Goal: Transaction & Acquisition: Purchase product/service

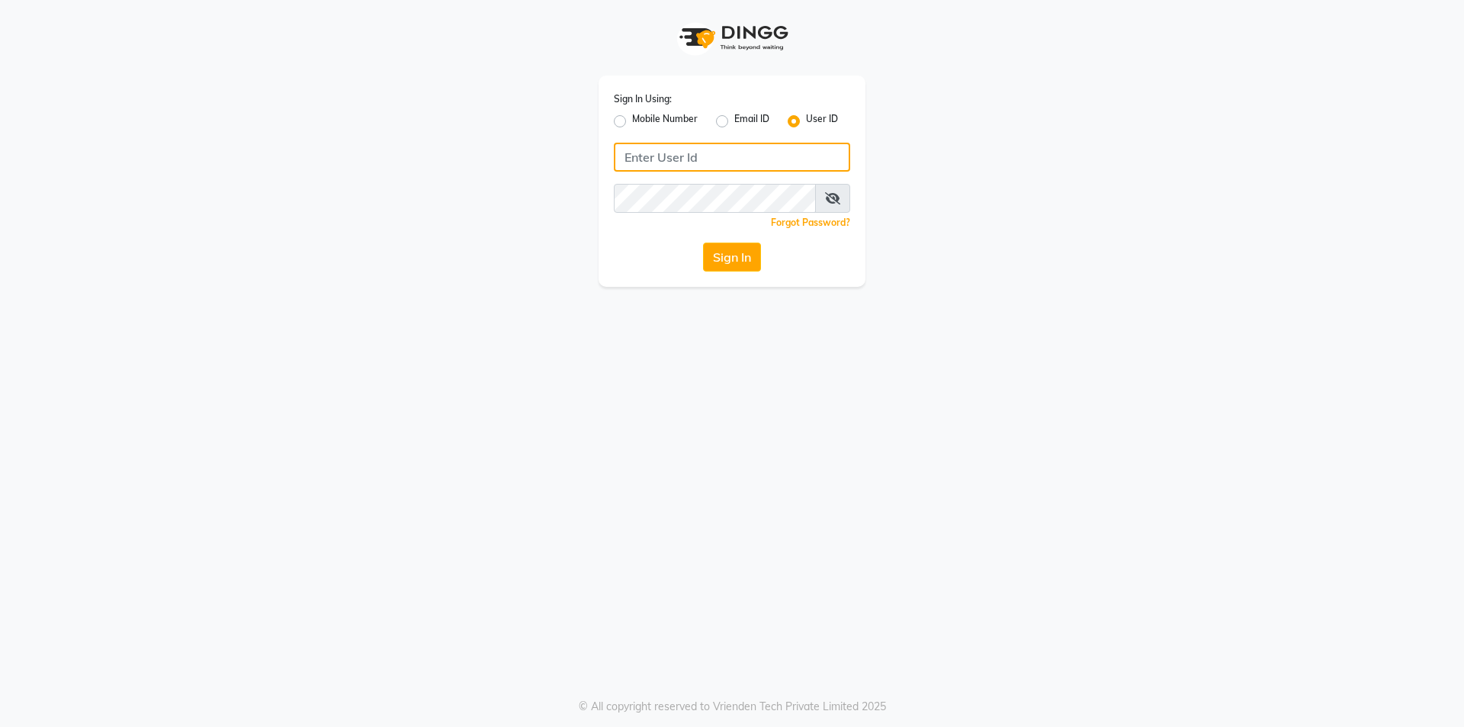
type input "7860000795"
click at [632, 120] on label "Mobile Number" at bounding box center [665, 121] width 66 height 18
click at [632, 120] on input "Mobile Number" at bounding box center [637, 117] width 10 height 10
radio input "true"
radio input "false"
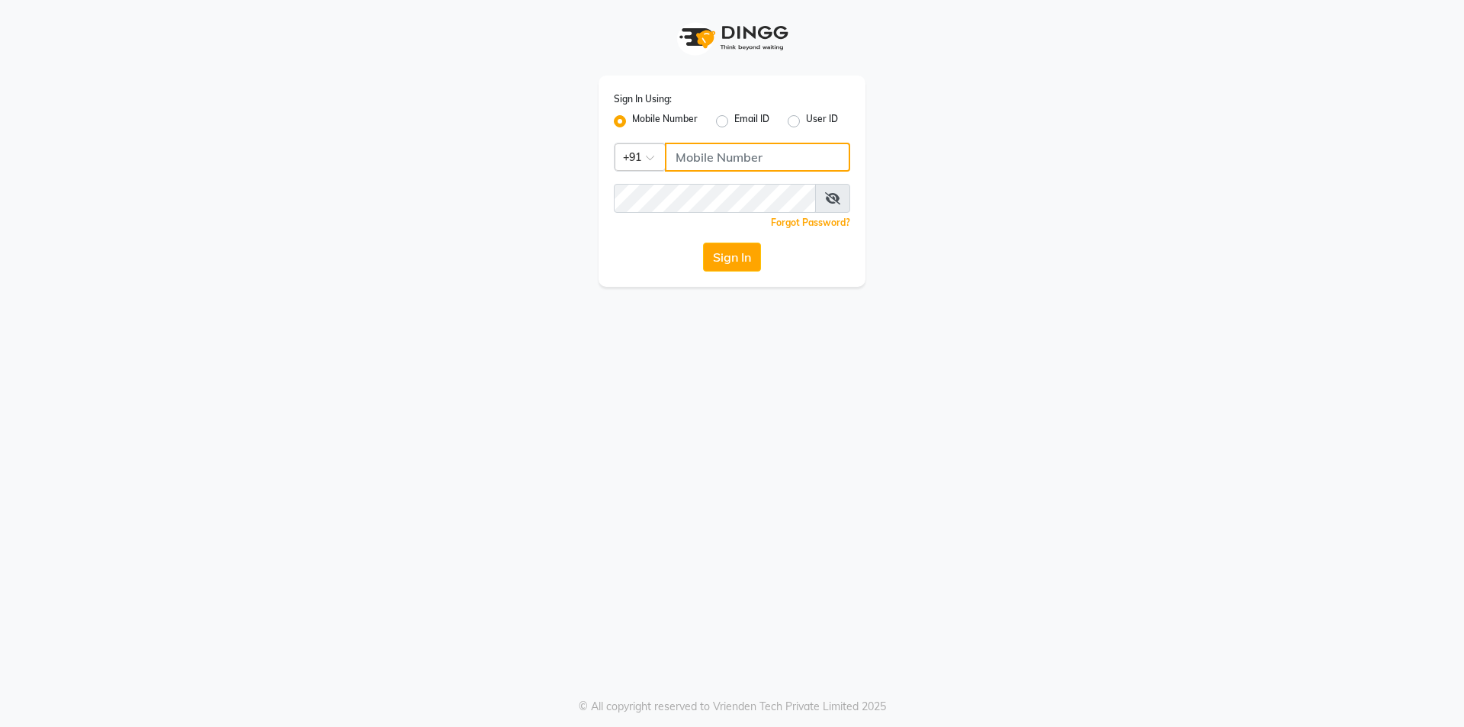
click at [672, 153] on input "Username" at bounding box center [757, 157] width 185 height 29
type input "7860000186"
click at [726, 268] on button "Sign In" at bounding box center [732, 257] width 58 height 29
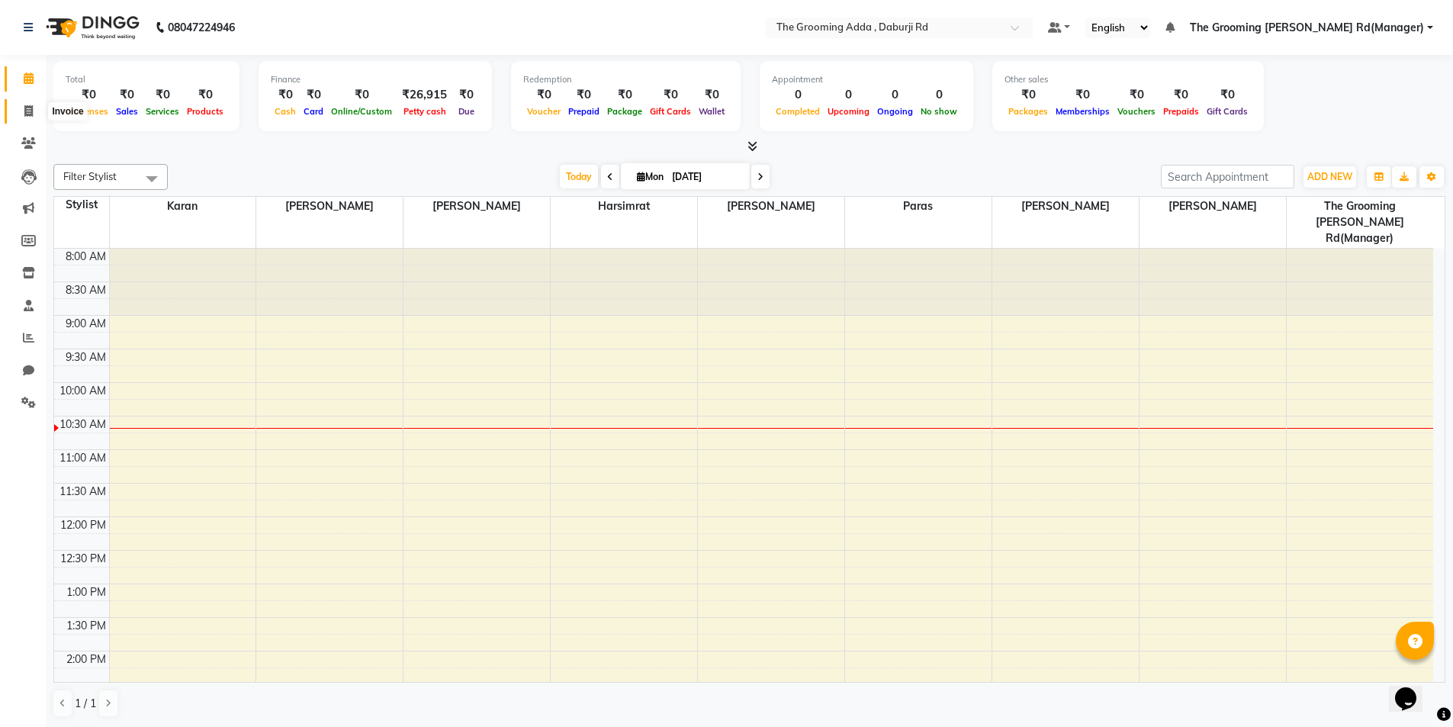
click at [28, 108] on icon at bounding box center [28, 110] width 8 height 11
select select "8001"
select select "service"
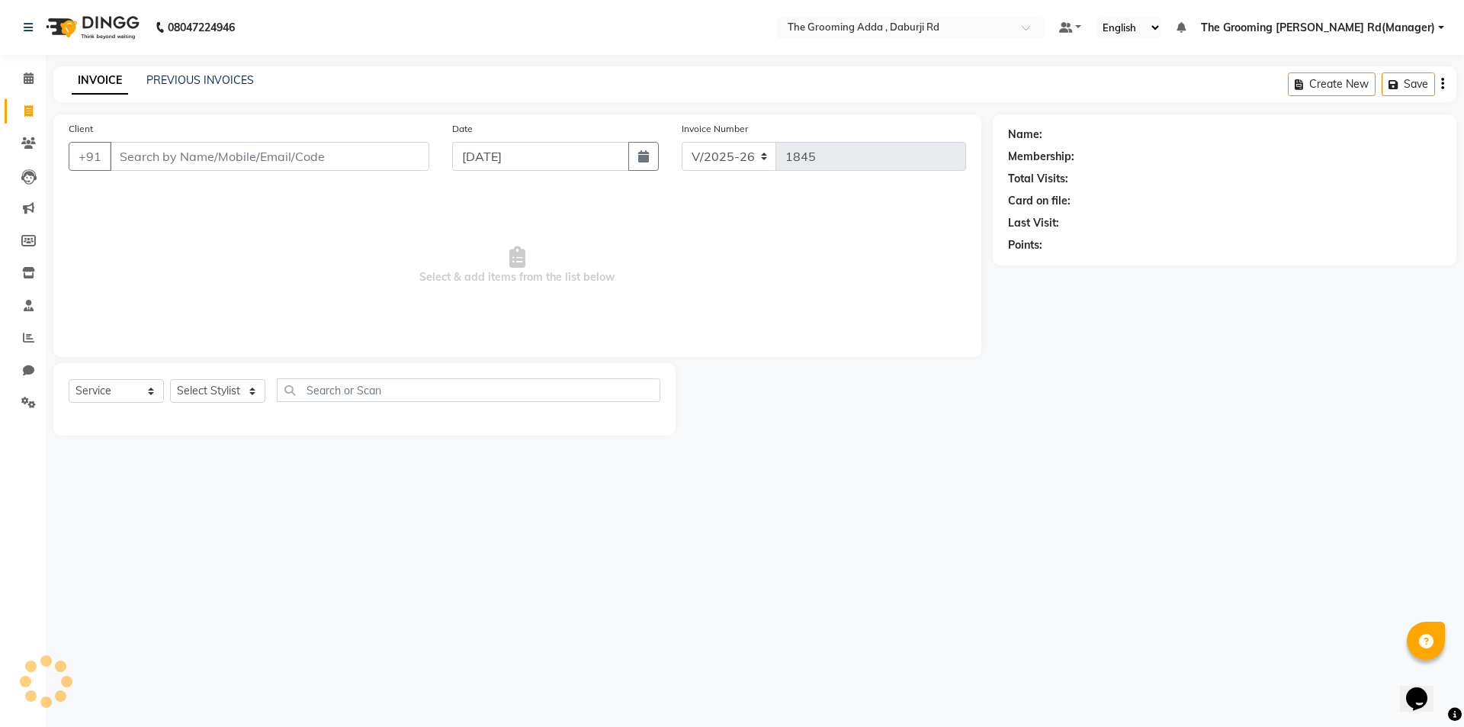
click at [153, 162] on input "Client" at bounding box center [270, 156] width 320 height 29
type input "8837822300"
select select "1: Object"
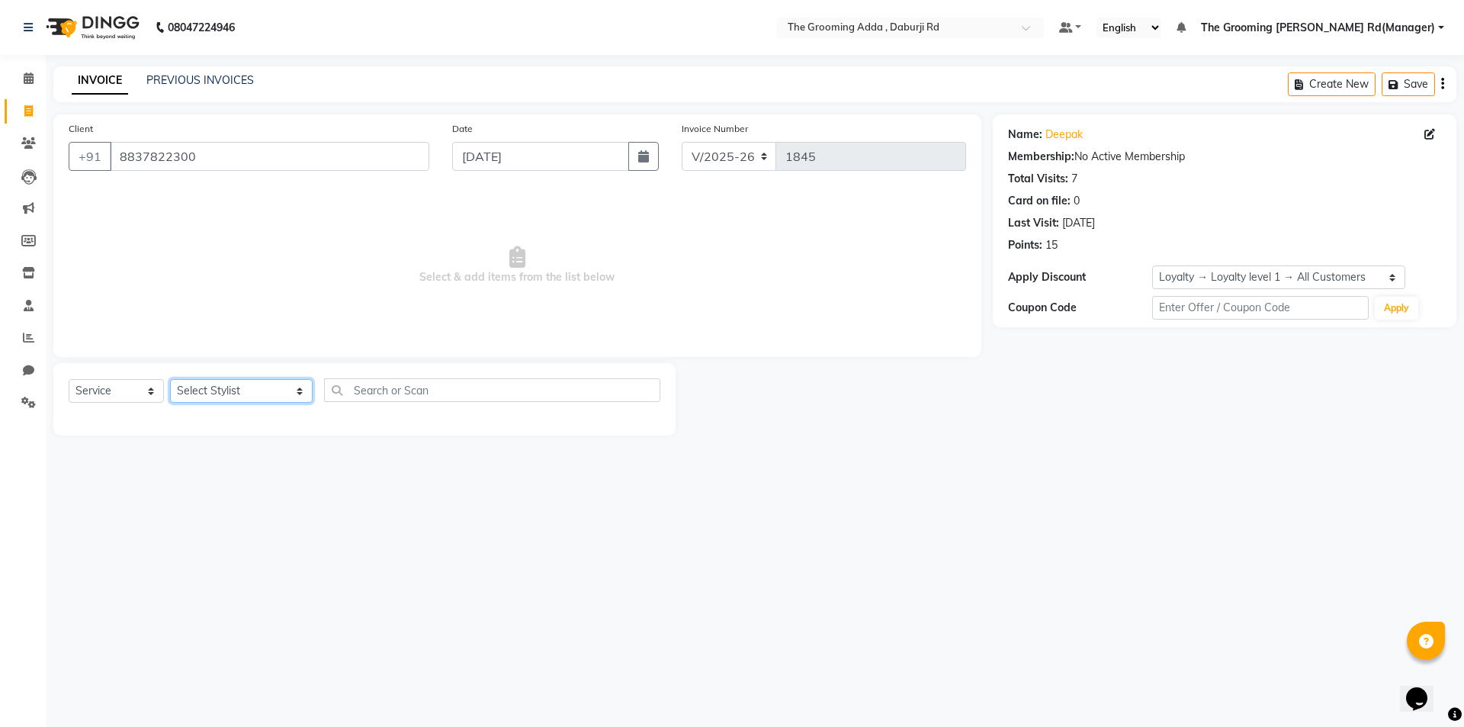
click at [179, 402] on select "Select Stylist Baljinder Bhawna Harsimrat Jobandeep Singh Karan Mehak Muskan Gu…" at bounding box center [241, 391] width 143 height 24
select select "79351"
click at [170, 379] on select "Select Stylist Baljinder Bhawna Harsimrat Jobandeep Singh Karan Mehak Muskan Gu…" at bounding box center [241, 391] width 143 height 24
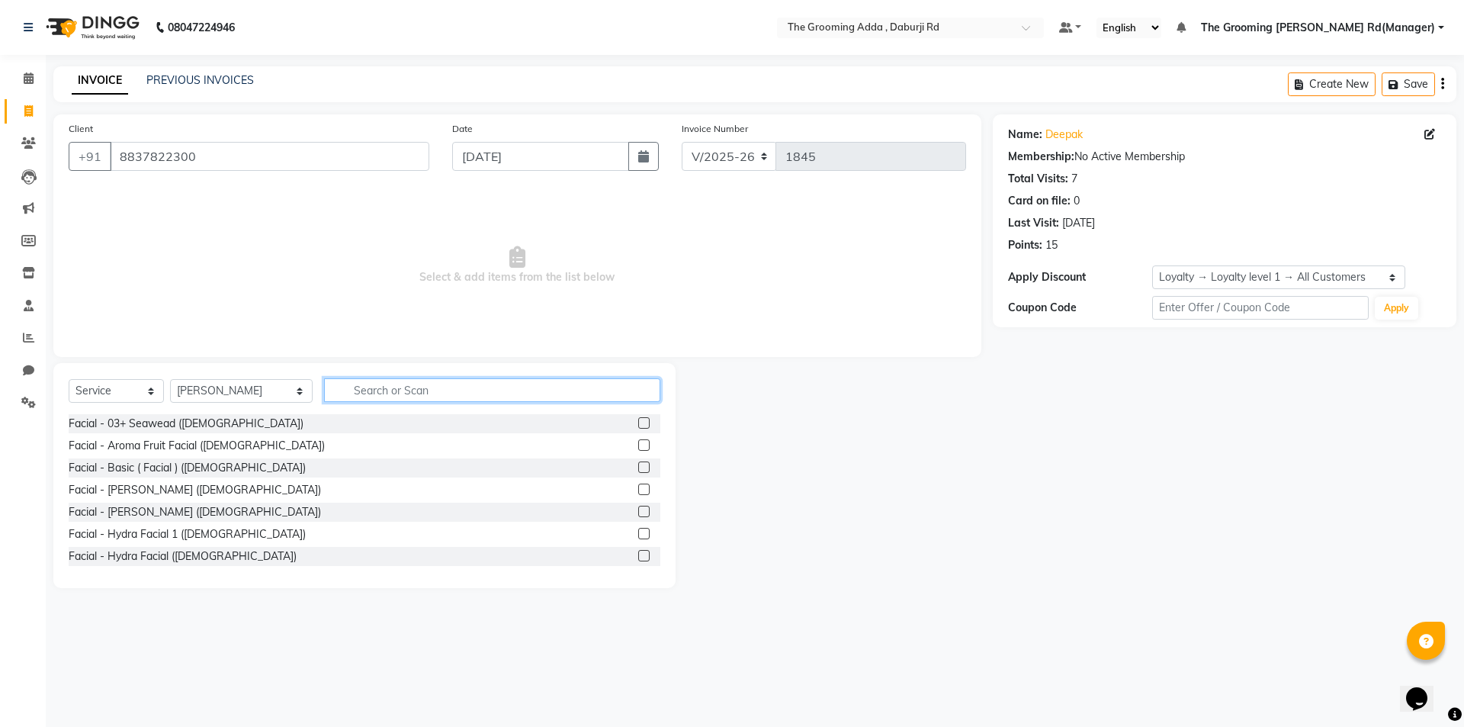
click at [356, 390] on input "text" at bounding box center [492, 390] width 336 height 24
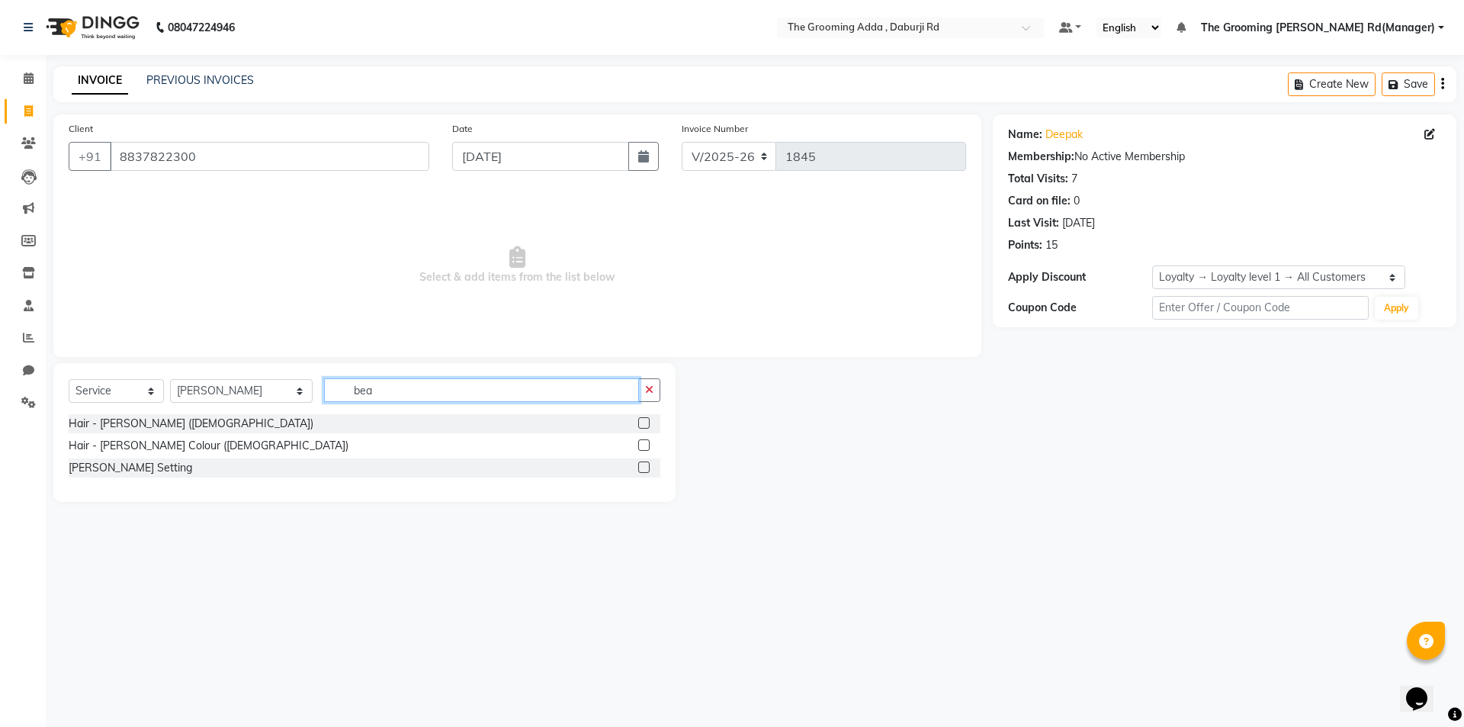
type input "bea"
click at [642, 419] on label at bounding box center [643, 422] width 11 height 11
click at [642, 419] on input "checkbox" at bounding box center [643, 424] width 10 height 10
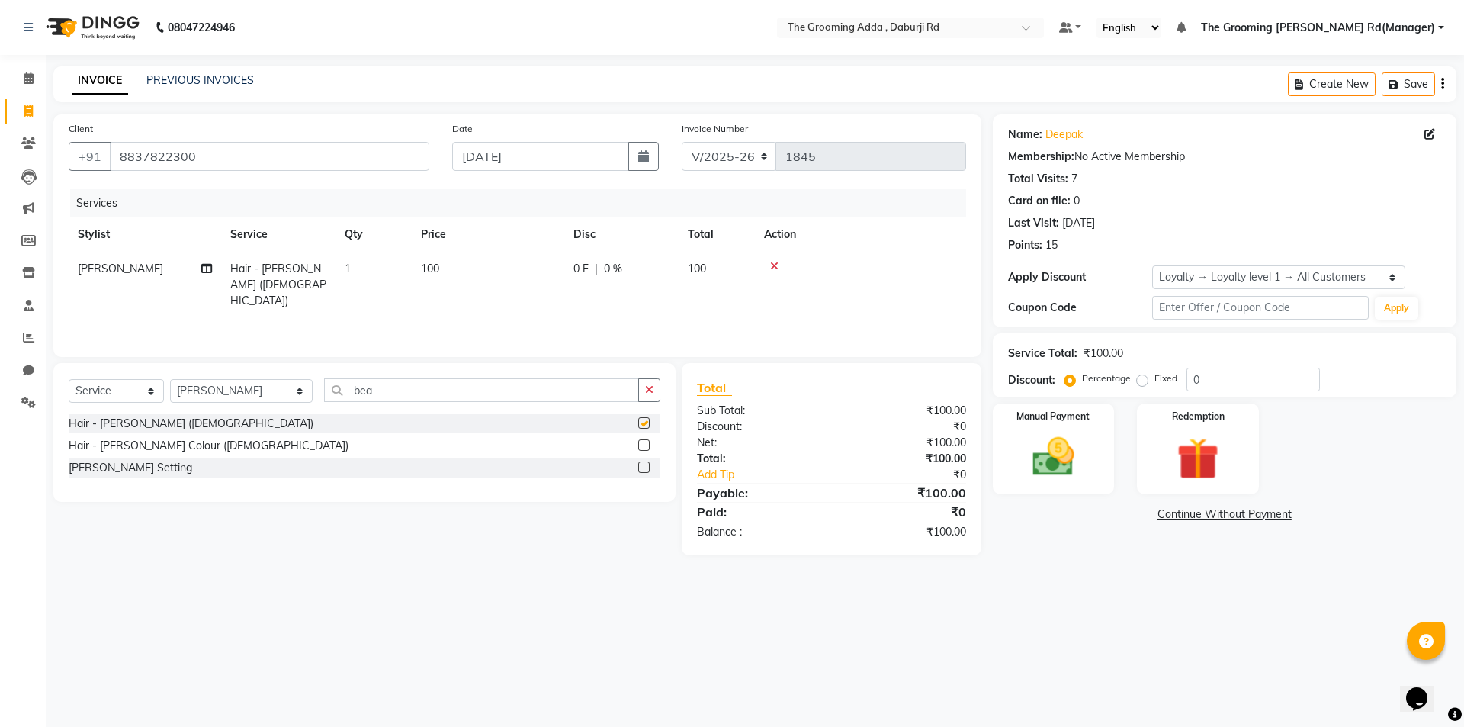
checkbox input "false"
click at [525, 151] on input "[DATE]" at bounding box center [541, 156] width 178 height 29
select select "9"
select select "2025"
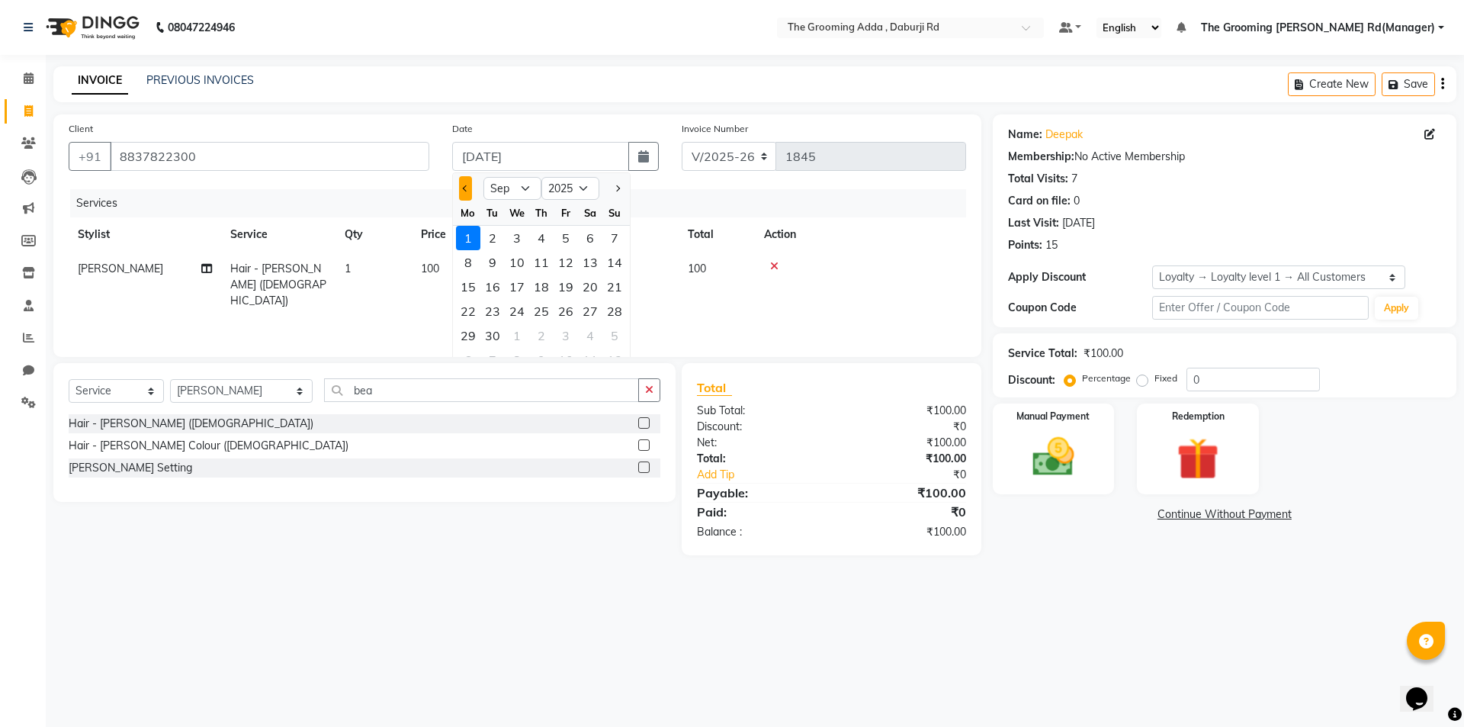
click at [466, 187] on span "Previous month" at bounding box center [466, 188] width 6 height 6
select select "8"
click at [615, 329] on div "31" at bounding box center [614, 335] width 24 height 24
type input "31-08-2025"
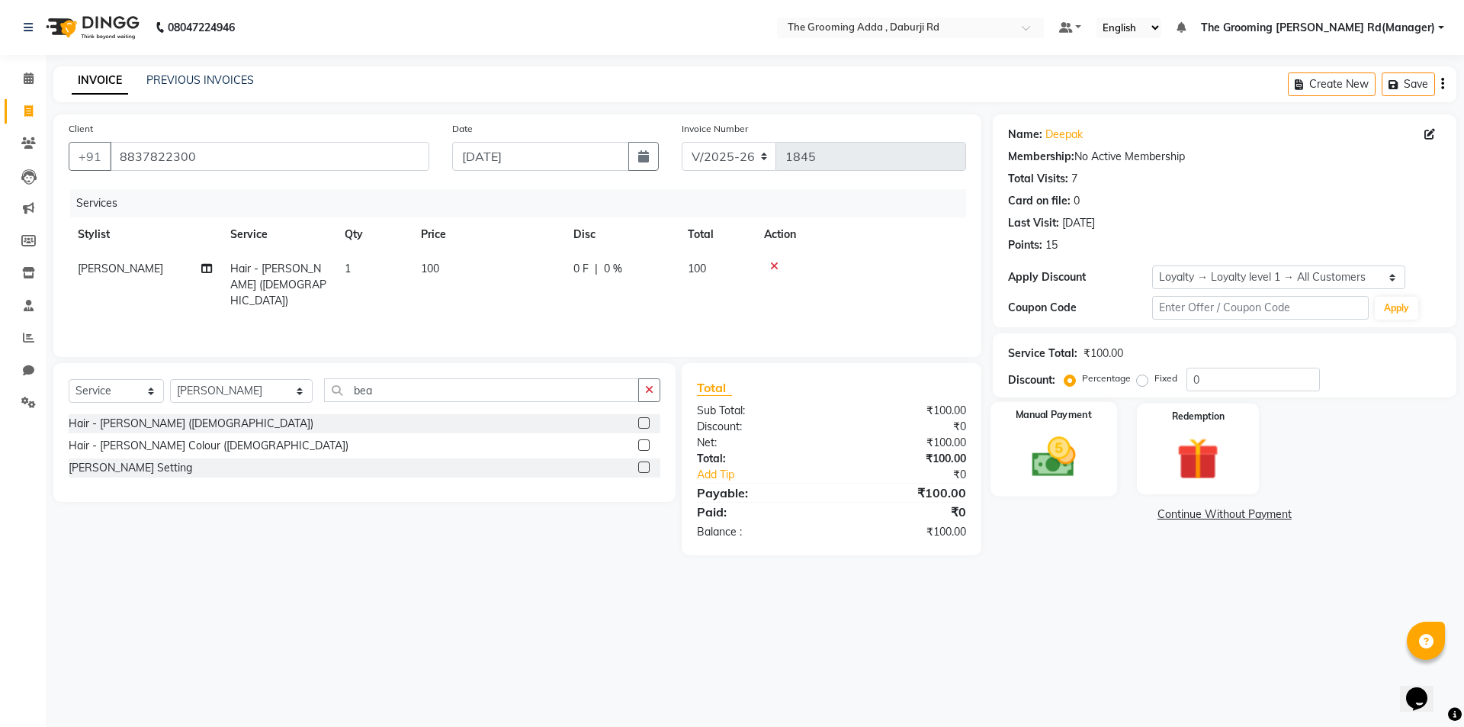
click at [1037, 428] on div "Manual Payment" at bounding box center [1053, 449] width 127 height 94
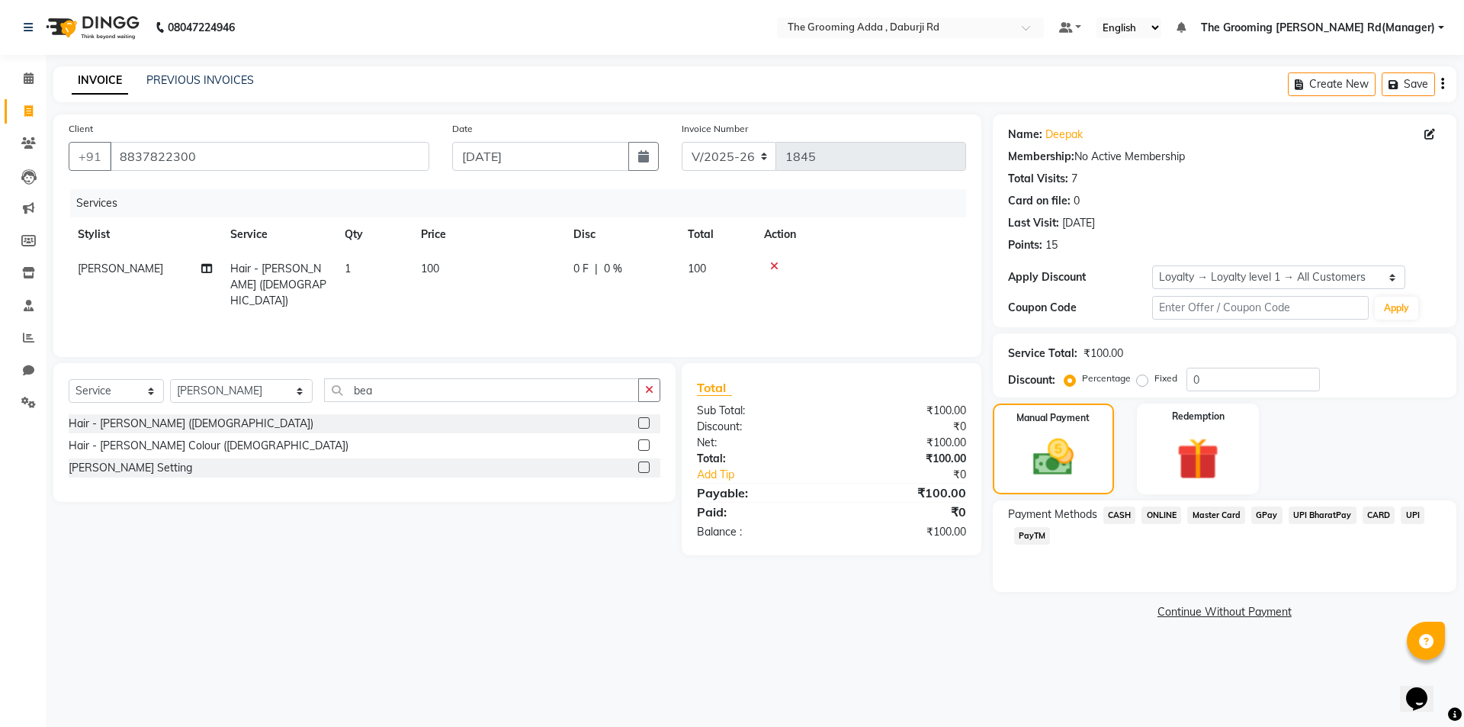
click at [1115, 509] on span "CASH" at bounding box center [1120, 515] width 33 height 18
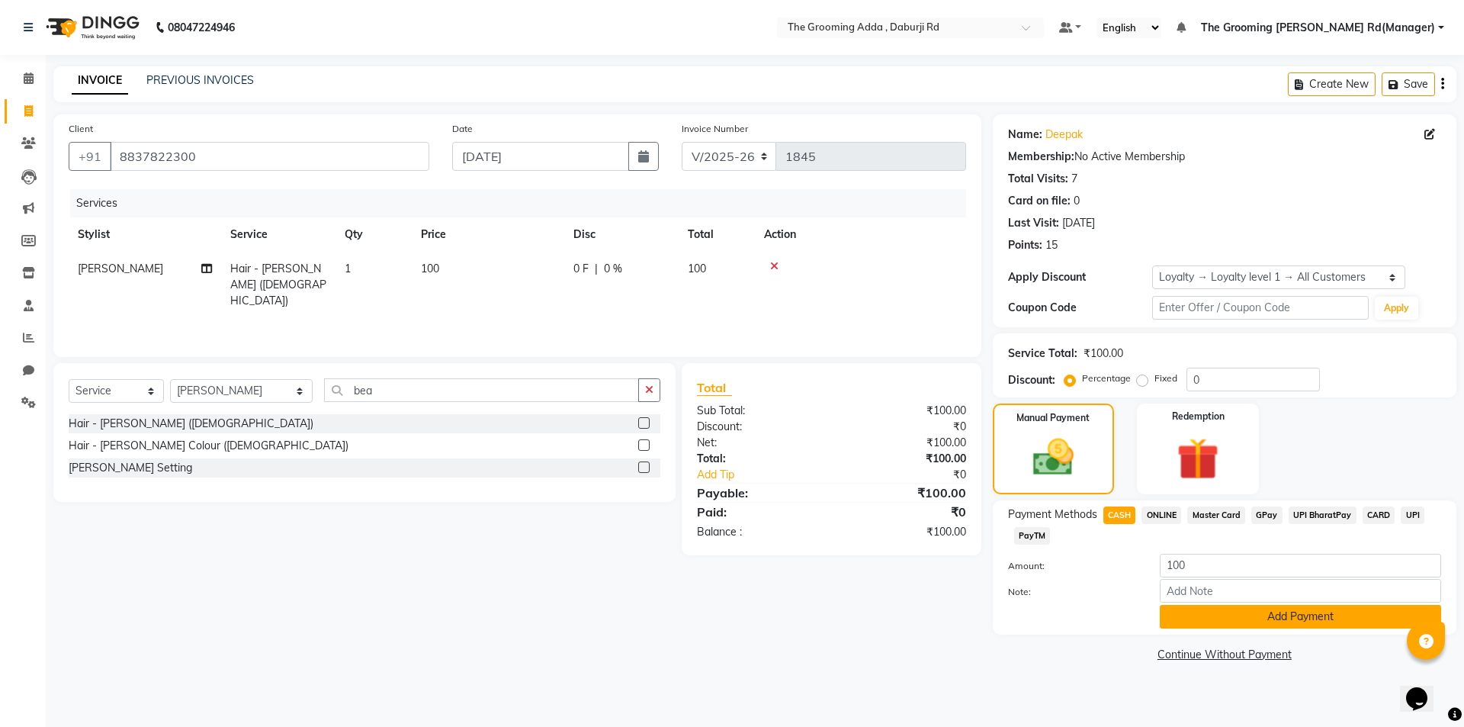
click at [1226, 612] on button "Add Payment" at bounding box center [1300, 617] width 281 height 24
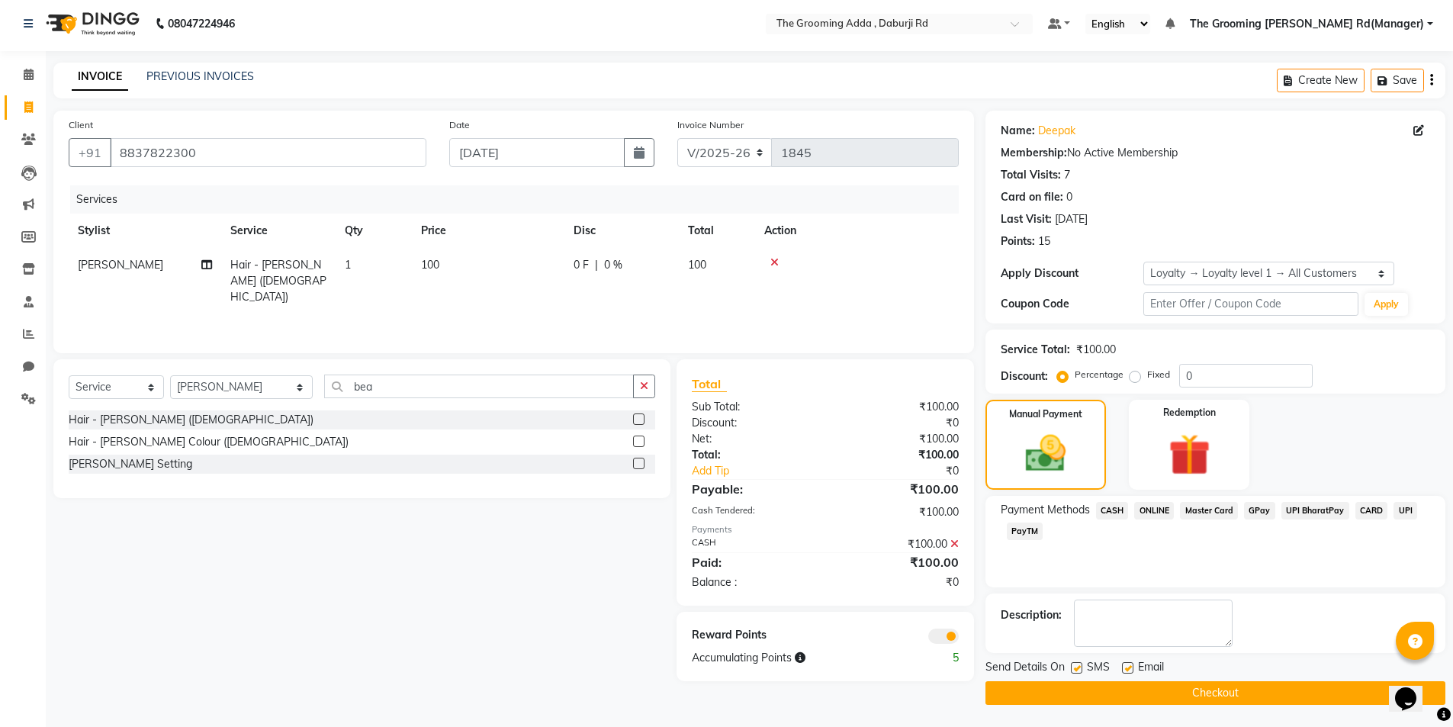
scroll to position [5, 0]
click at [1127, 666] on label at bounding box center [1127, 666] width 11 height 11
click at [1127, 666] on input "checkbox" at bounding box center [1127, 668] width 10 height 10
checkbox input "false"
click at [1078, 664] on label at bounding box center [1076, 666] width 11 height 11
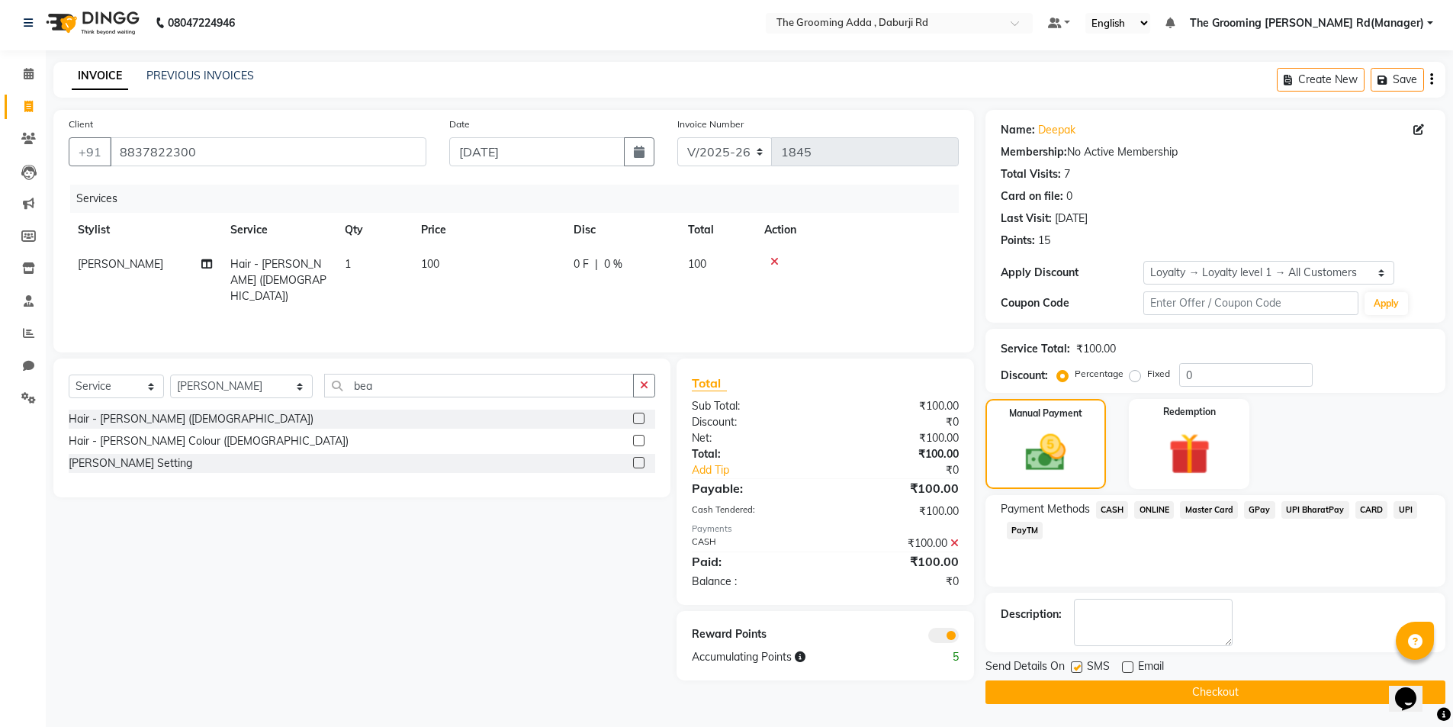
click at [1078, 664] on input "checkbox" at bounding box center [1076, 668] width 10 height 10
checkbox input "false"
click at [1128, 696] on button "Checkout" at bounding box center [1215, 692] width 460 height 24
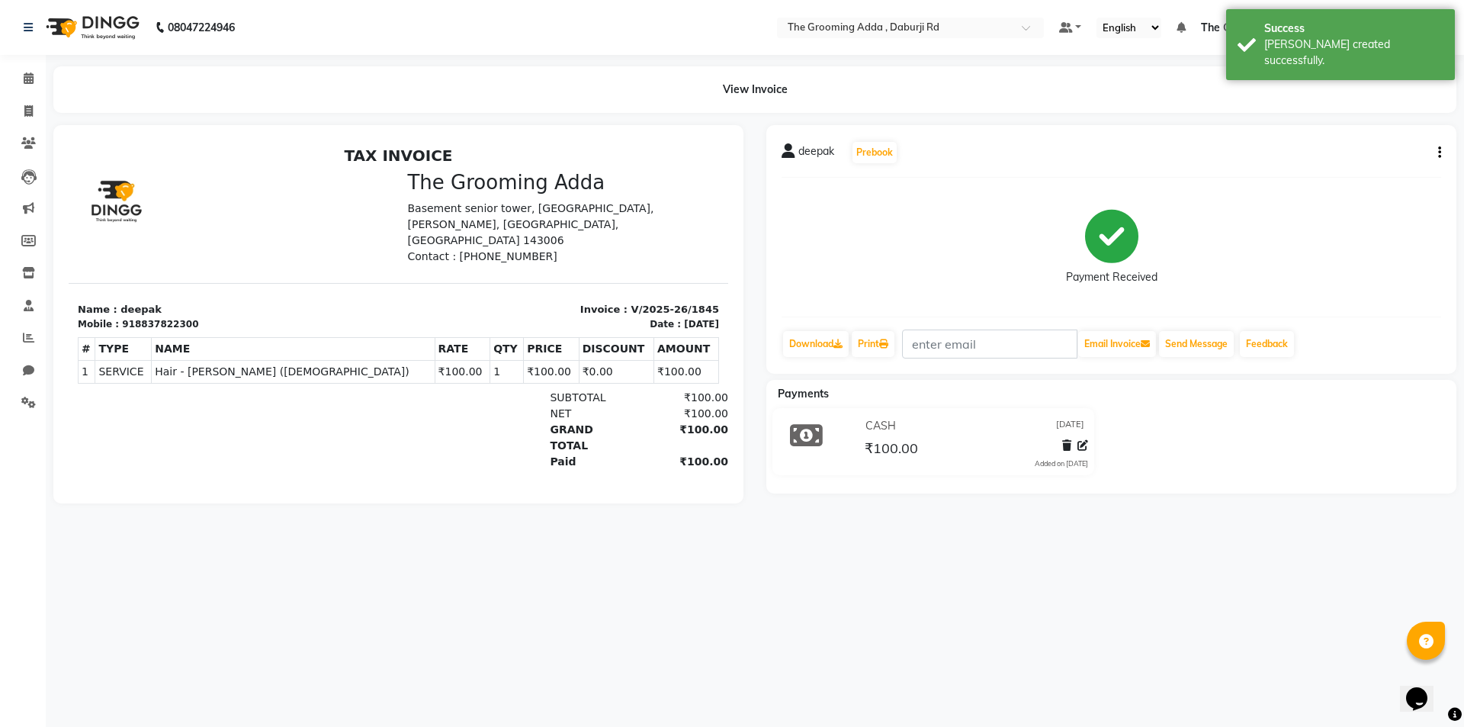
select select "service"
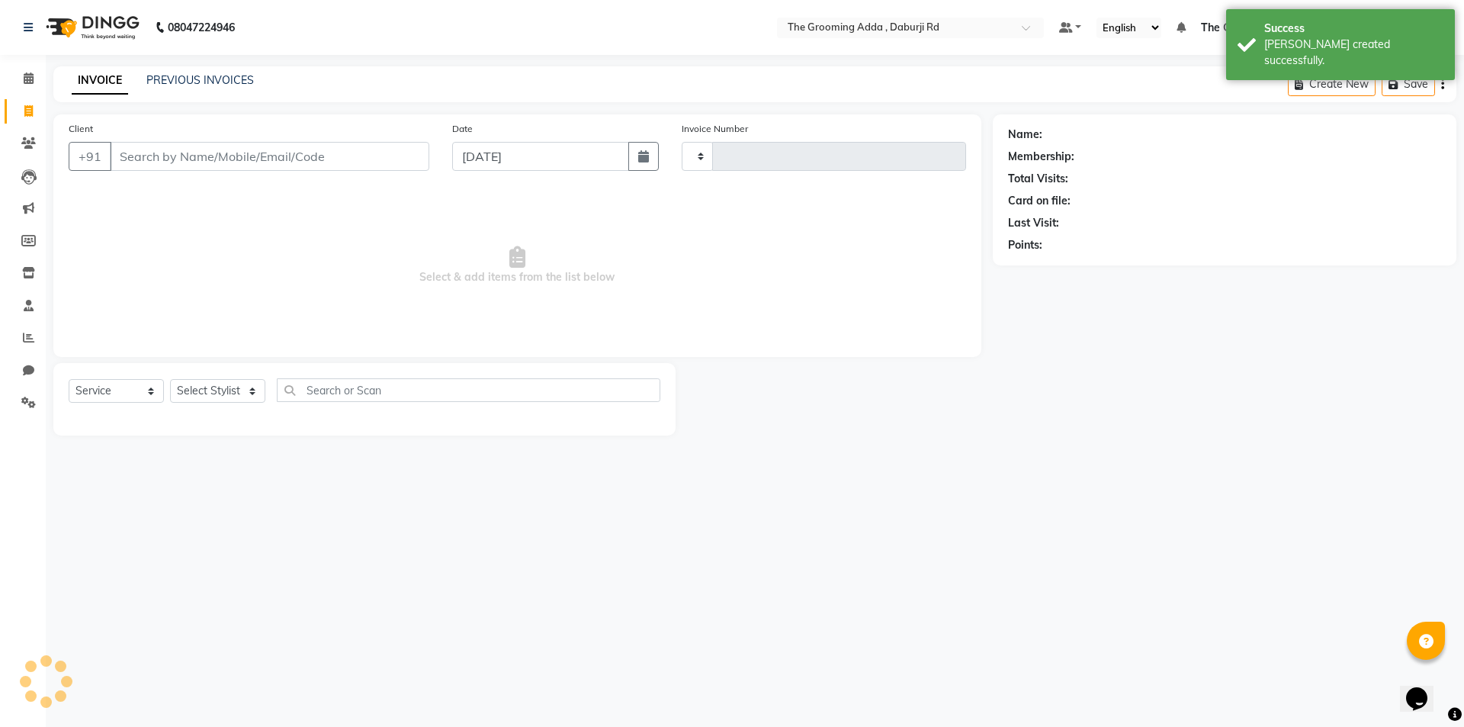
type input "1846"
select select "8001"
click at [175, 160] on input "Client" at bounding box center [270, 156] width 320 height 29
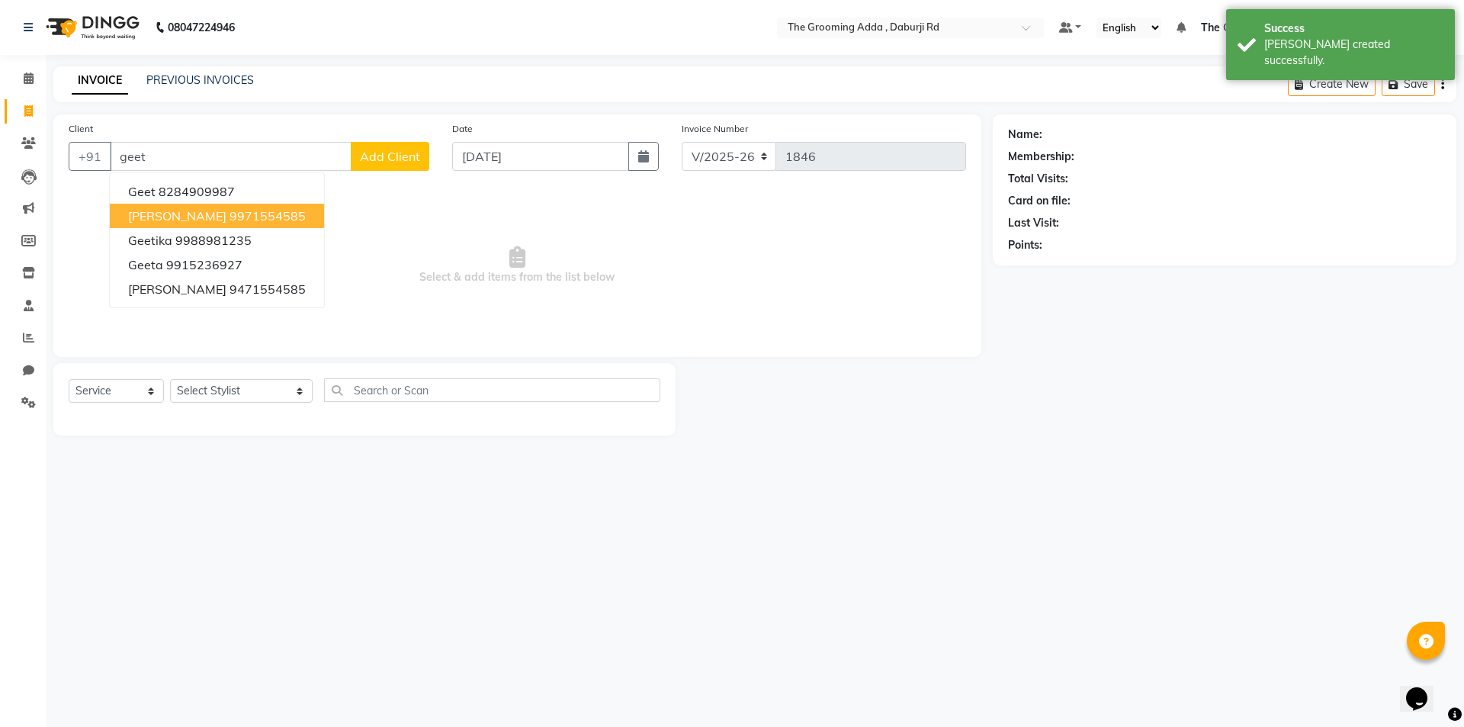
click at [238, 221] on ngb-highlight "9971554585" at bounding box center [268, 215] width 76 height 15
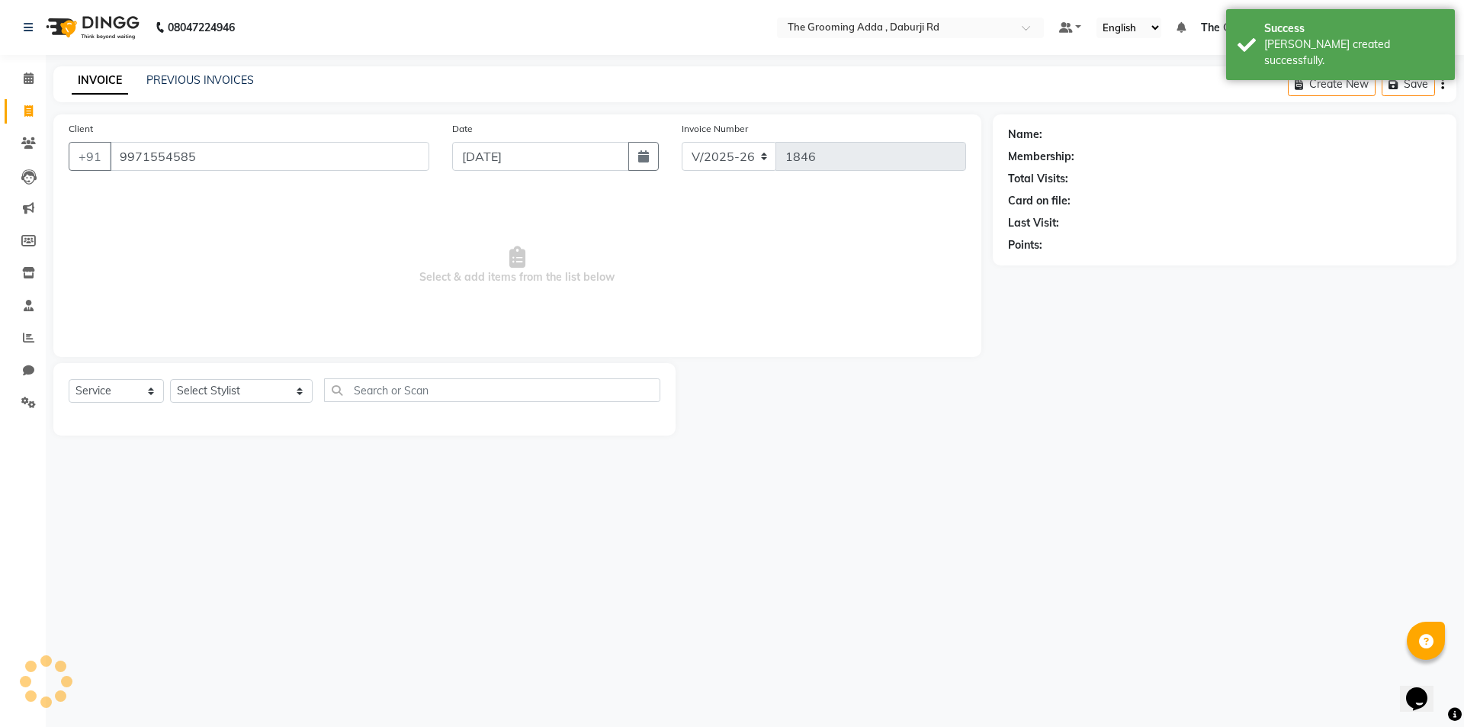
type input "9971554585"
select select "1: Object"
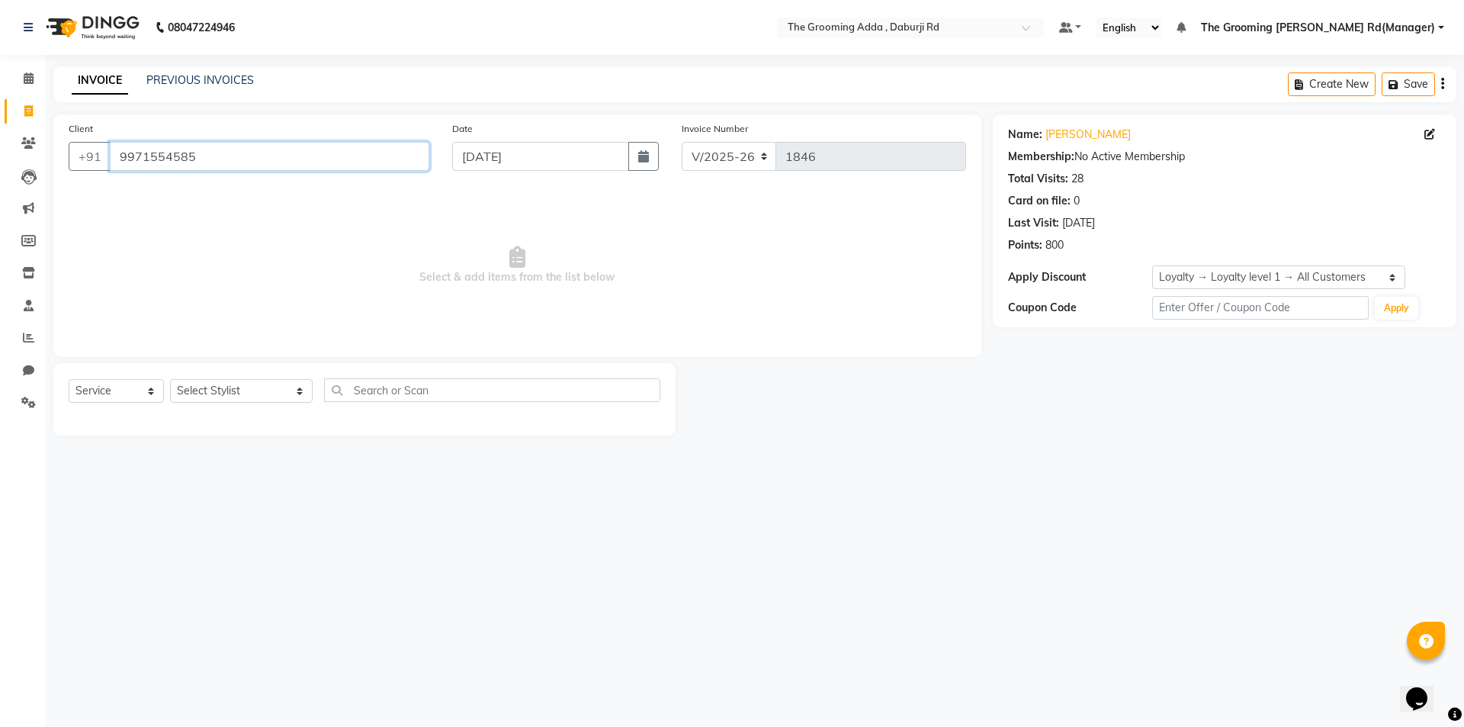
drag, startPoint x: 201, startPoint y: 143, endPoint x: 42, endPoint y: 144, distance: 159.4
click at [42, 144] on div "Client +91 9971554585 Date 01-09-2025 Invoice Number V/2025 V/2025-26 1846 Sele…" at bounding box center [517, 274] width 951 height 321
paste input "8264210322"
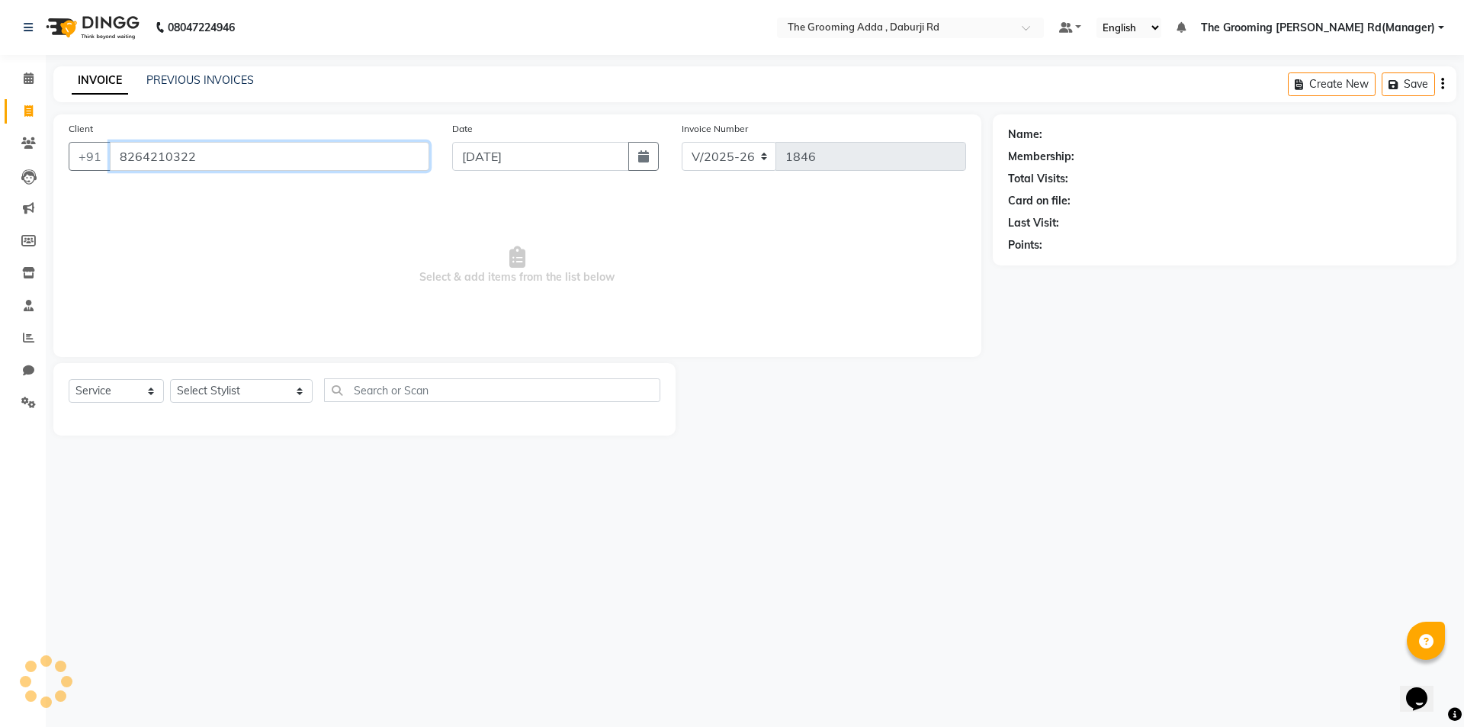
type input "8264210322"
select select "1: Object"
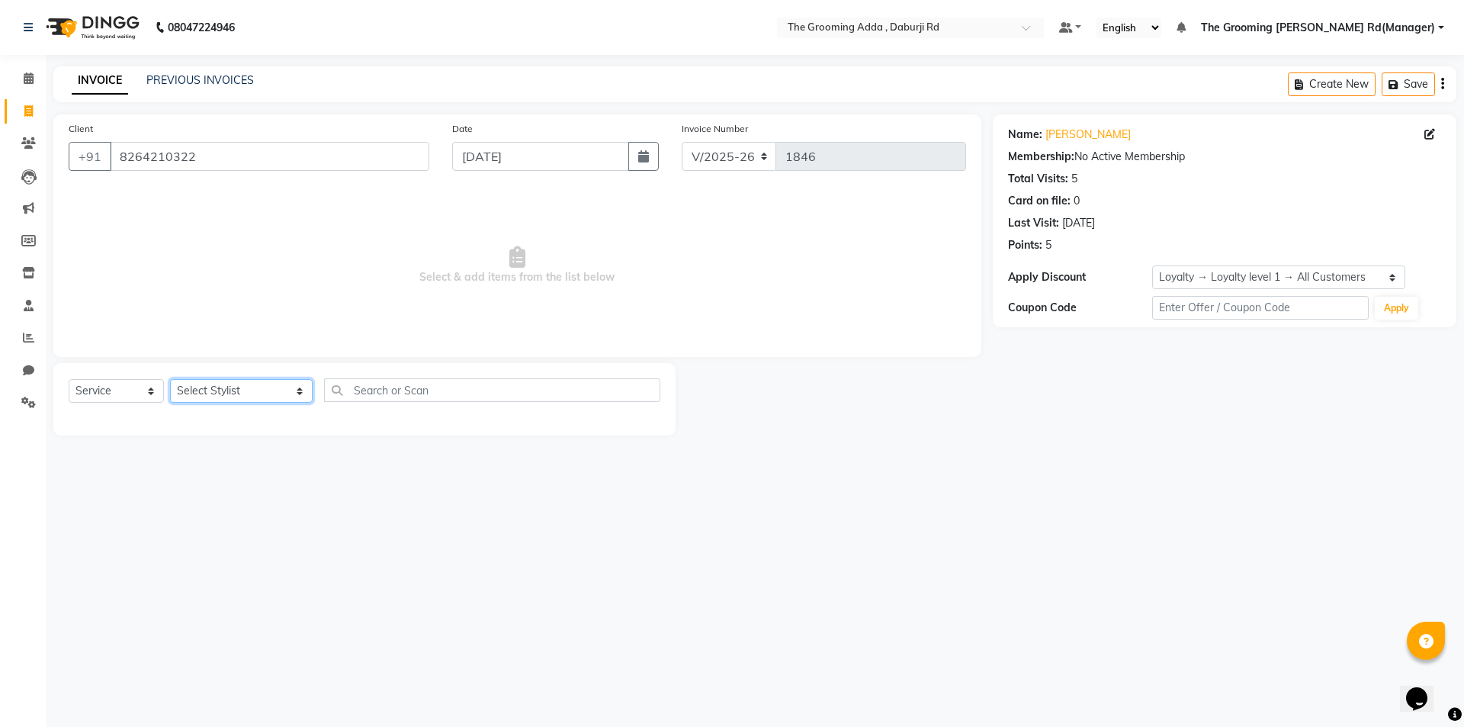
click at [192, 391] on select "Select Stylist [PERSON_NAME] [PERSON_NAME] [PERSON_NAME] [PERSON_NAME] [PERSON_…" at bounding box center [241, 391] width 143 height 24
select select "79355"
click at [170, 379] on select "Select Stylist [PERSON_NAME] [PERSON_NAME] [PERSON_NAME] [PERSON_NAME] [PERSON_…" at bounding box center [241, 391] width 143 height 24
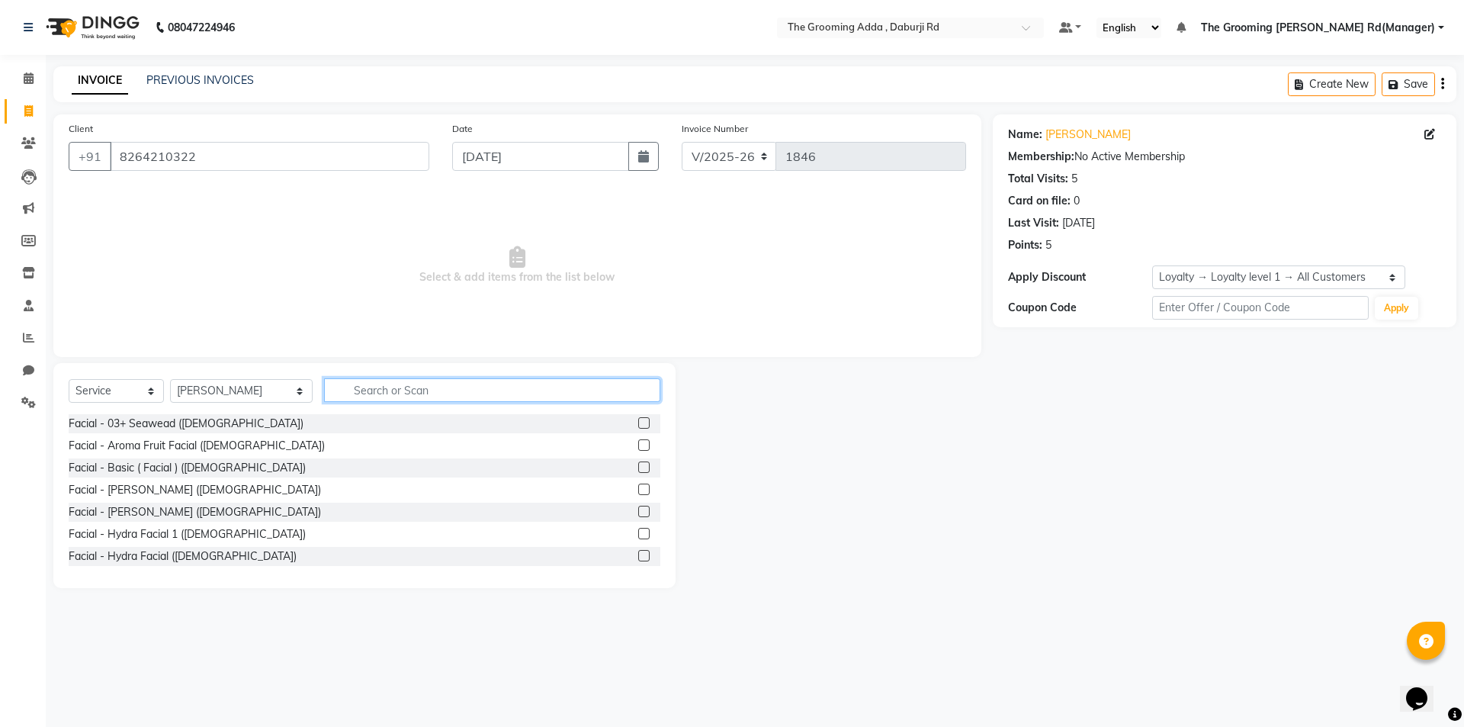
click at [414, 386] on input "text" at bounding box center [492, 390] width 336 height 24
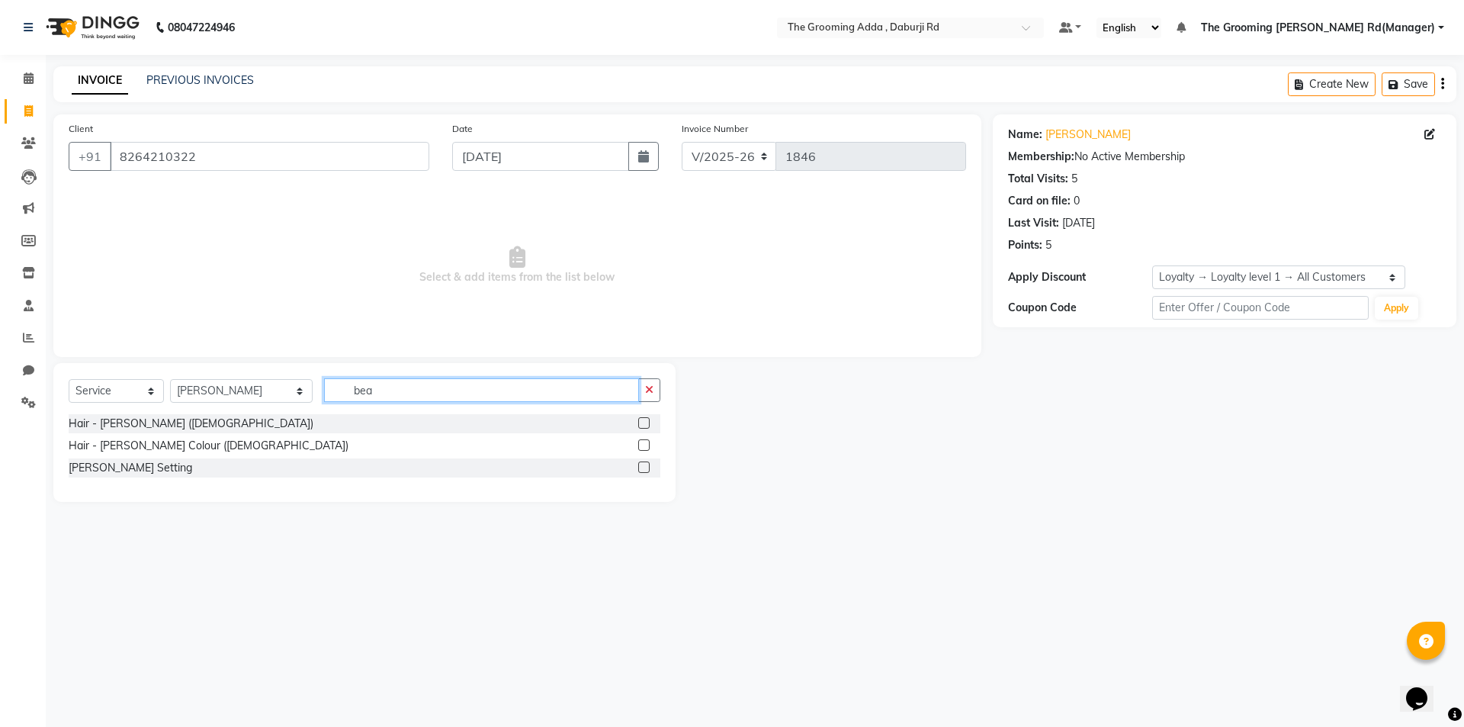
type input "bea"
click at [647, 422] on label at bounding box center [643, 422] width 11 height 11
click at [647, 422] on input "checkbox" at bounding box center [643, 424] width 10 height 10
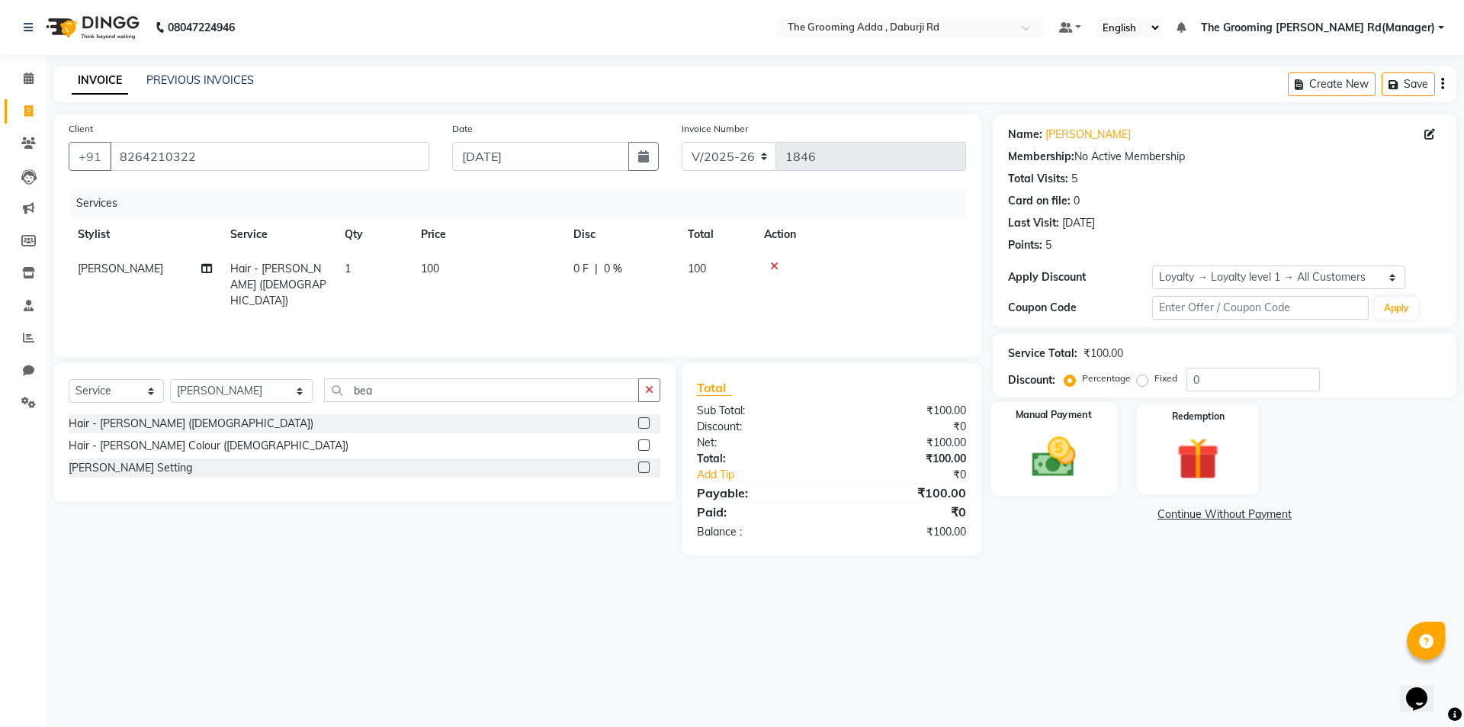
checkbox input "false"
click at [1051, 447] on img at bounding box center [1053, 457] width 71 height 50
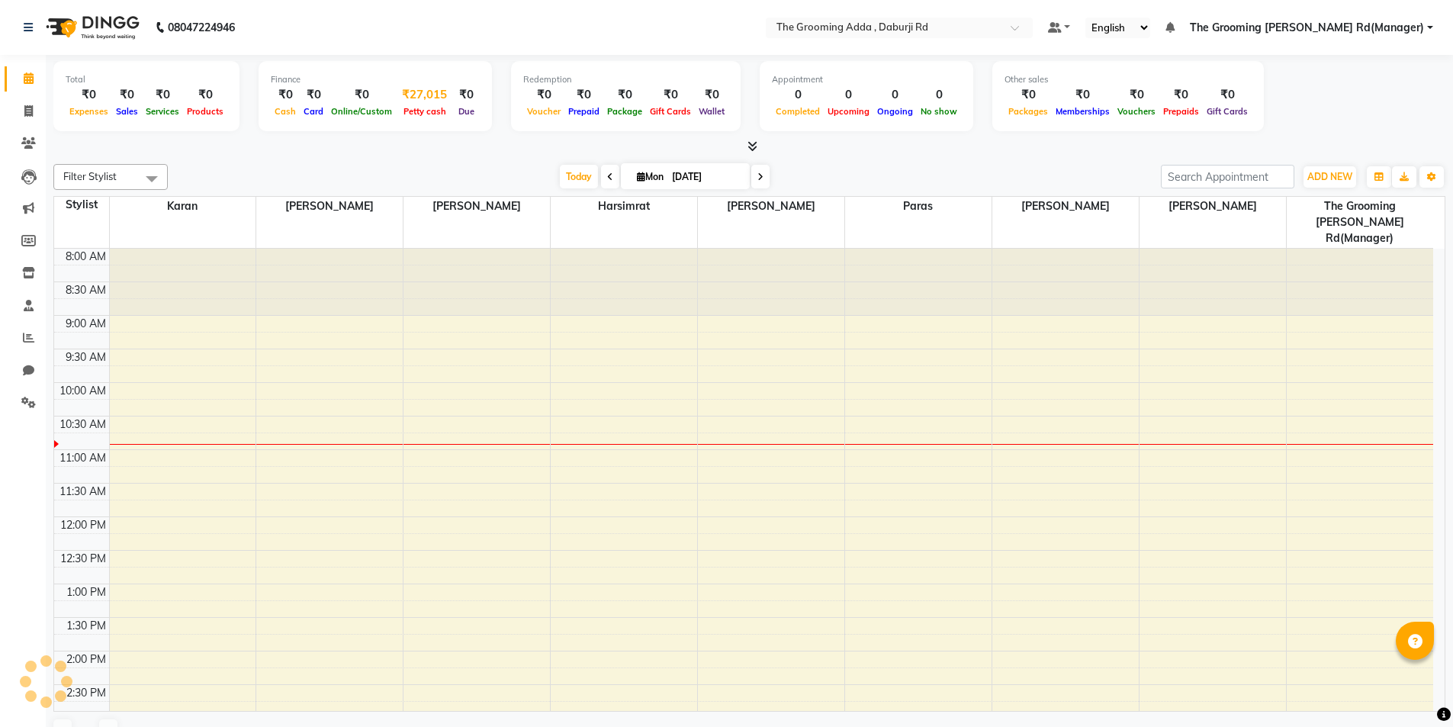
scroll to position [135, 0]
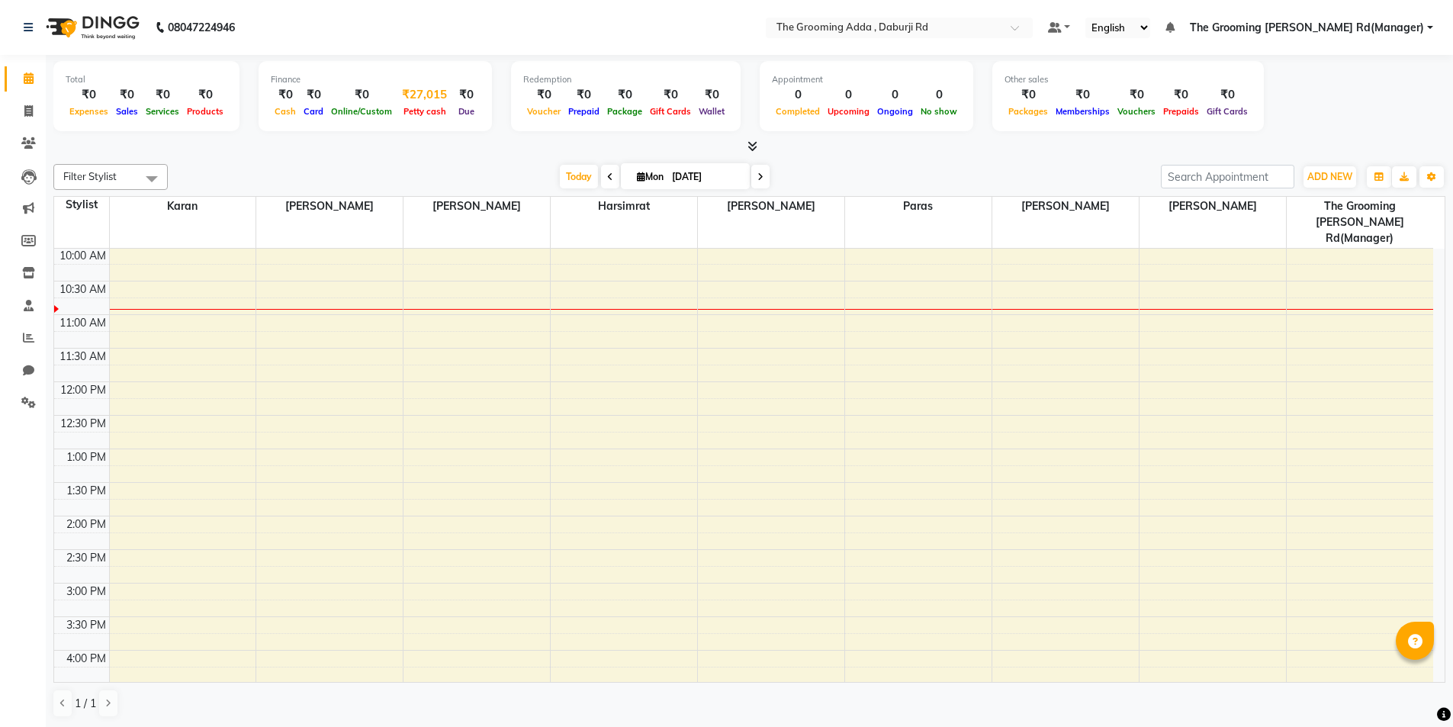
click at [427, 92] on div "₹27,015" at bounding box center [424, 95] width 57 height 18
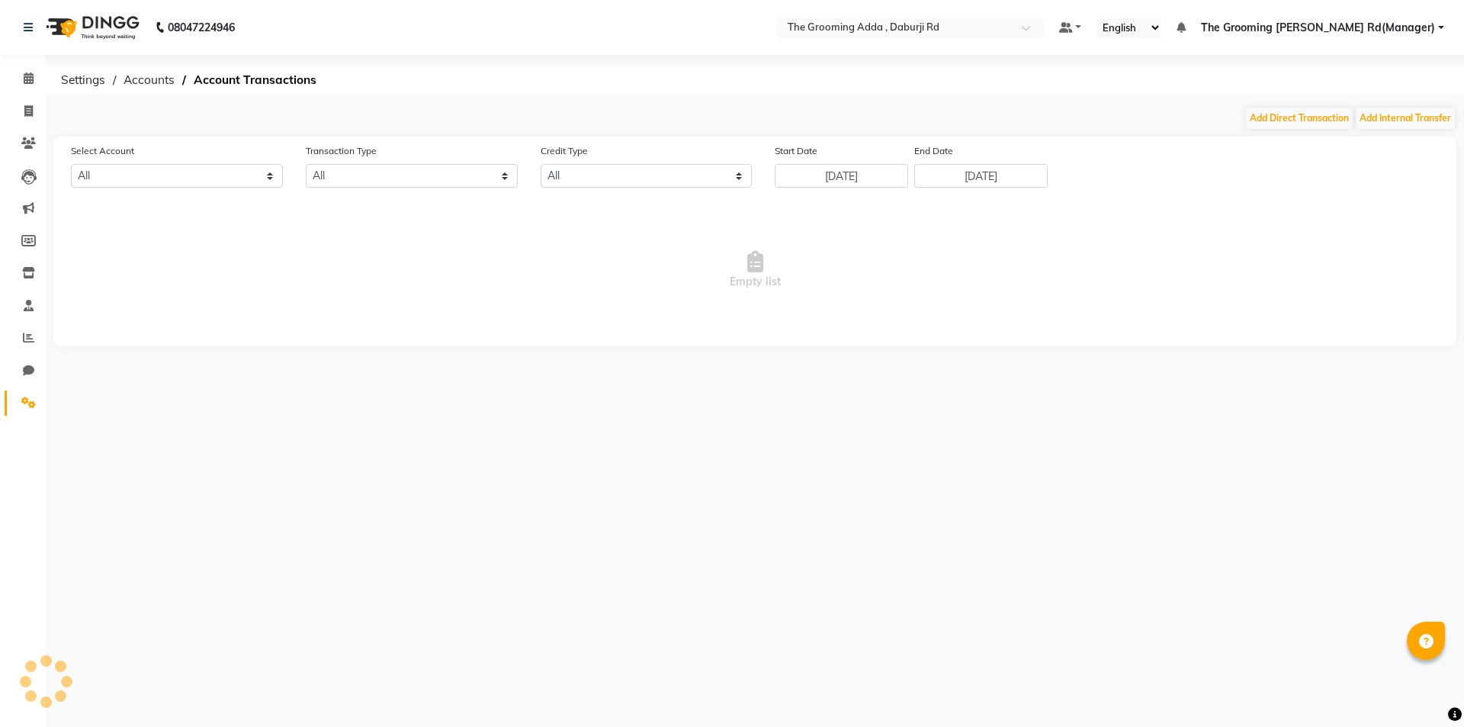
select select "7140"
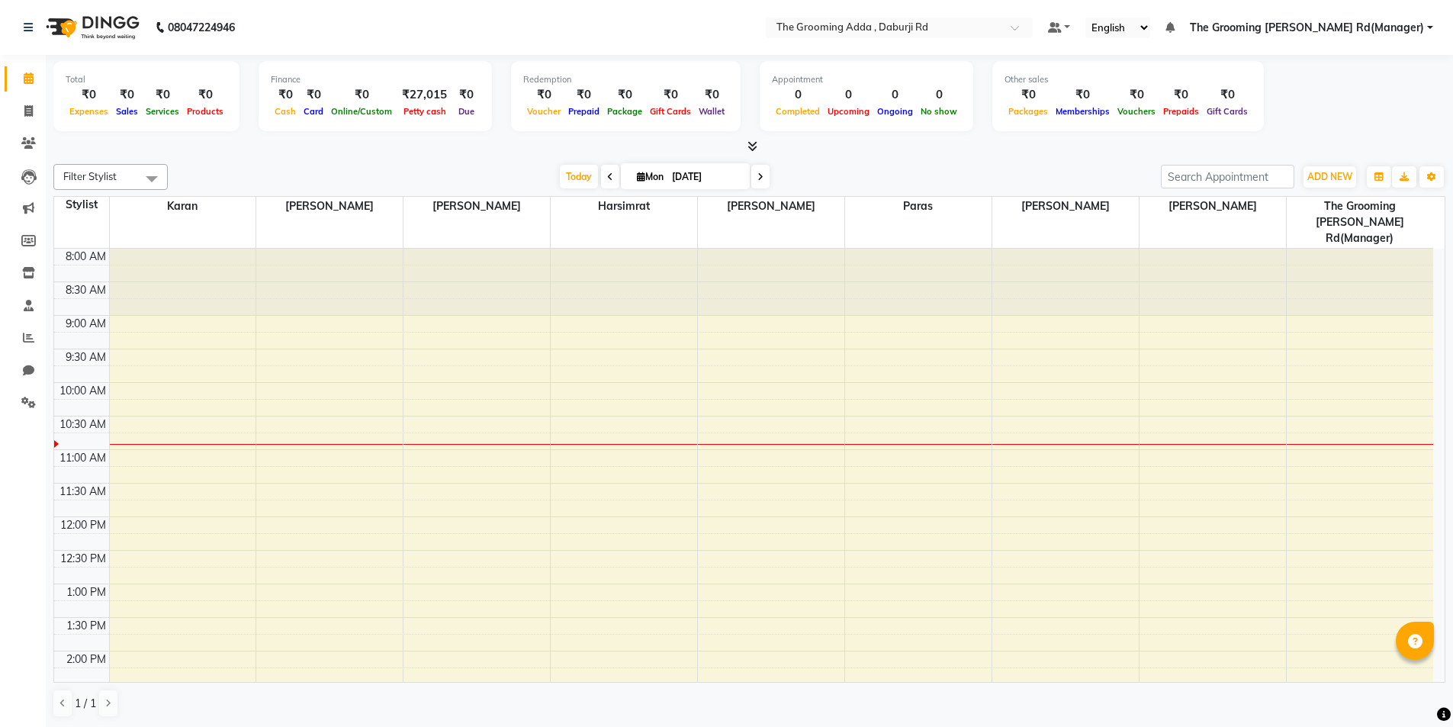
drag, startPoint x: 413, startPoint y: 104, endPoint x: 515, endPoint y: 100, distance: 102.3
click at [415, 104] on div "Petty cash" at bounding box center [424, 111] width 57 height 16
click at [419, 88] on div "₹27,015" at bounding box center [424, 95] width 57 height 18
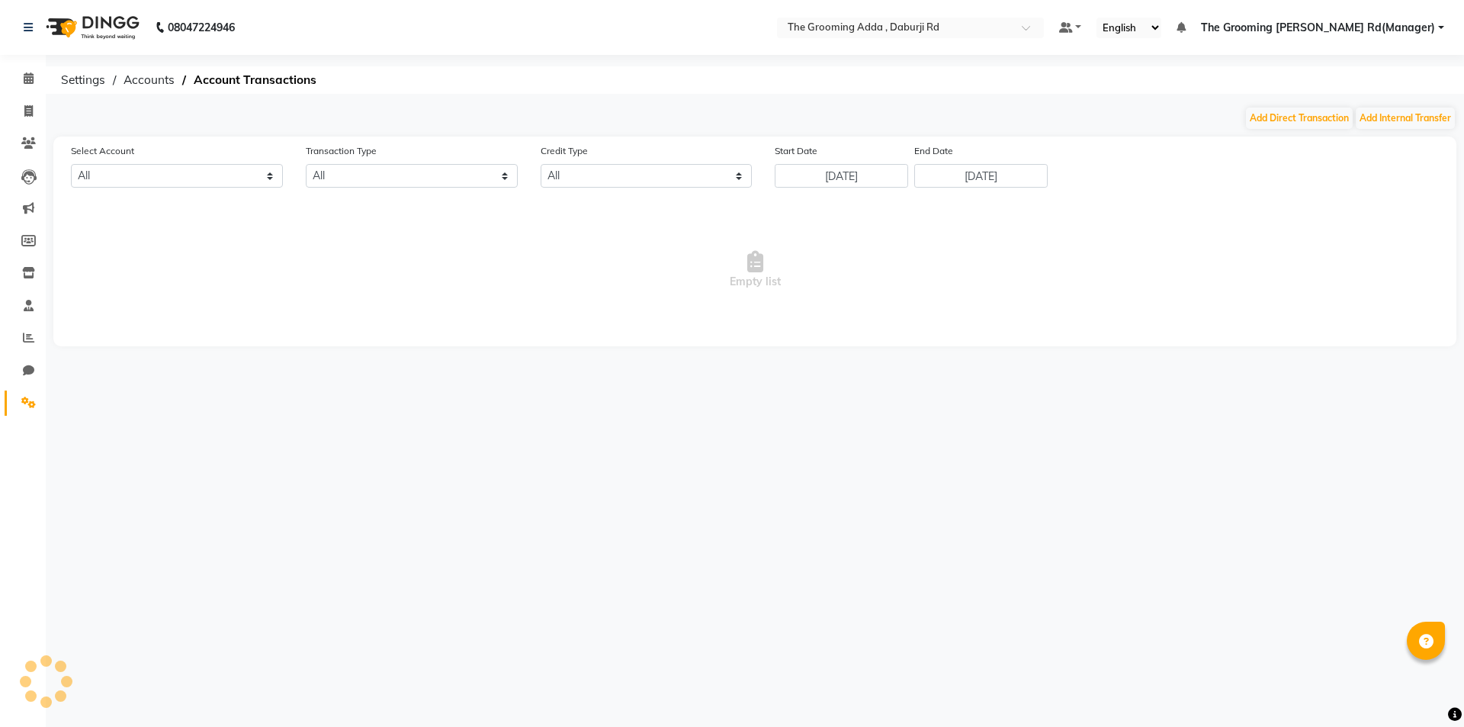
select select "7140"
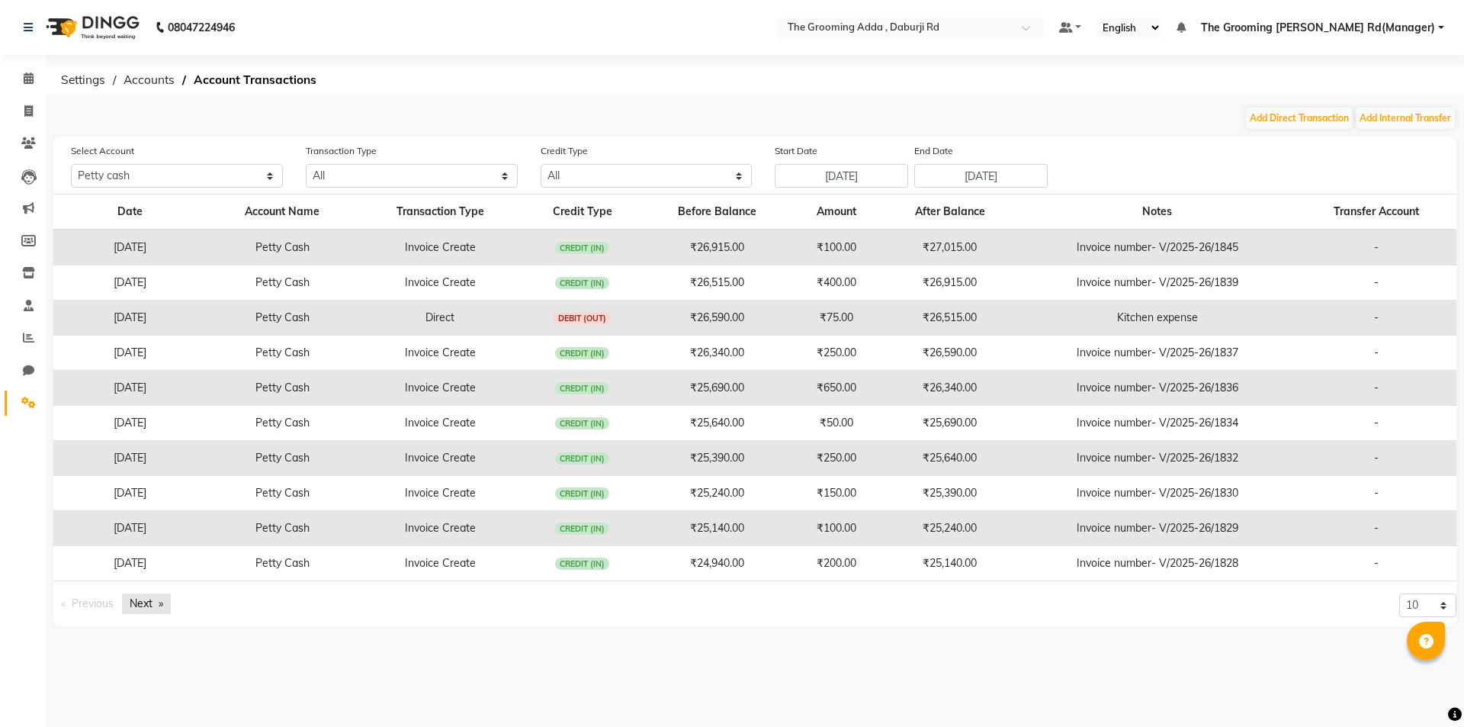
click at [153, 602] on link "Next page" at bounding box center [146, 603] width 49 height 21
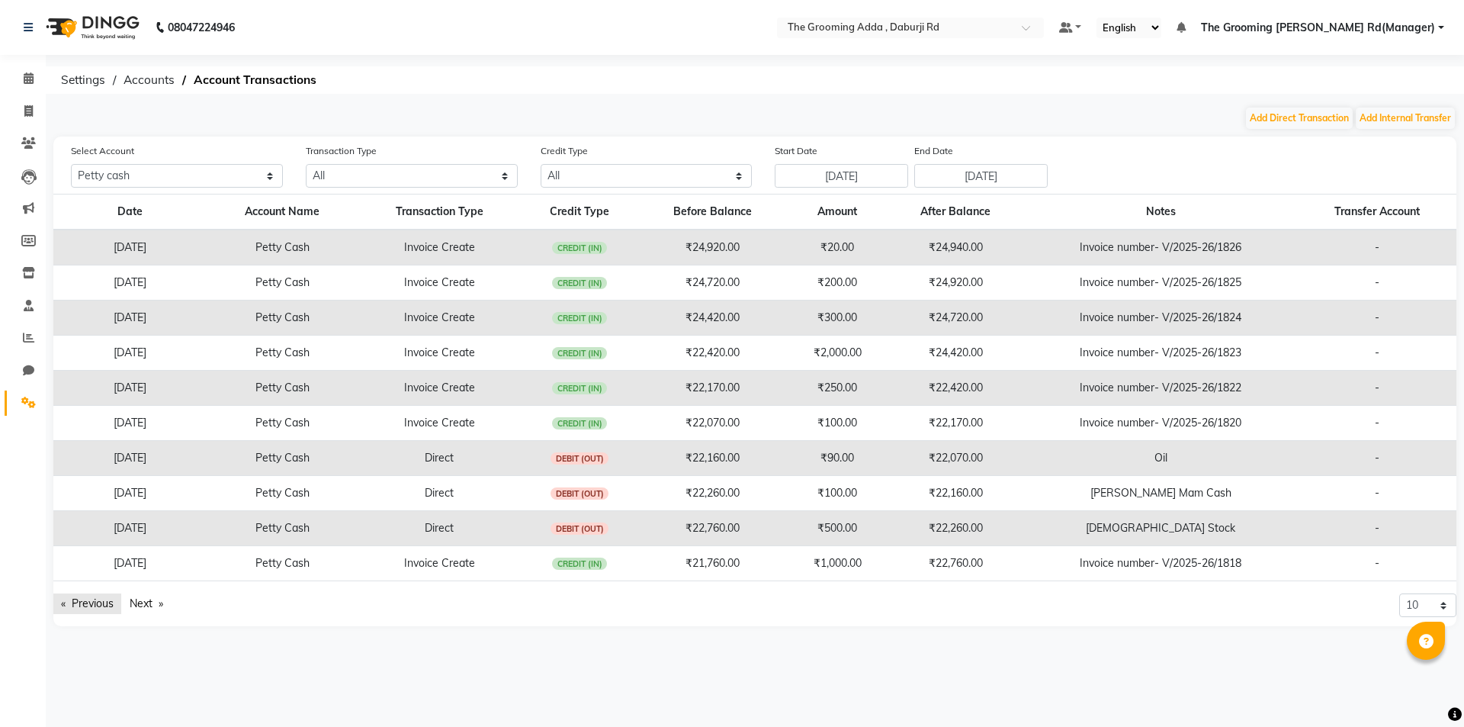
click at [106, 602] on link "Previous page" at bounding box center [87, 603] width 68 height 21
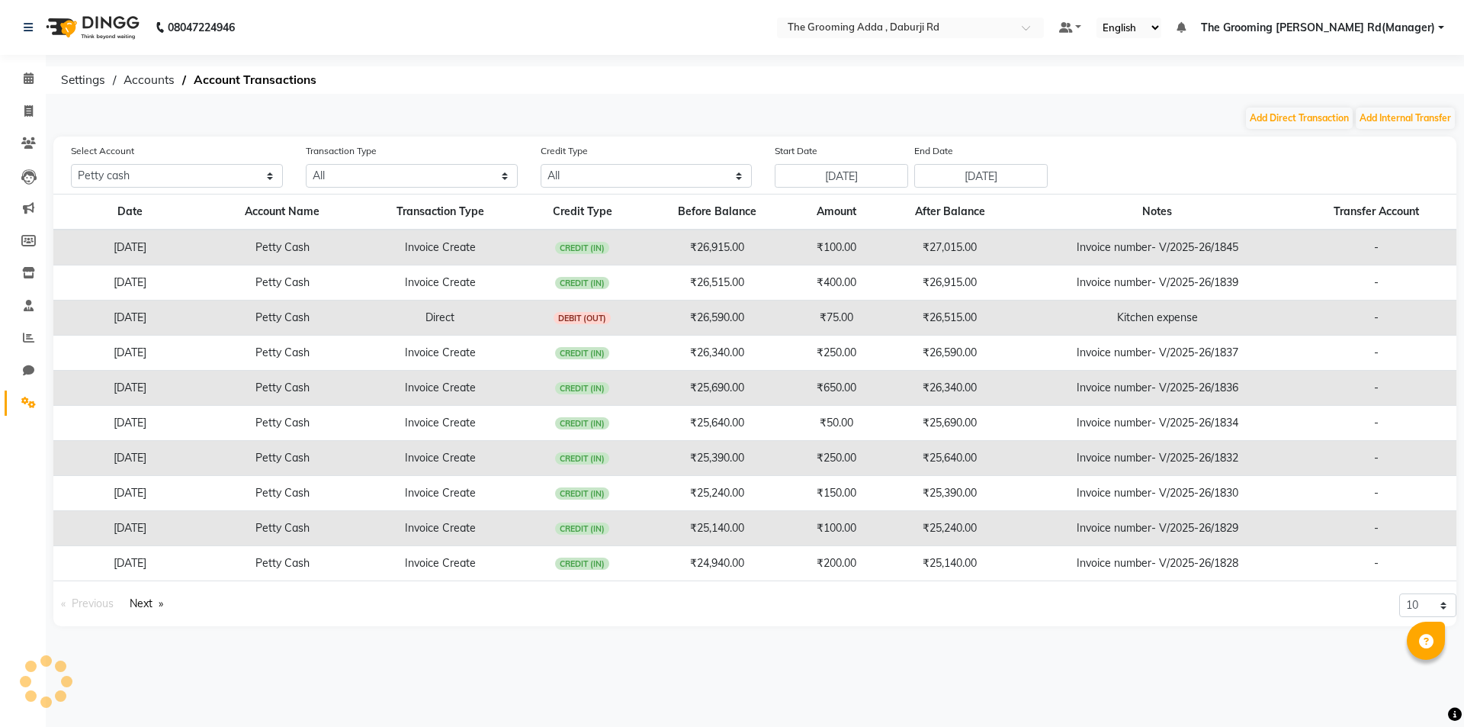
click at [553, 101] on div "08047224946 Select Location × The Grooming Adda , Daburji Rd Default Panel My P…" at bounding box center [732, 363] width 1464 height 727
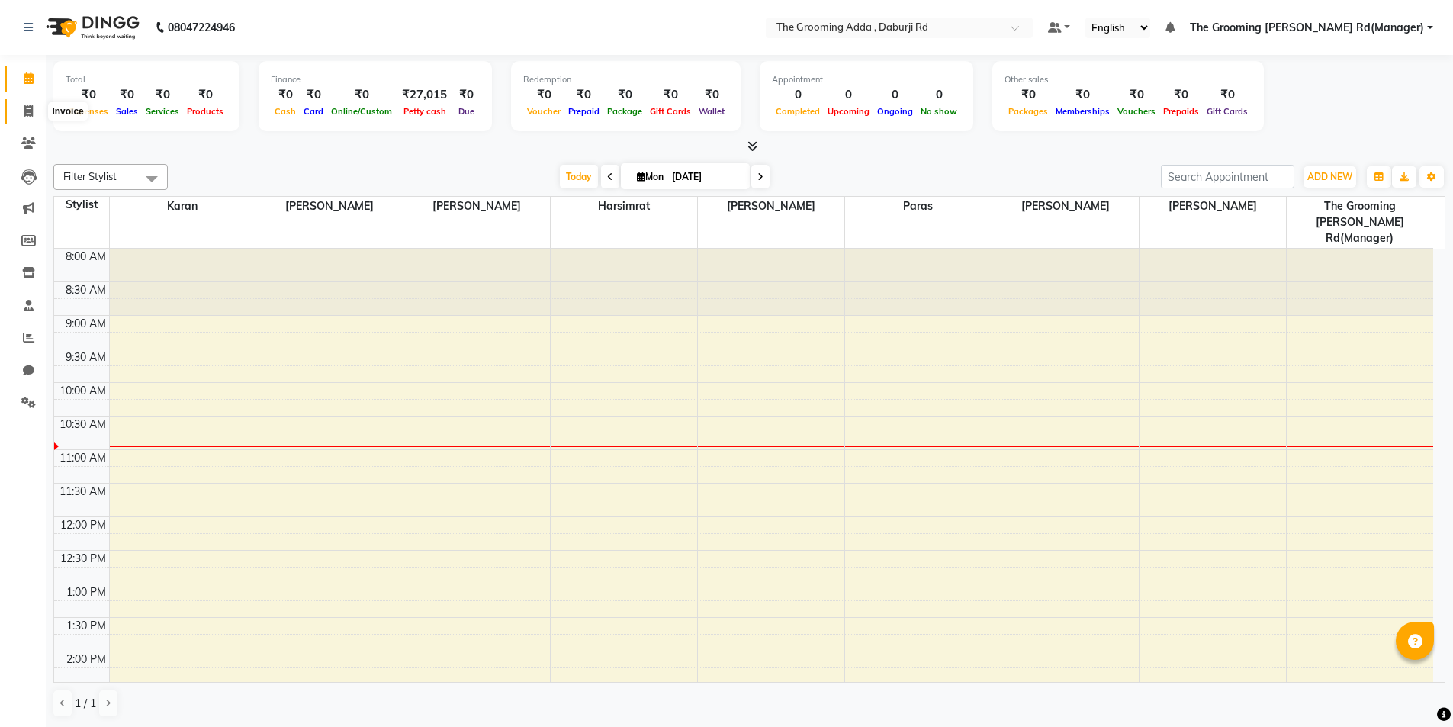
click at [21, 104] on span at bounding box center [28, 112] width 27 height 18
select select "service"
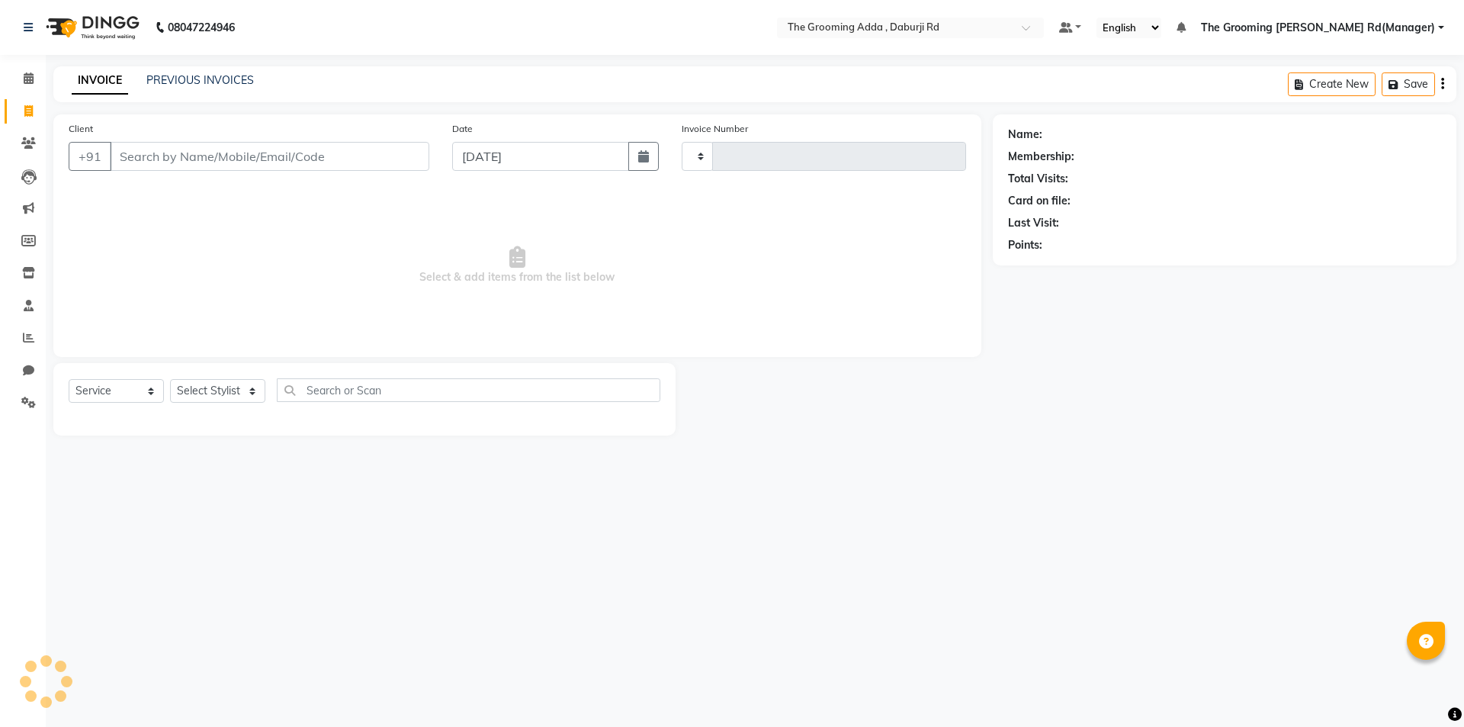
type input "1846"
select select "8001"
click at [133, 153] on input "Client" at bounding box center [270, 156] width 320 height 29
type input "8264210322"
select select "1: Object"
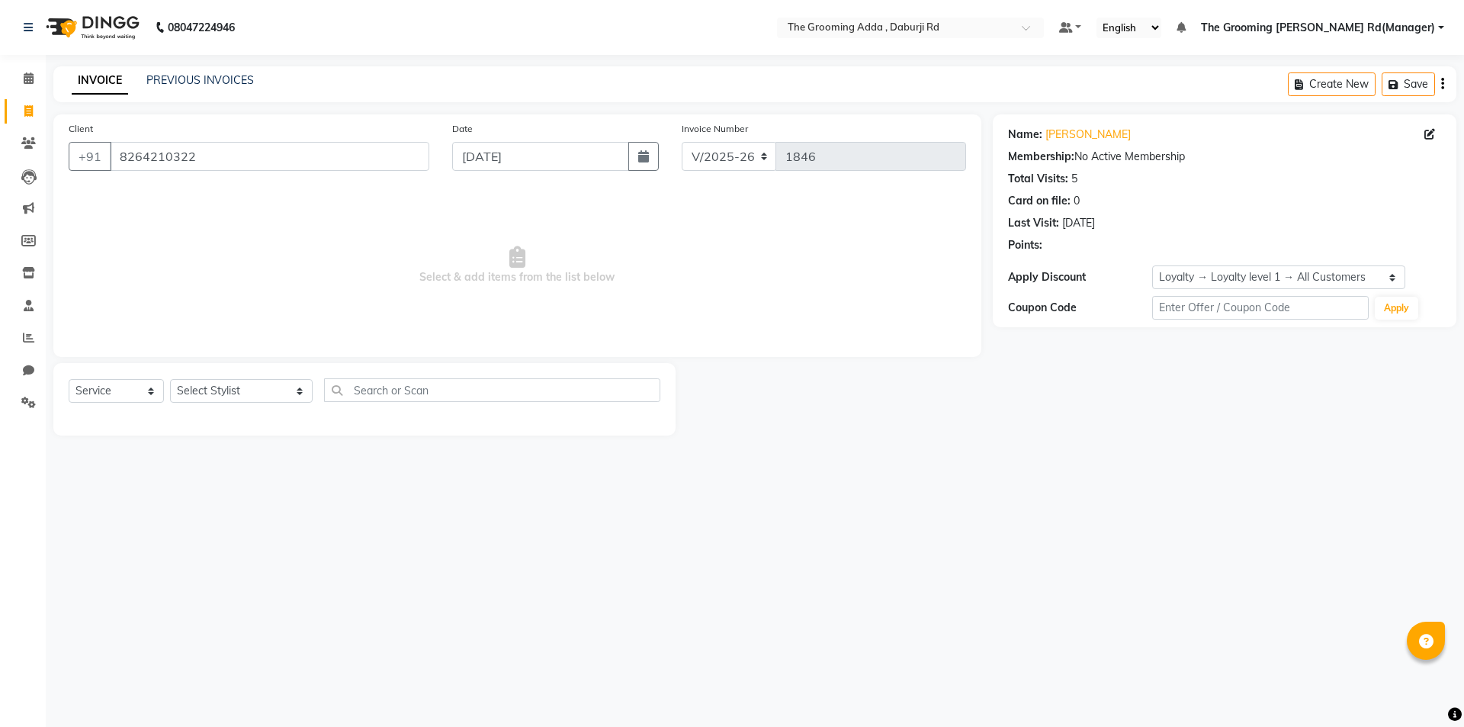
click at [242, 403] on div "Select Service Product Membership Package Voucher Prepaid Gift Card Select Styl…" at bounding box center [365, 396] width 592 height 36
click at [243, 397] on select "Select Stylist Baljinder Bhawna Harsimrat Jobandeep Singh Karan Mehak Muskan Gu…" at bounding box center [241, 391] width 143 height 24
select select "79355"
click at [170, 379] on select "Select Stylist Baljinder Bhawna Harsimrat Jobandeep Singh Karan Mehak Muskan Gu…" at bounding box center [241, 391] width 143 height 24
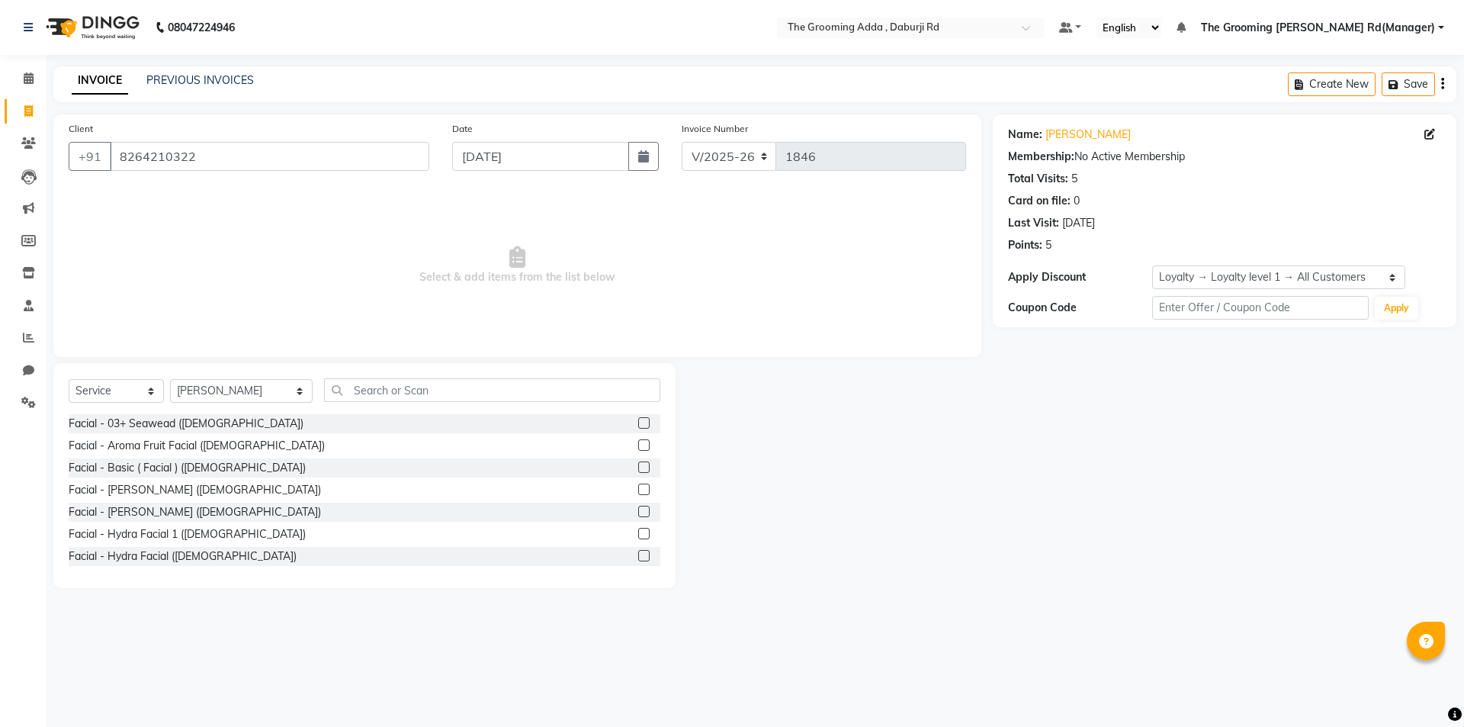
click at [374, 376] on div "Select Service Product Membership Package Voucher Prepaid Gift Card Select Styl…" at bounding box center [364, 475] width 622 height 225
click at [374, 384] on input "text" at bounding box center [492, 390] width 336 height 24
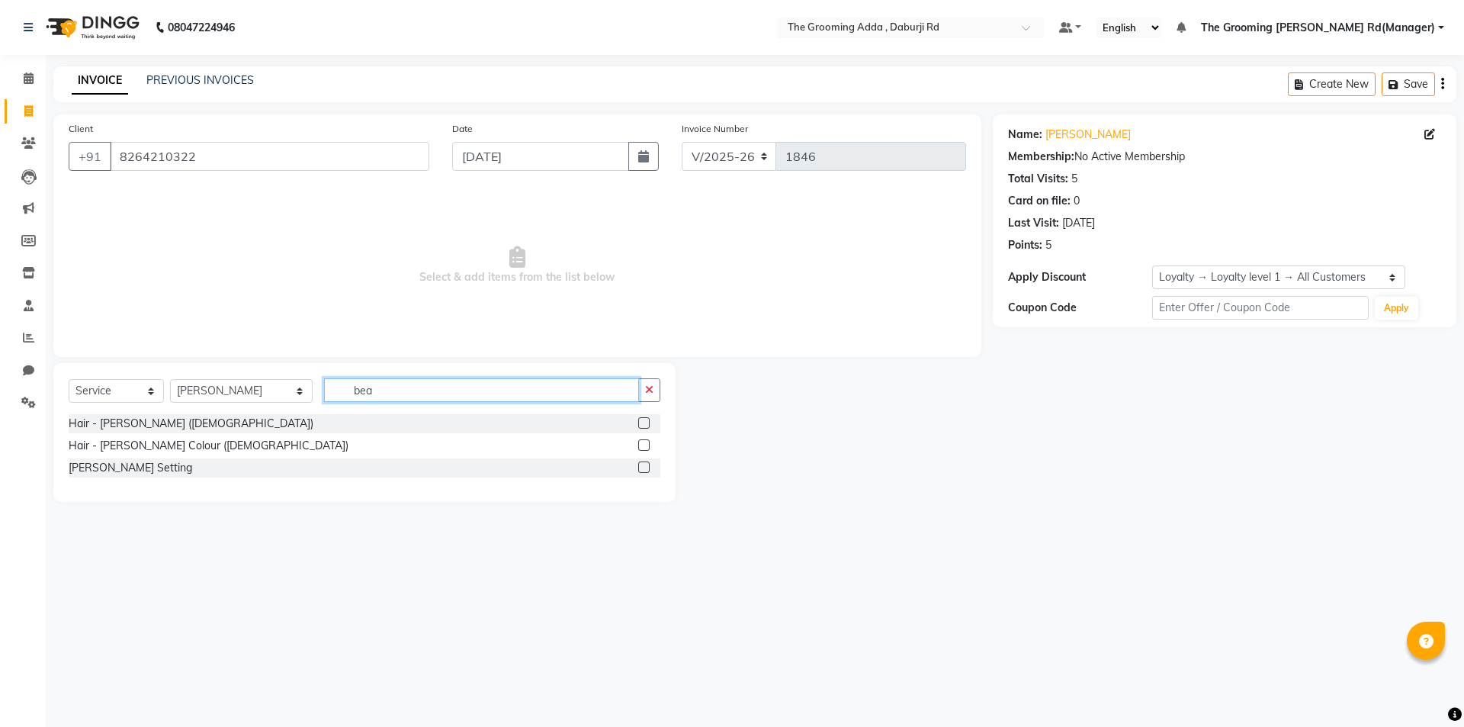
type input "bea"
click at [638, 423] on label at bounding box center [643, 422] width 11 height 11
click at [638, 423] on input "checkbox" at bounding box center [643, 424] width 10 height 10
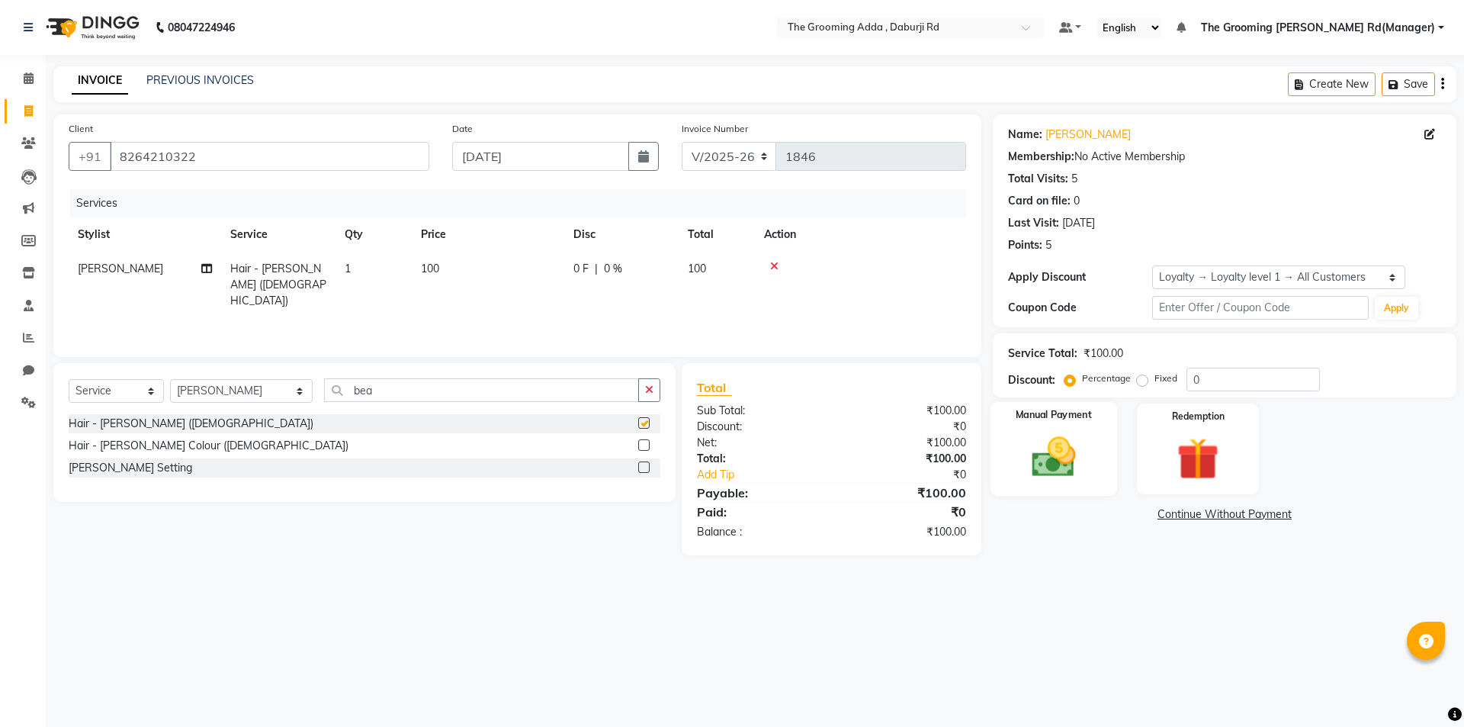
checkbox input "false"
click at [1046, 442] on img at bounding box center [1053, 457] width 71 height 50
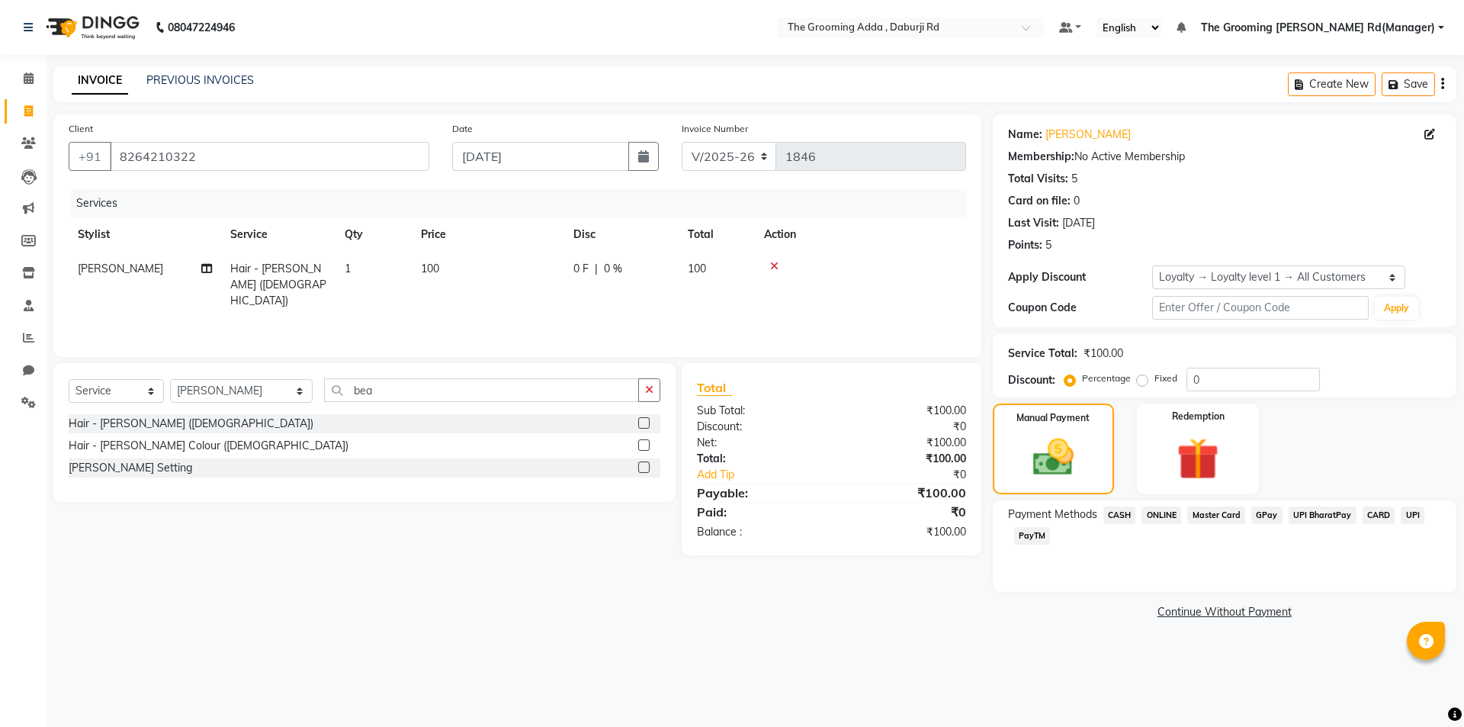
click at [1123, 515] on span "CASH" at bounding box center [1120, 515] width 33 height 18
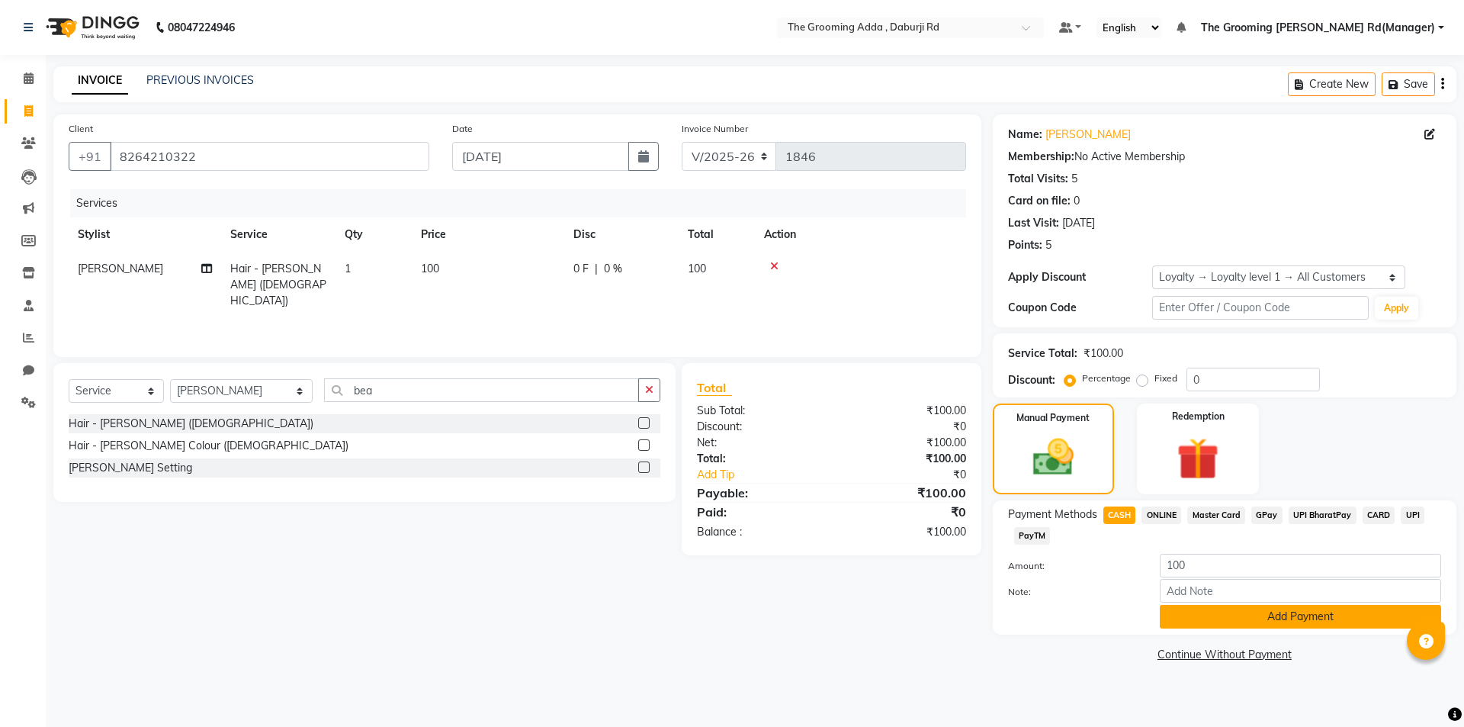
click at [1209, 616] on button "Add Payment" at bounding box center [1300, 617] width 281 height 24
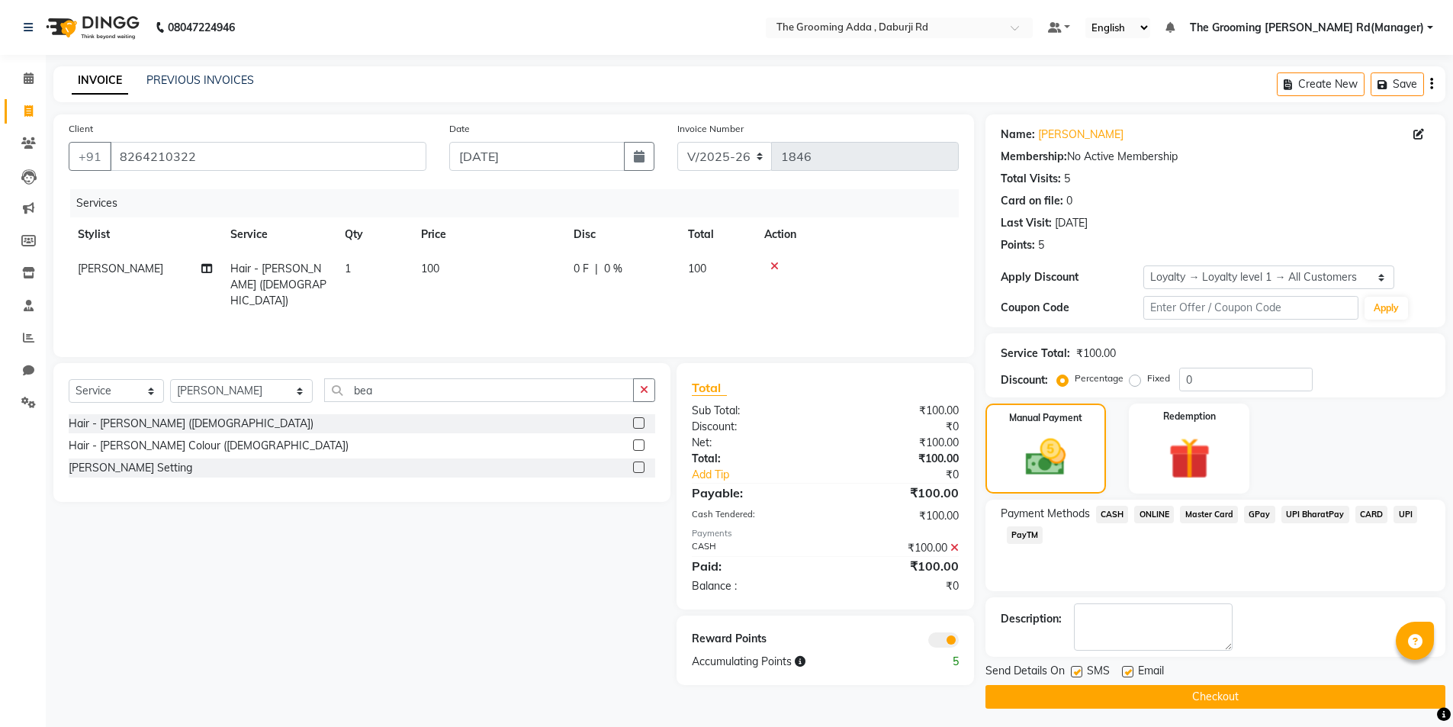
click at [1124, 676] on label at bounding box center [1127, 671] width 11 height 11
click at [1124, 676] on input "checkbox" at bounding box center [1127, 672] width 10 height 10
checkbox input "false"
click at [1135, 705] on button "Checkout" at bounding box center [1215, 697] width 460 height 24
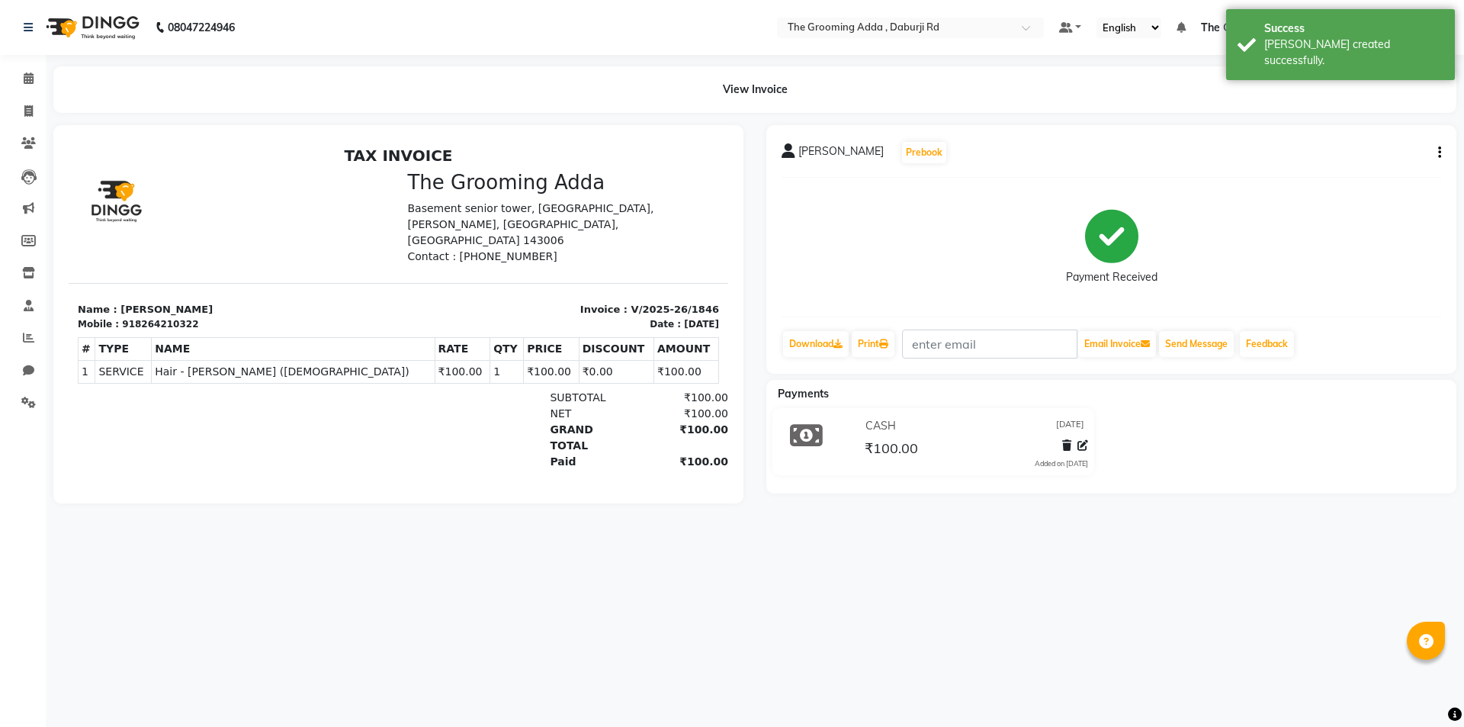
select select "service"
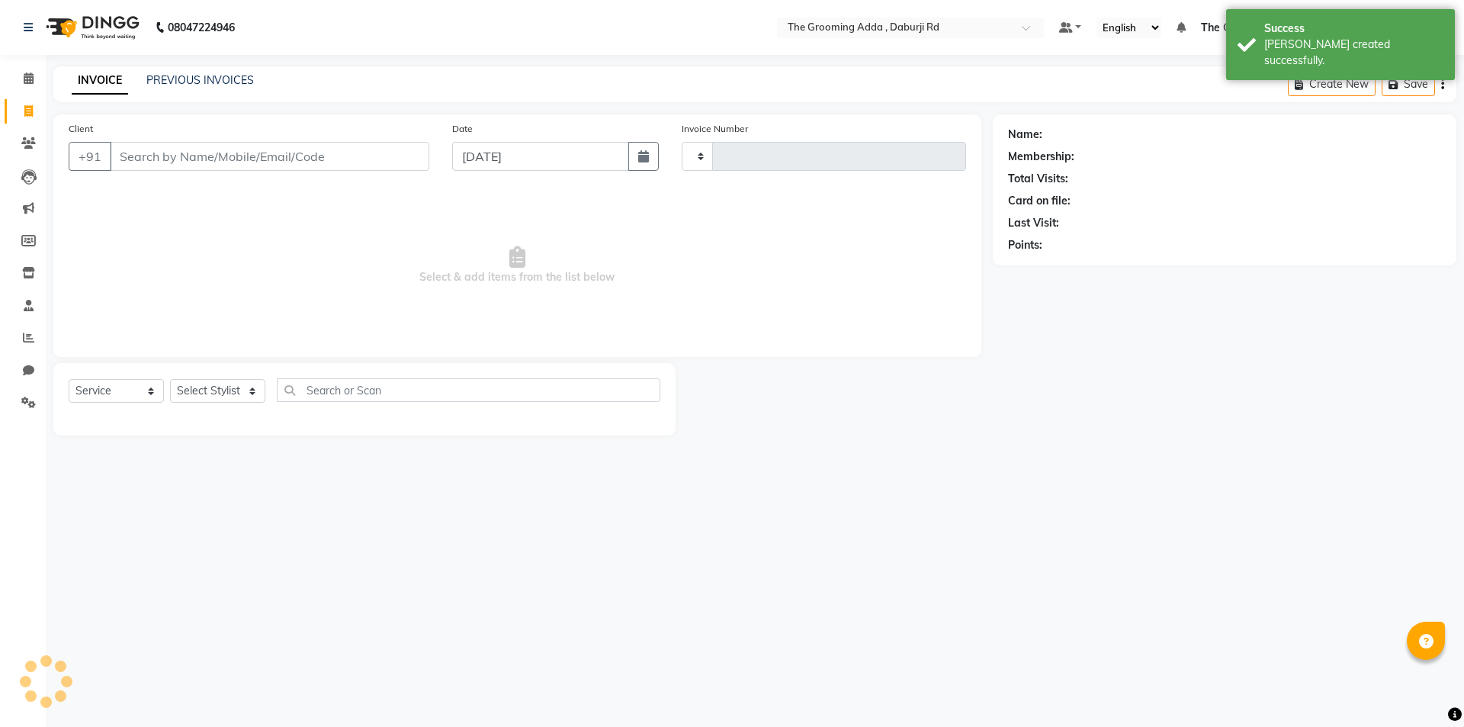
type input "1847"
select select "8001"
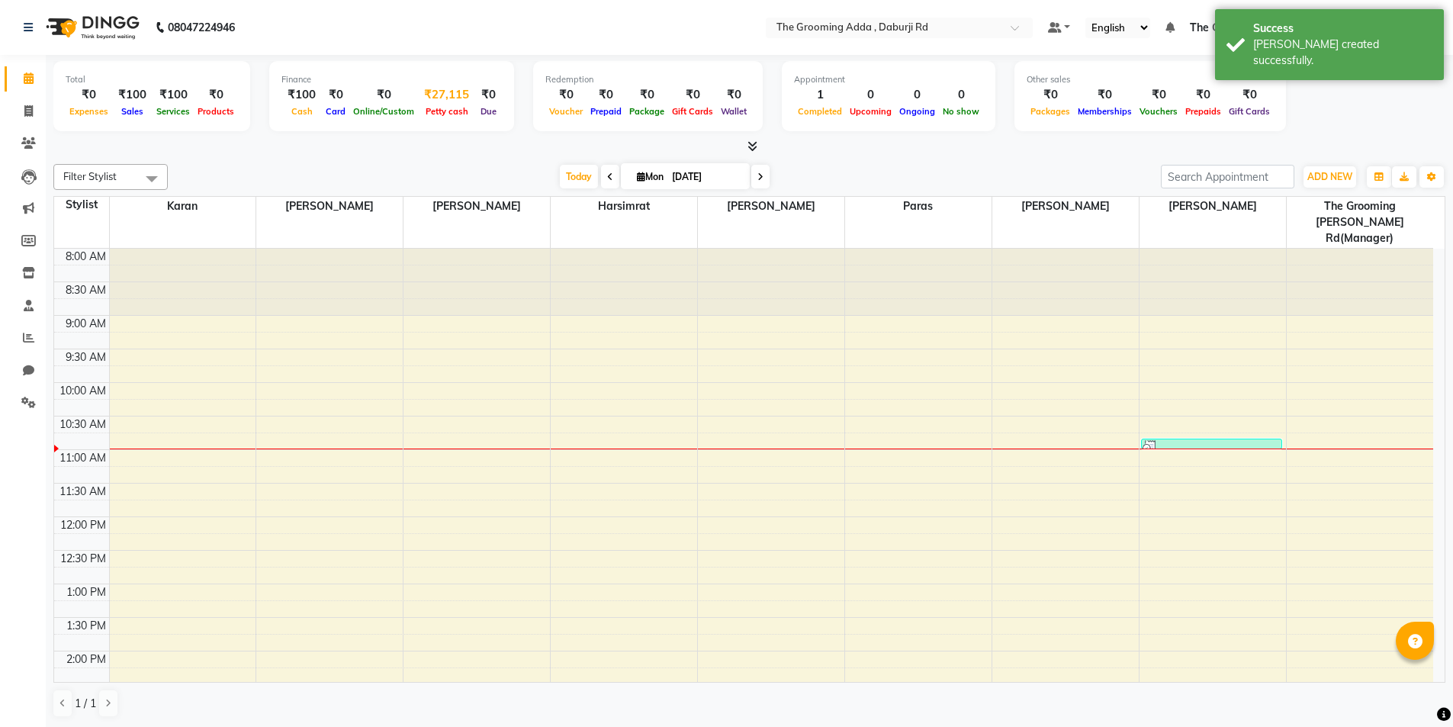
click at [432, 101] on div "₹27,115" at bounding box center [446, 95] width 57 height 18
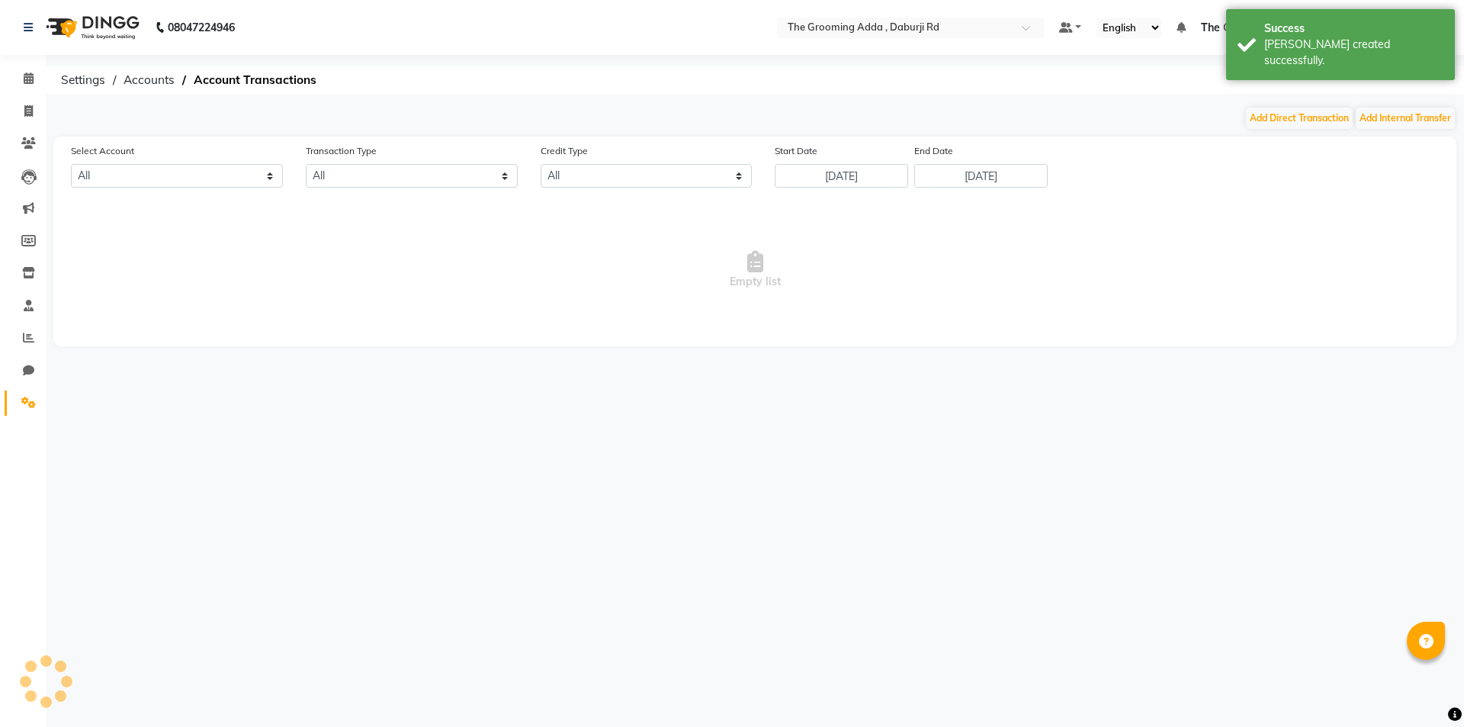
select select "7140"
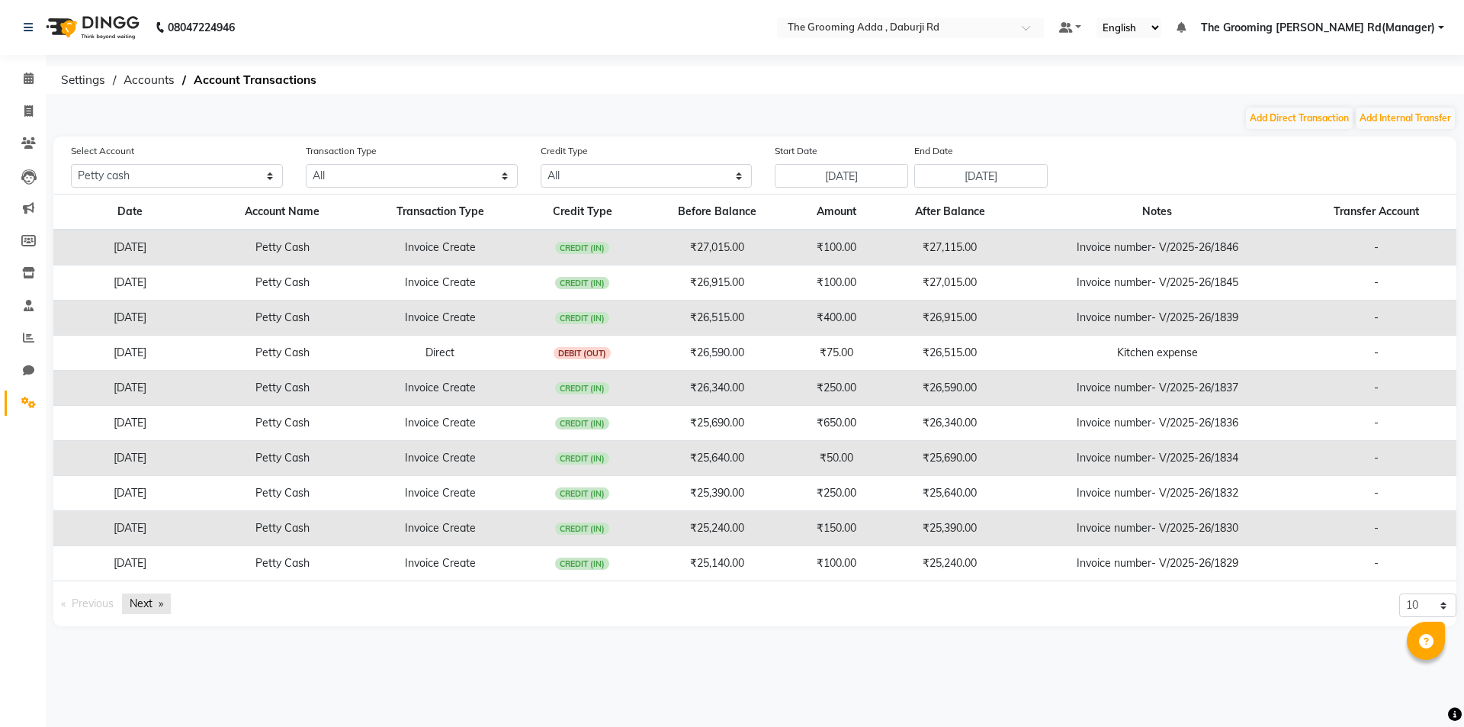
click at [139, 609] on link "Next page" at bounding box center [146, 603] width 49 height 21
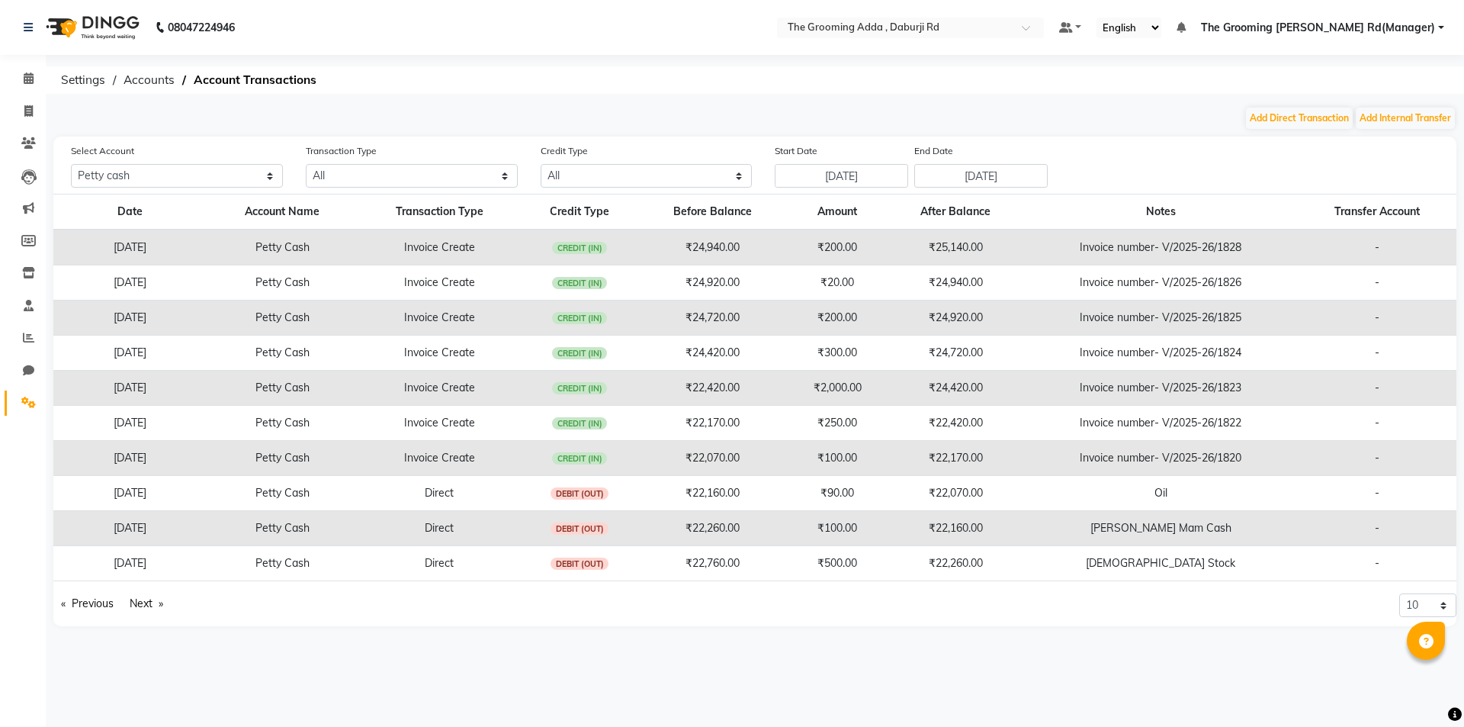
click at [1215, 456] on td "Invoice number- V/2025-26/1820" at bounding box center [1160, 458] width 275 height 35
click at [1071, 455] on td "Invoice number- V/2025-26/1820" at bounding box center [1160, 458] width 275 height 35
click at [210, 471] on td "Petty Cash" at bounding box center [282, 458] width 153 height 35
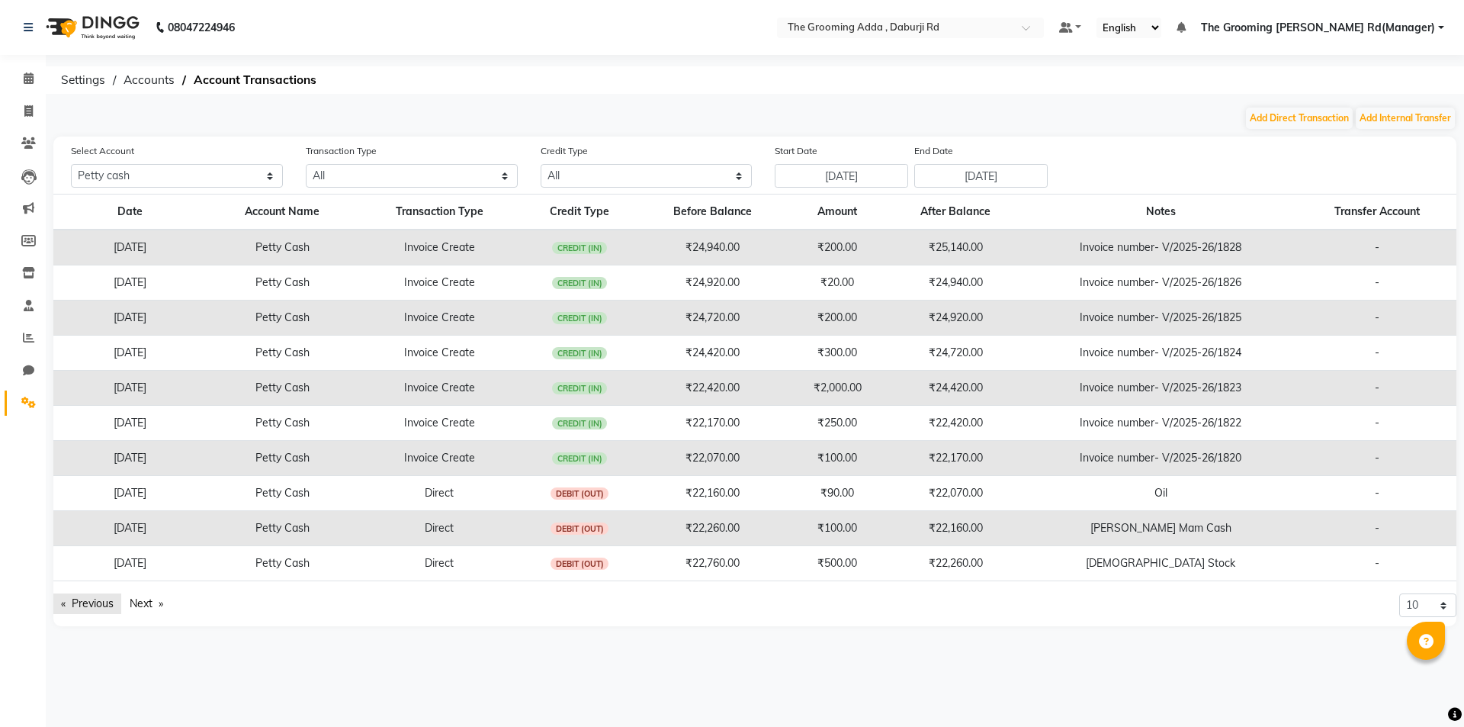
click at [112, 606] on link "Previous page" at bounding box center [87, 603] width 68 height 21
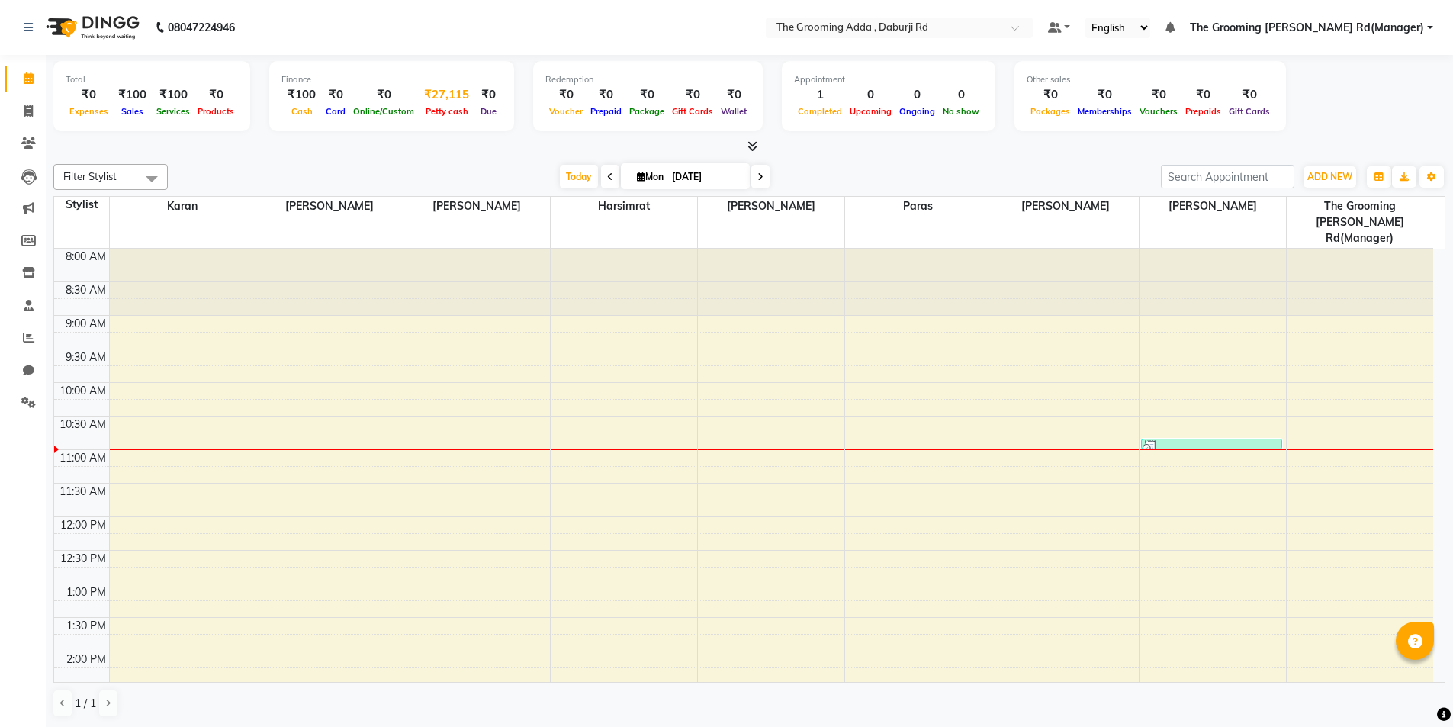
click at [443, 92] on div "₹27,115" at bounding box center [446, 95] width 57 height 18
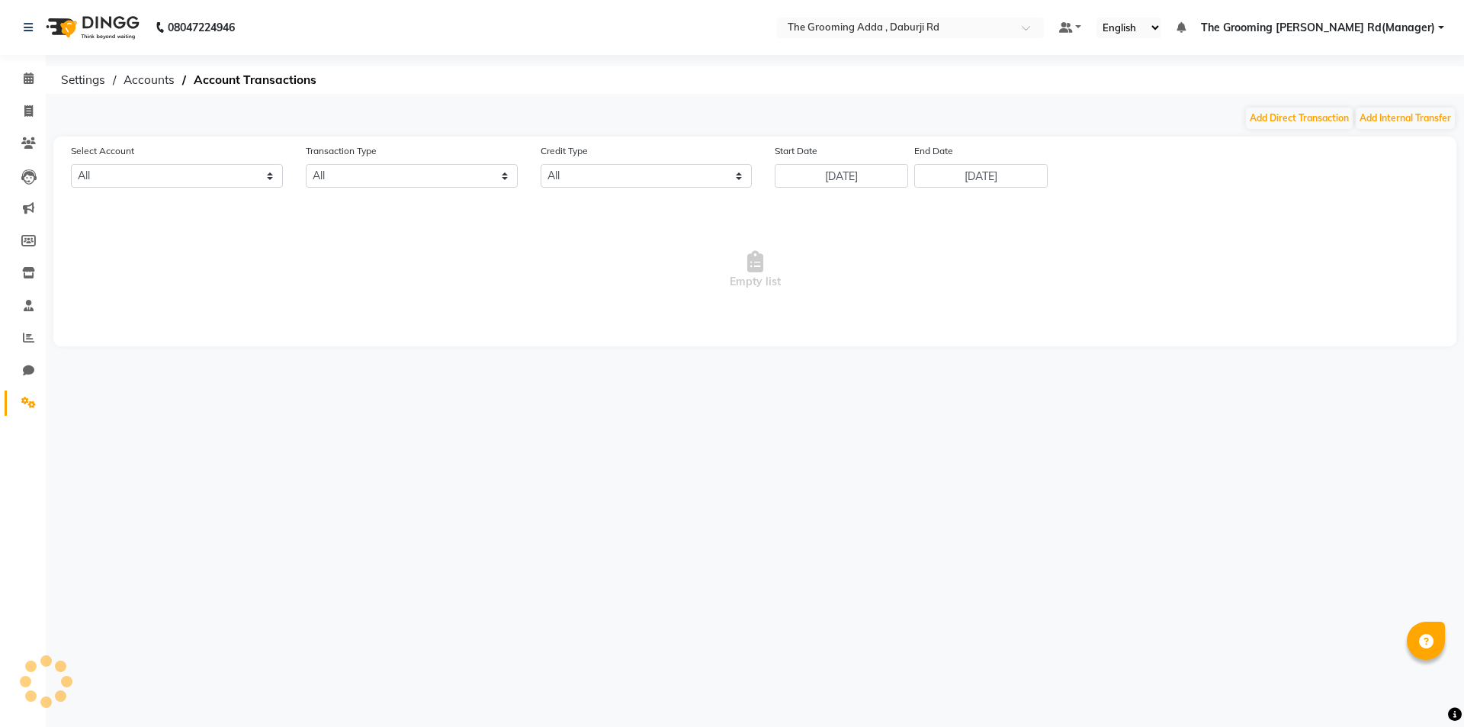
select select "7140"
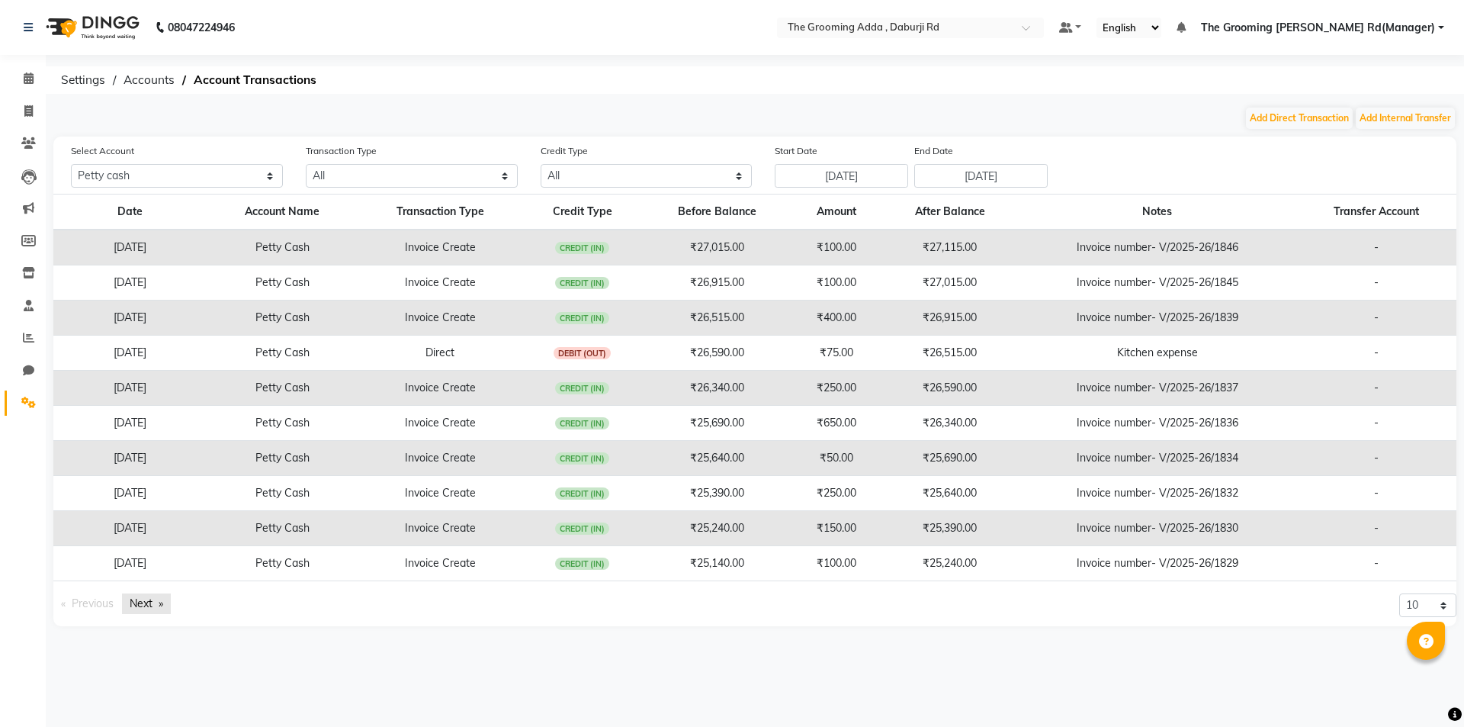
click at [133, 599] on link "Next page" at bounding box center [146, 603] width 49 height 21
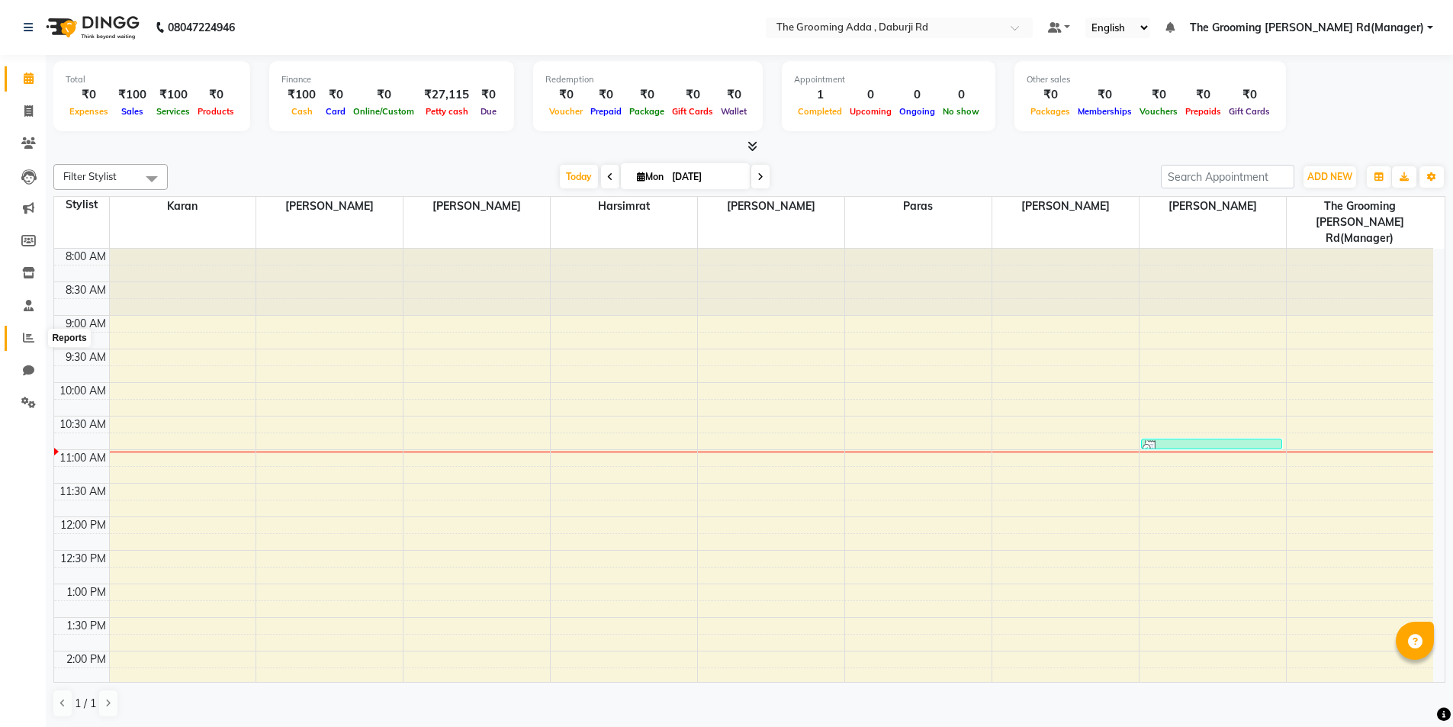
click at [27, 332] on icon at bounding box center [28, 337] width 11 height 11
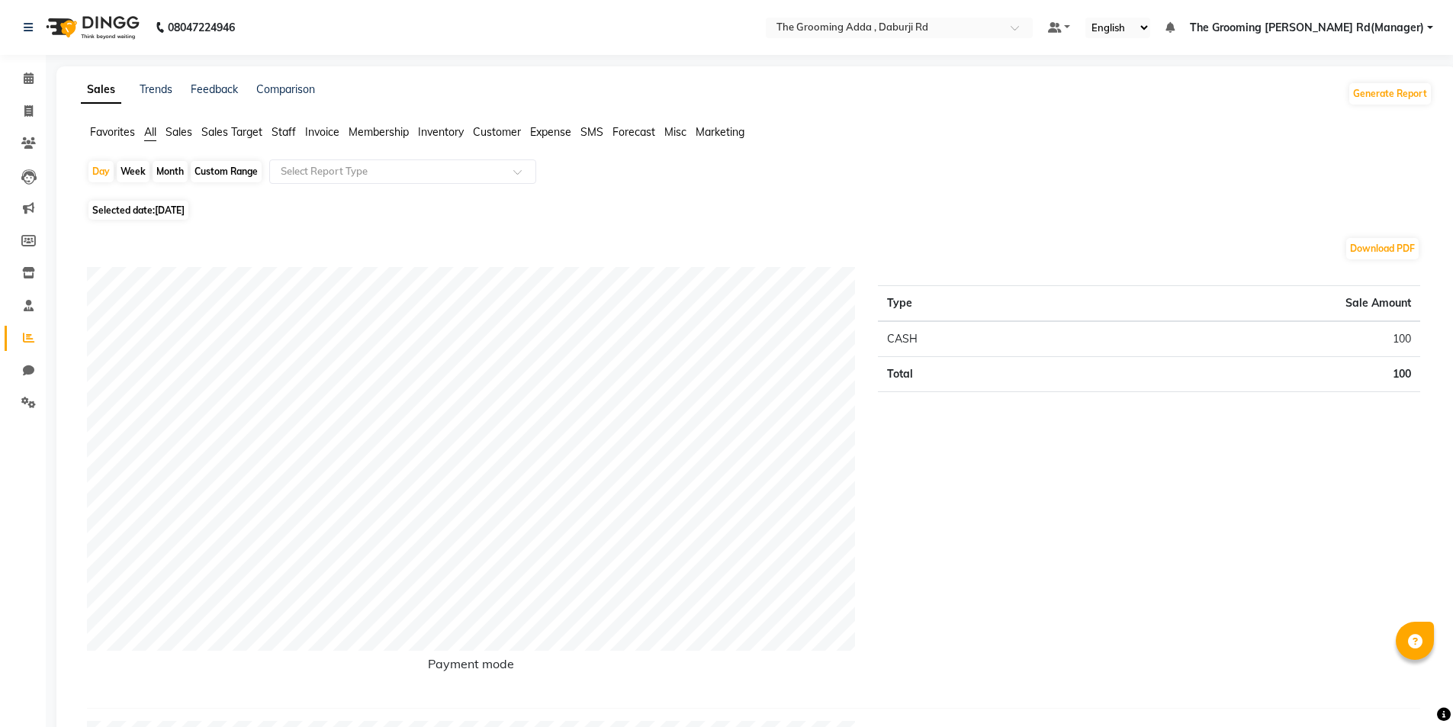
click at [239, 162] on div "Custom Range" at bounding box center [226, 171] width 71 height 21
select select "9"
select select "2025"
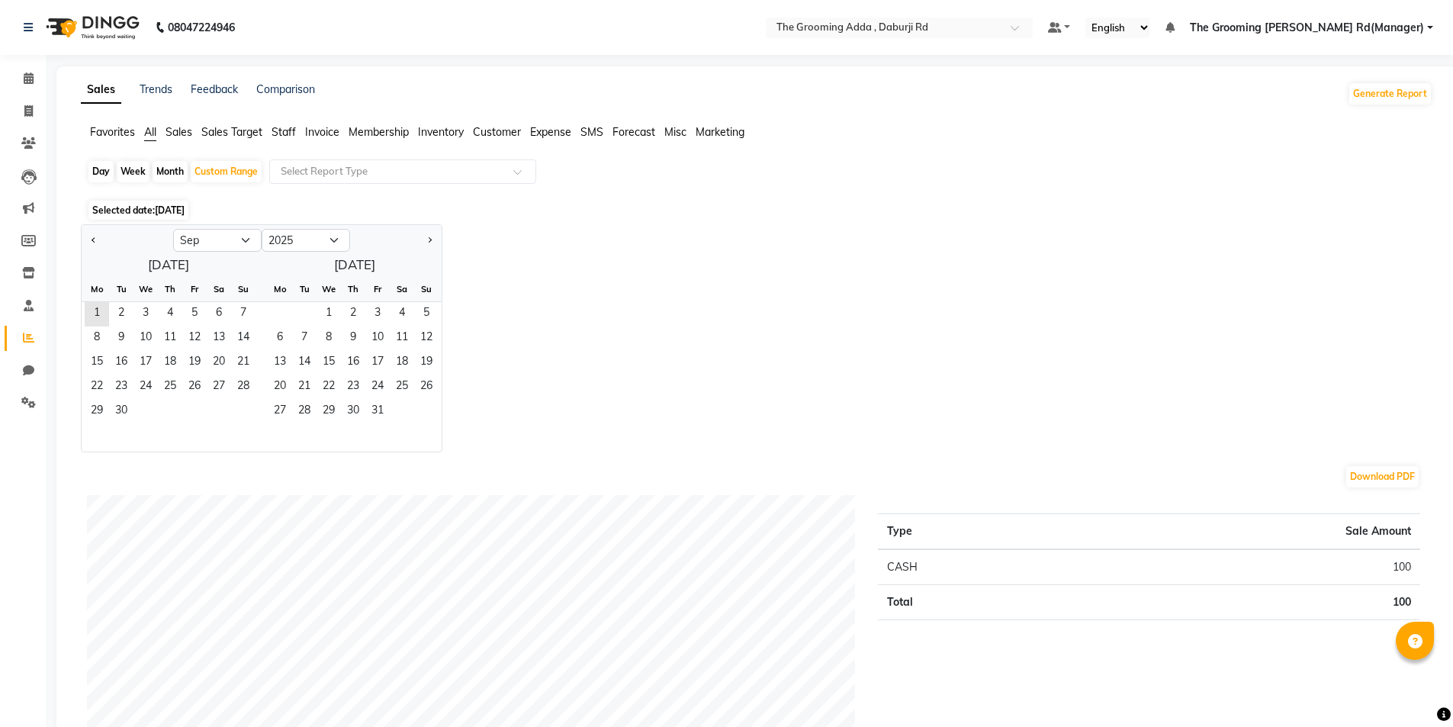
click at [85, 237] on div at bounding box center [128, 240] width 92 height 24
click at [89, 240] on button "Previous month" at bounding box center [94, 240] width 12 height 24
select select "8"
click at [85, 362] on span "11" at bounding box center [97, 363] width 24 height 24
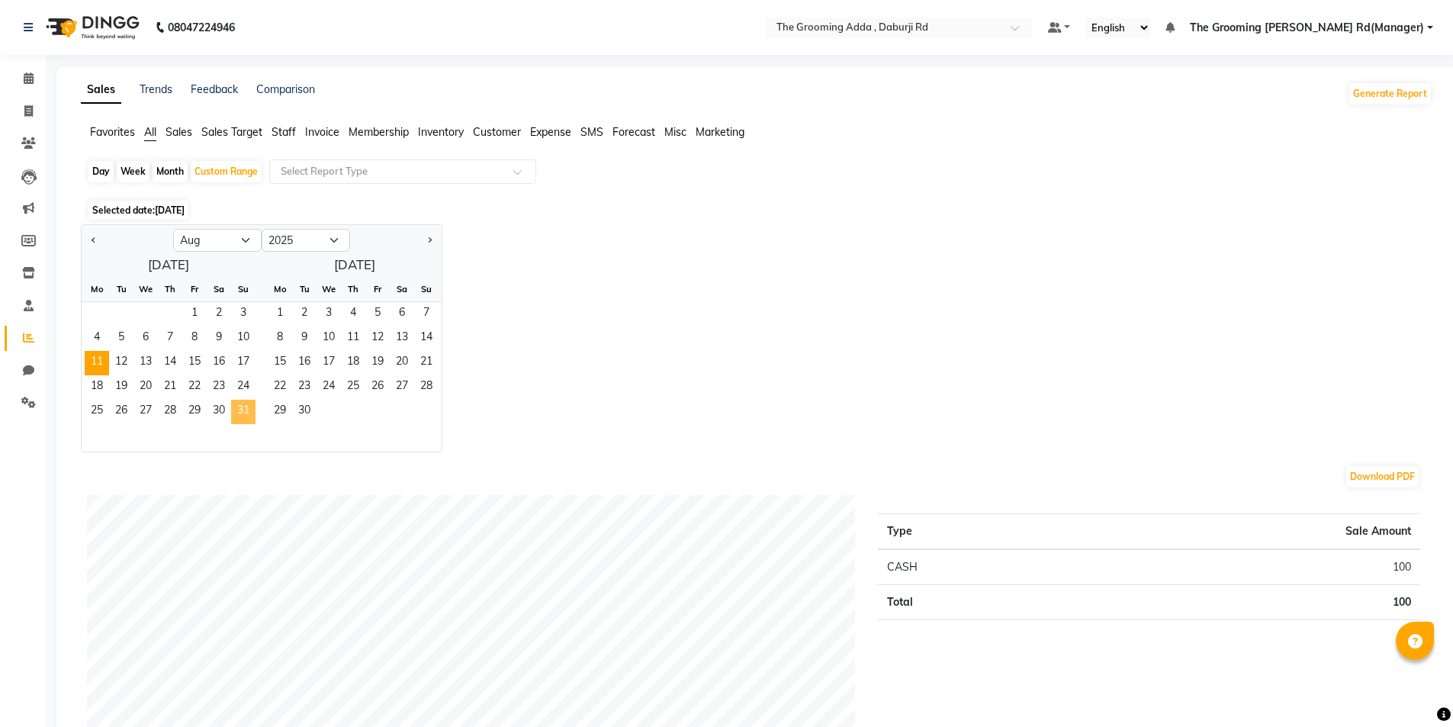
click at [246, 409] on span "31" at bounding box center [243, 412] width 24 height 24
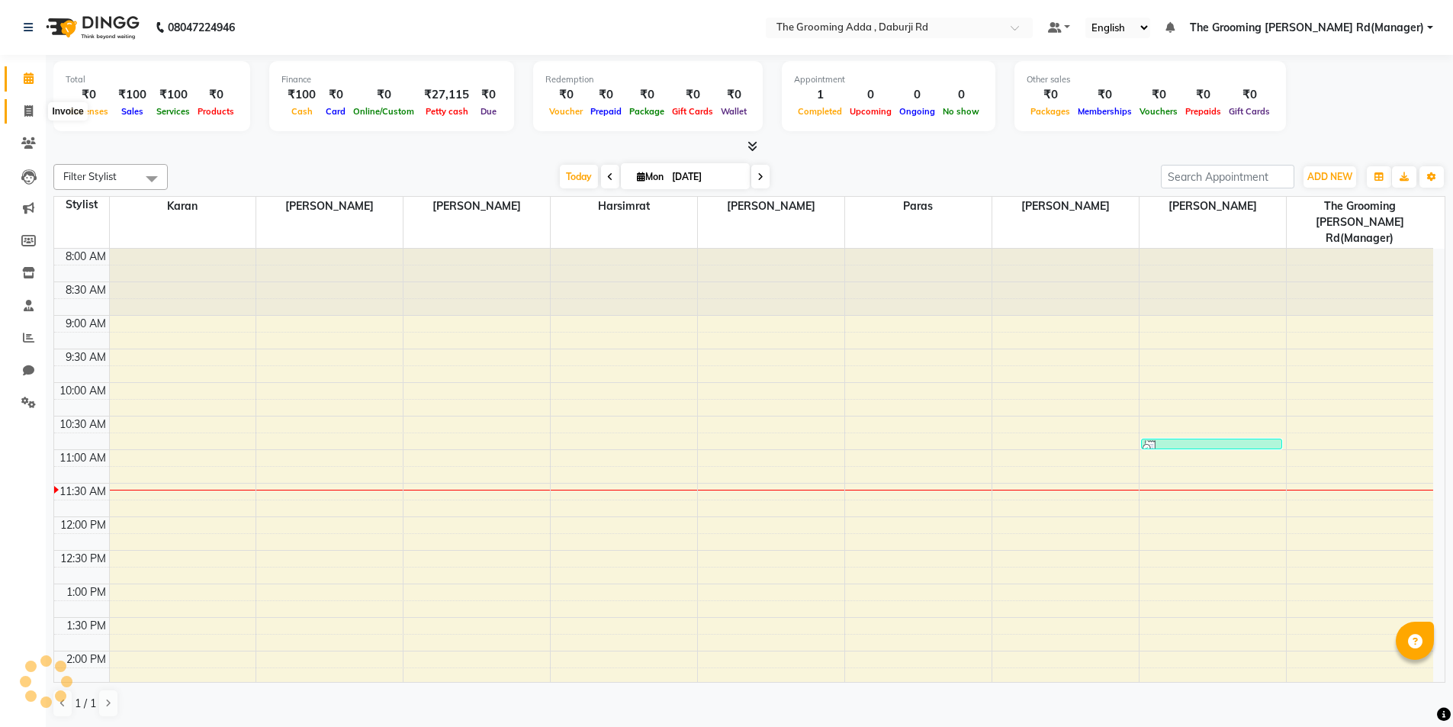
click at [28, 114] on icon at bounding box center [28, 110] width 8 height 11
select select "service"
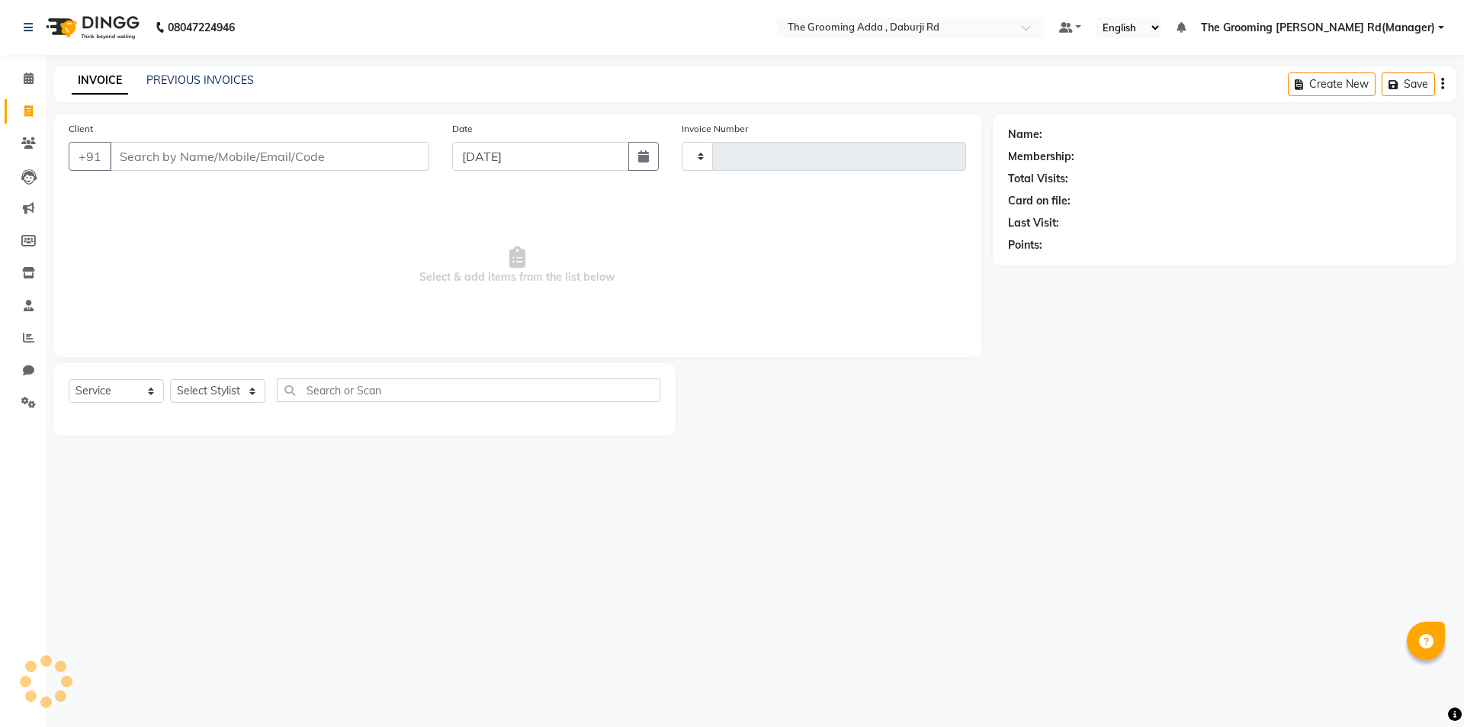
click at [144, 143] on input "Client" at bounding box center [270, 156] width 320 height 29
drag, startPoint x: 169, startPoint y: 165, endPoint x: 56, endPoint y: 164, distance: 113.6
click at [56, 164] on div "Client +91 shas Add Client searching... Date 01-09-2025 Invoice Number Select &…" at bounding box center [517, 237] width 928 height 247
paste input "9876612900"
type input "9876612900"
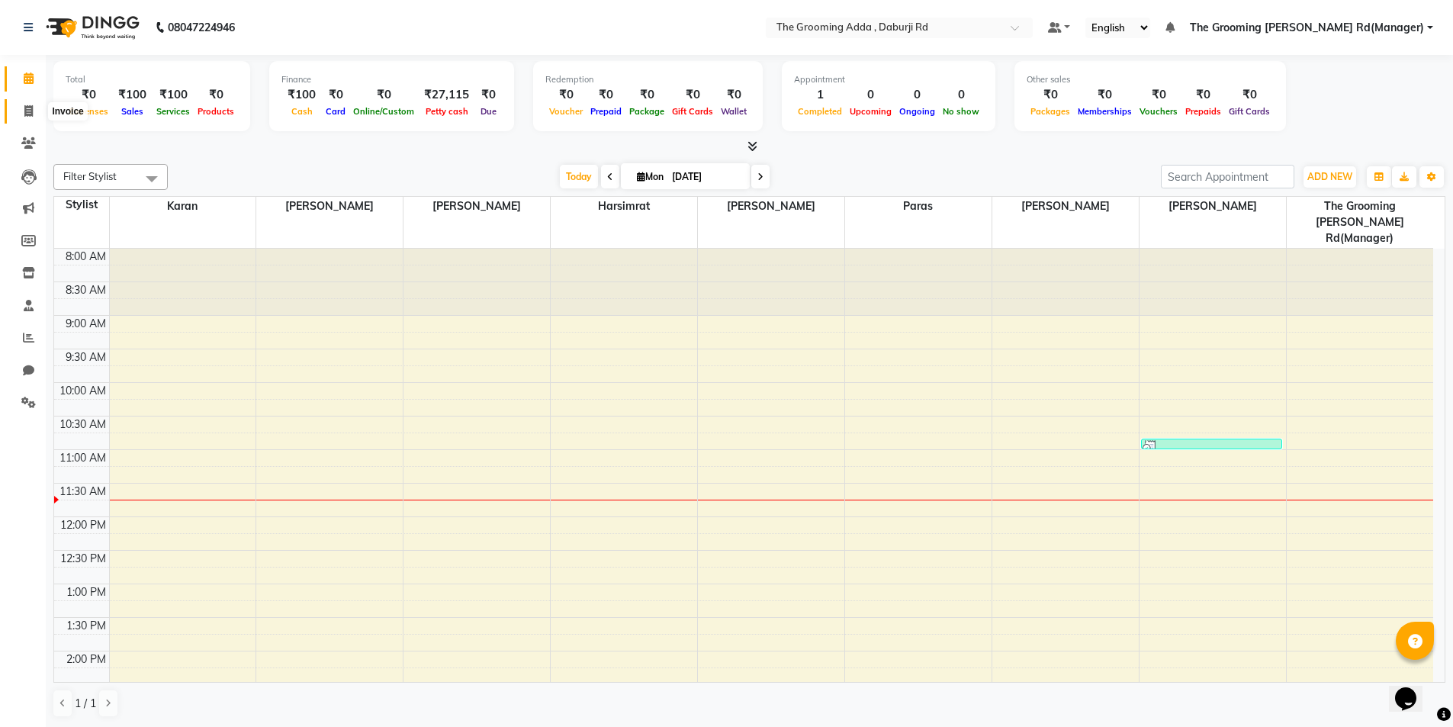
click at [31, 117] on span at bounding box center [28, 112] width 27 height 18
select select "service"
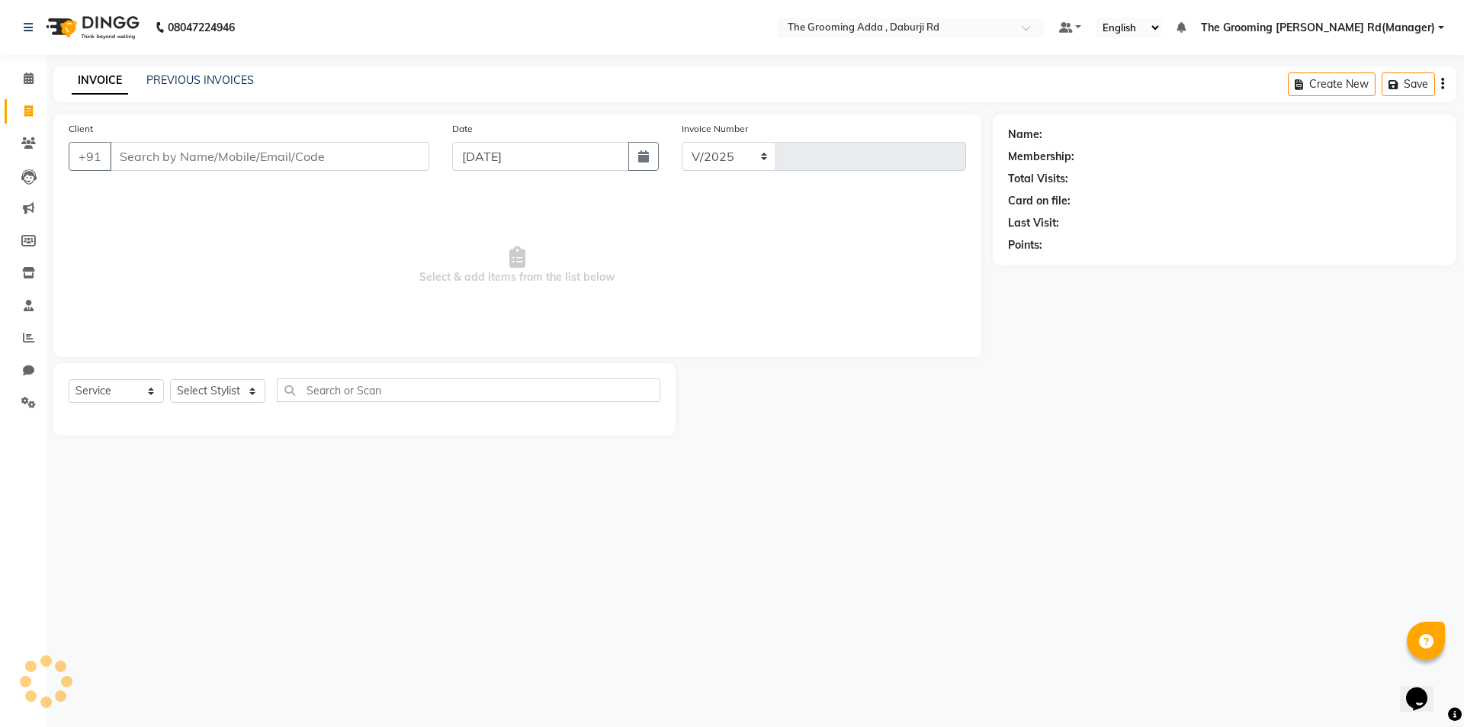
click at [146, 216] on span "Select & add items from the list below" at bounding box center [518, 265] width 898 height 153
select select "8001"
type input "1847"
click at [153, 158] on input "Client" at bounding box center [270, 156] width 320 height 29
paste input "9876612900"
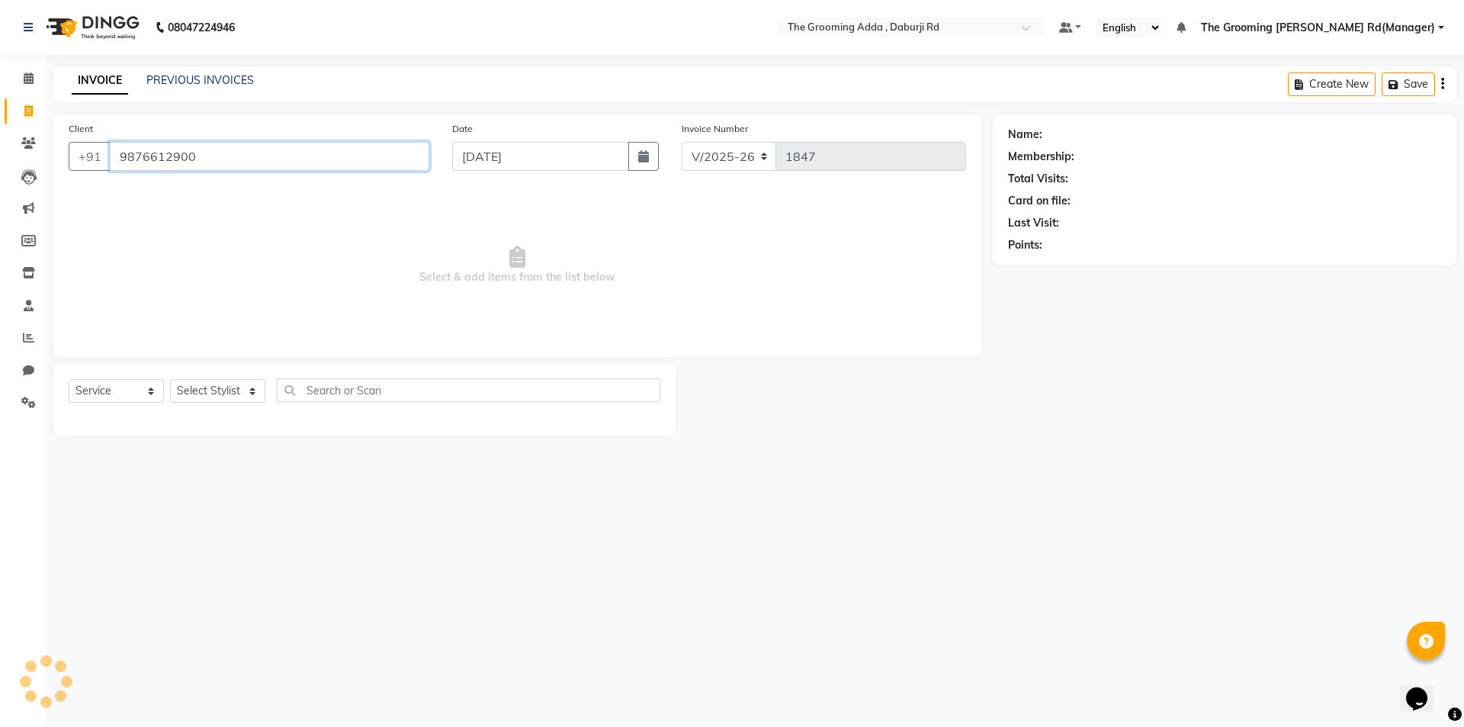
type input "9876612900"
select select "1: Object"
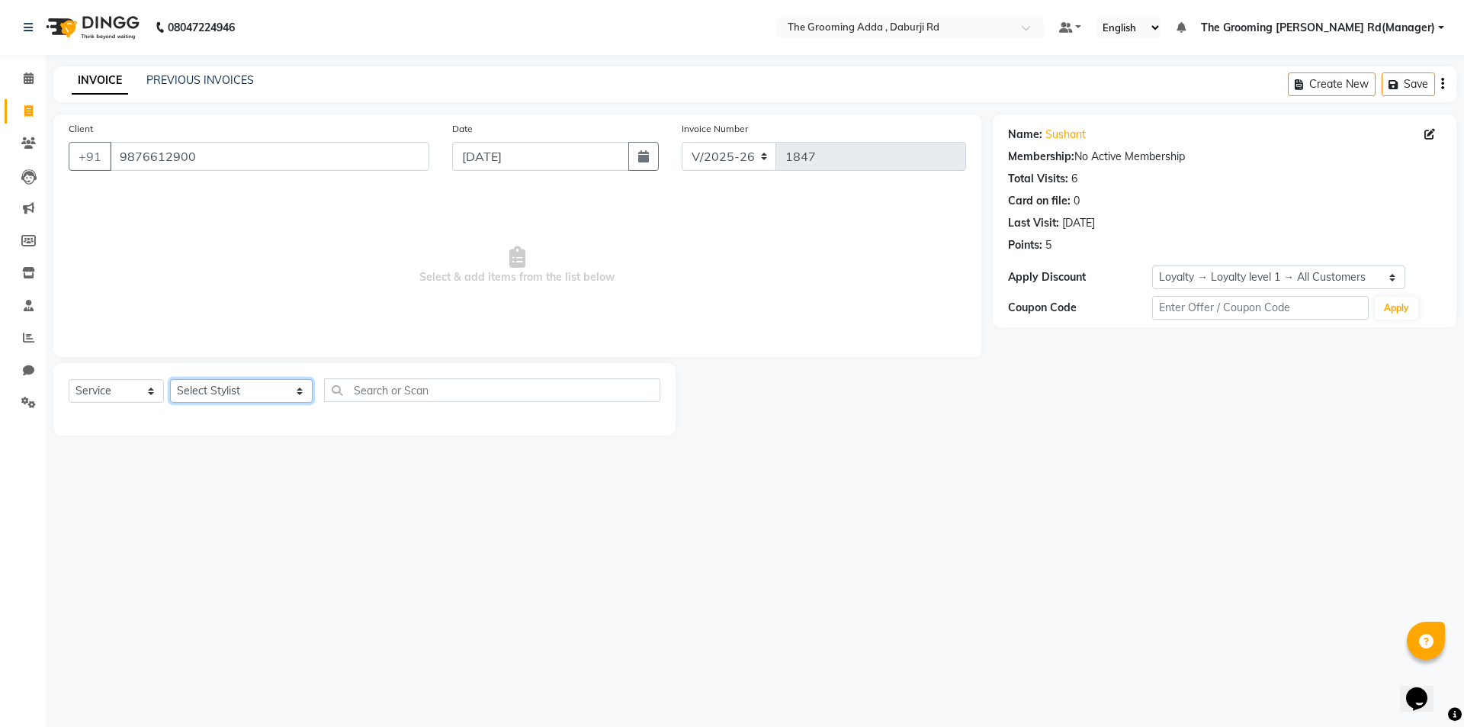
click at [247, 386] on select "Select Stylist Baljinder Bhawna Harsimrat Jobandeep Singh Karan Mehak Muskan Gu…" at bounding box center [241, 391] width 143 height 24
select select "79355"
click at [170, 379] on select "Select Stylist Baljinder Bhawna Harsimrat Jobandeep Singh Karan Mehak Muskan Gu…" at bounding box center [241, 391] width 143 height 24
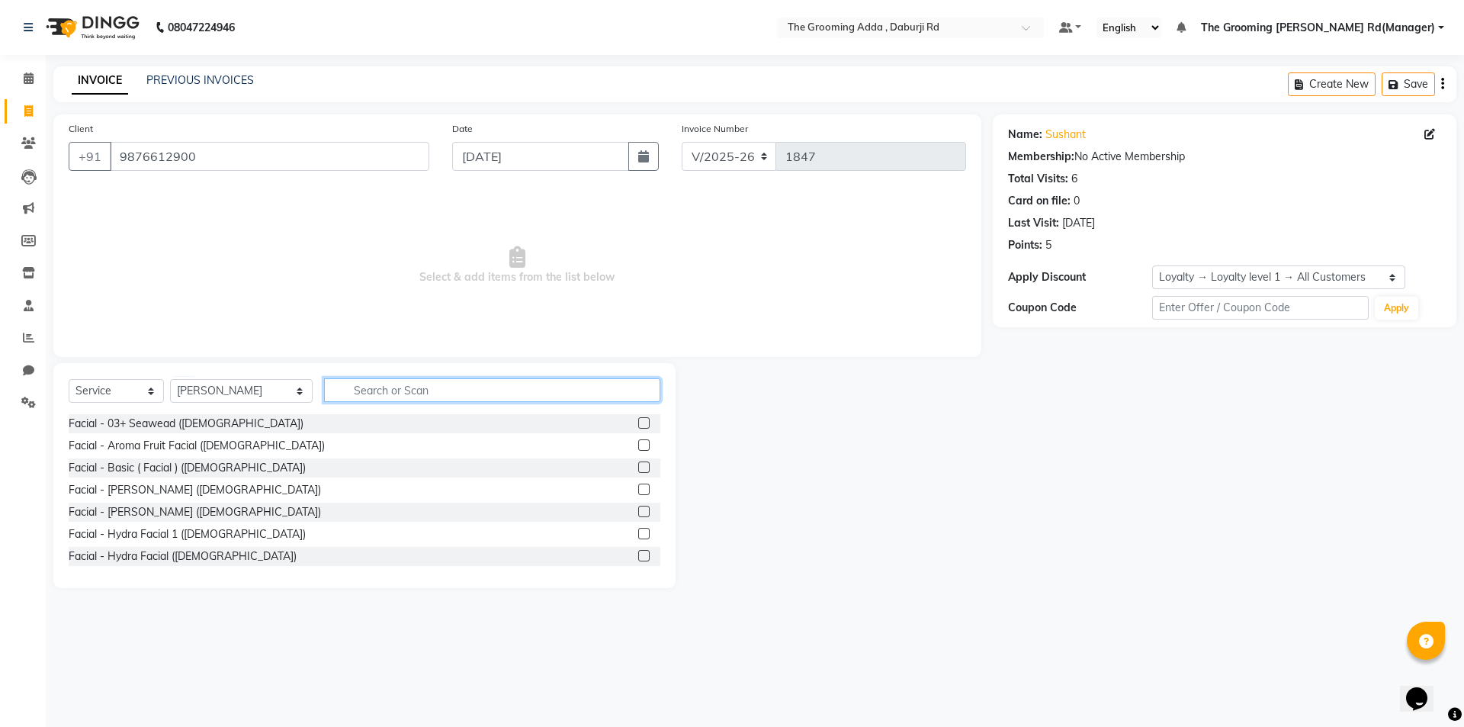
click at [343, 392] on input "text" at bounding box center [492, 390] width 336 height 24
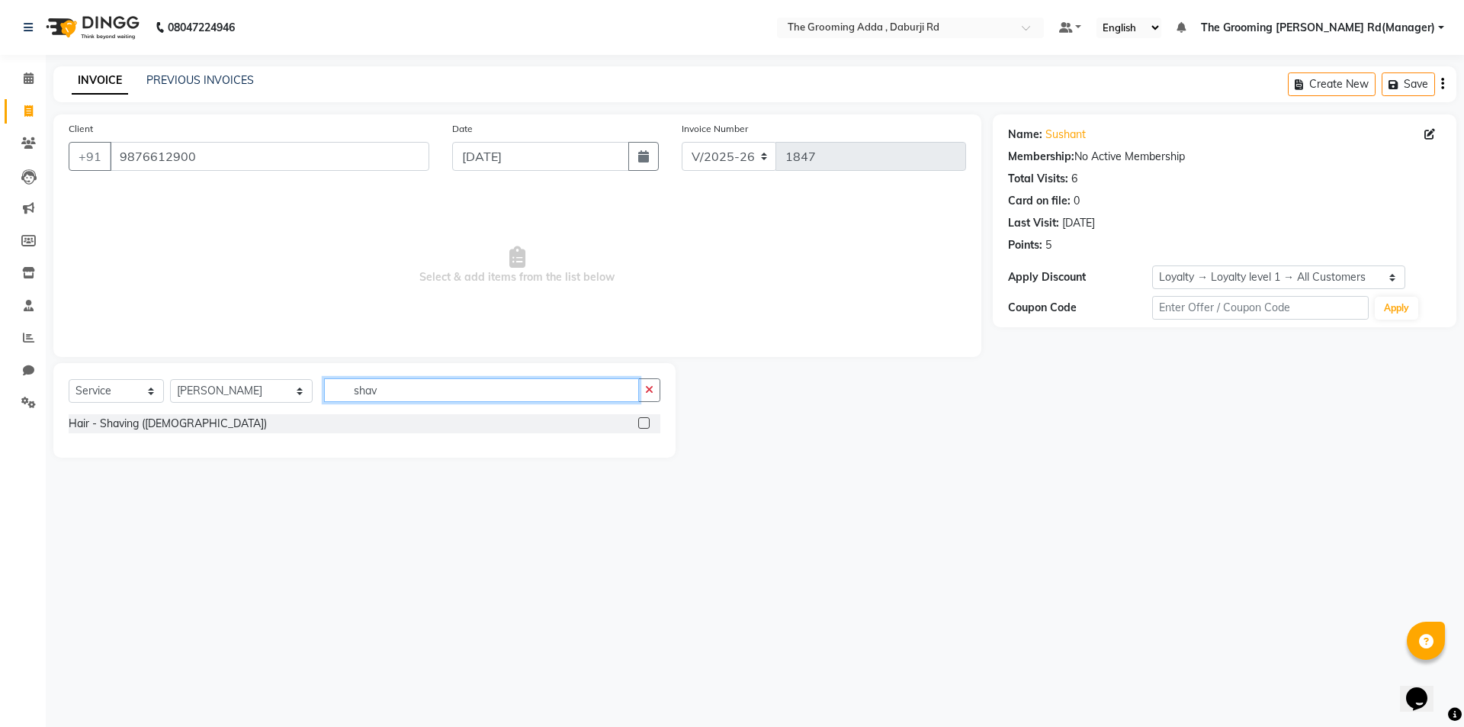
type input "shav"
click at [648, 426] on label at bounding box center [643, 422] width 11 height 11
click at [648, 426] on input "checkbox" at bounding box center [643, 424] width 10 height 10
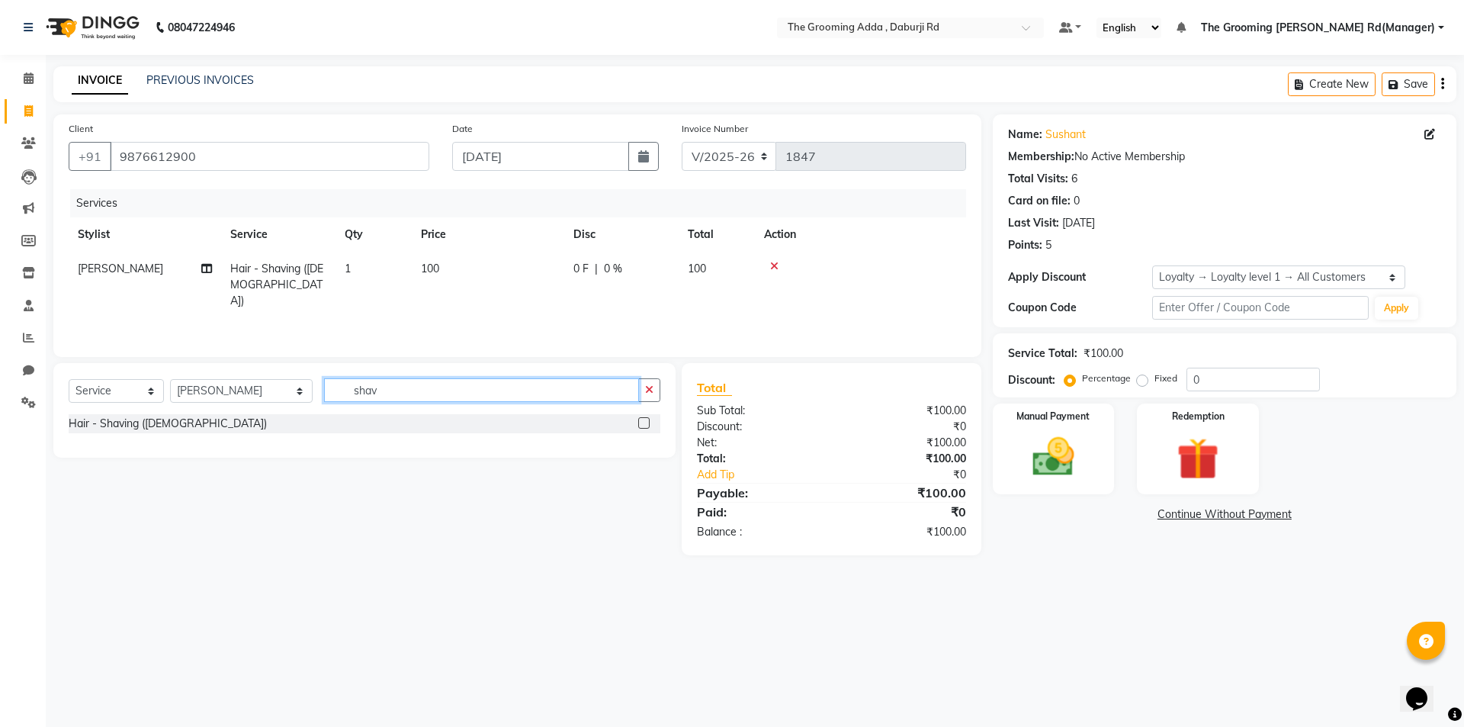
checkbox input "false"
drag, startPoint x: 528, startPoint y: 395, endPoint x: 326, endPoint y: 401, distance: 202.9
click at [326, 401] on input "shav" at bounding box center [481, 390] width 315 height 24
type input "sty"
click at [650, 435] on div "Hair - Hair Styling (Female) Hair - Hair Styling Men (Male)" at bounding box center [365, 436] width 592 height 44
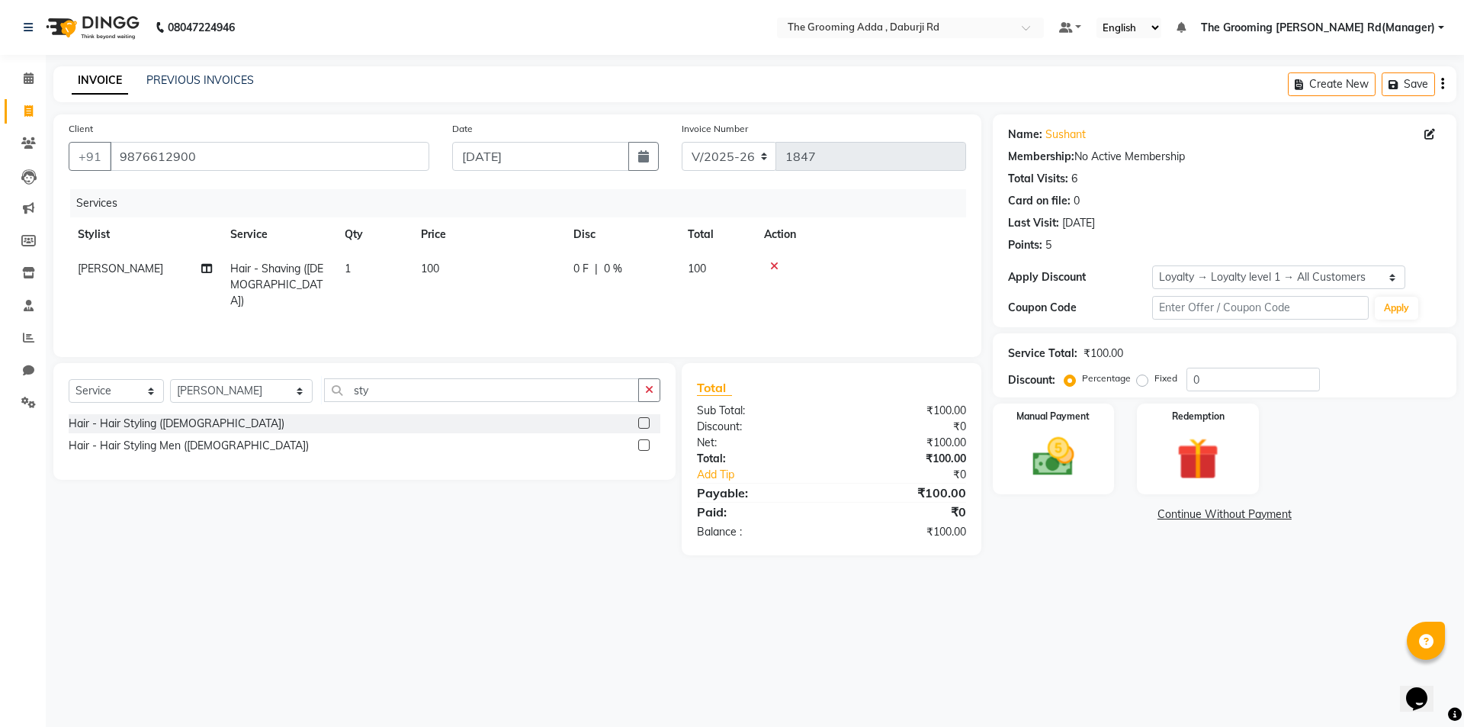
click at [648, 441] on label at bounding box center [643, 444] width 11 height 11
click at [648, 441] on input "checkbox" at bounding box center [643, 446] width 10 height 10
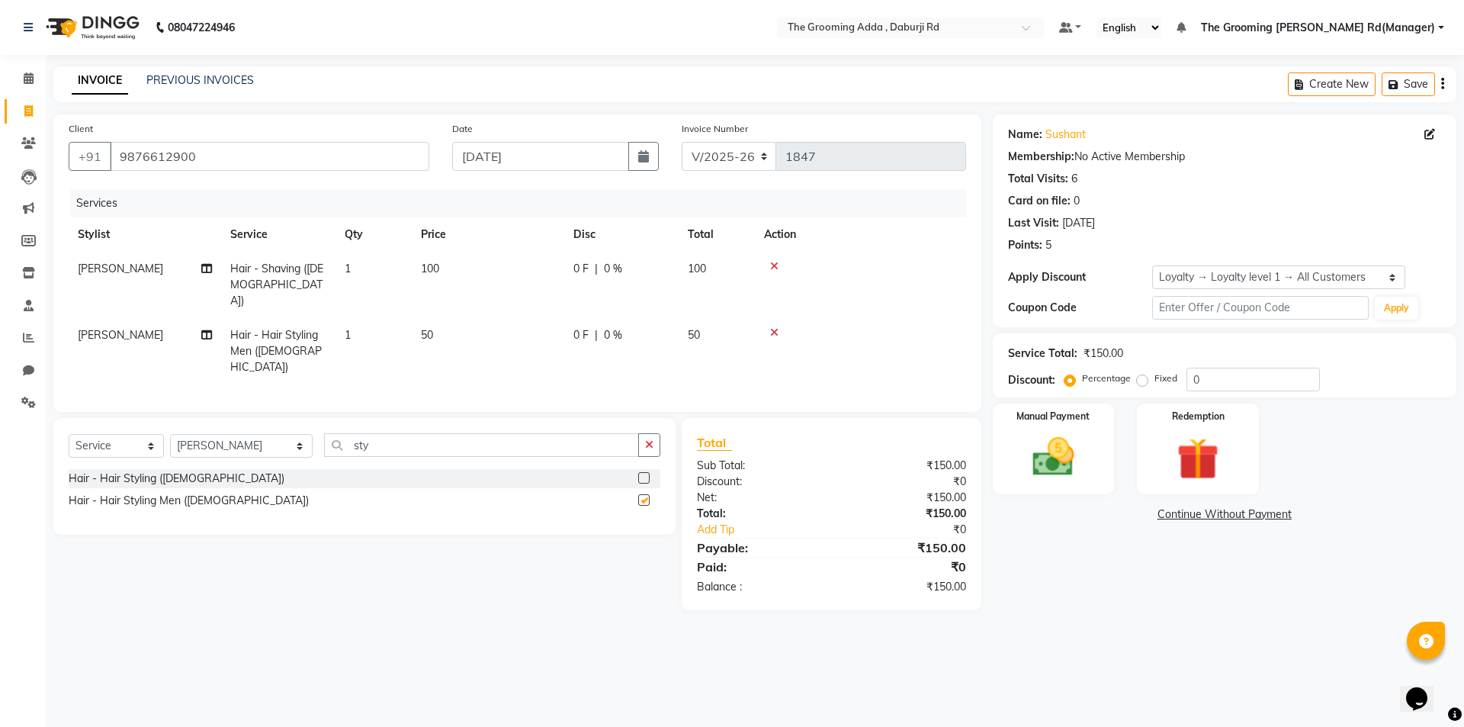
checkbox input "false"
click at [1036, 459] on img at bounding box center [1053, 457] width 71 height 50
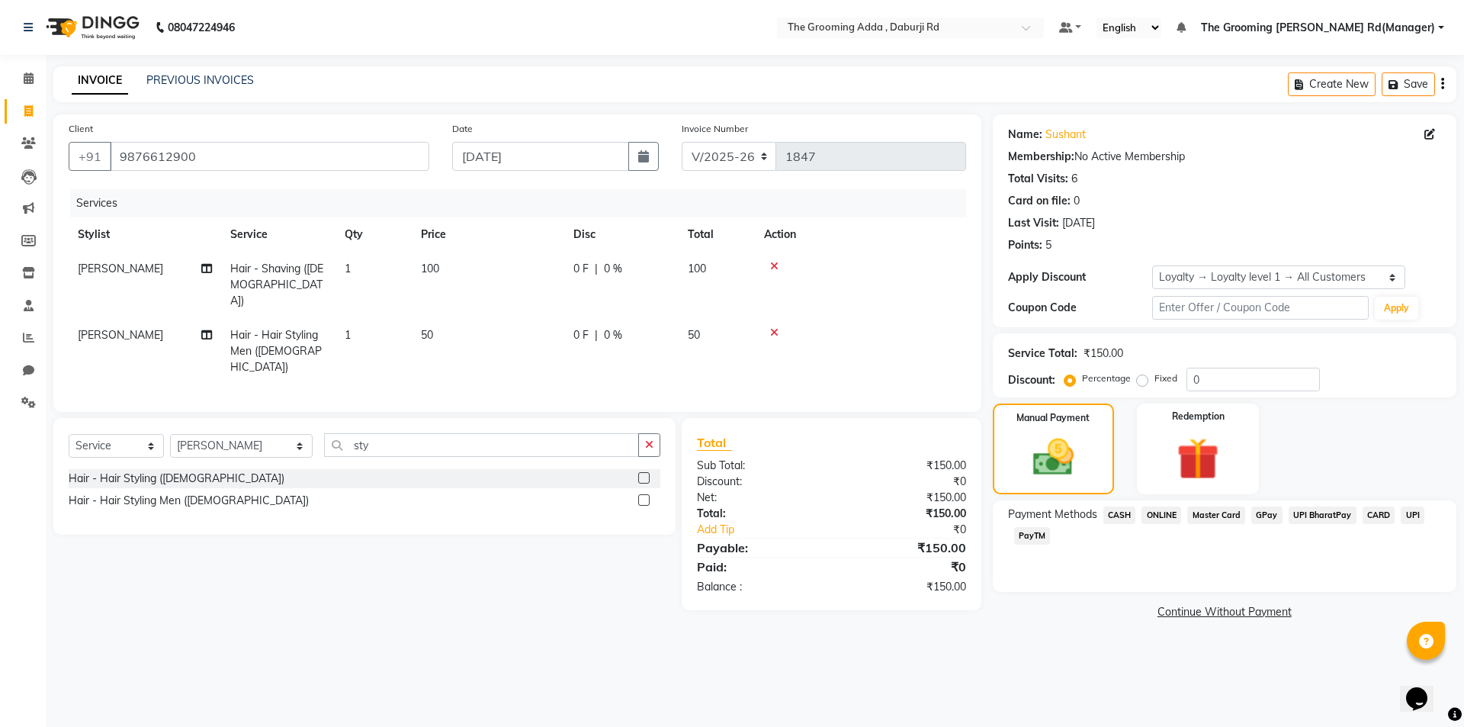
click at [1155, 511] on span "ONLINE" at bounding box center [1162, 515] width 40 height 18
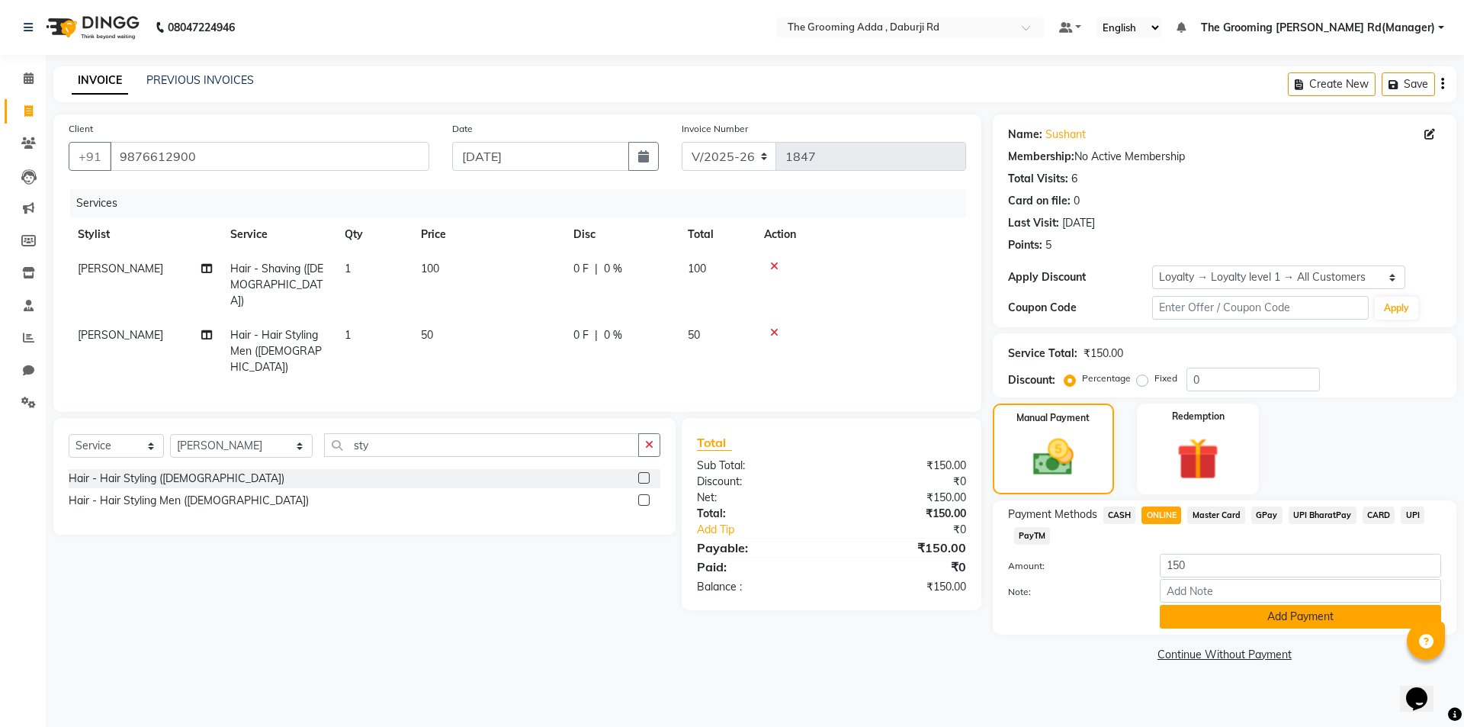
click at [1177, 608] on button "Add Payment" at bounding box center [1300, 617] width 281 height 24
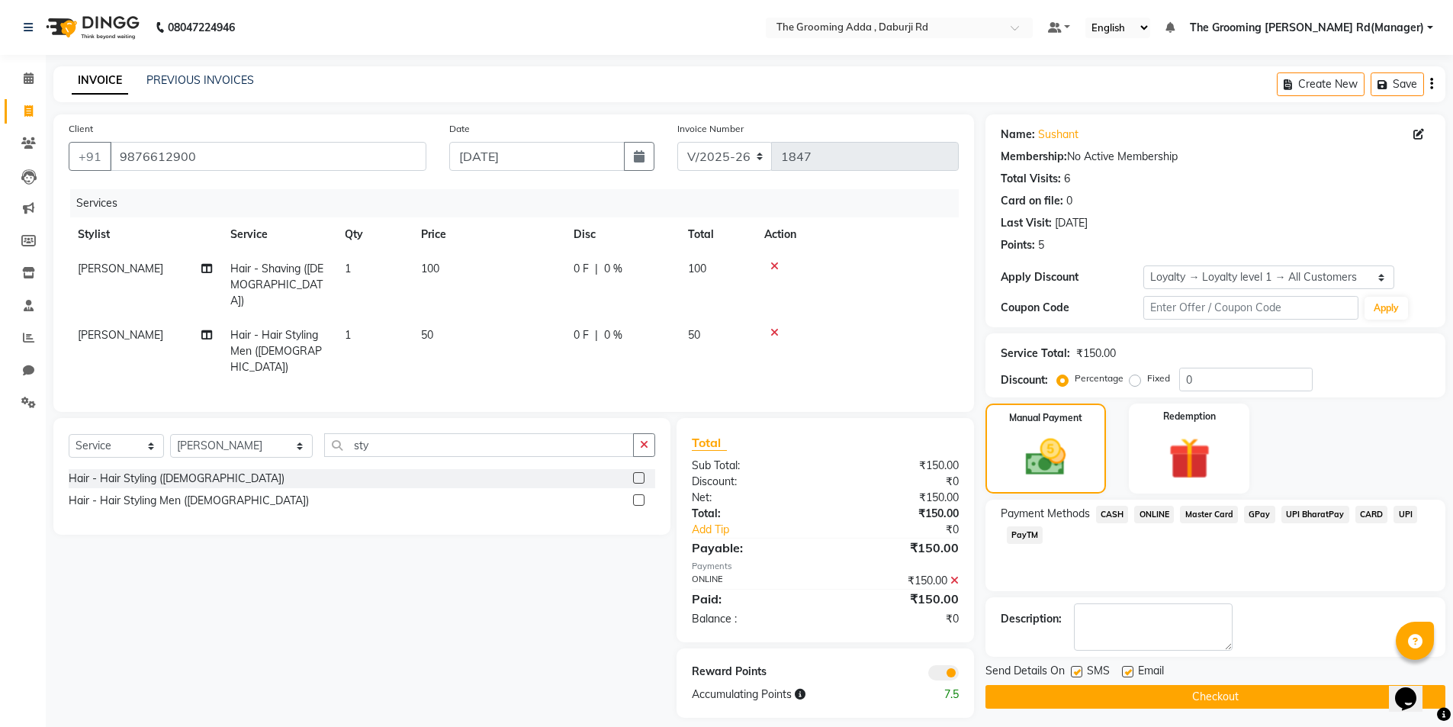
click at [1120, 669] on div "SMS" at bounding box center [1096, 672] width 51 height 19
click at [1127, 671] on label at bounding box center [1127, 671] width 11 height 11
click at [1127, 671] on input "checkbox" at bounding box center [1127, 672] width 10 height 10
checkbox input "false"
click at [1126, 692] on button "Checkout" at bounding box center [1215, 697] width 460 height 24
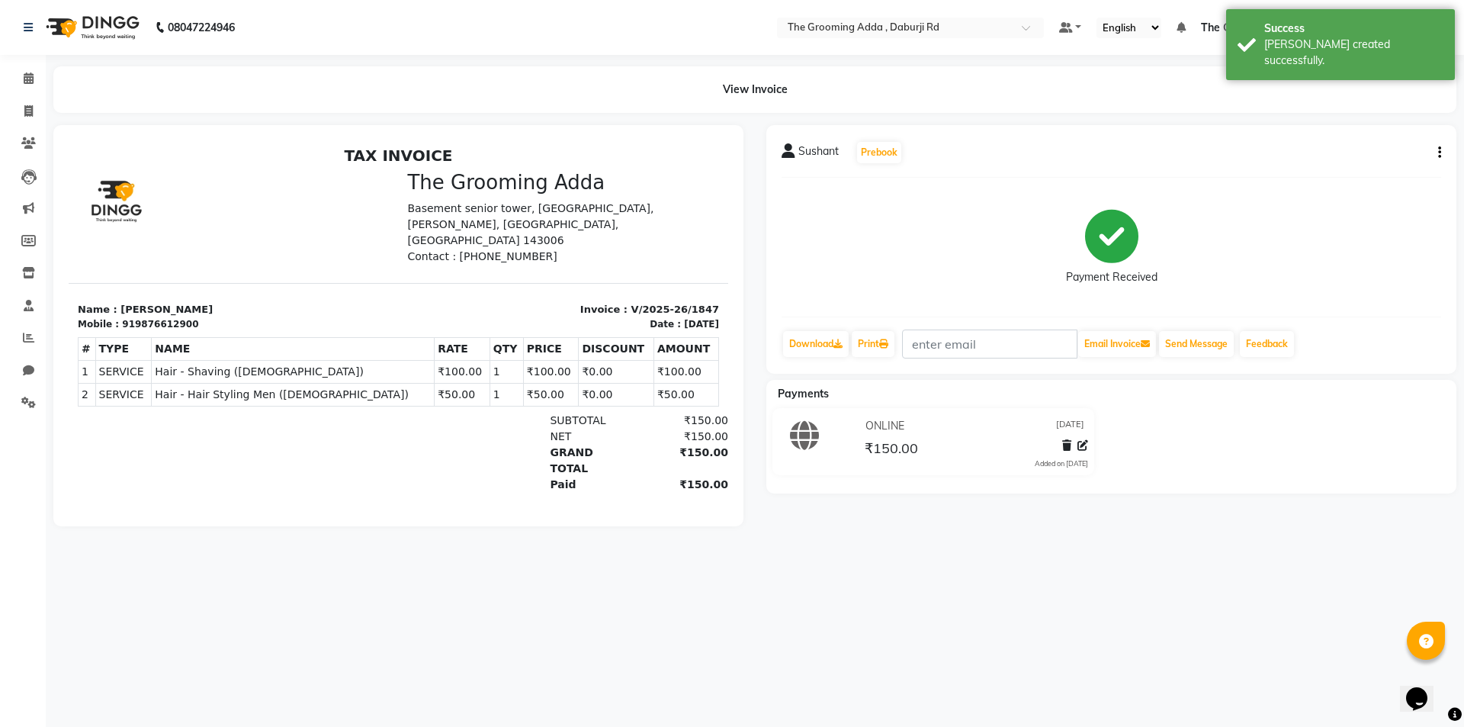
select select "service"
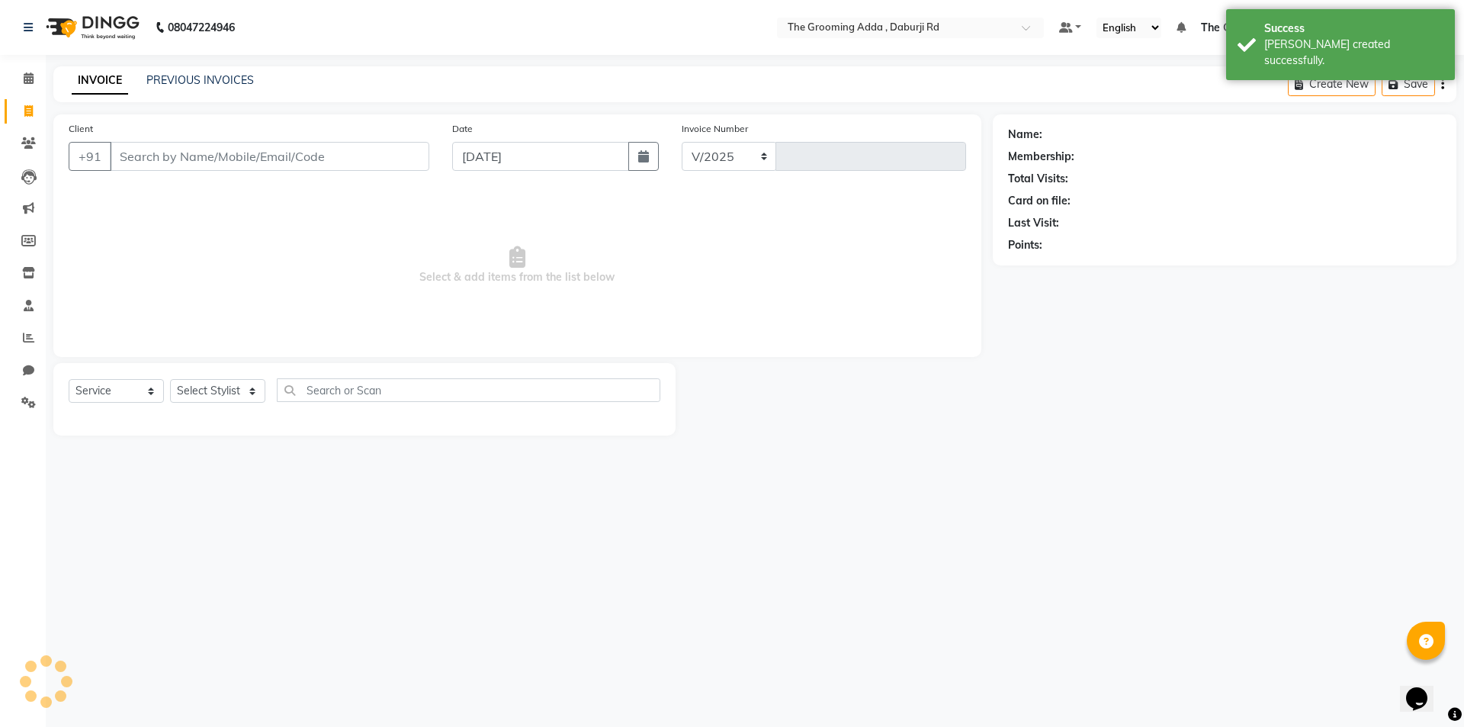
select select "8001"
type input "1848"
click at [215, 154] on input "Client" at bounding box center [270, 156] width 320 height 29
paste input "9888118322"
type input "9888118322"
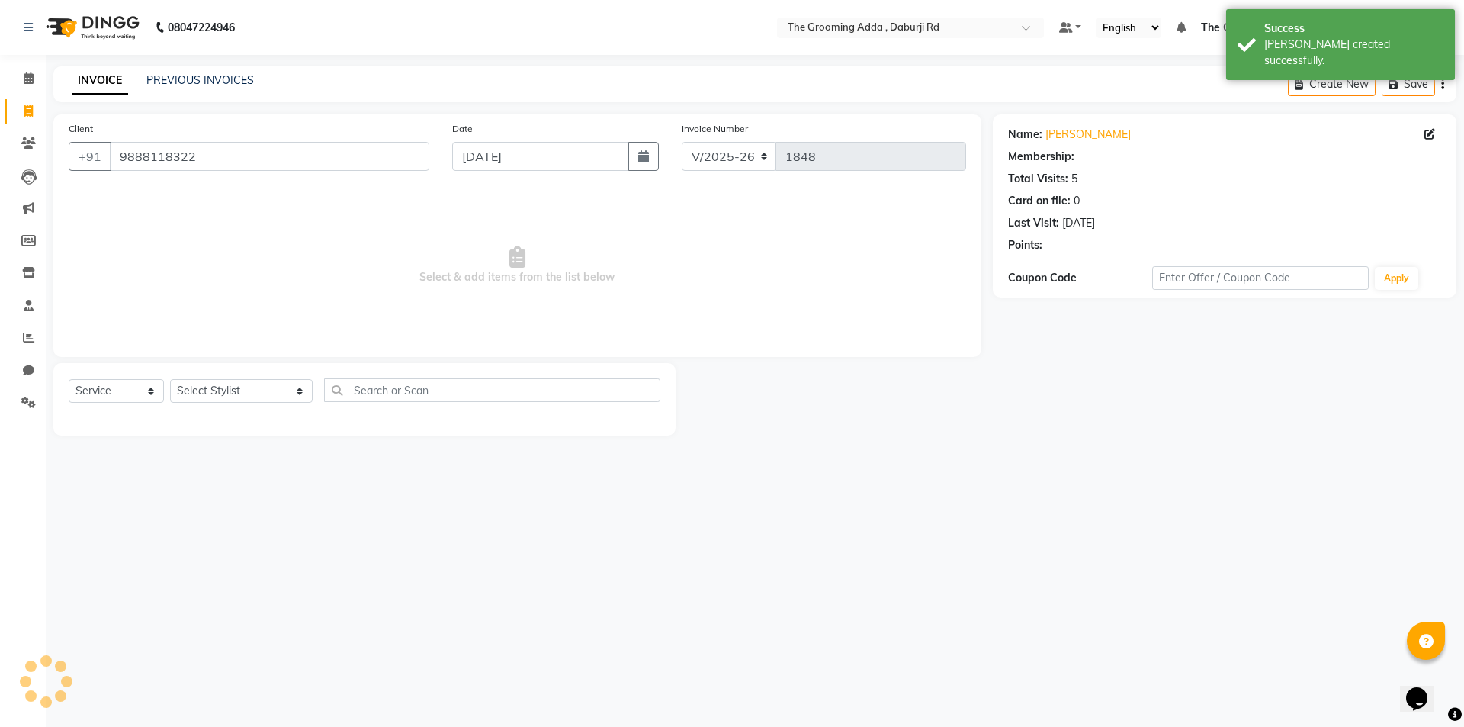
select select "1: Object"
click at [262, 367] on div "Select Service Product Membership Package Voucher Prepaid Gift Card Select Styl…" at bounding box center [364, 399] width 622 height 72
click at [254, 383] on select "Select Stylist Baljinder Bhawna Harsimrat Jobandeep Singh Karan Mehak Muskan Gu…" at bounding box center [241, 391] width 143 height 24
select select "79352"
click at [170, 379] on select "Select Stylist Baljinder Bhawna Harsimrat Jobandeep Singh Karan Mehak Muskan Gu…" at bounding box center [241, 391] width 143 height 24
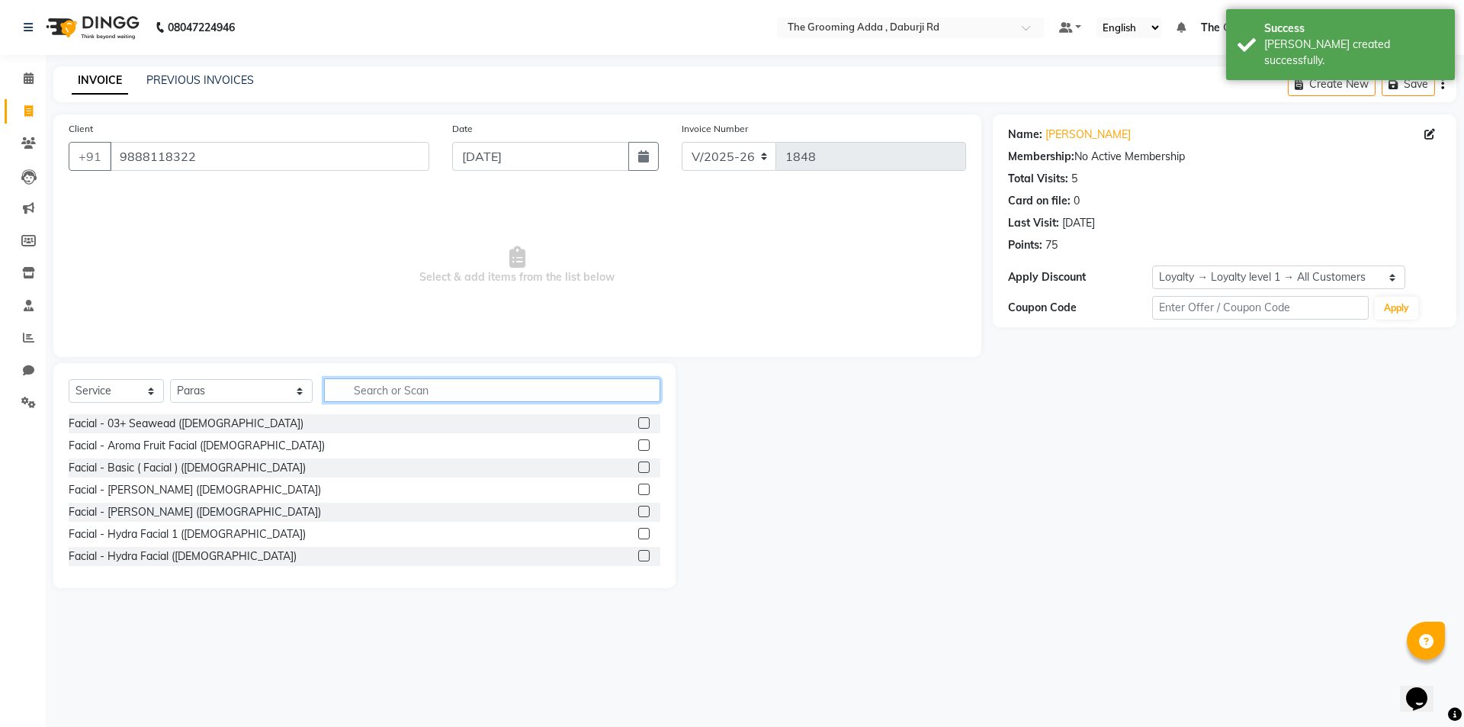
click at [363, 394] on input "text" at bounding box center [492, 390] width 336 height 24
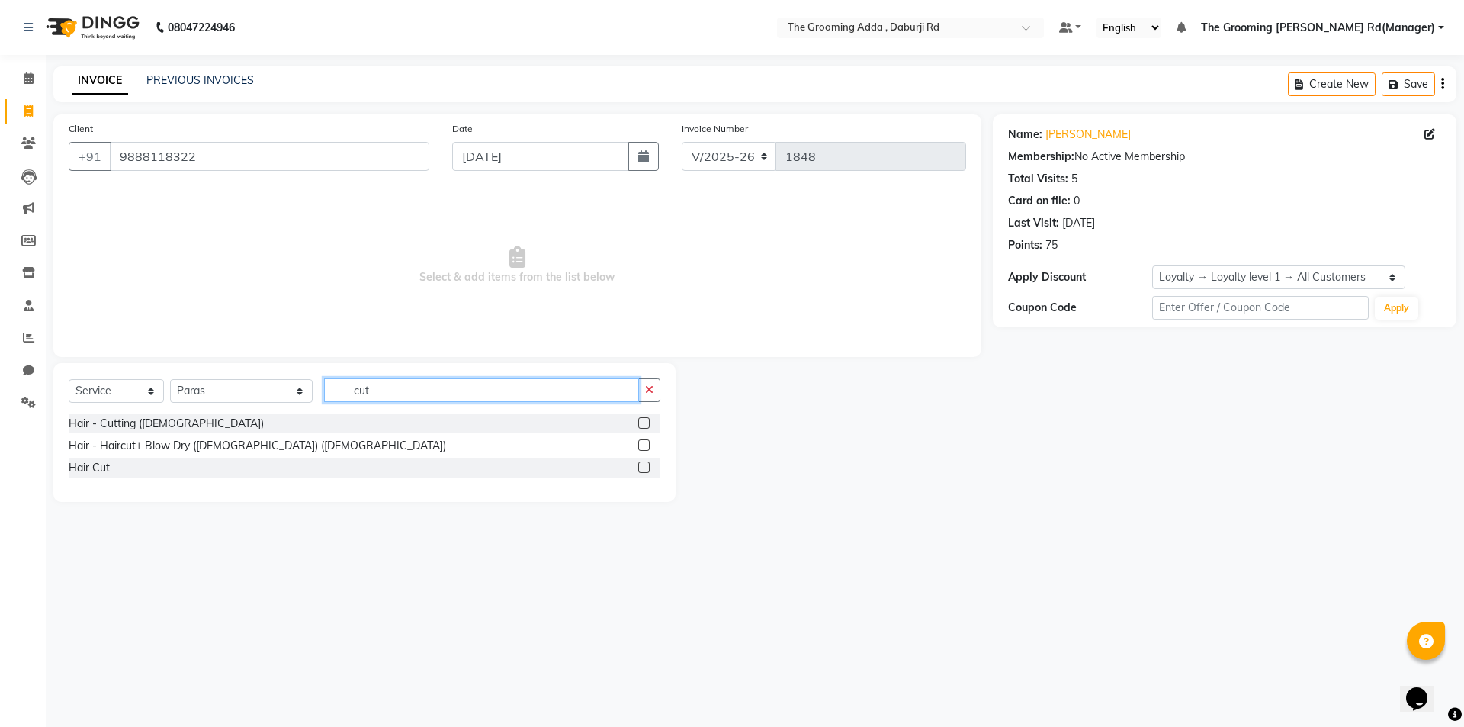
type input "cut"
click at [643, 467] on label at bounding box center [643, 466] width 11 height 11
click at [643, 467] on input "checkbox" at bounding box center [643, 468] width 10 height 10
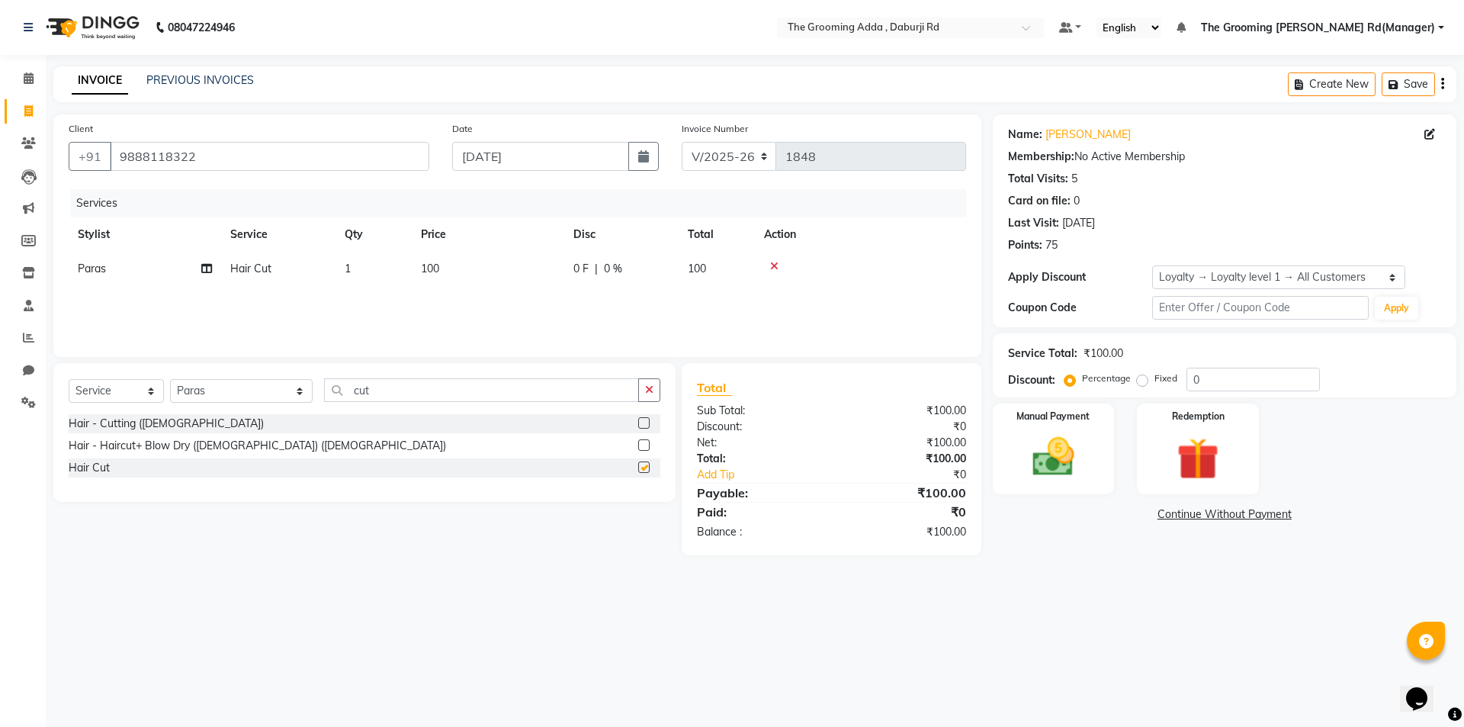
checkbox input "false"
click at [1103, 435] on div "Manual Payment" at bounding box center [1053, 449] width 127 height 94
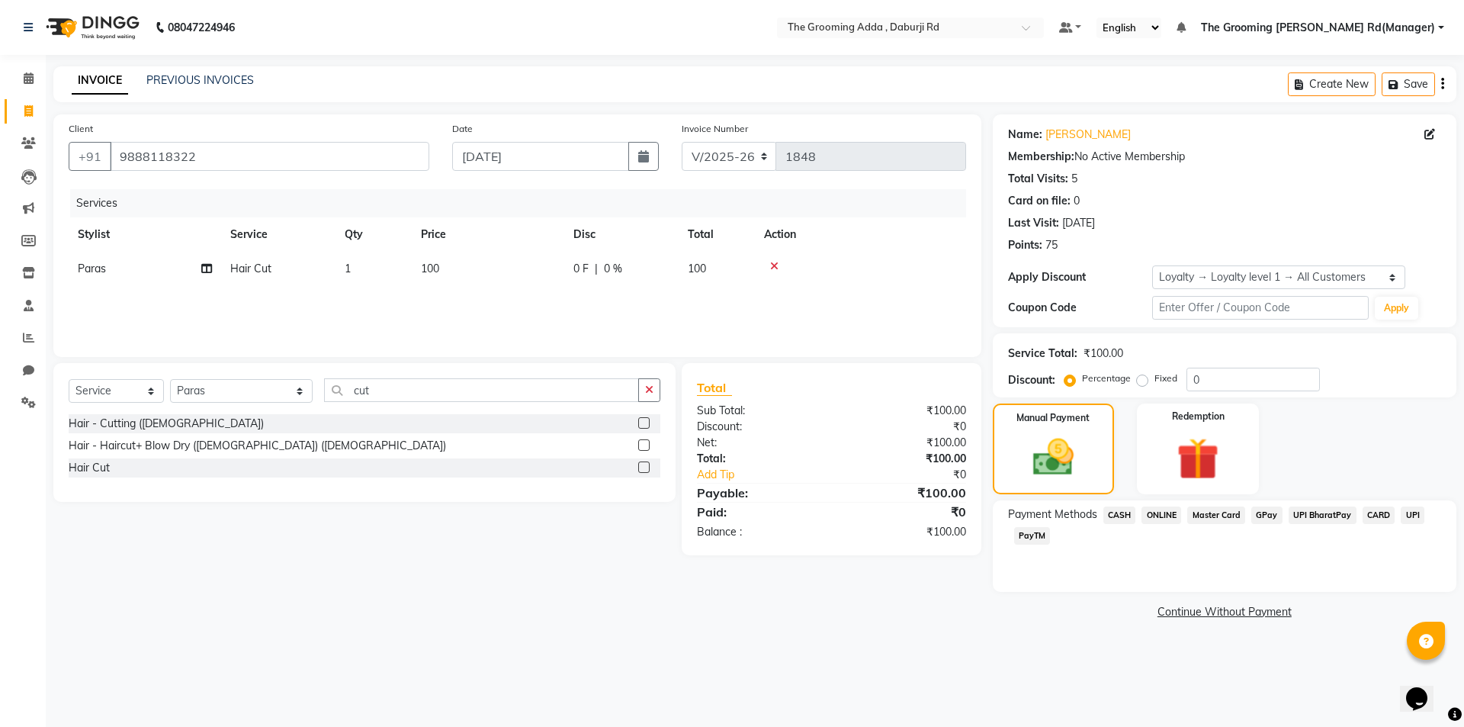
click at [1121, 521] on span "CASH" at bounding box center [1120, 515] width 33 height 18
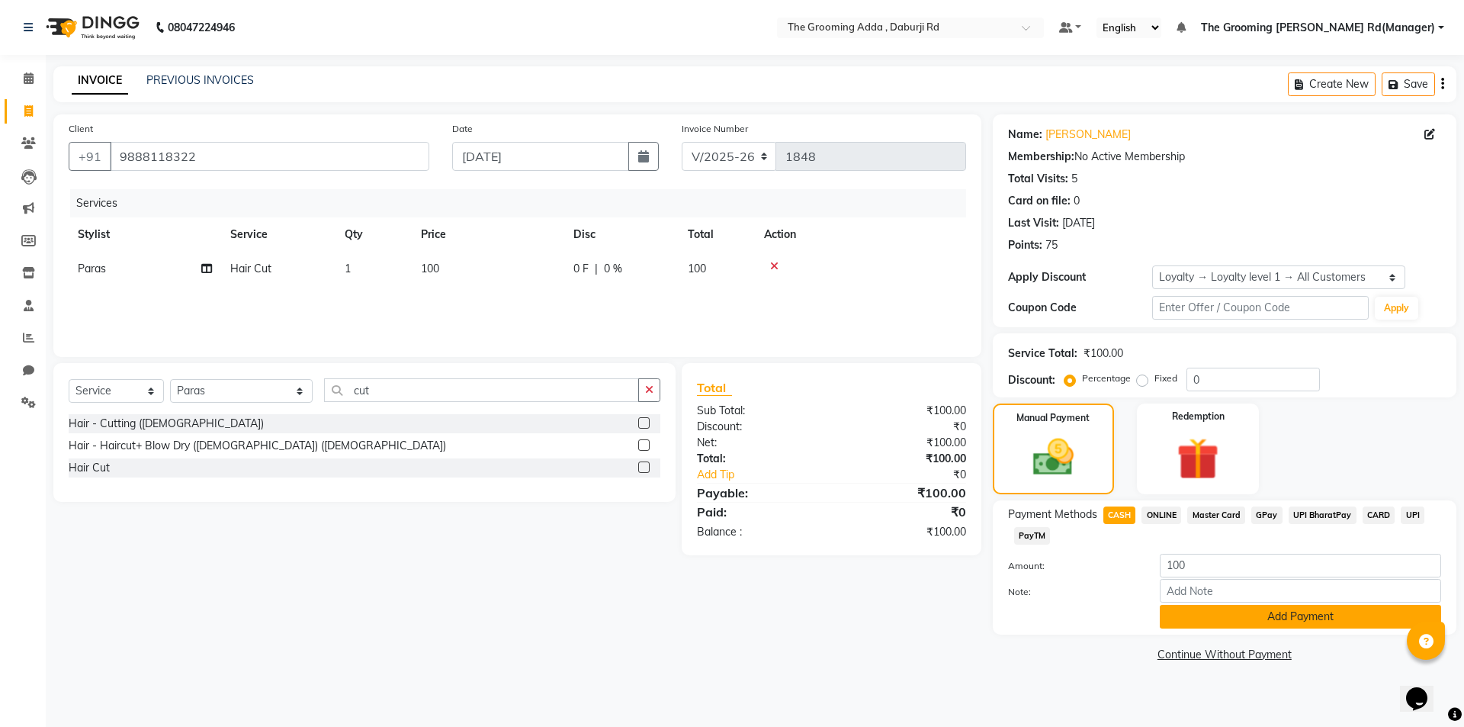
click at [1191, 619] on button "Add Payment" at bounding box center [1300, 617] width 281 height 24
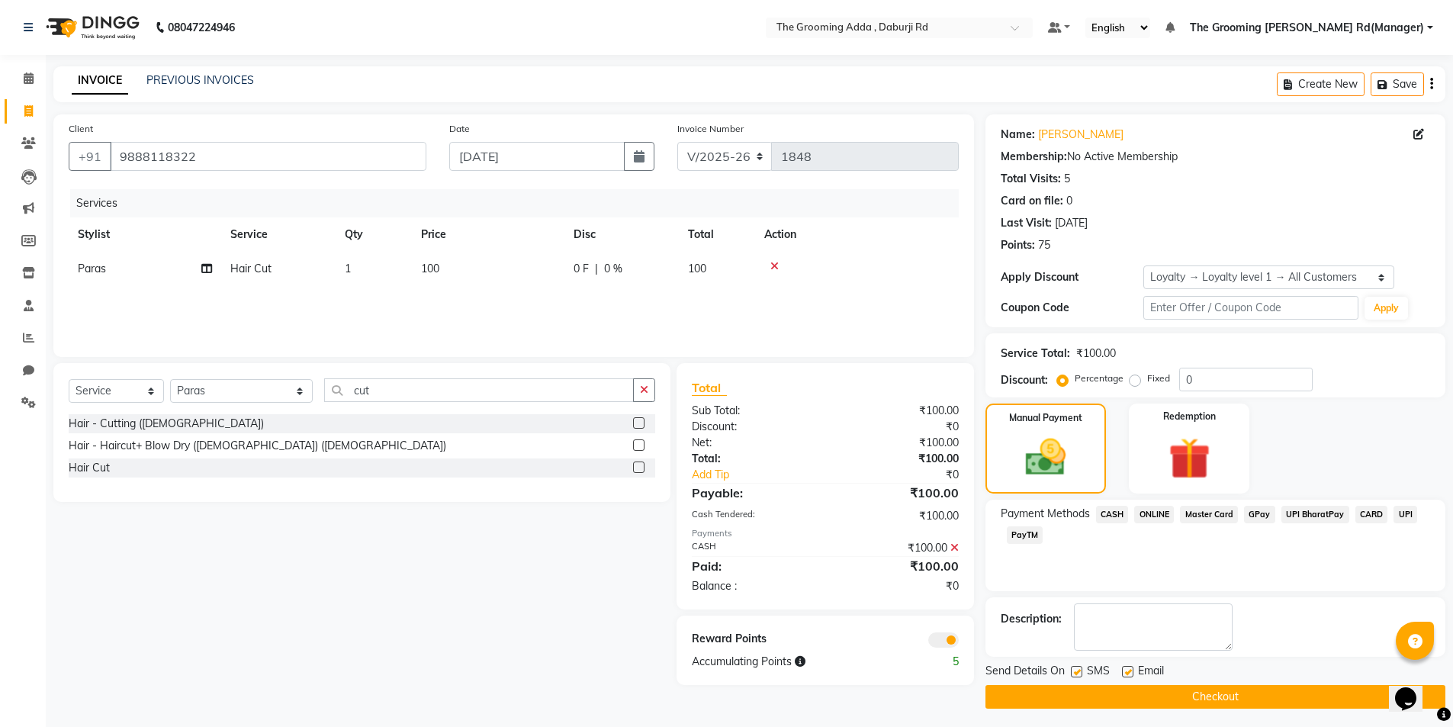
click at [1130, 667] on label at bounding box center [1127, 671] width 11 height 11
click at [1130, 667] on input "checkbox" at bounding box center [1127, 672] width 10 height 10
checkbox input "false"
click at [1079, 691] on button "Checkout" at bounding box center [1215, 697] width 460 height 24
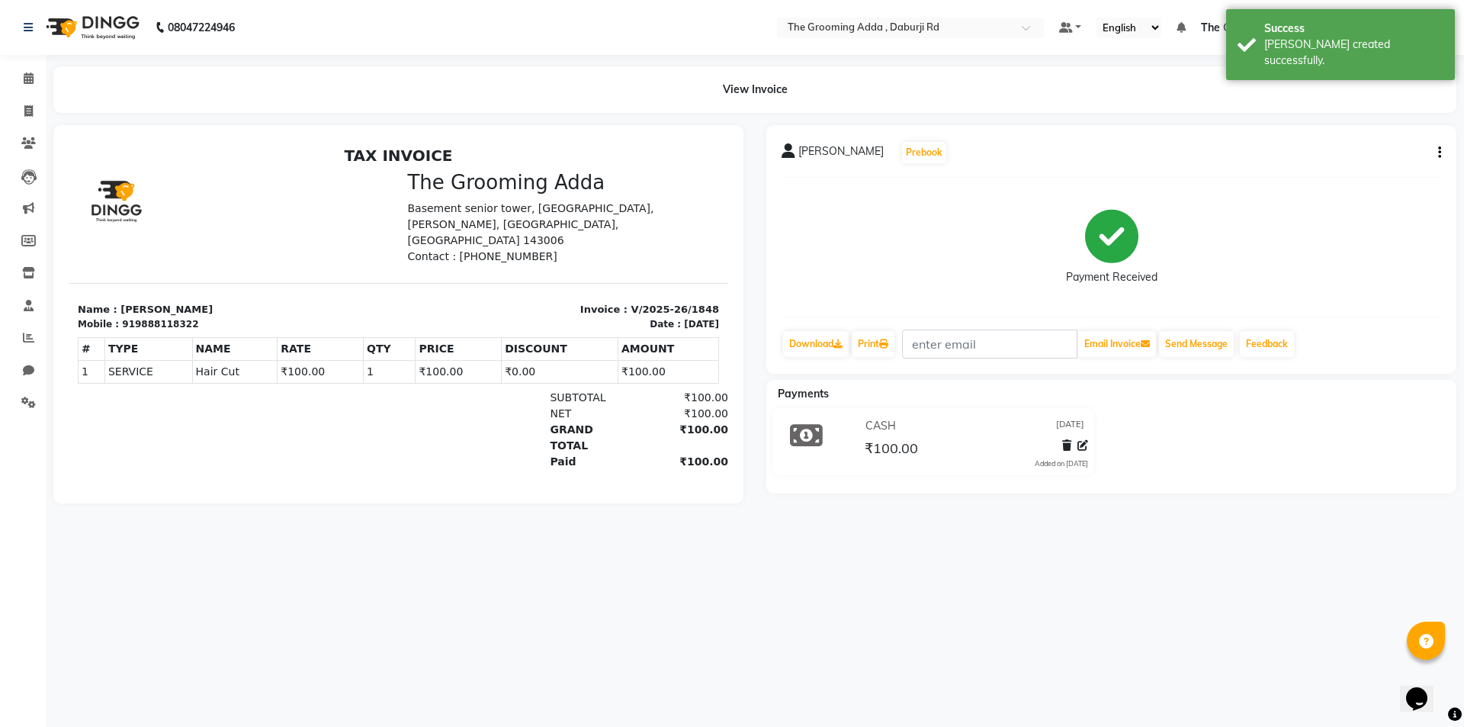
select select "service"
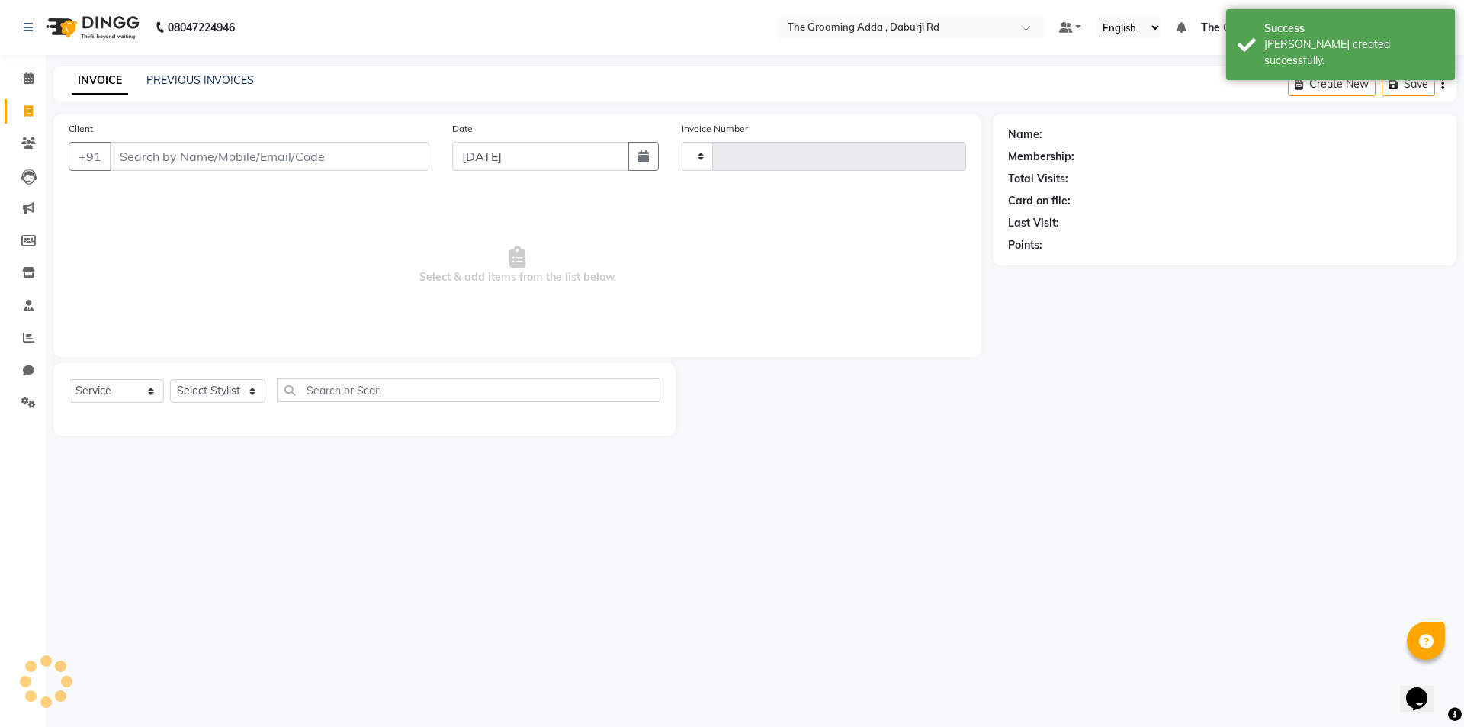
type input "1849"
select select "8001"
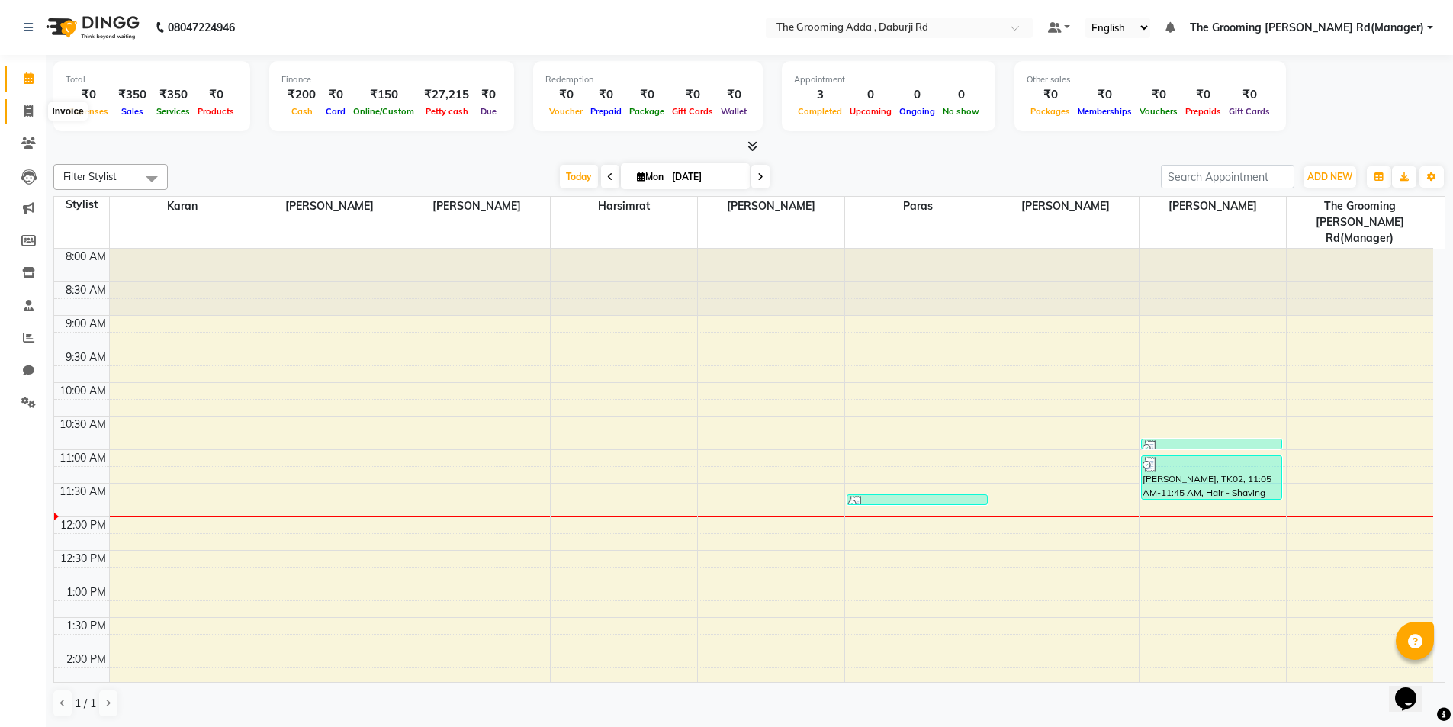
click at [24, 113] on icon at bounding box center [28, 110] width 8 height 11
select select "service"
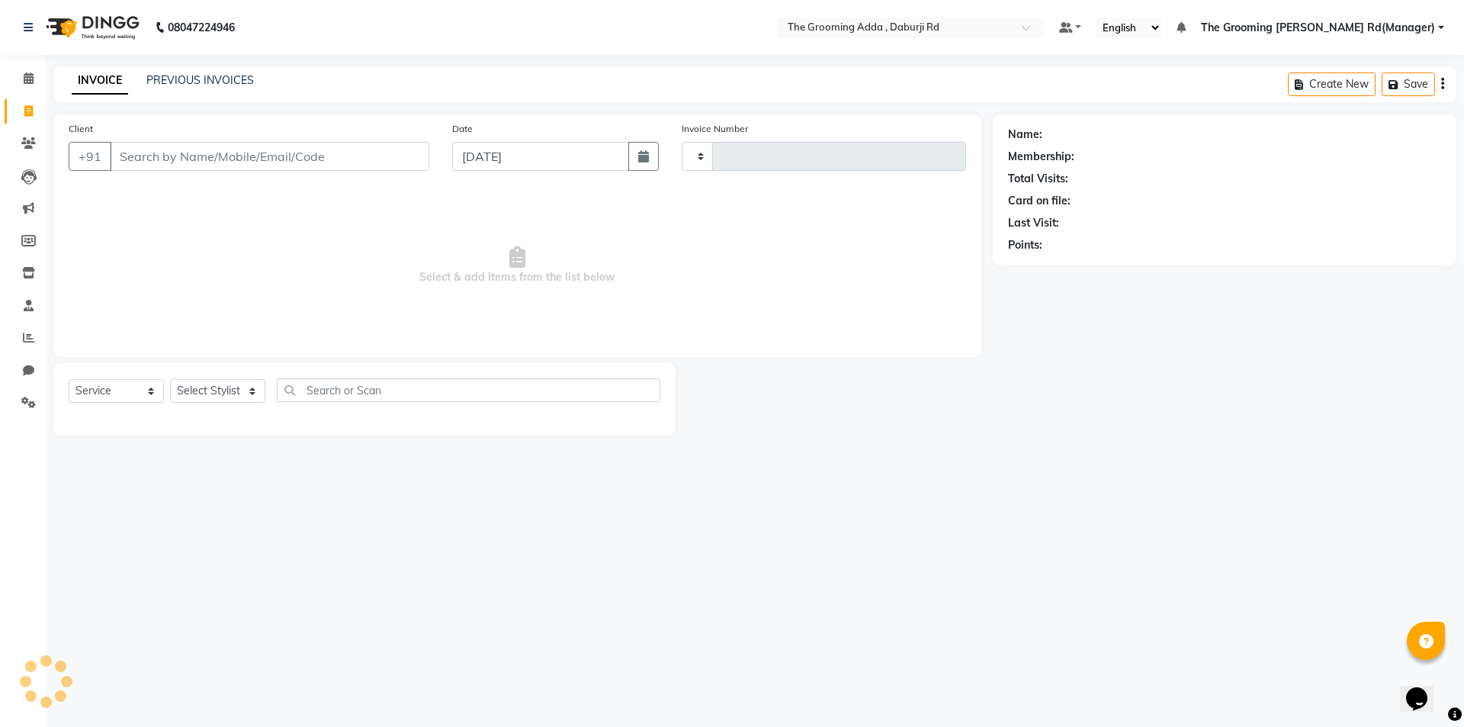
type input "1849"
select select "8001"
click at [135, 161] on input "Client" at bounding box center [270, 156] width 320 height 29
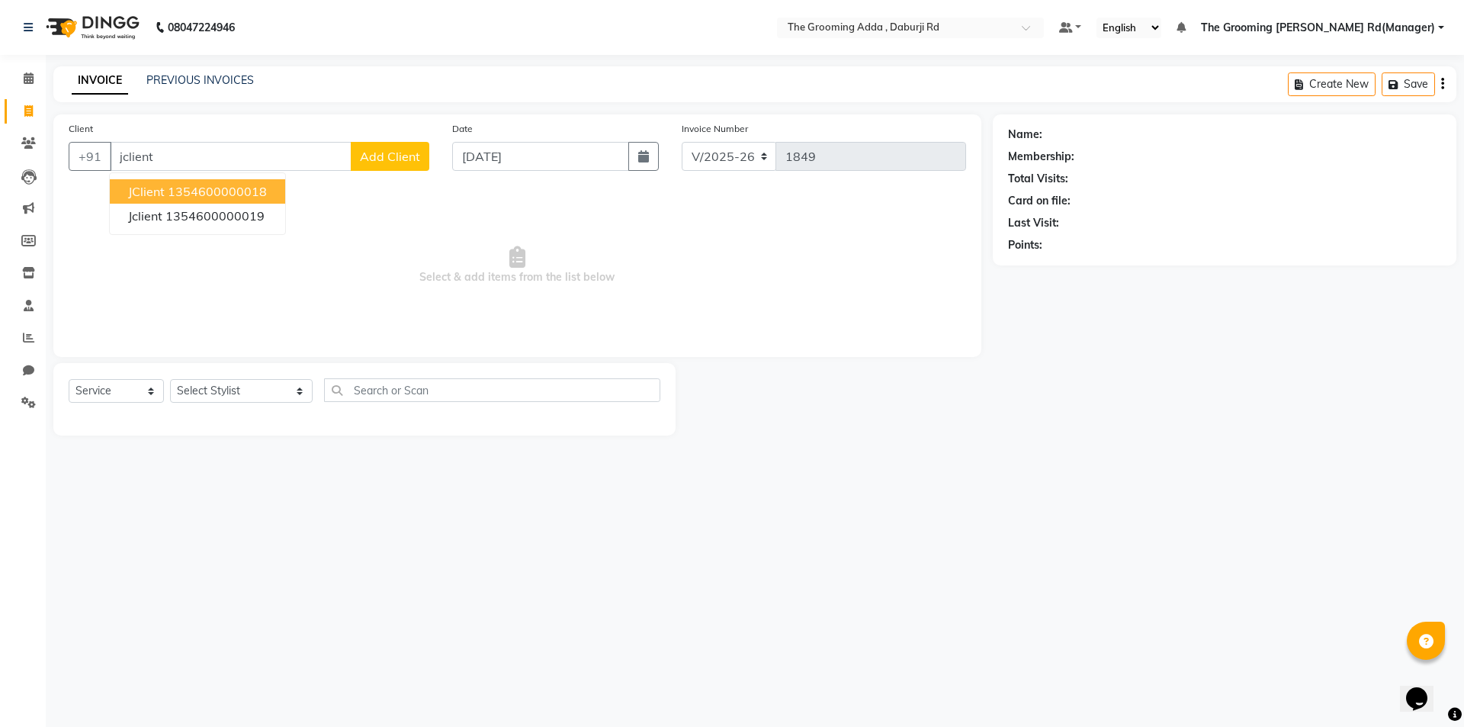
click at [169, 190] on ngb-highlight "1354600000018" at bounding box center [217, 191] width 99 height 15
type input "1354600000018"
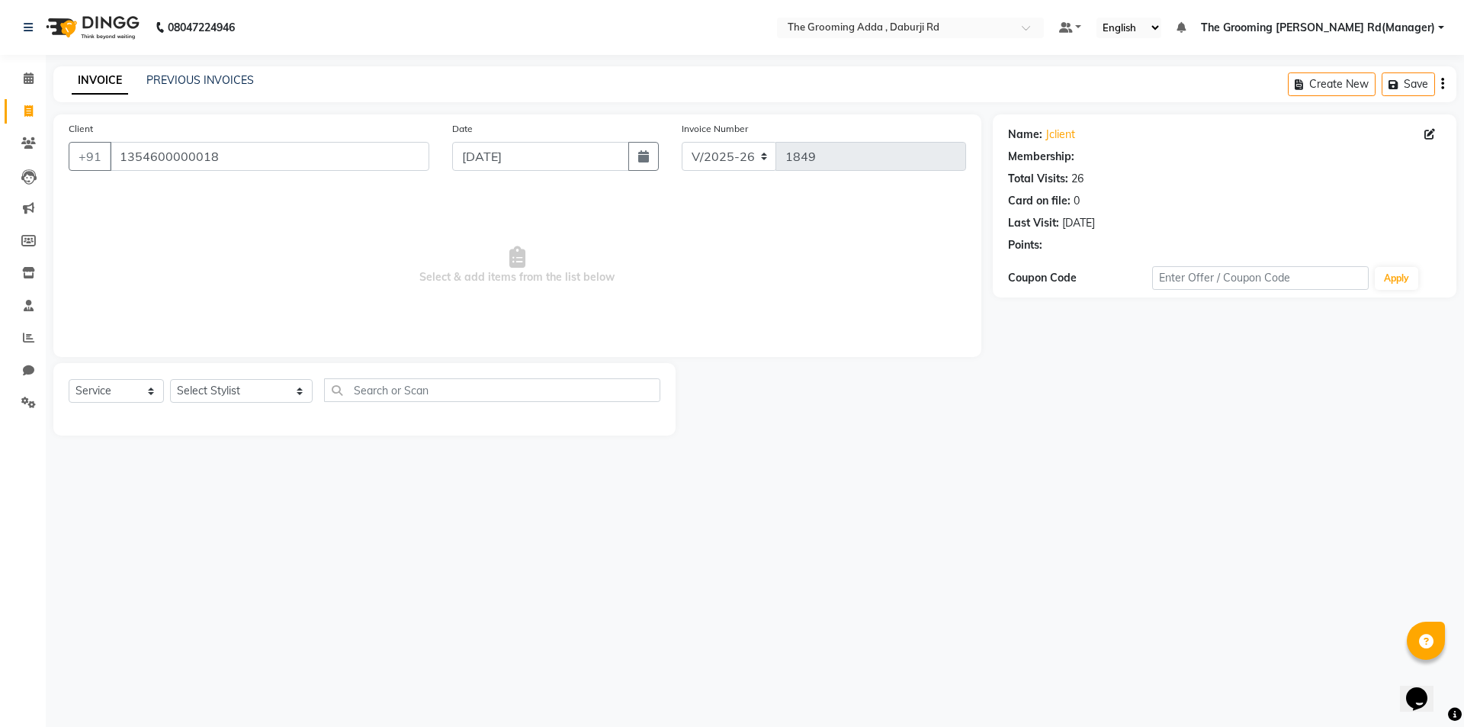
select select "1: Object"
click at [207, 390] on select "Select Stylist Baljinder Bhawna Harsimrat Jobandeep Singh Karan Mehak Muskan Gu…" at bounding box center [241, 391] width 143 height 24
select select "79355"
click at [170, 379] on select "Select Stylist [PERSON_NAME] [PERSON_NAME] [PERSON_NAME] [PERSON_NAME] [PERSON_…" at bounding box center [241, 391] width 143 height 24
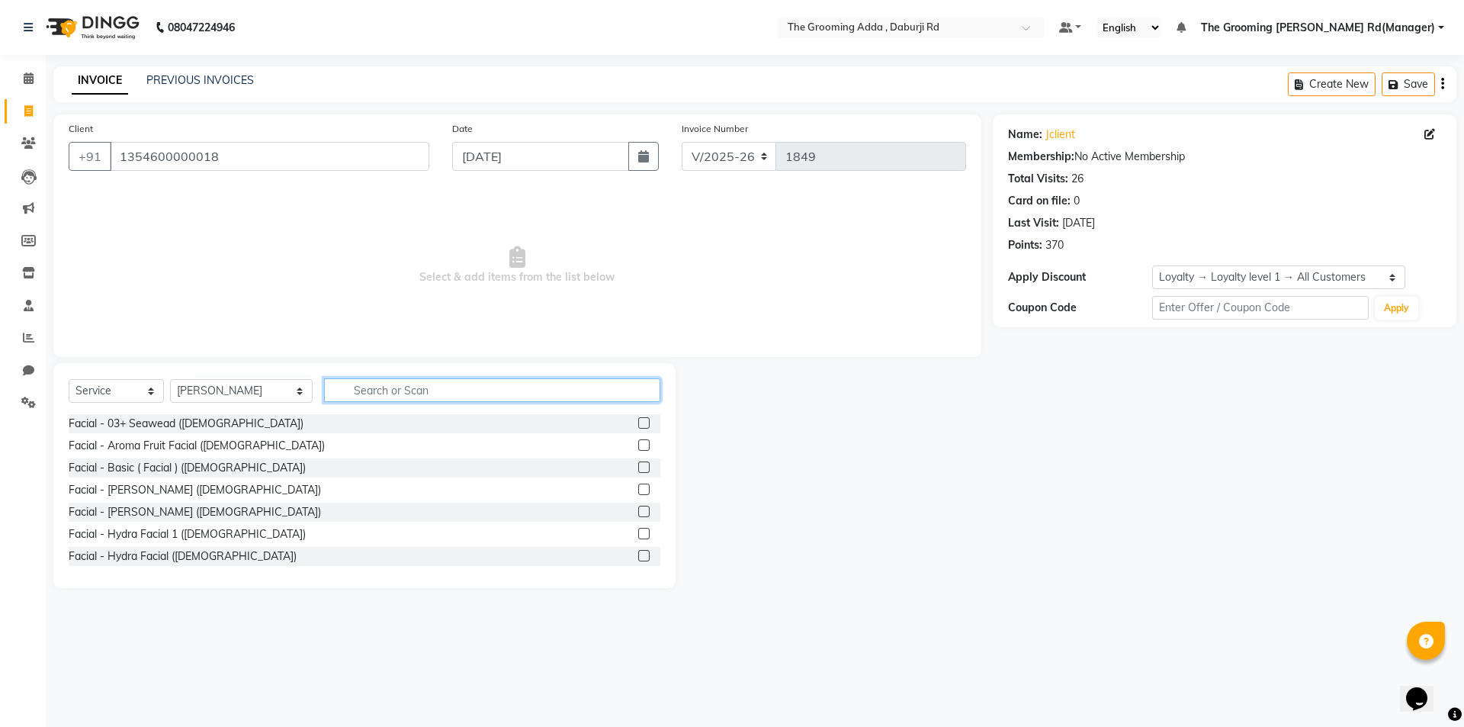
click at [370, 394] on input "text" at bounding box center [492, 390] width 336 height 24
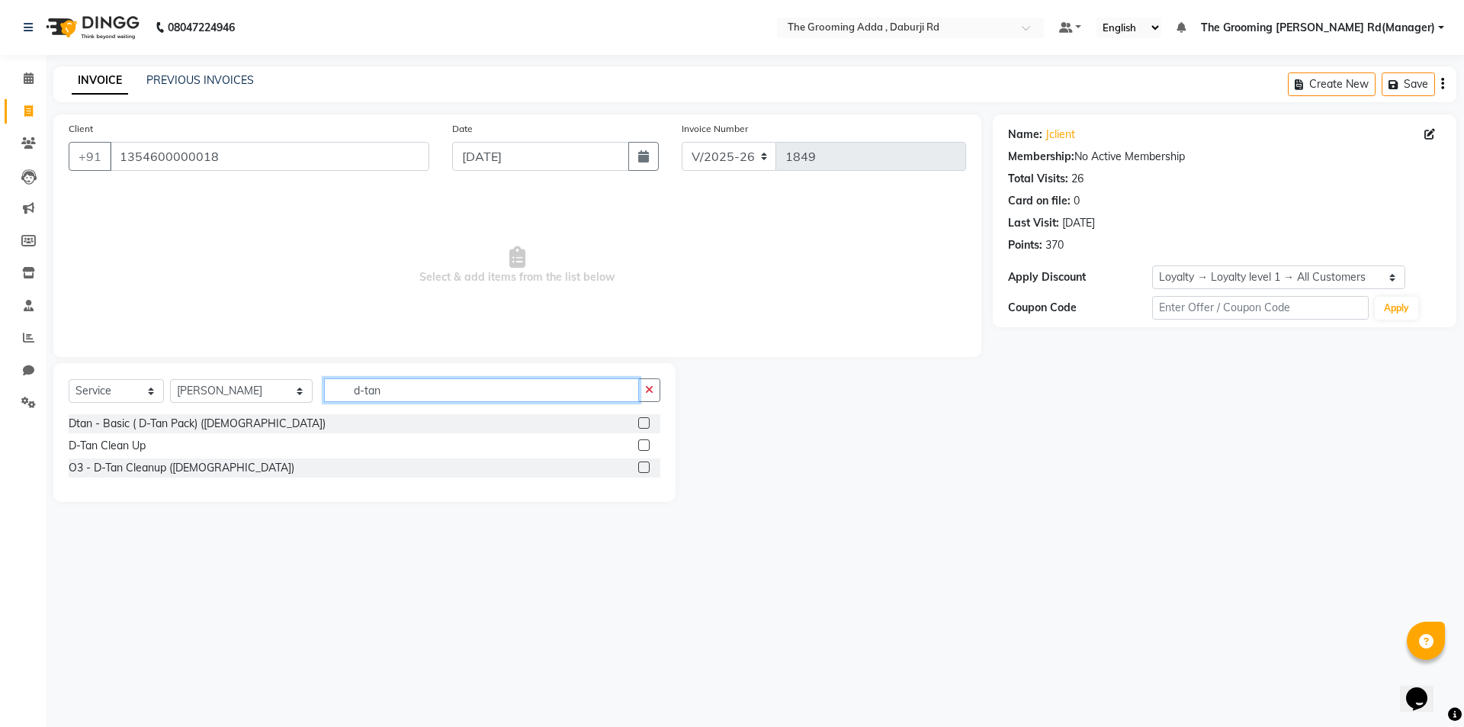
type input "d-tan"
click at [641, 425] on label at bounding box center [643, 422] width 11 height 11
click at [641, 425] on input "checkbox" at bounding box center [643, 424] width 10 height 10
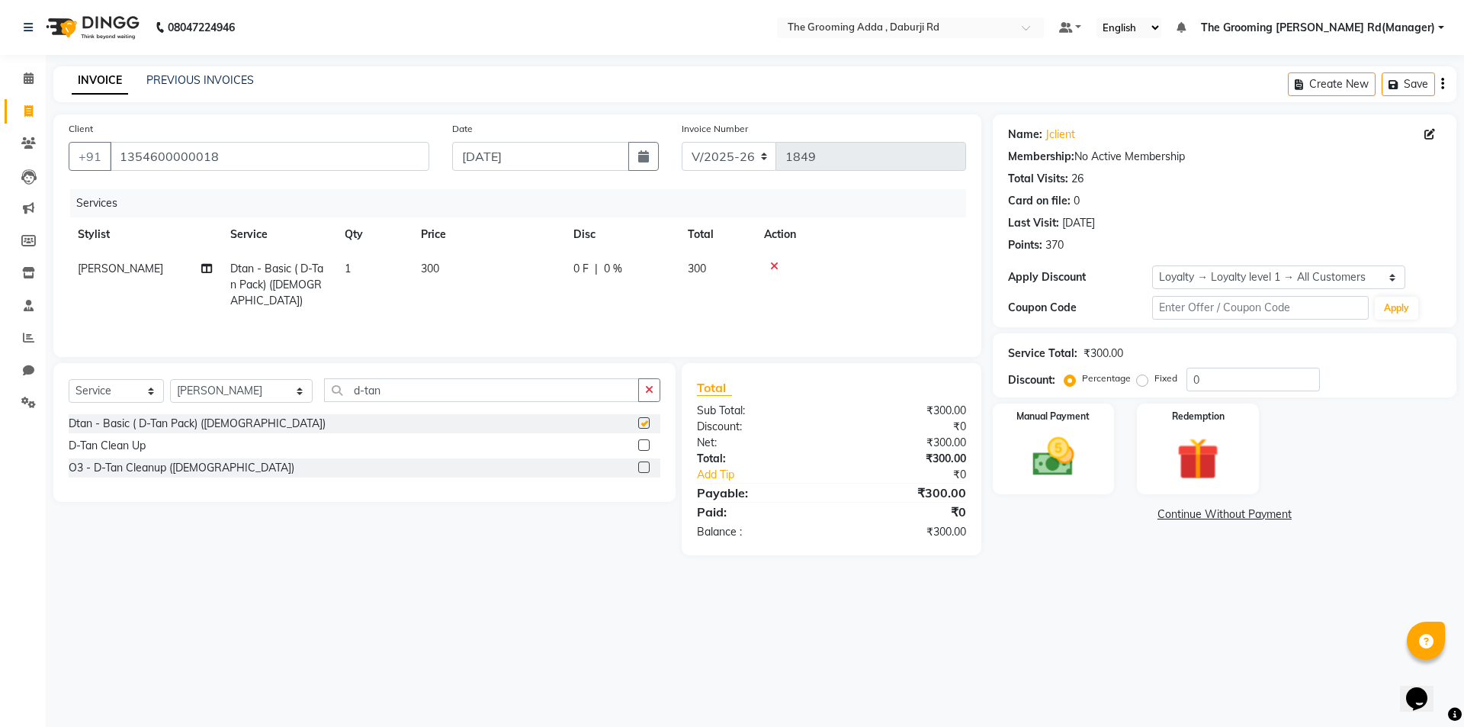
checkbox input "false"
click at [348, 265] on span "1" at bounding box center [348, 269] width 6 height 14
select select "79355"
drag, startPoint x: 436, startPoint y: 267, endPoint x: 424, endPoint y: 271, distance: 12.8
click at [424, 271] on input "1" at bounding box center [445, 273] width 58 height 24
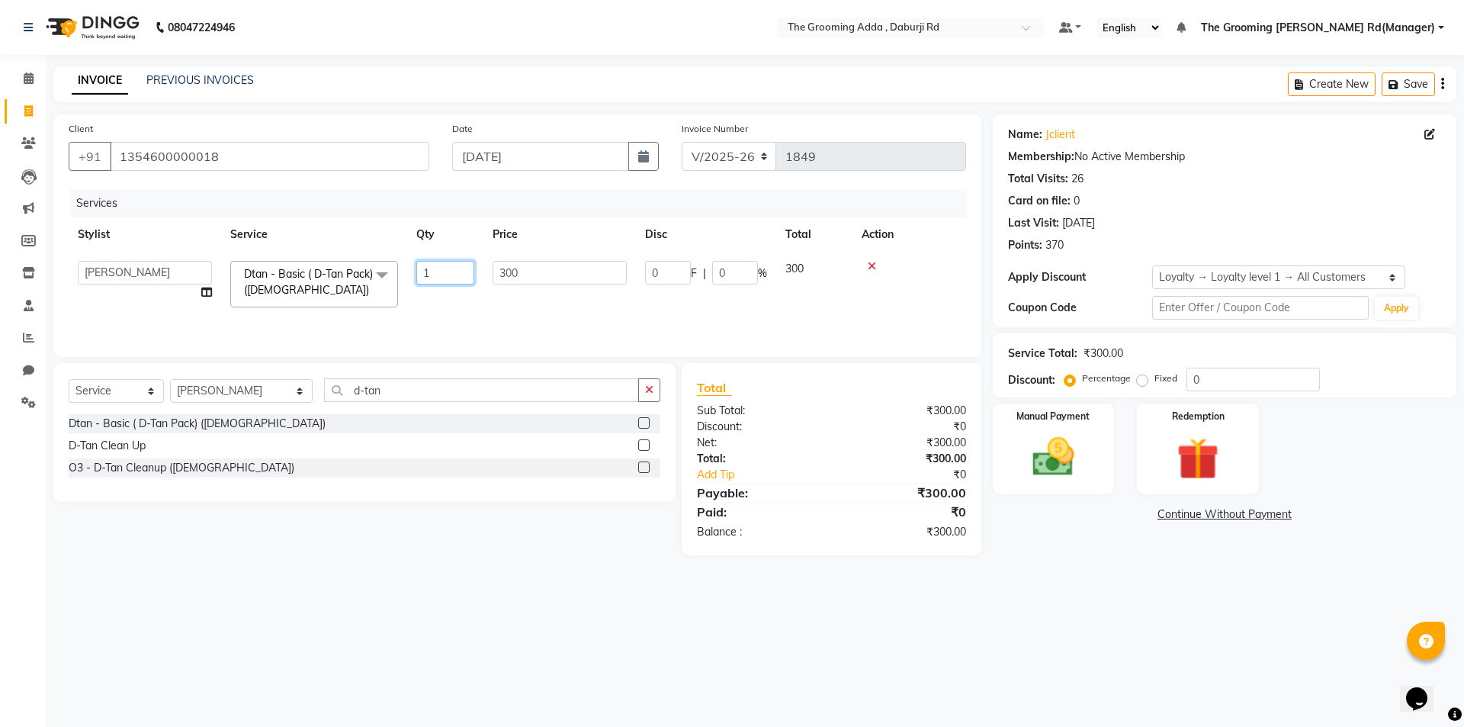
type input "5"
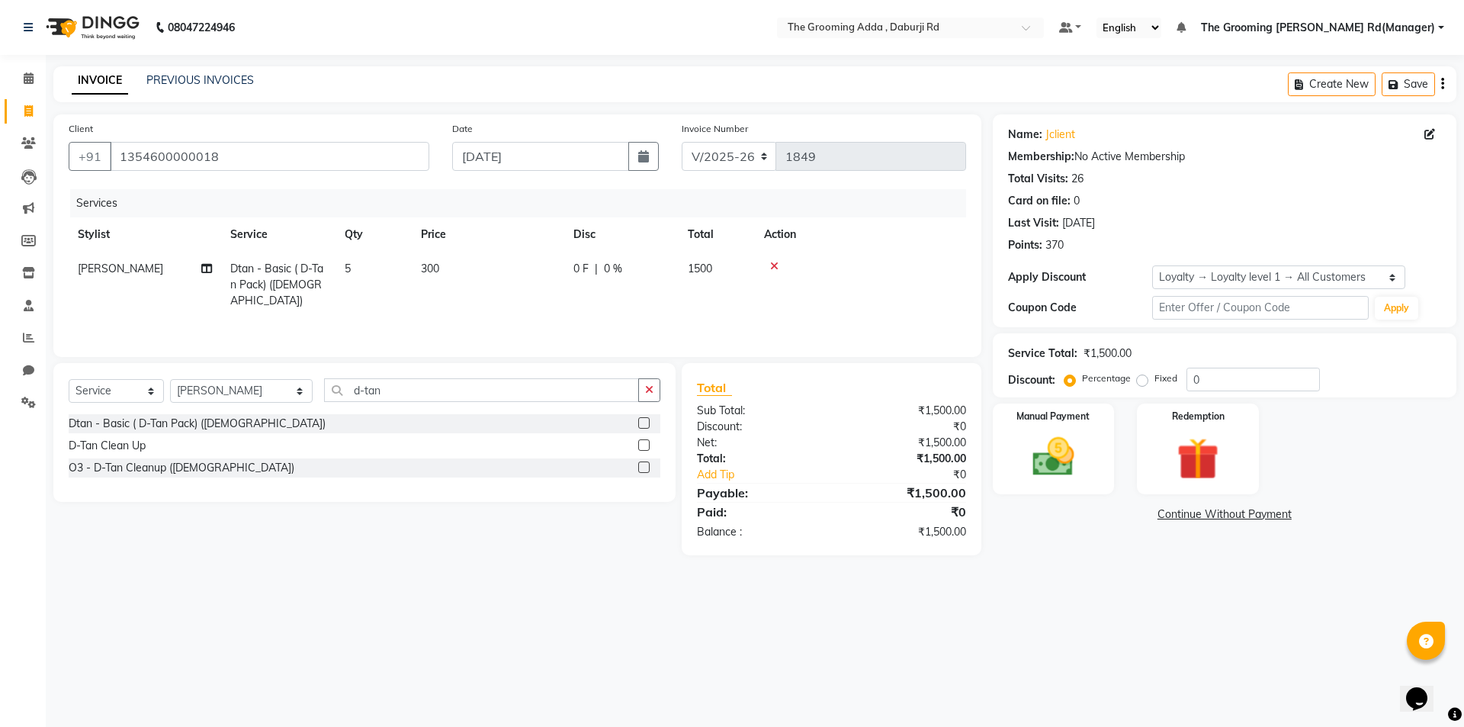
drag, startPoint x: 528, startPoint y: 268, endPoint x: 450, endPoint y: 275, distance: 78.1
click at [447, 276] on td "300" at bounding box center [488, 285] width 153 height 66
select select "79355"
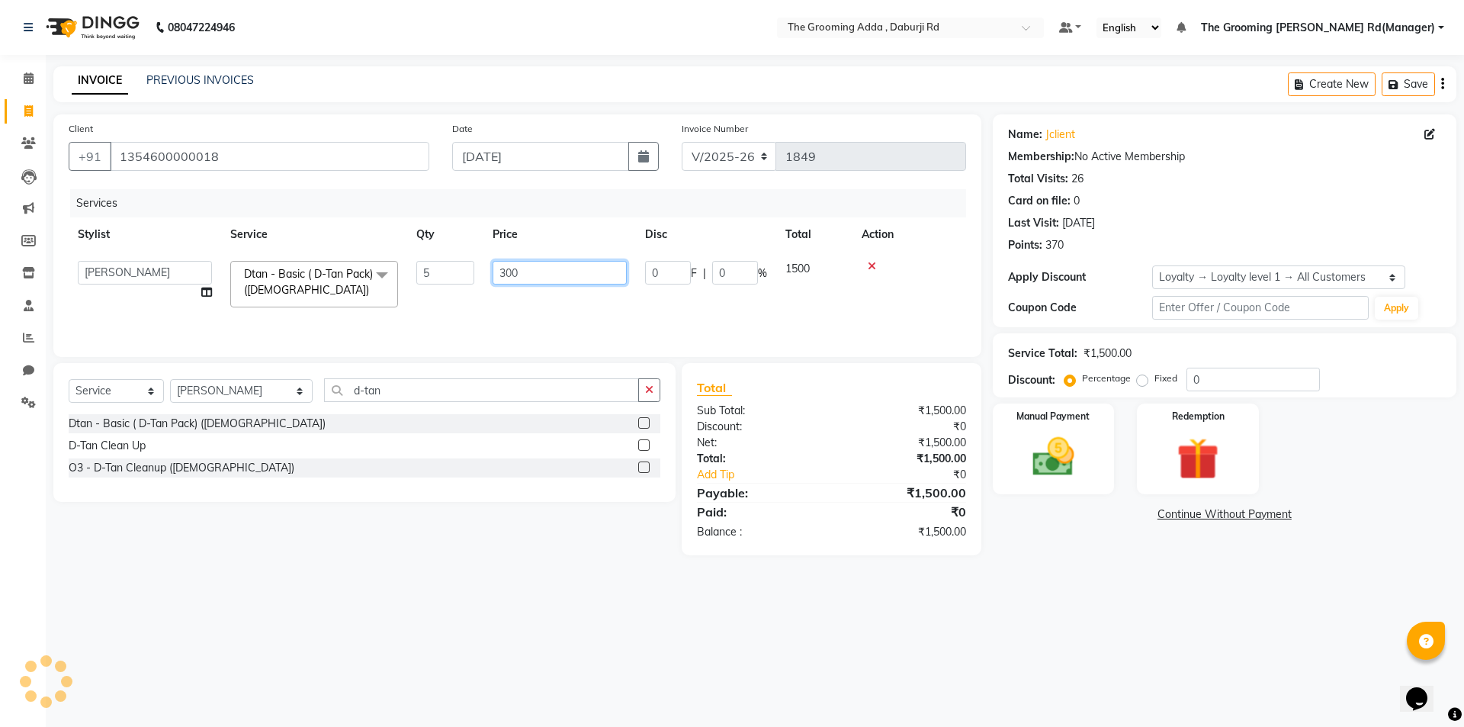
drag, startPoint x: 548, startPoint y: 274, endPoint x: 422, endPoint y: 274, distance: 125.8
click at [422, 274] on tr "Baljinder Bhawna Harsimrat Jobandeep Singh Karan Mehak Muskan Gupta Paras The G…" at bounding box center [518, 284] width 898 height 65
type input "250"
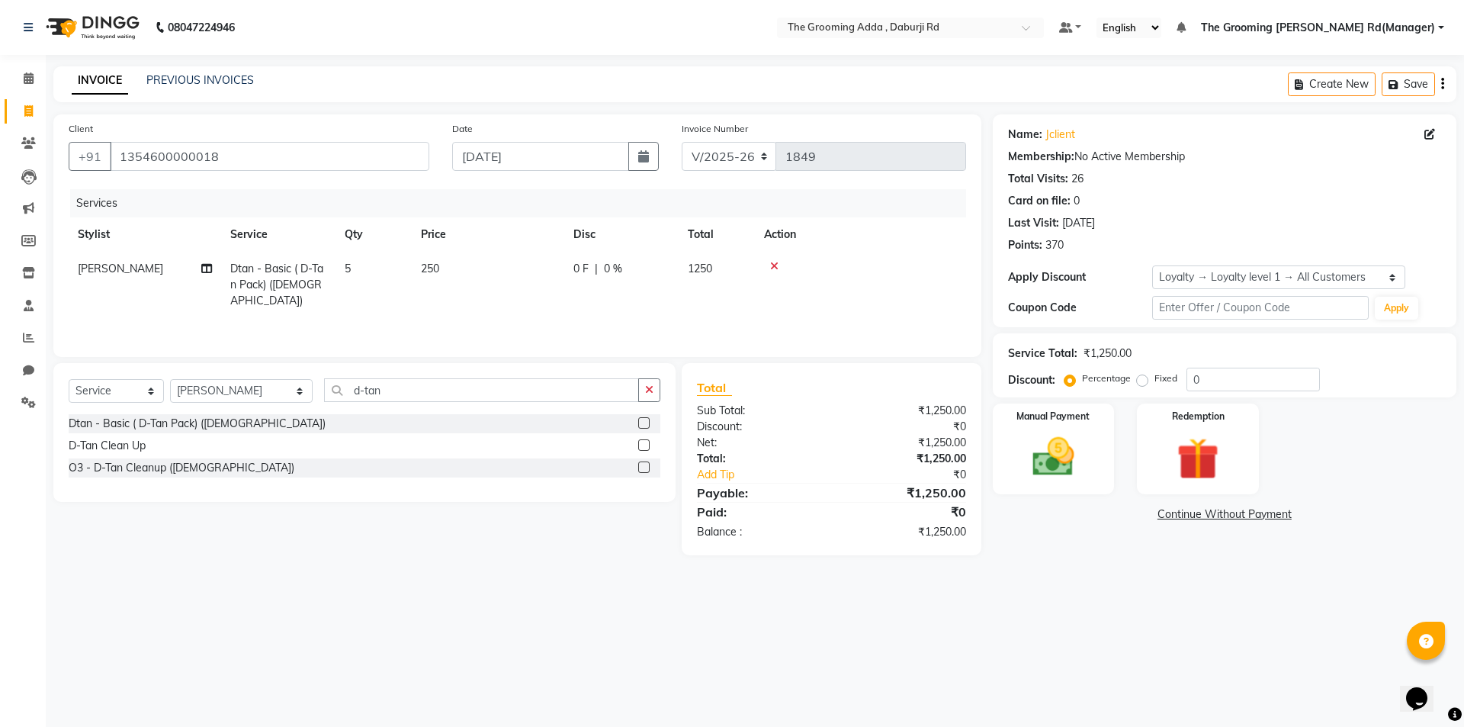
drag, startPoint x: 532, startPoint y: 528, endPoint x: 530, endPoint y: 542, distance: 14.6
click at [532, 541] on div "Select Service Product Membership Package Voucher Prepaid Gift Card Select Styl…" at bounding box center [359, 459] width 634 height 192
click at [210, 265] on icon at bounding box center [206, 268] width 11 height 11
select select "79355"
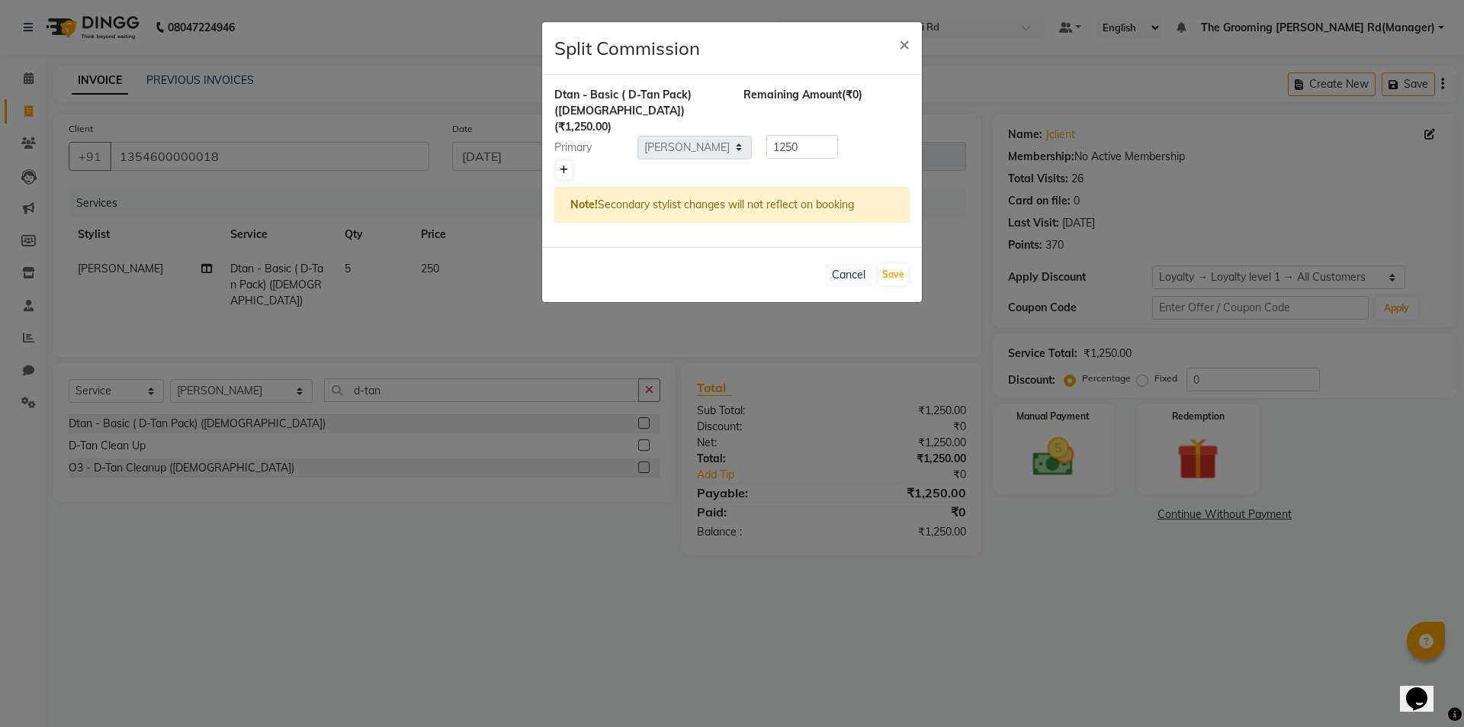
click at [565, 165] on icon at bounding box center [564, 169] width 8 height 9
type input "625"
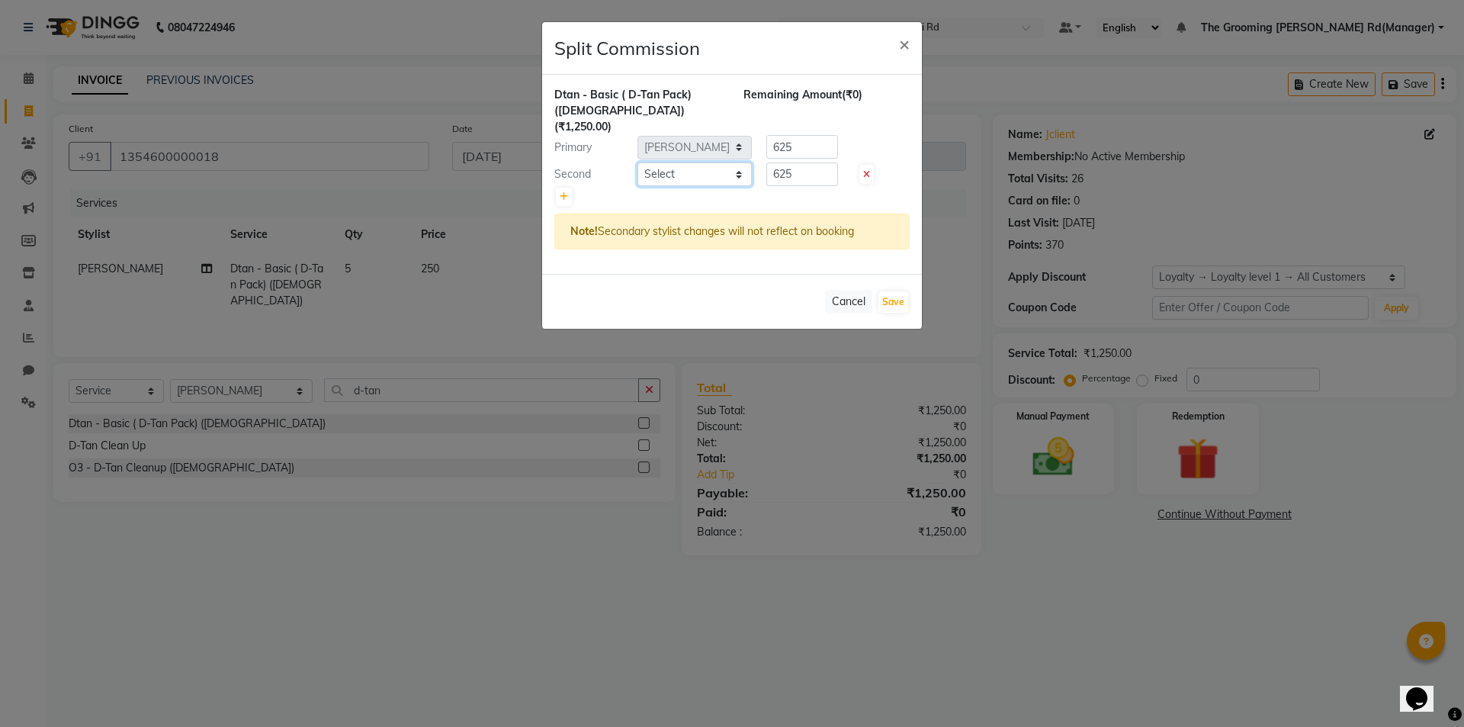
click at [673, 162] on select "Select Baljinder Bhawna Harsimrat Jobandeep Singh Karan Mehak Muskan Gupta Para…" at bounding box center [695, 174] width 114 height 24
drag, startPoint x: 953, startPoint y: 329, endPoint x: 927, endPoint y: 323, distance: 25.9
click at [953, 329] on ngb-modal-window "Split Commission × Dtan - Basic ( D-Tan Pack) (Female) (₹1,250.00) Remaining Am…" at bounding box center [732, 363] width 1464 height 727
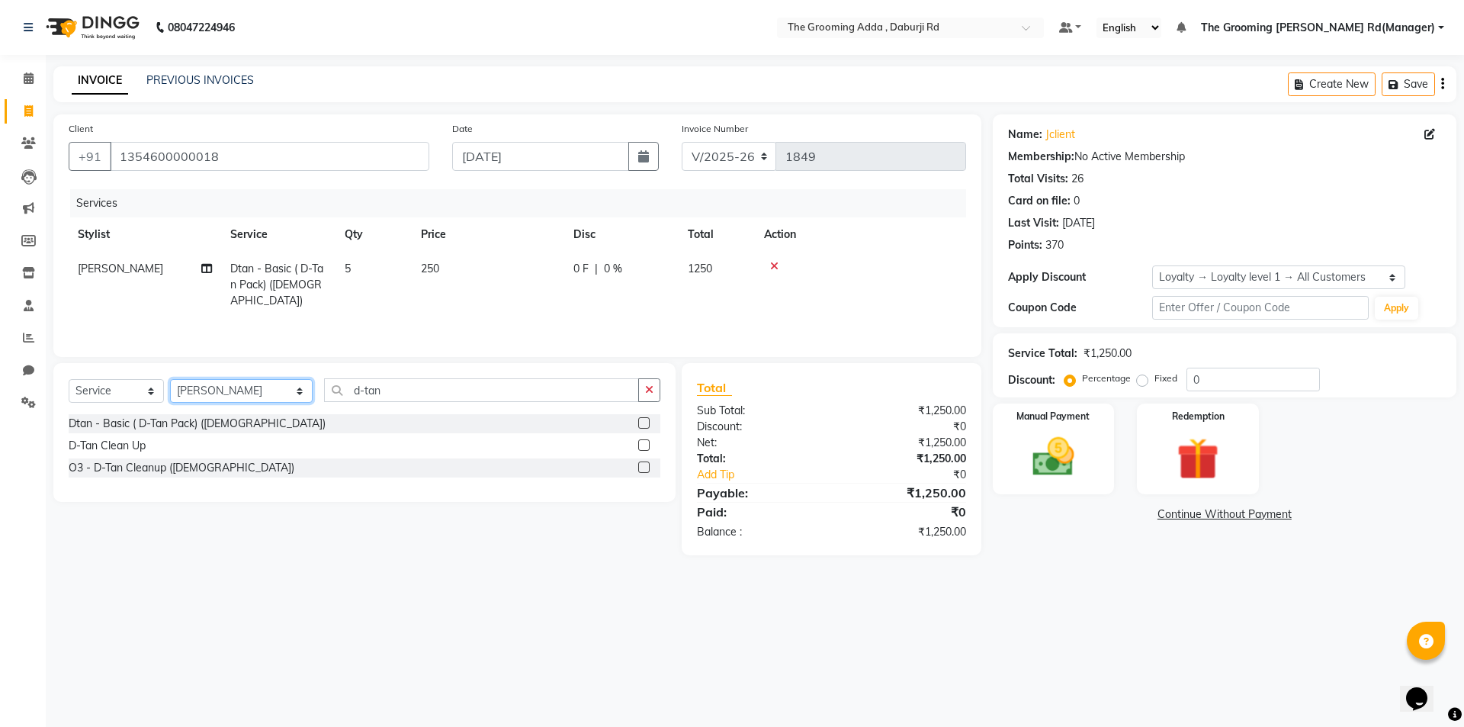
click at [231, 395] on select "Select Stylist [PERSON_NAME] [PERSON_NAME] [PERSON_NAME] [PERSON_NAME] [PERSON_…" at bounding box center [241, 391] width 143 height 24
select select "79351"
click at [170, 379] on select "Select Stylist [PERSON_NAME] [PERSON_NAME] [PERSON_NAME] [PERSON_NAME] [PERSON_…" at bounding box center [241, 391] width 143 height 24
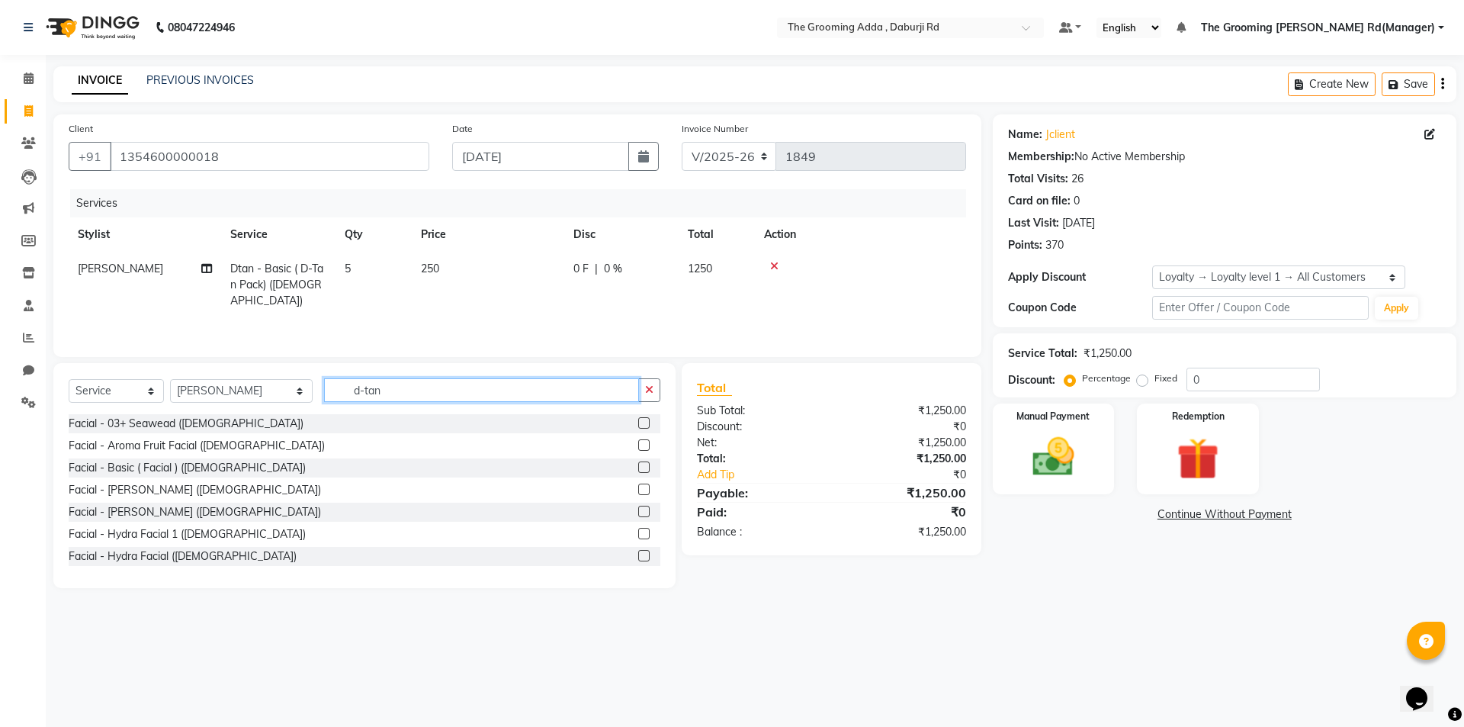
drag, startPoint x: 403, startPoint y: 387, endPoint x: 325, endPoint y: 400, distance: 79.0
click at [325, 400] on input "d-tan" at bounding box center [481, 390] width 315 height 24
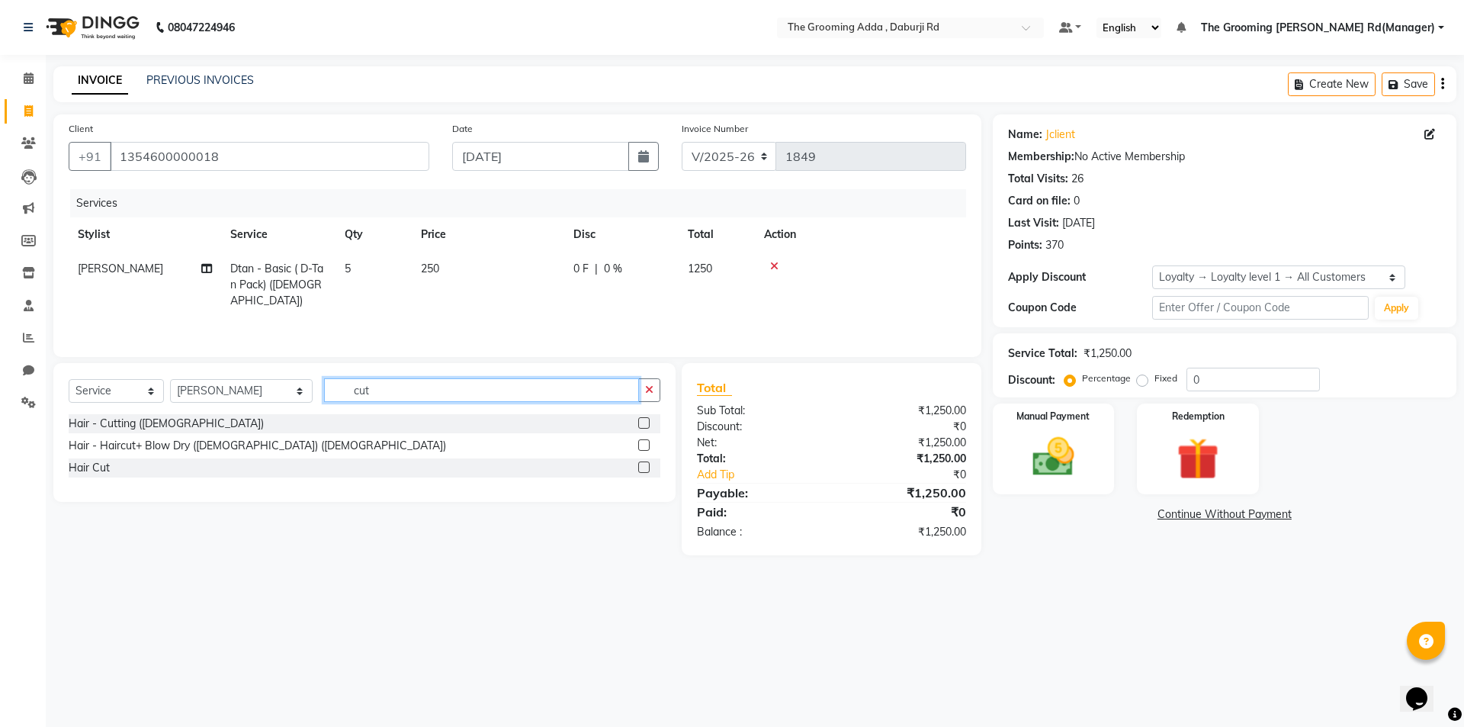
type input "cut"
click at [641, 421] on label at bounding box center [643, 422] width 11 height 11
click at [641, 421] on input "checkbox" at bounding box center [643, 424] width 10 height 10
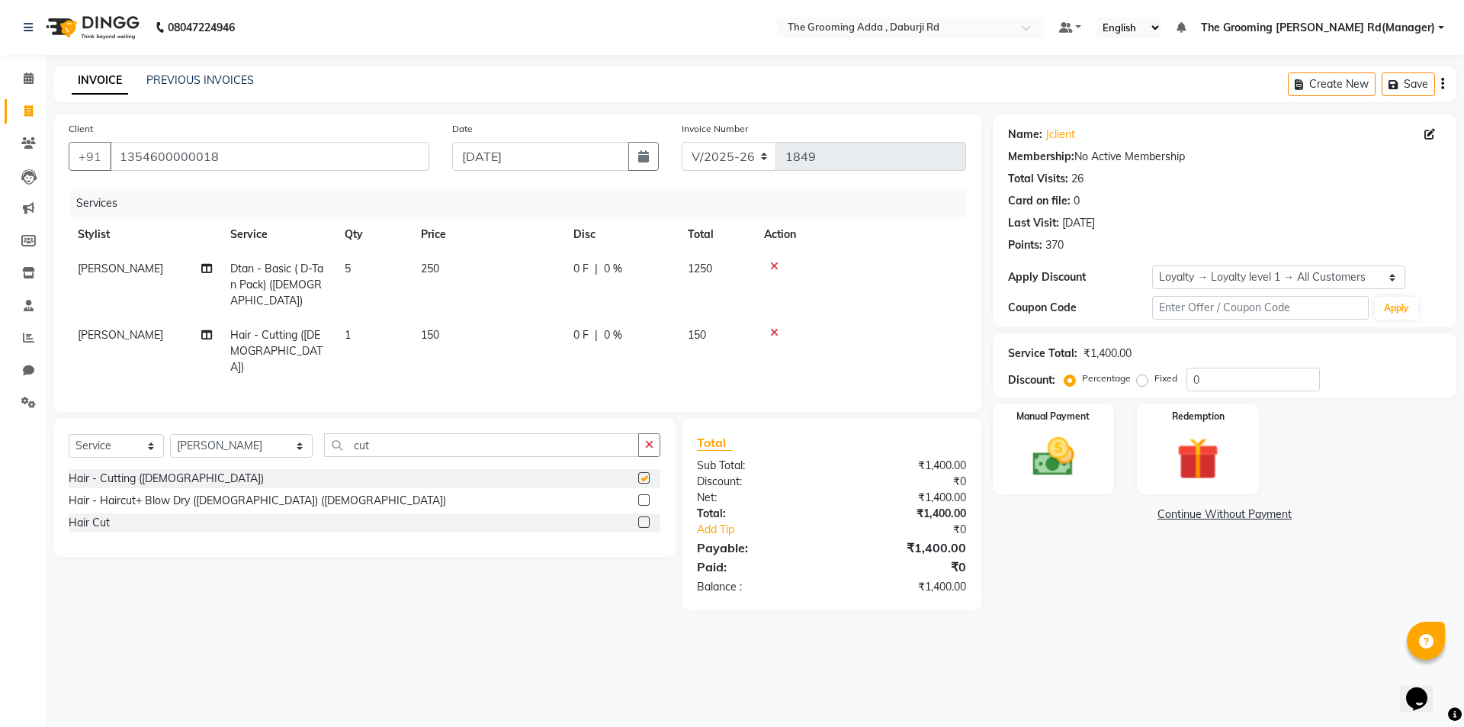
click at [420, 377] on div "Client +91 1354600000018 Date 01-09-2025 Invoice Number V/2025 V/2025-26 1849 S…" at bounding box center [517, 262] width 928 height 297
checkbox input "false"
drag, startPoint x: 396, startPoint y: 421, endPoint x: 333, endPoint y: 430, distance: 63.2
click at [333, 433] on input "cut" at bounding box center [481, 445] width 315 height 24
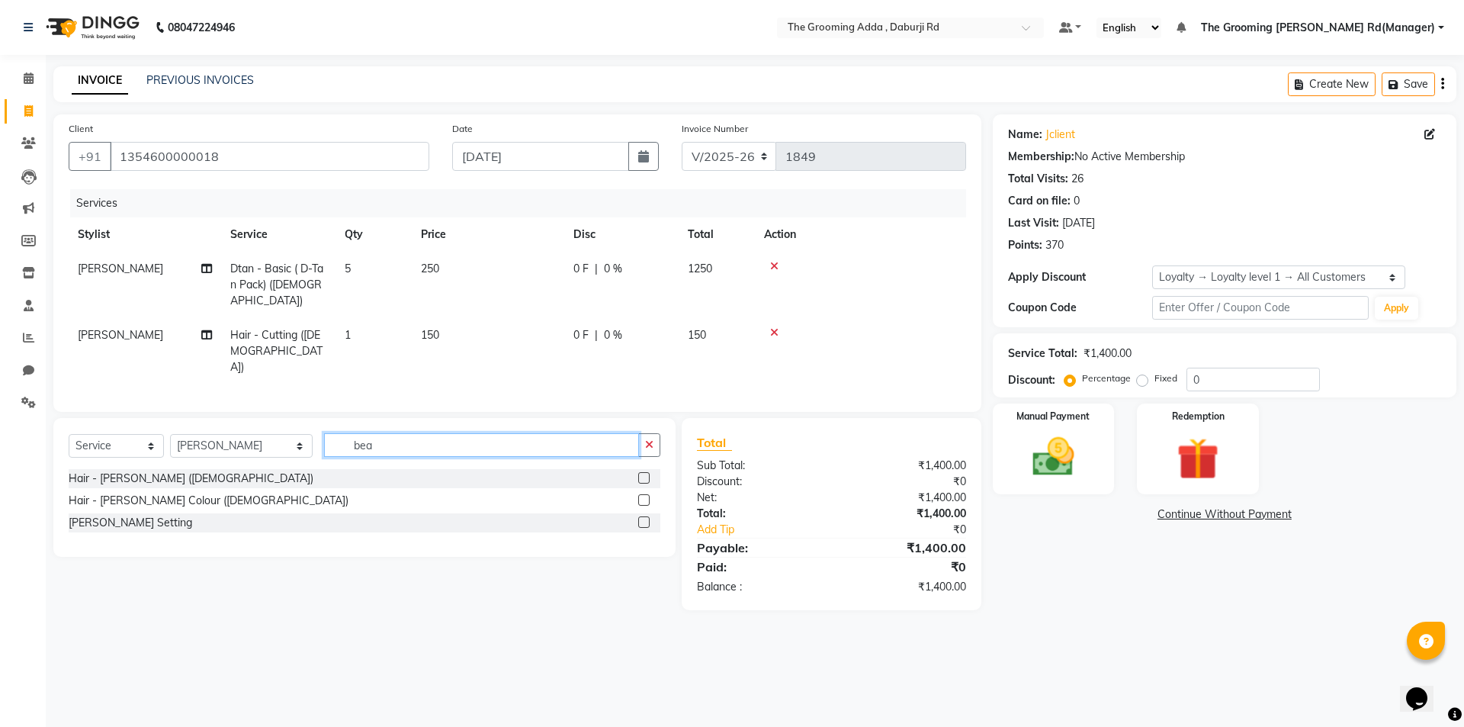
type input "bea"
click at [644, 472] on label at bounding box center [643, 477] width 11 height 11
click at [644, 474] on input "checkbox" at bounding box center [643, 479] width 10 height 10
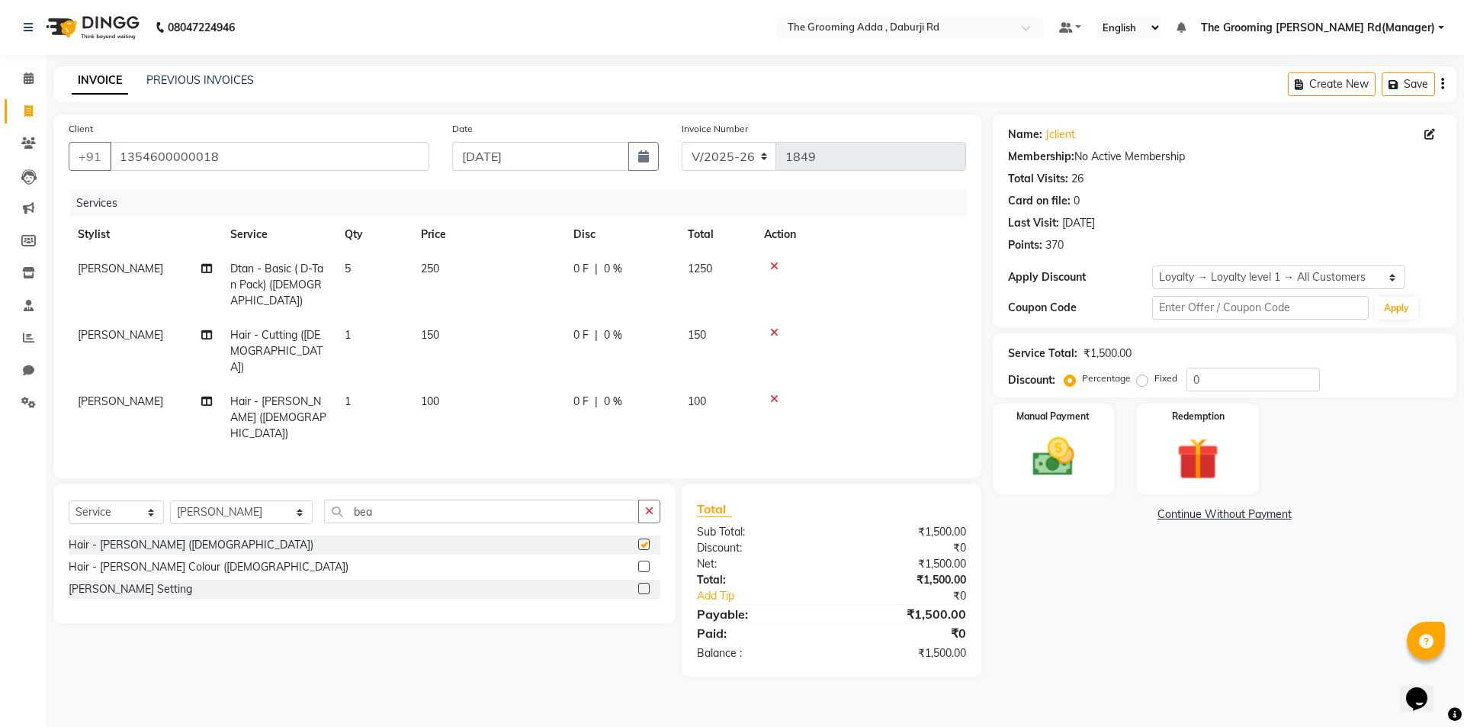
checkbox input "false"
drag, startPoint x: 1035, startPoint y: 560, endPoint x: 1034, endPoint y: 539, distance: 20.6
click at [1036, 560] on div "Name: Jclient Membership: No Active Membership Total Visits: 26 Card on file: 0…" at bounding box center [1230, 395] width 475 height 562
click at [1051, 458] on img at bounding box center [1053, 457] width 71 height 50
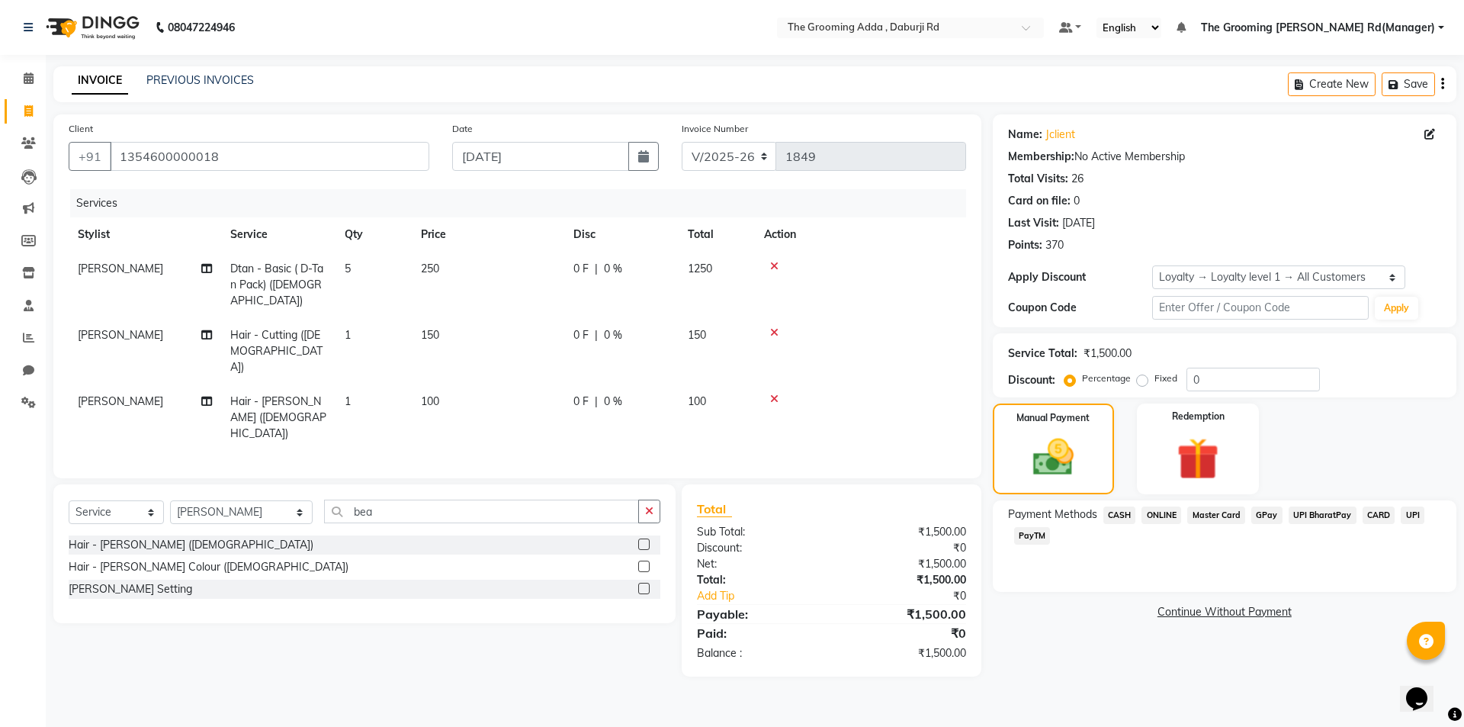
click at [1152, 515] on span "ONLINE" at bounding box center [1162, 515] width 40 height 18
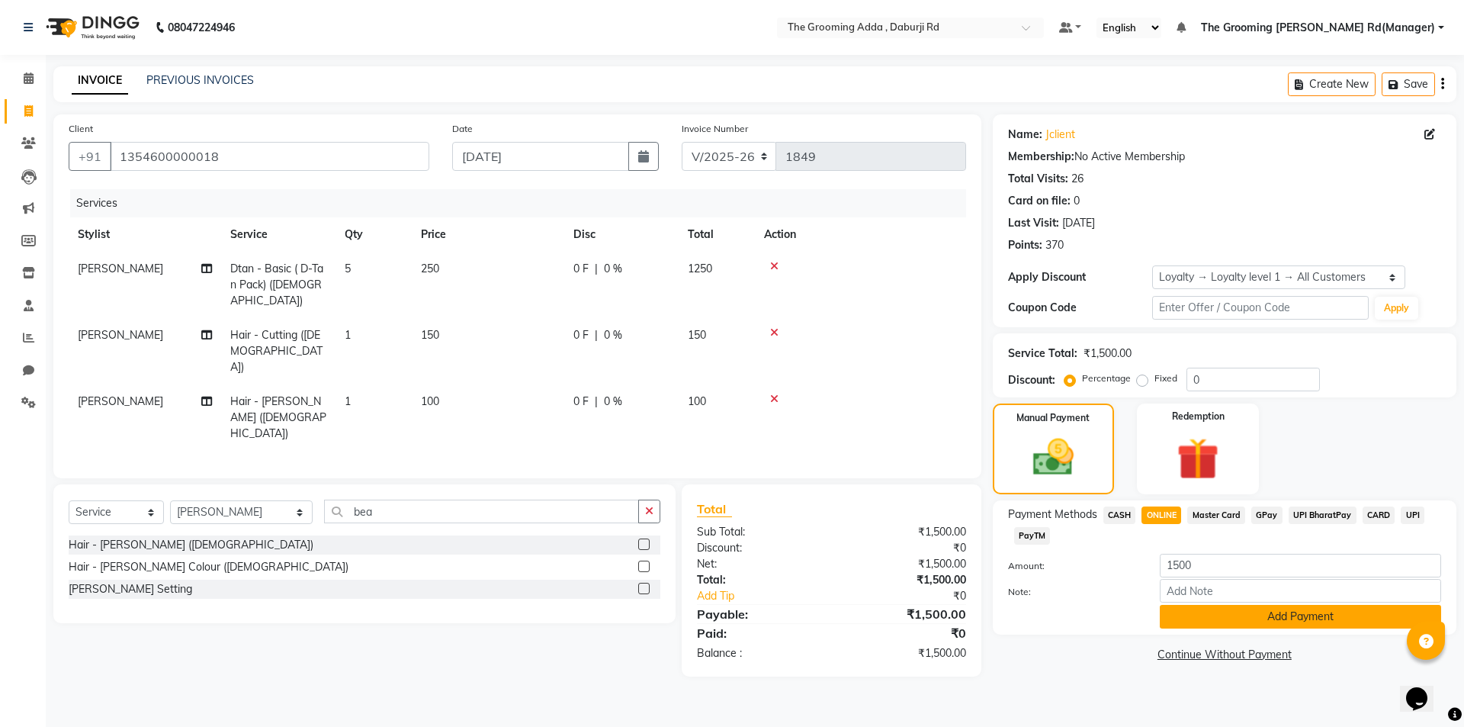
click at [1180, 607] on button "Add Payment" at bounding box center [1300, 617] width 281 height 24
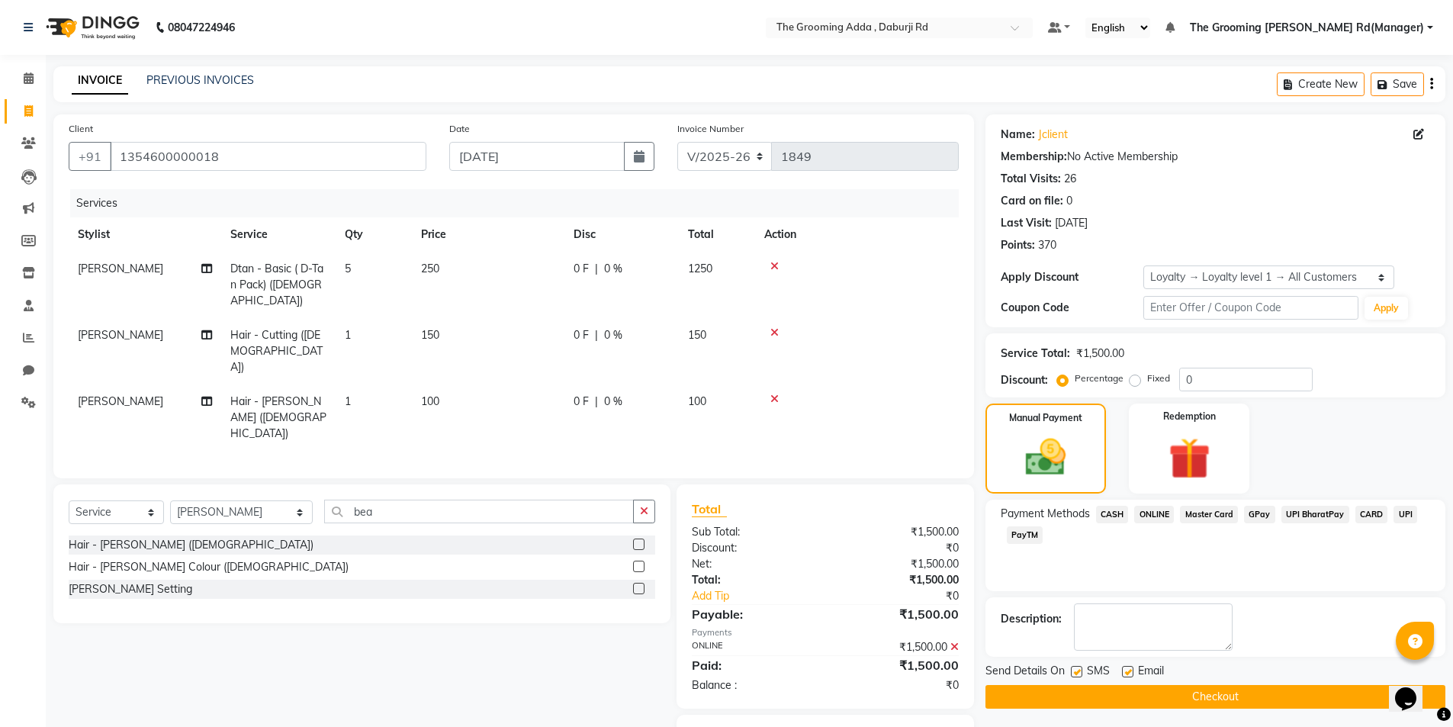
click at [1129, 670] on label at bounding box center [1127, 671] width 11 height 11
click at [1129, 670] on input "checkbox" at bounding box center [1127, 672] width 10 height 10
checkbox input "false"
click at [1083, 676] on div "SMS" at bounding box center [1096, 672] width 51 height 19
click at [1080, 667] on label at bounding box center [1076, 671] width 11 height 11
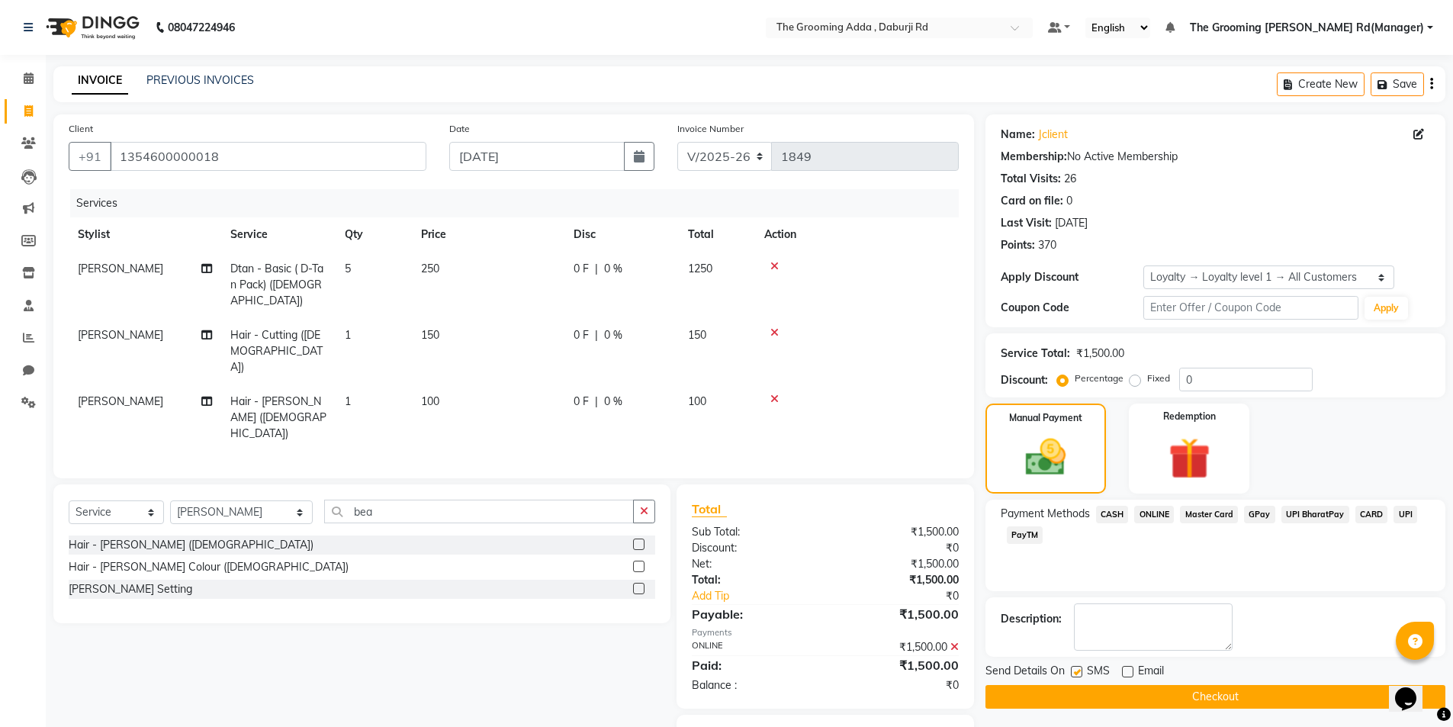
click at [1080, 667] on input "checkbox" at bounding box center [1076, 672] width 10 height 10
click at [1076, 673] on label at bounding box center [1076, 671] width 11 height 11
click at [1076, 673] on input "checkbox" at bounding box center [1076, 672] width 10 height 10
checkbox input "true"
click at [1063, 692] on button "Checkout" at bounding box center [1215, 697] width 460 height 24
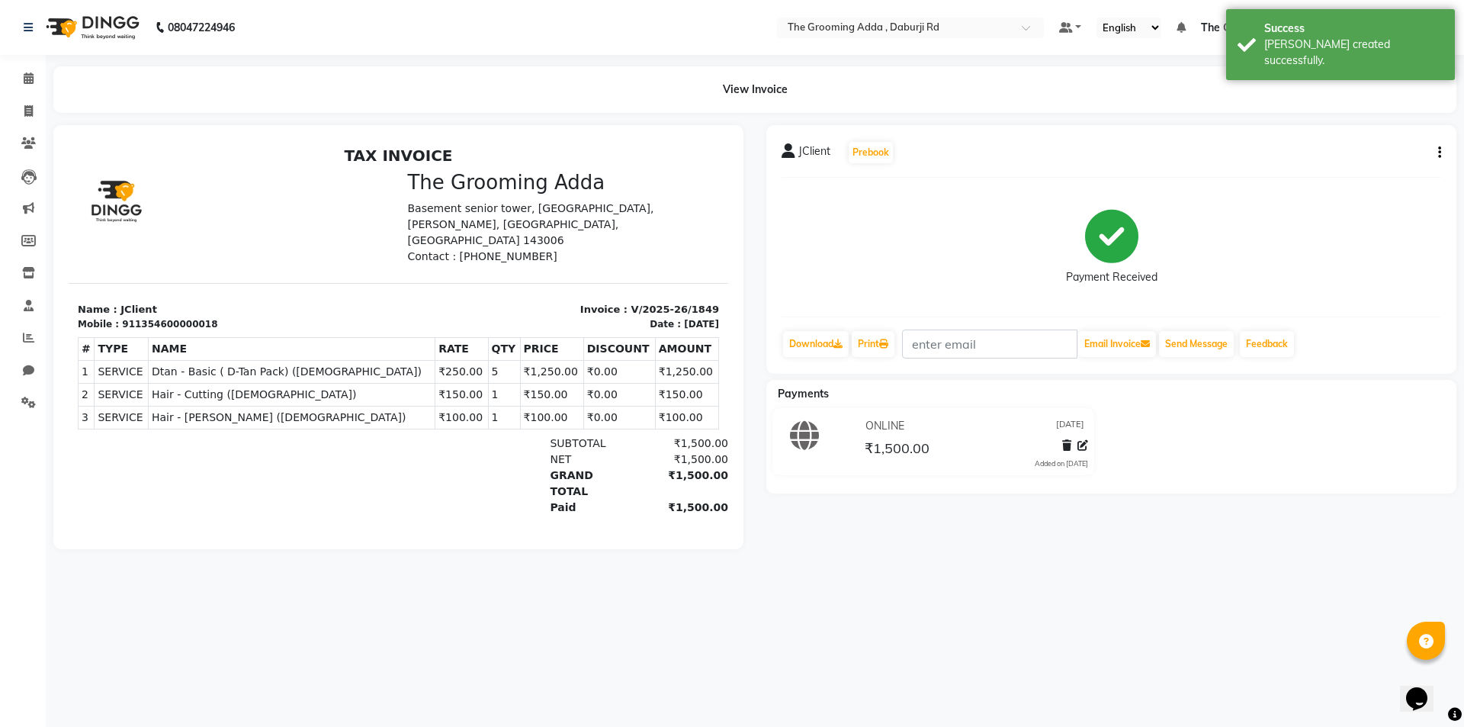
select select "service"
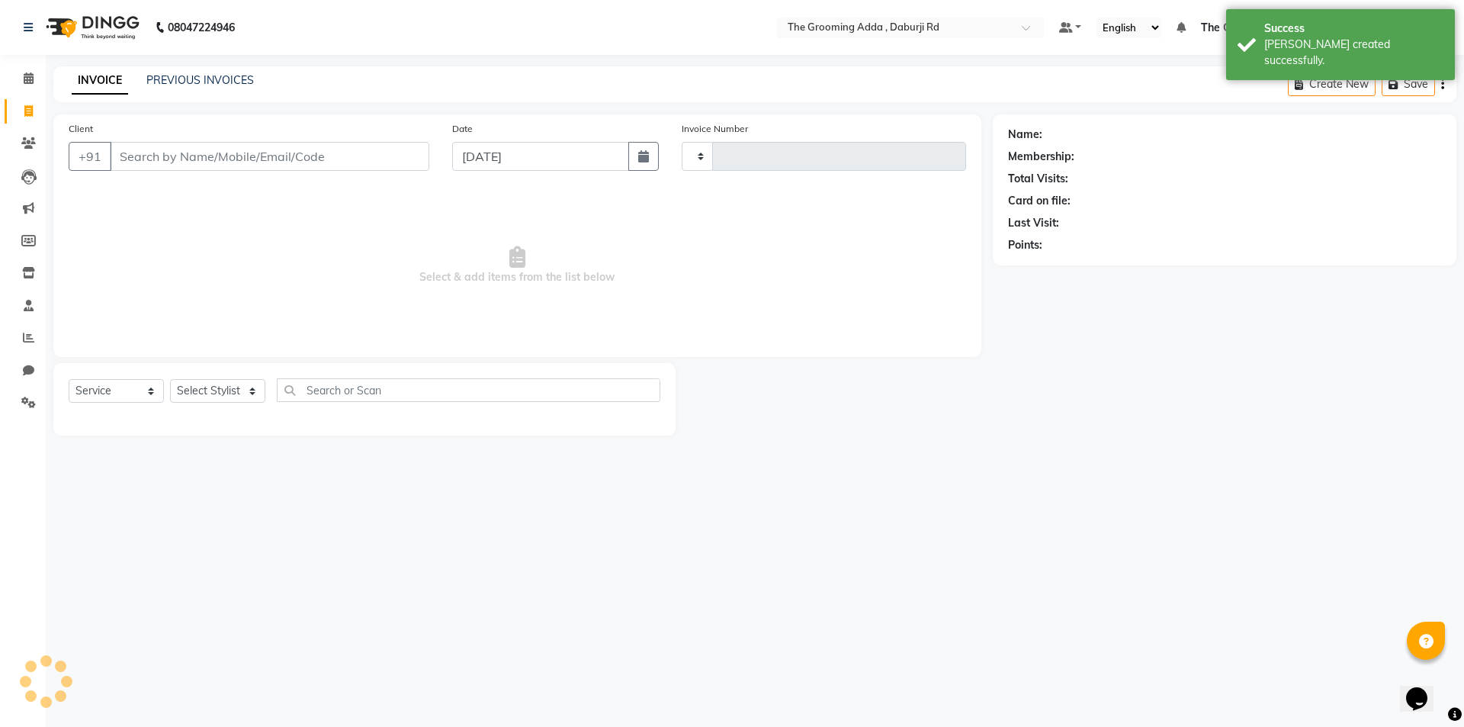
type input "1850"
select select "8001"
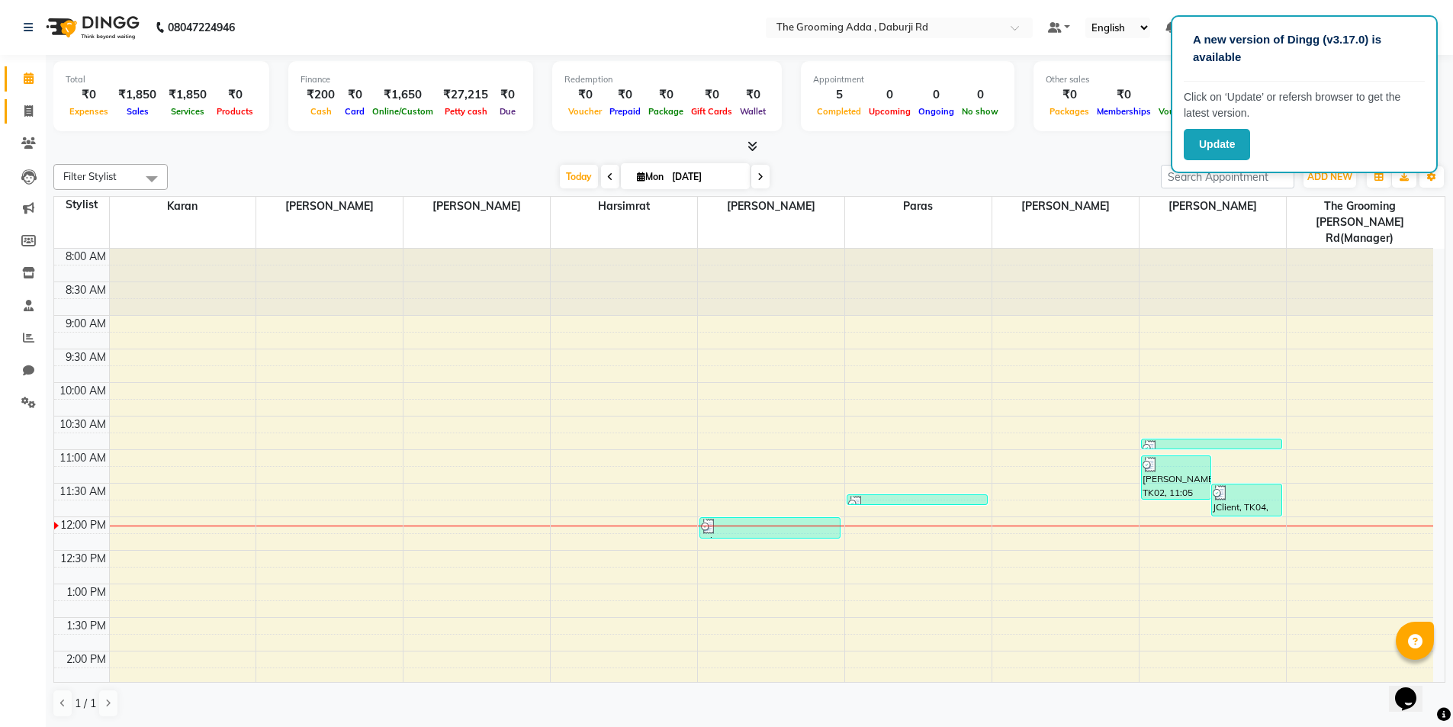
click at [21, 100] on link "Invoice" at bounding box center [23, 111] width 37 height 25
select select "service"
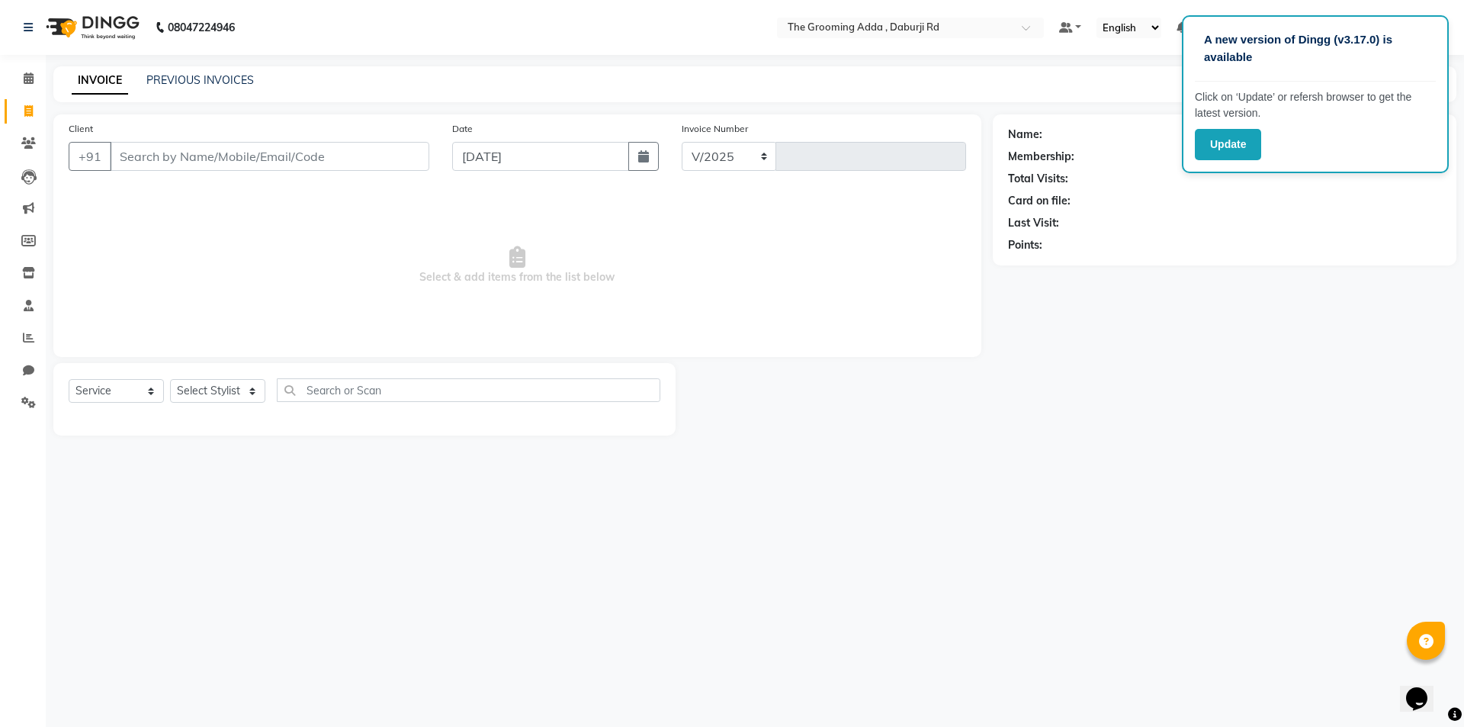
select select "8001"
type input "1850"
click at [157, 153] on input "Client" at bounding box center [270, 156] width 320 height 29
type input "8427379150"
select select "1: Object"
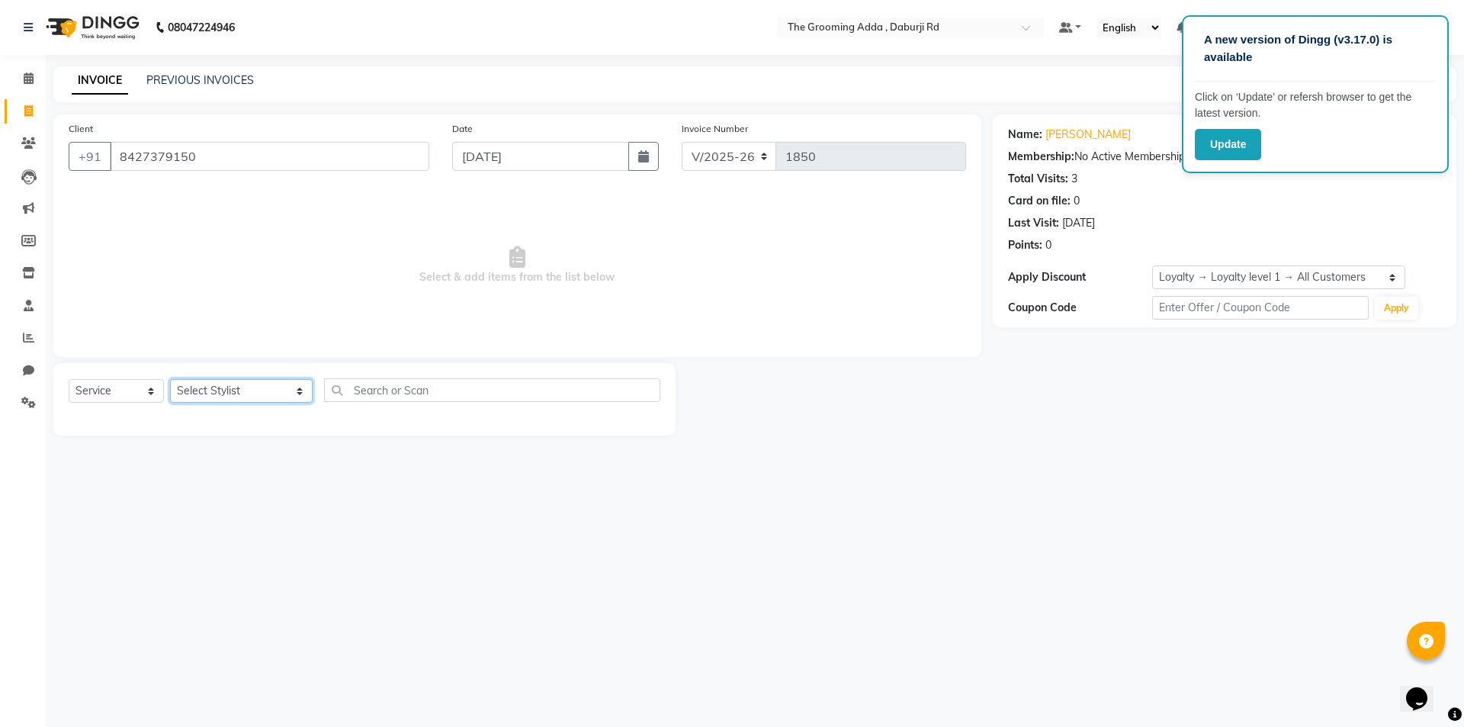
click at [247, 385] on select "Select Stylist [PERSON_NAME] [PERSON_NAME] [PERSON_NAME] [PERSON_NAME] [PERSON_…" at bounding box center [241, 391] width 143 height 24
select select "79355"
click at [170, 379] on select "Select Stylist [PERSON_NAME] [PERSON_NAME] [PERSON_NAME] [PERSON_NAME] [PERSON_…" at bounding box center [241, 391] width 143 height 24
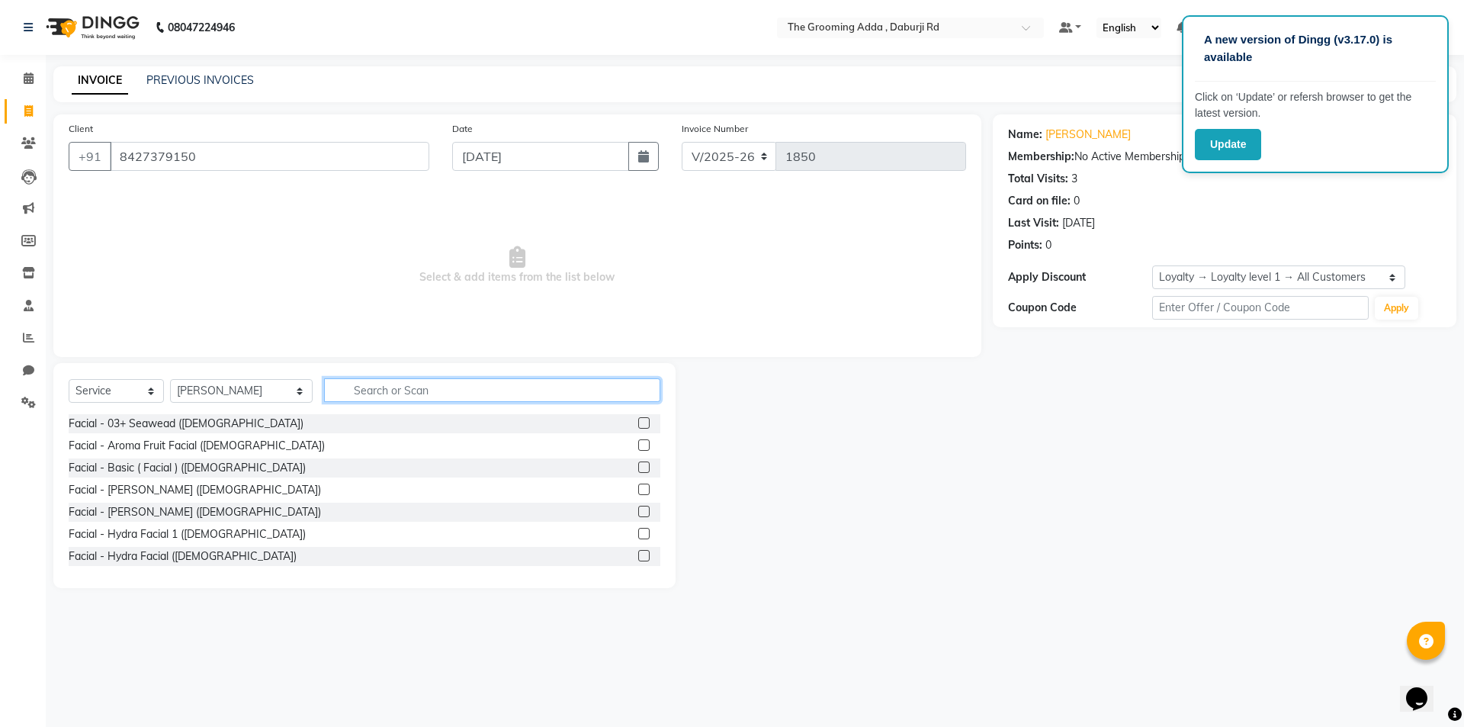
click at [336, 392] on input "text" at bounding box center [492, 390] width 336 height 24
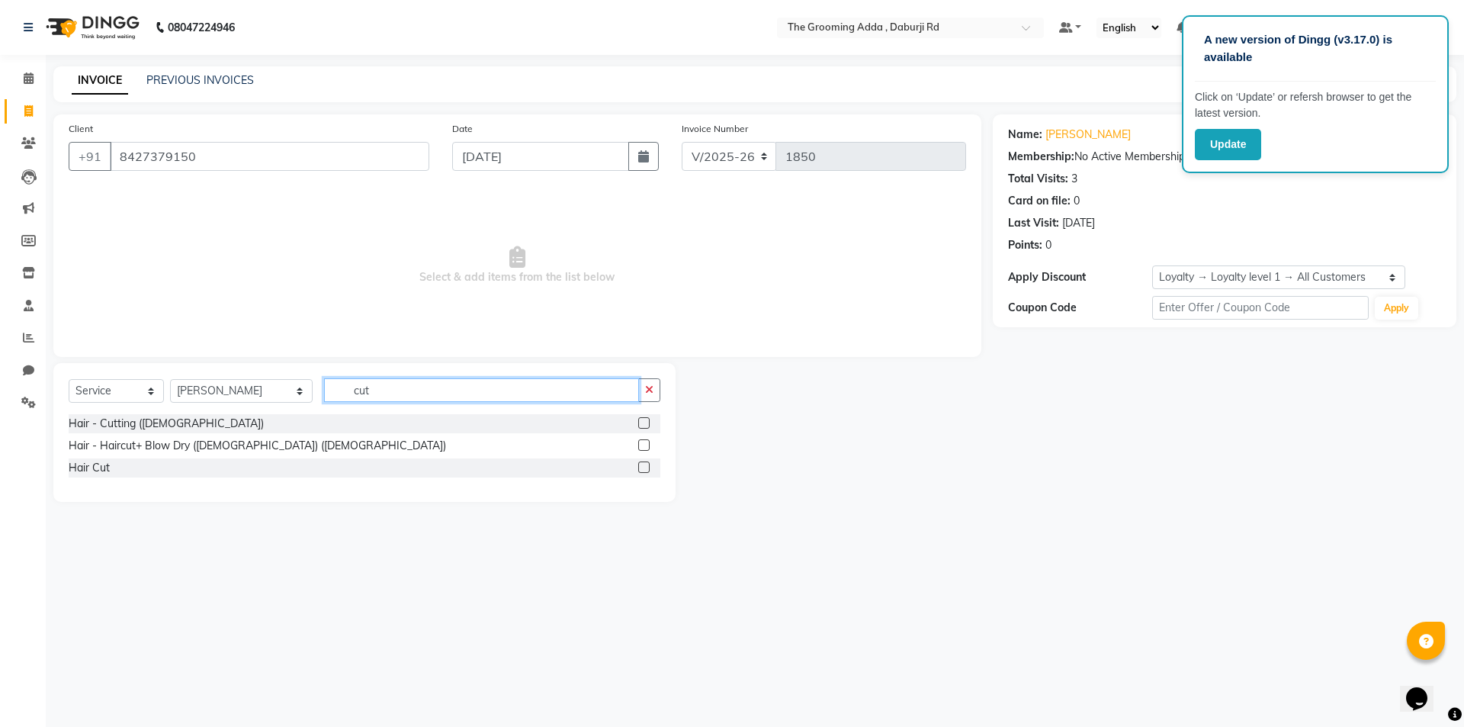
type input "cut"
click at [647, 422] on label at bounding box center [643, 422] width 11 height 11
click at [647, 422] on input "checkbox" at bounding box center [643, 424] width 10 height 10
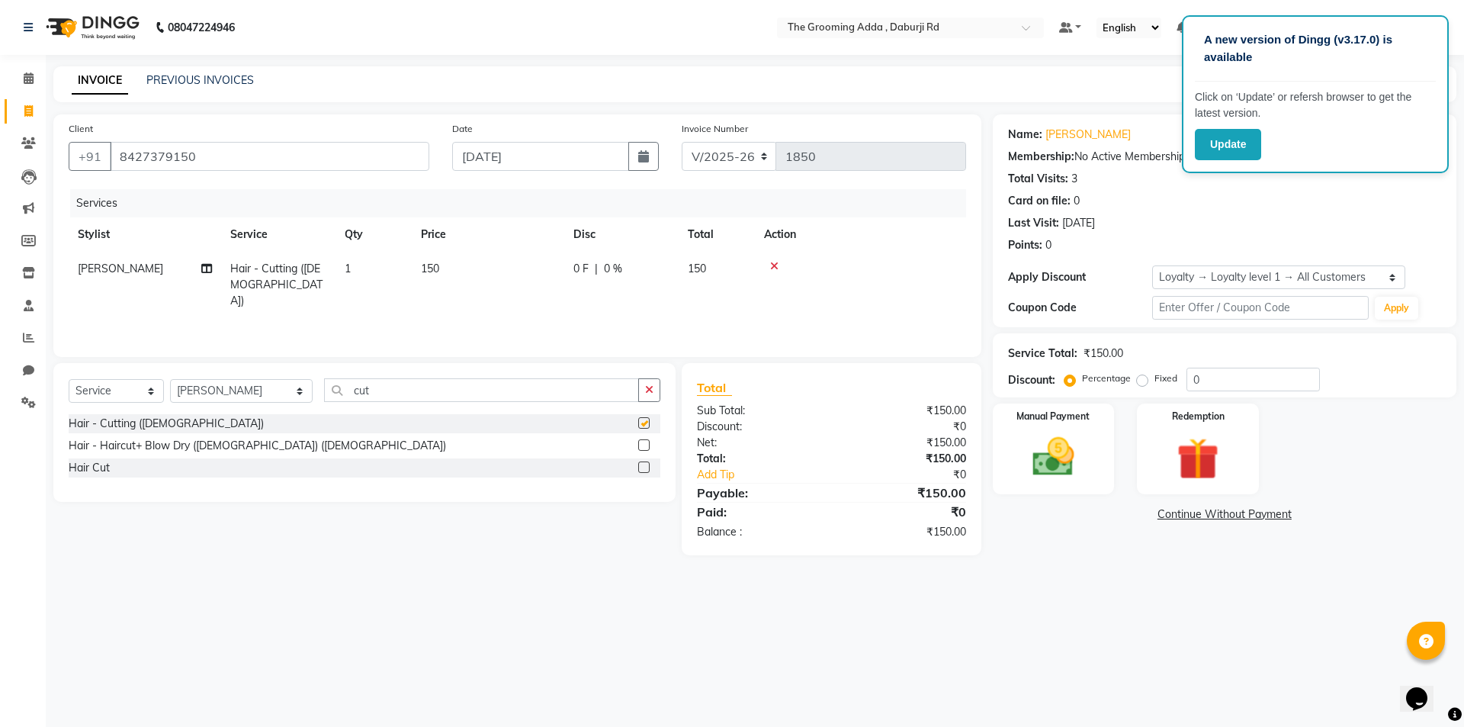
checkbox input "false"
drag, startPoint x: 501, startPoint y: 397, endPoint x: 320, endPoint y: 395, distance: 181.5
click at [324, 395] on input "cut" at bounding box center [481, 390] width 315 height 24
type input "bea"
click at [644, 422] on label at bounding box center [643, 422] width 11 height 11
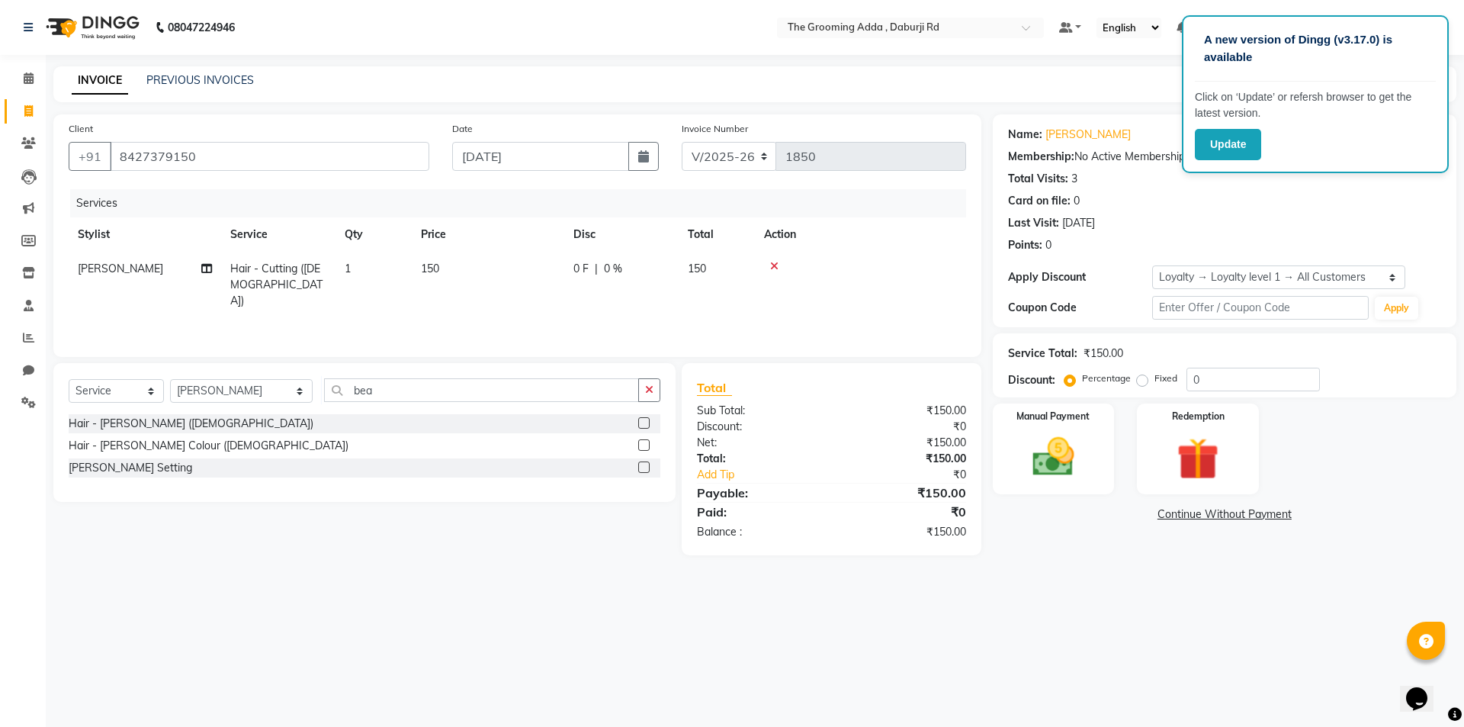
click at [644, 422] on input "checkbox" at bounding box center [643, 424] width 10 height 10
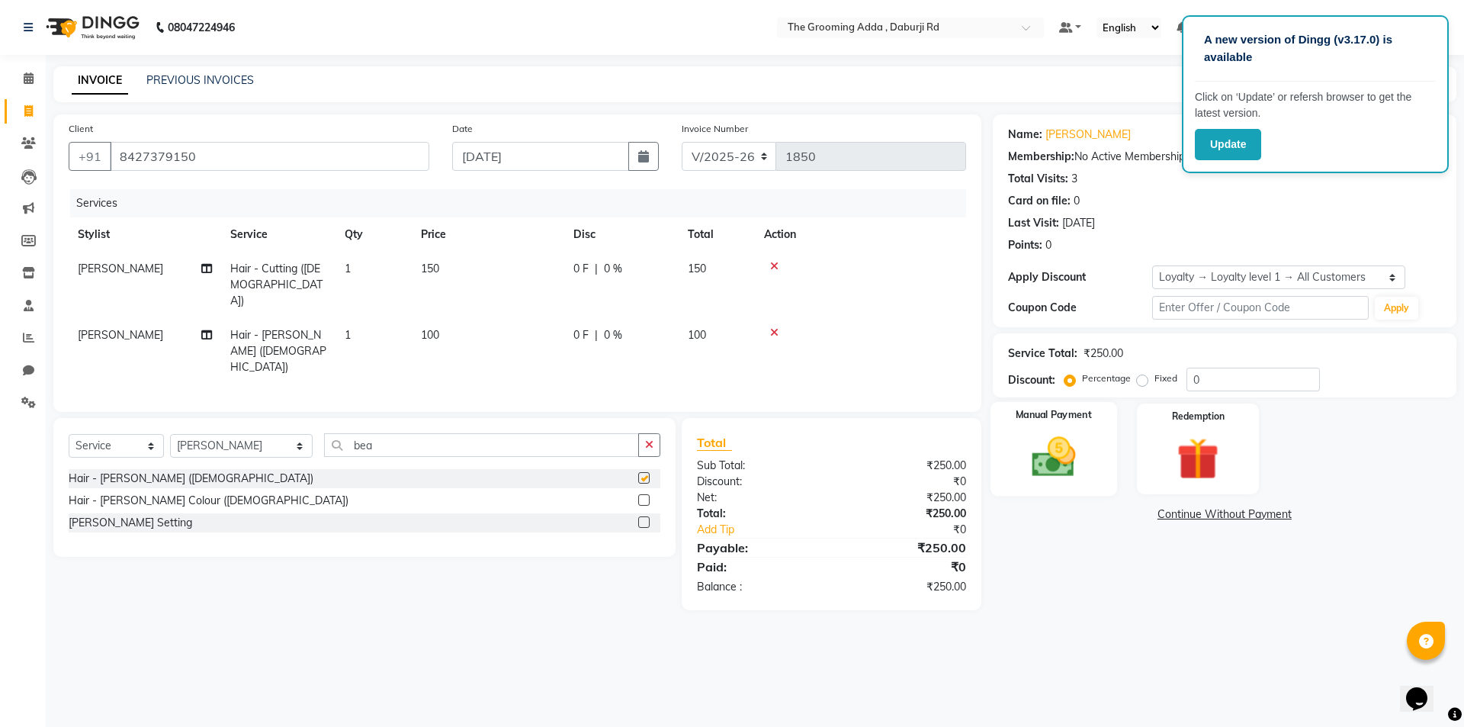
checkbox input "false"
click at [1094, 474] on div "Manual Payment" at bounding box center [1053, 449] width 127 height 94
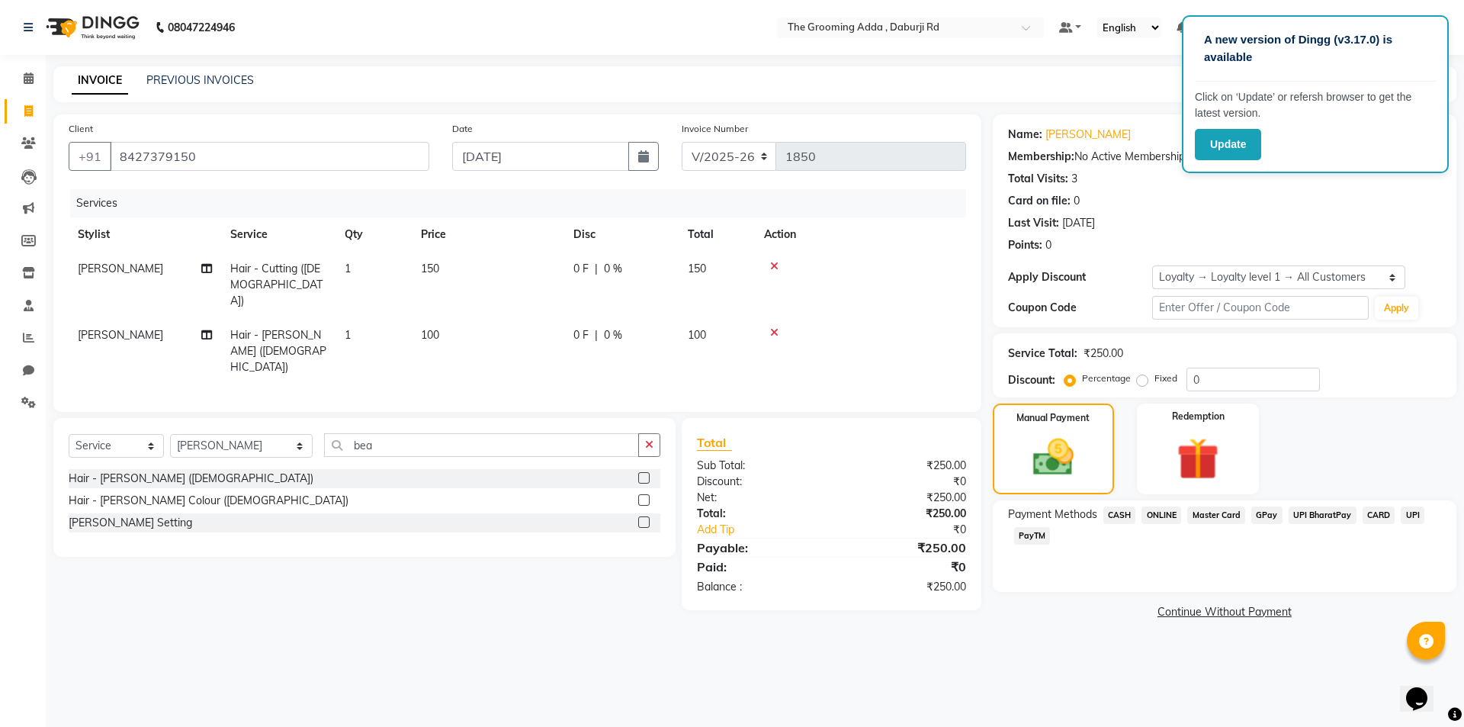
click at [1125, 514] on span "CASH" at bounding box center [1120, 515] width 33 height 18
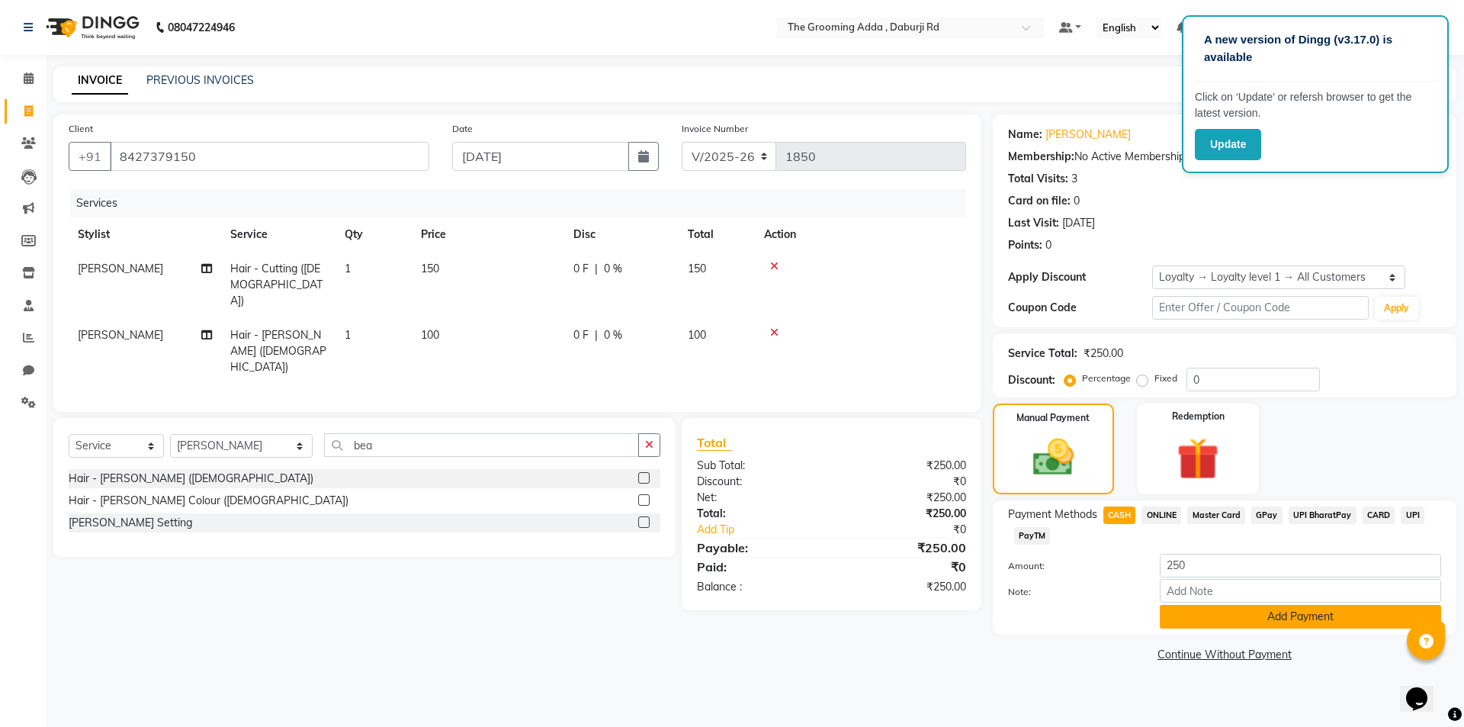
click at [1180, 621] on button "Add Payment" at bounding box center [1300, 617] width 281 height 24
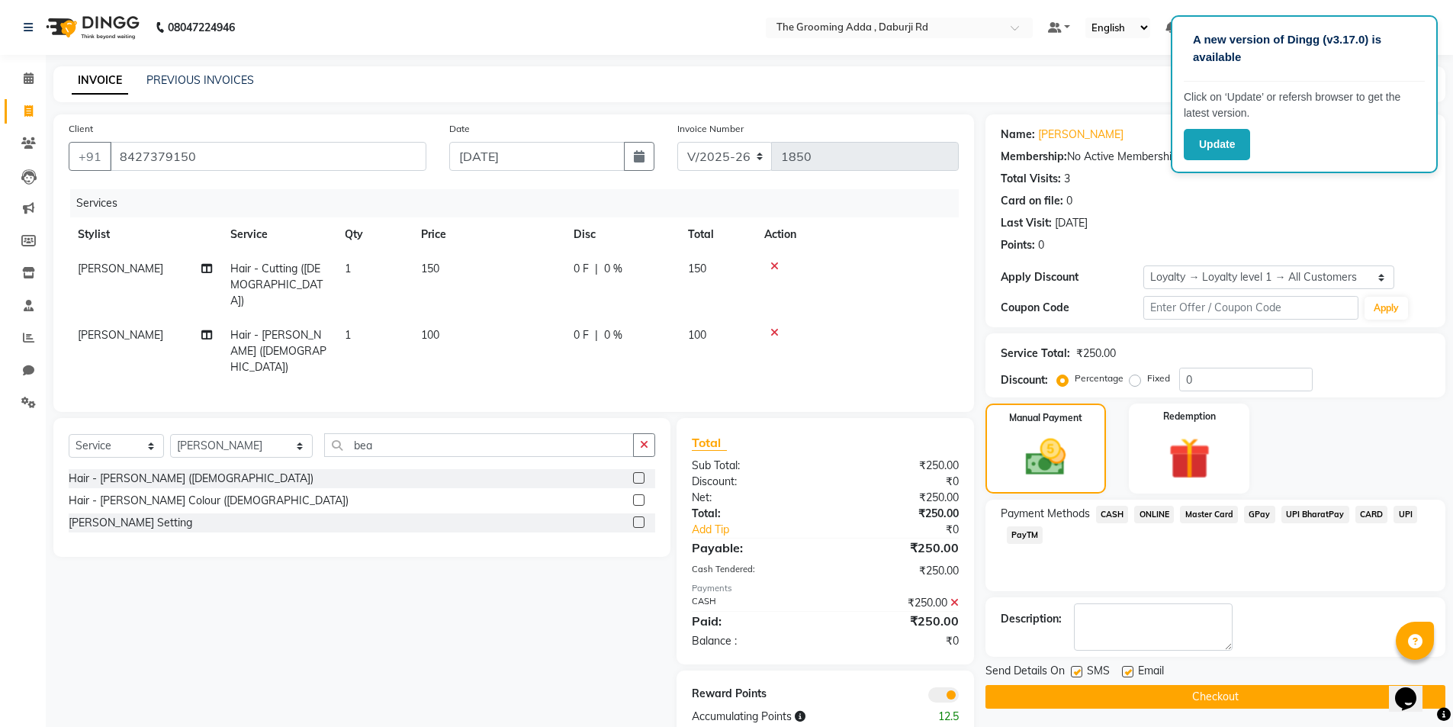
drag, startPoint x: 1122, startPoint y: 666, endPoint x: 1115, endPoint y: 690, distance: 25.4
click at [1122, 667] on label at bounding box center [1127, 671] width 11 height 11
click at [1122, 667] on input "checkbox" at bounding box center [1127, 672] width 10 height 10
checkbox input "false"
click at [1113, 694] on button "Checkout" at bounding box center [1215, 697] width 460 height 24
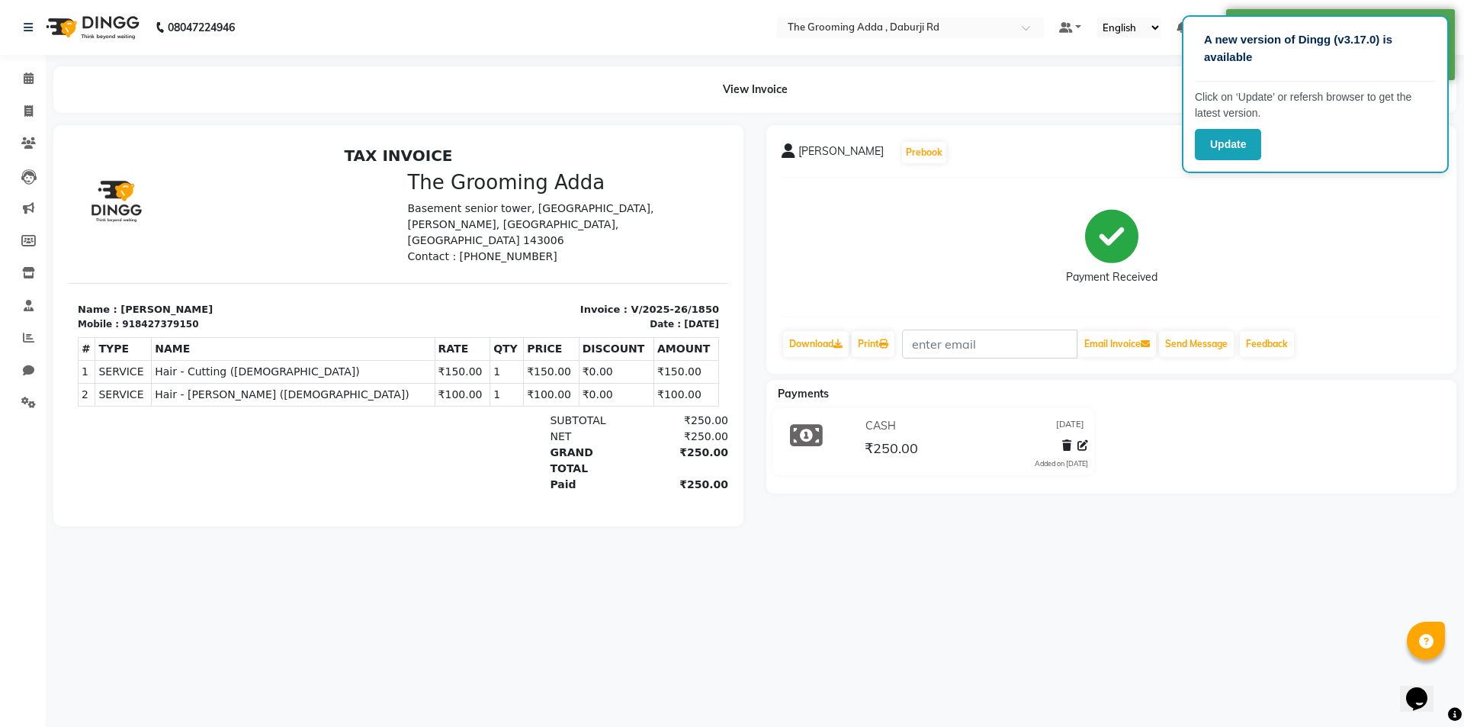
select select "8001"
select select "service"
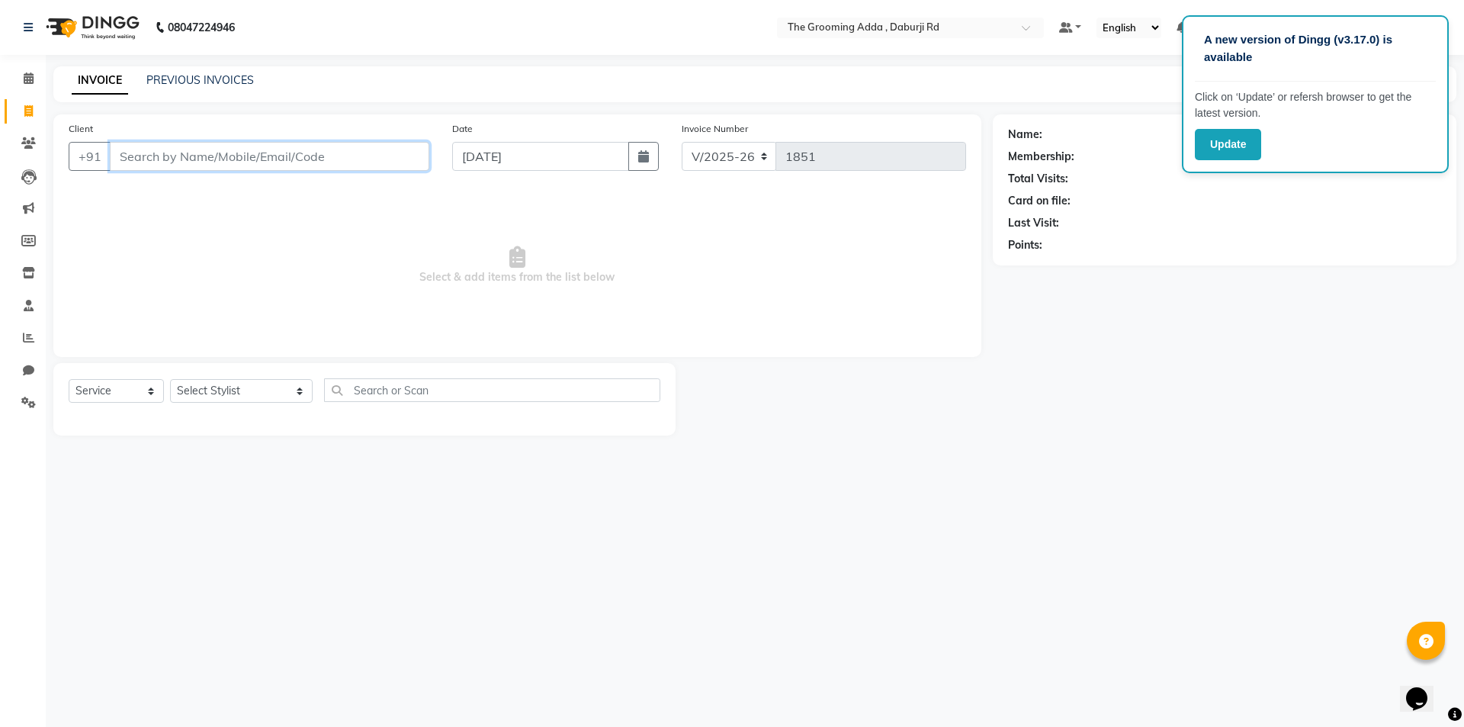
click at [283, 156] on input "Client" at bounding box center [270, 156] width 320 height 29
paste input "9988437625"
type input "9988437625"
select select "1: Object"
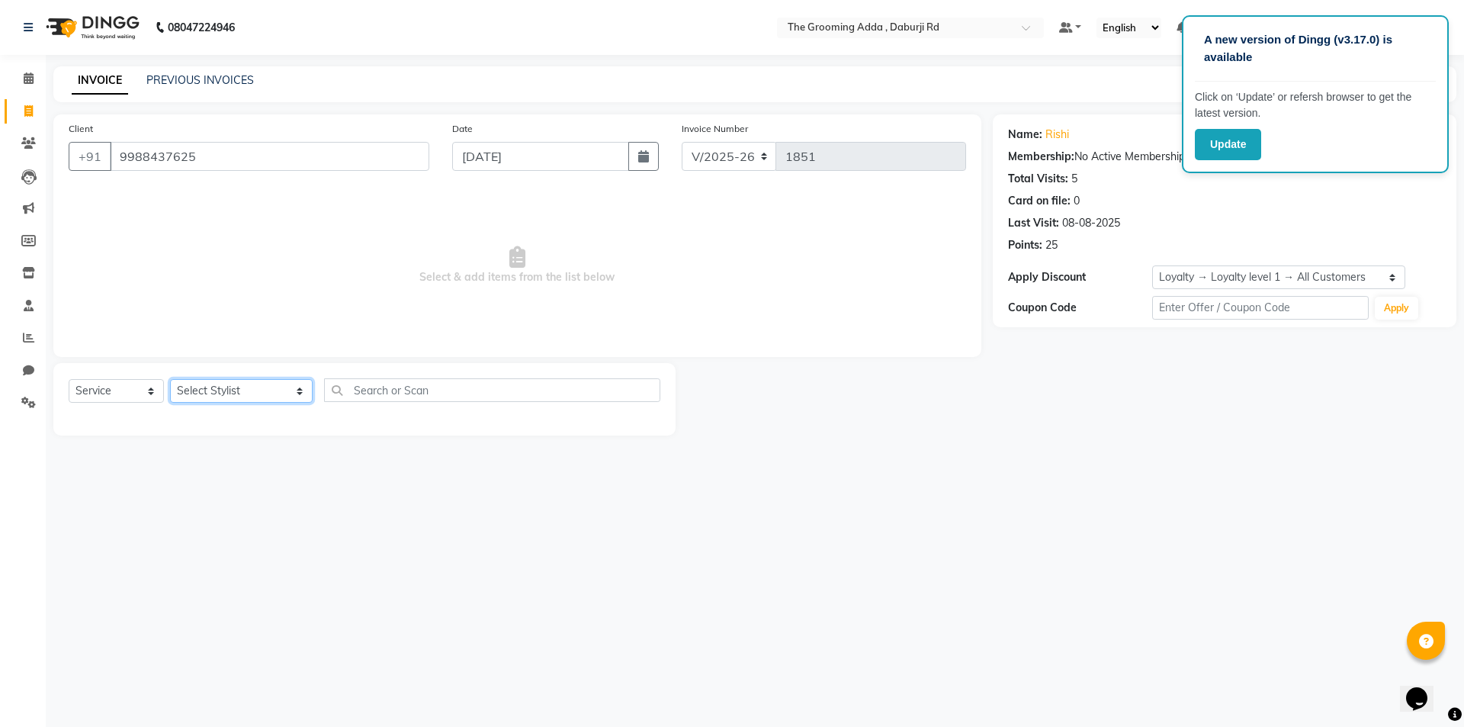
drag, startPoint x: 251, startPoint y: 392, endPoint x: 251, endPoint y: 402, distance: 9.9
click at [251, 392] on select "Select Stylist [PERSON_NAME] [PERSON_NAME] [PERSON_NAME] [PERSON_NAME] [PERSON_…" at bounding box center [241, 391] width 143 height 24
select select "79351"
click at [170, 379] on select "Select Stylist [PERSON_NAME] [PERSON_NAME] [PERSON_NAME] [PERSON_NAME] [PERSON_…" at bounding box center [241, 391] width 143 height 24
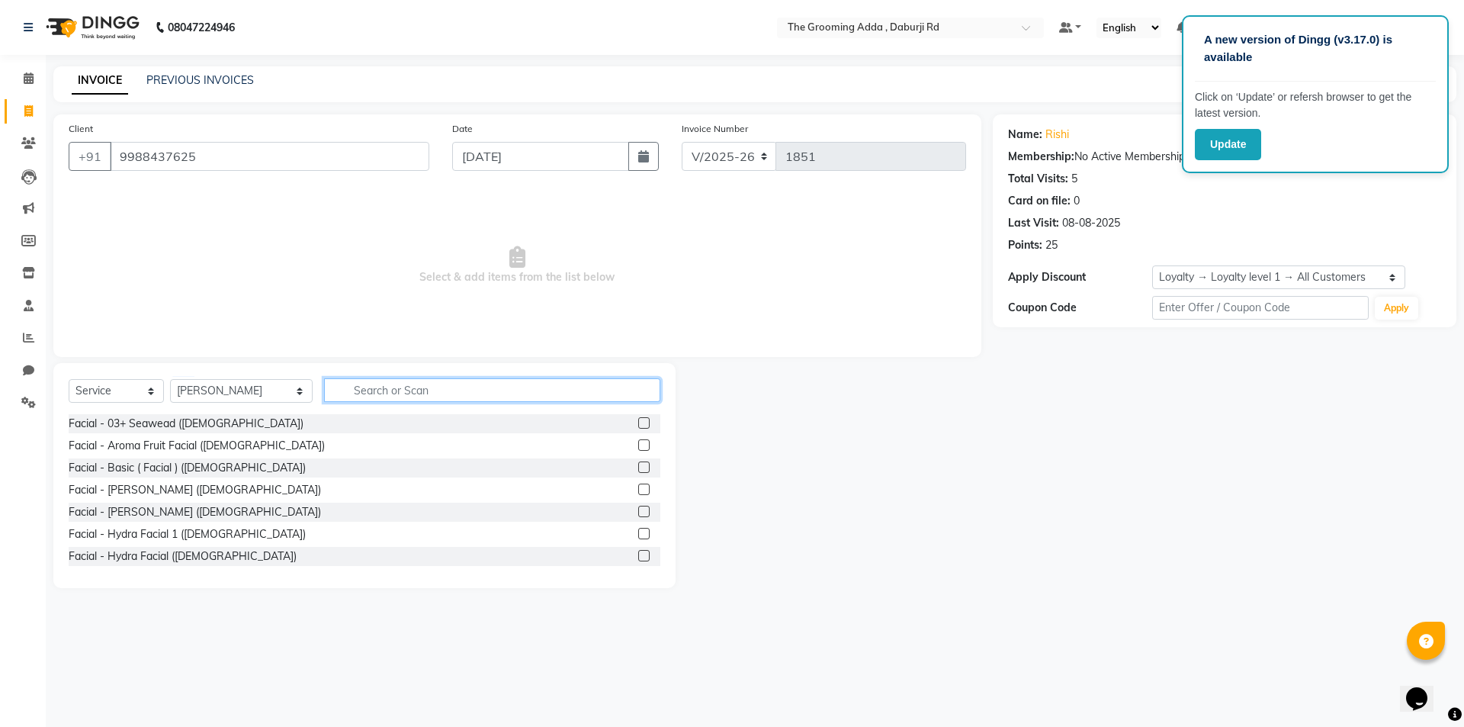
click at [360, 397] on input "text" at bounding box center [492, 390] width 336 height 24
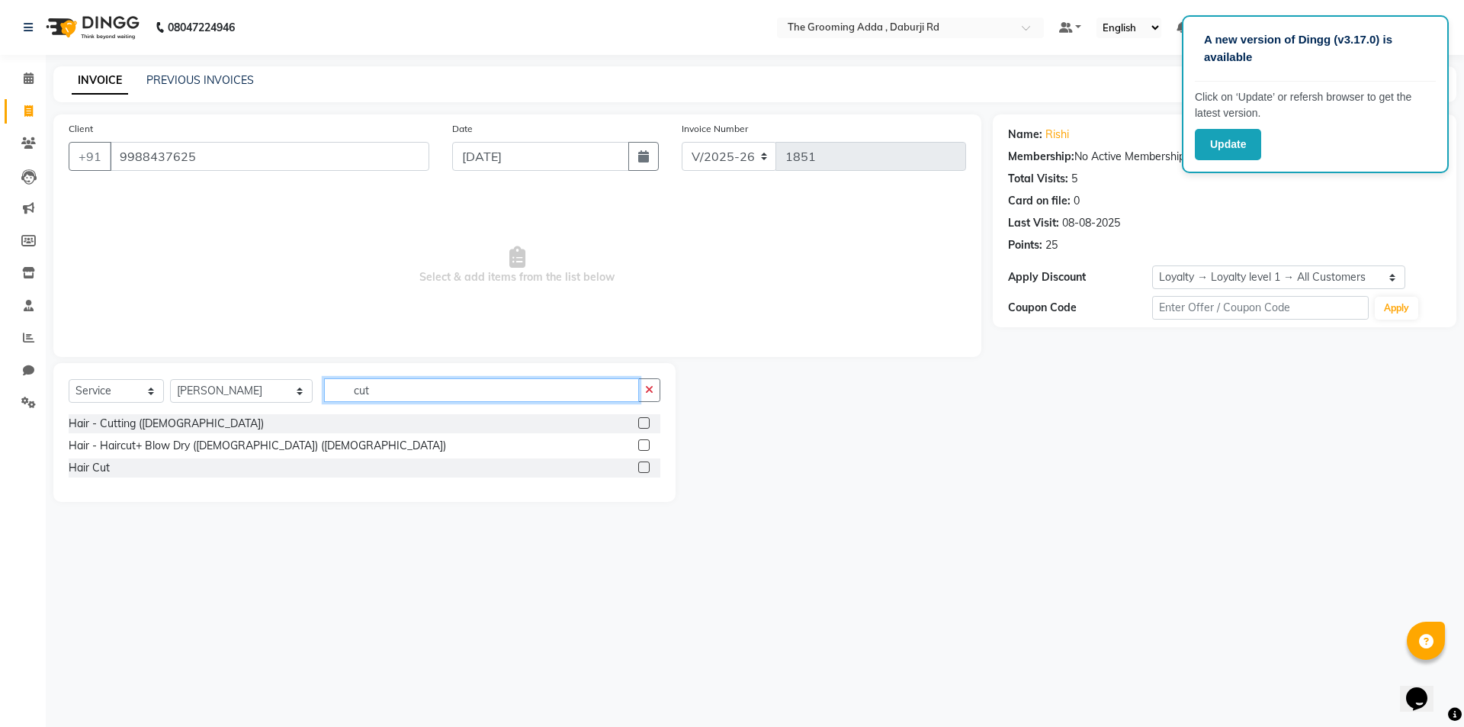
type input "cut"
click at [641, 423] on label at bounding box center [643, 422] width 11 height 11
click at [641, 423] on input "checkbox" at bounding box center [643, 424] width 10 height 10
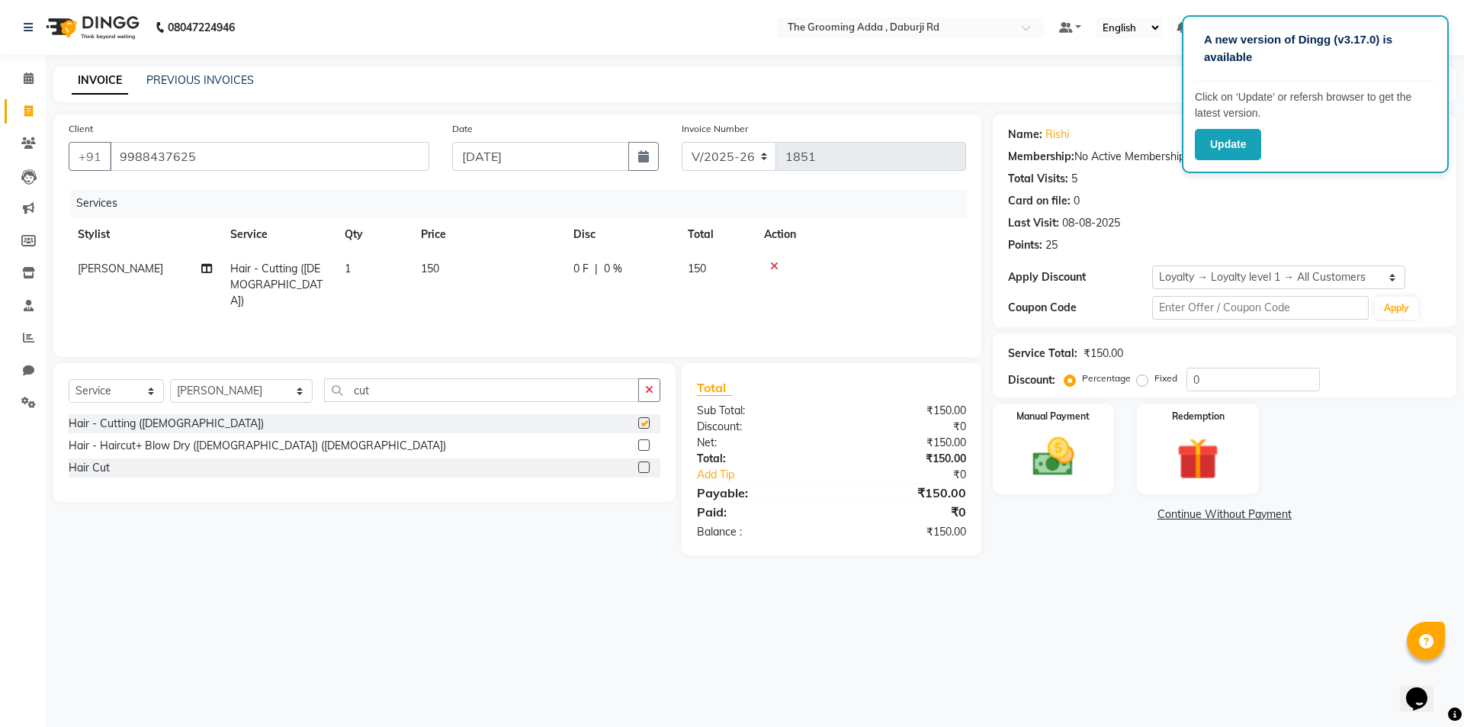
checkbox input "false"
drag, startPoint x: 509, startPoint y: 384, endPoint x: 307, endPoint y: 403, distance: 203.1
click at [307, 403] on div "Select Service Product Membership Package Voucher Prepaid Gift Card Select Styl…" at bounding box center [365, 396] width 592 height 36
type input "beard"
click at [650, 445] on label at bounding box center [643, 444] width 11 height 11
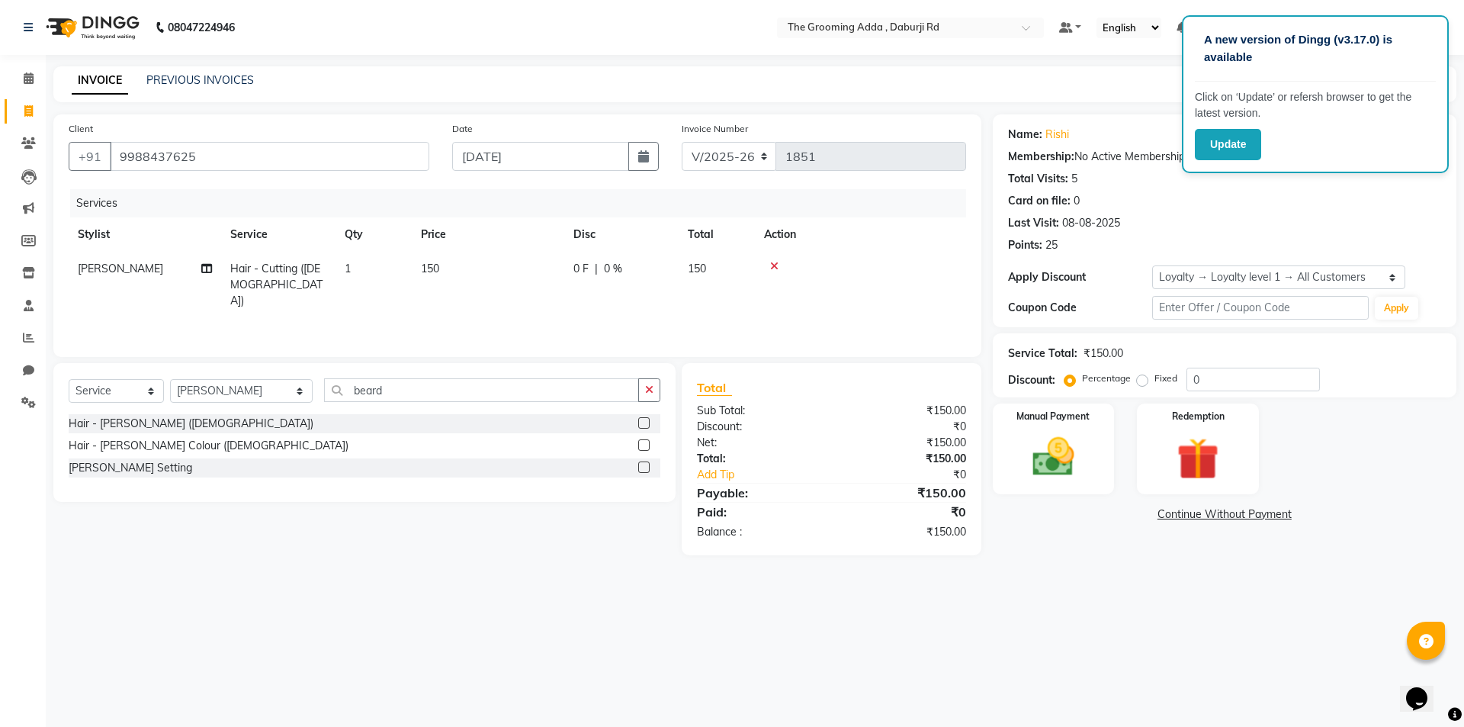
click at [648, 445] on input "checkbox" at bounding box center [643, 446] width 10 height 10
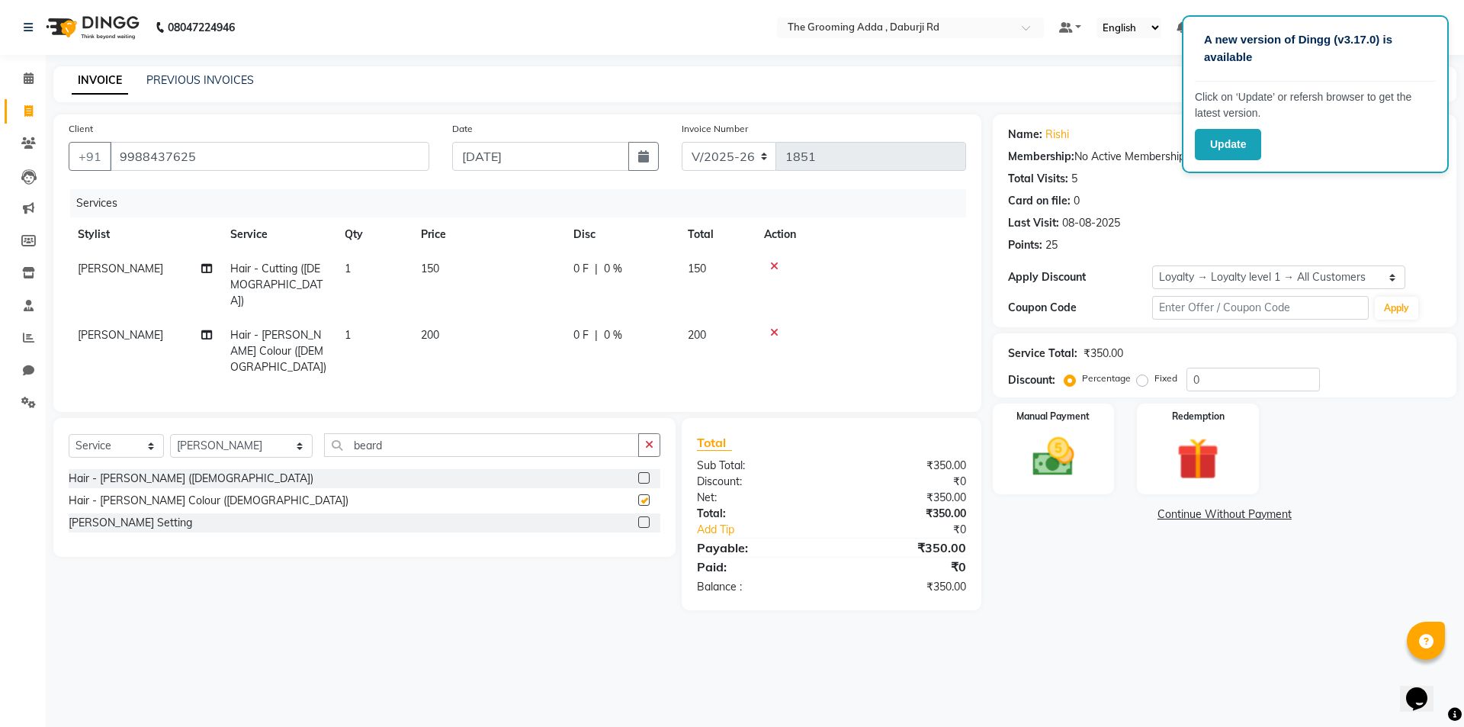
checkbox input "false"
drag, startPoint x: 407, startPoint y: 427, endPoint x: 293, endPoint y: 427, distance: 114.4
click at [293, 433] on div "Select Service Product Membership Package Voucher Prepaid Gift Card Select Styl…" at bounding box center [365, 451] width 592 height 36
type input "beard"
drag, startPoint x: 223, startPoint y: 426, endPoint x: 224, endPoint y: 436, distance: 10.7
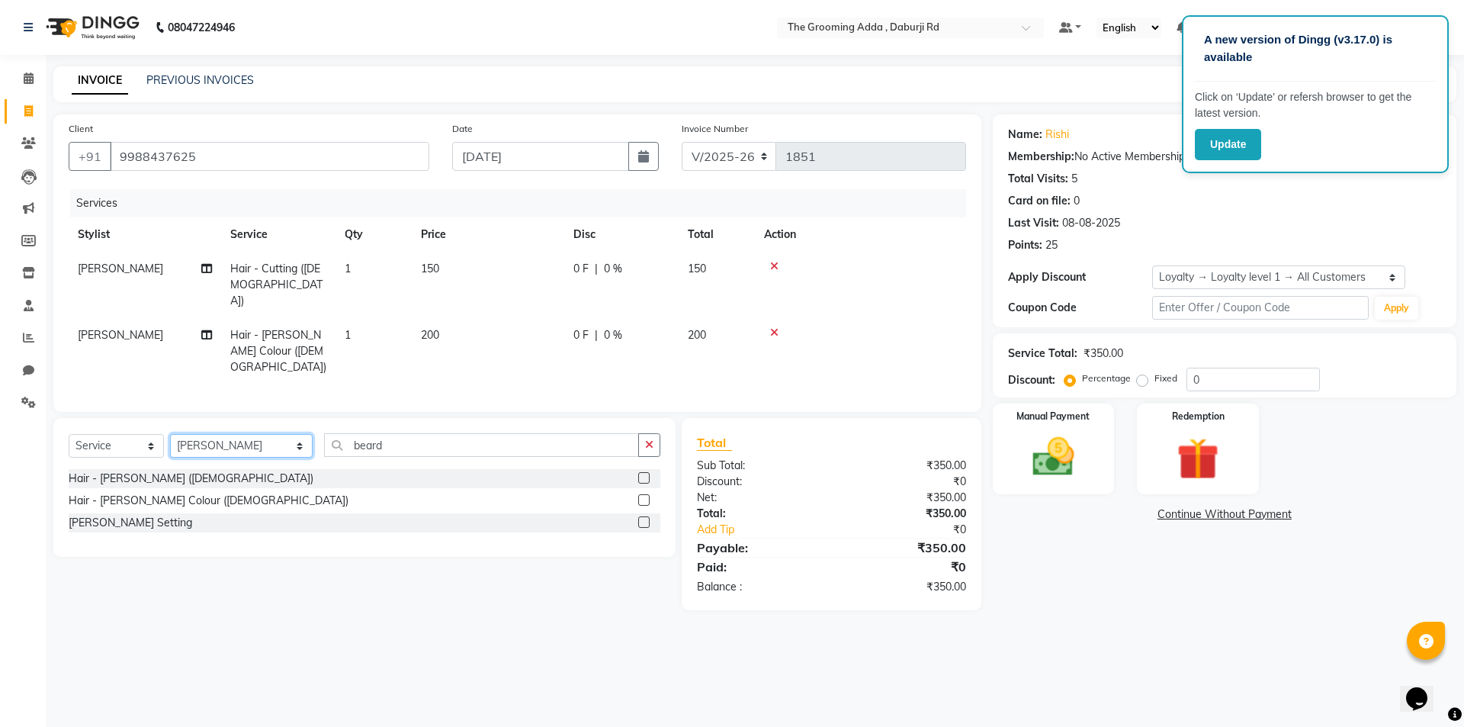
click at [223, 434] on select "Select Stylist [PERSON_NAME] [PERSON_NAME] [PERSON_NAME] [PERSON_NAME] [PERSON_…" at bounding box center [241, 446] width 143 height 24
select select "79352"
click at [170, 434] on select "Select Stylist [PERSON_NAME] [PERSON_NAME] [PERSON_NAME] [PERSON_NAME] [PERSON_…" at bounding box center [241, 446] width 143 height 24
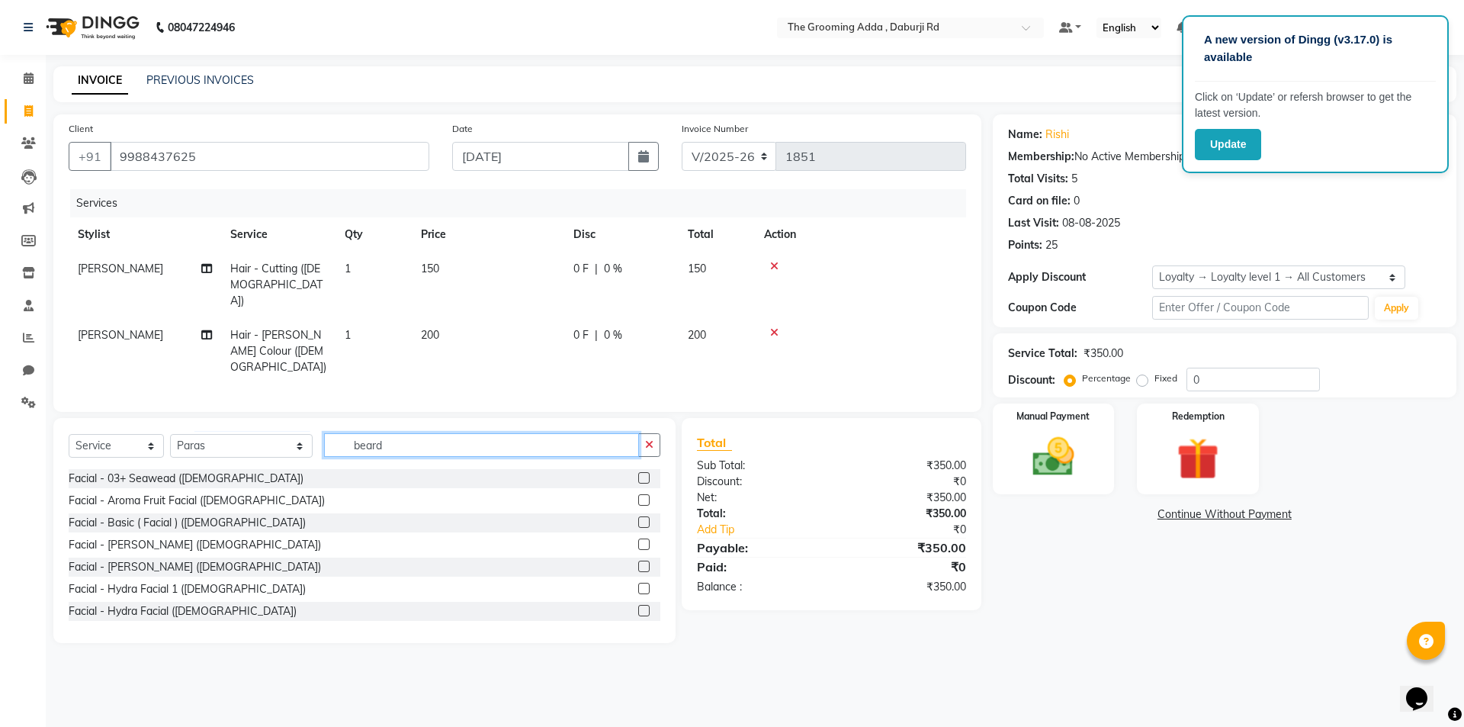
click at [390, 433] on input "beard" at bounding box center [481, 445] width 315 height 24
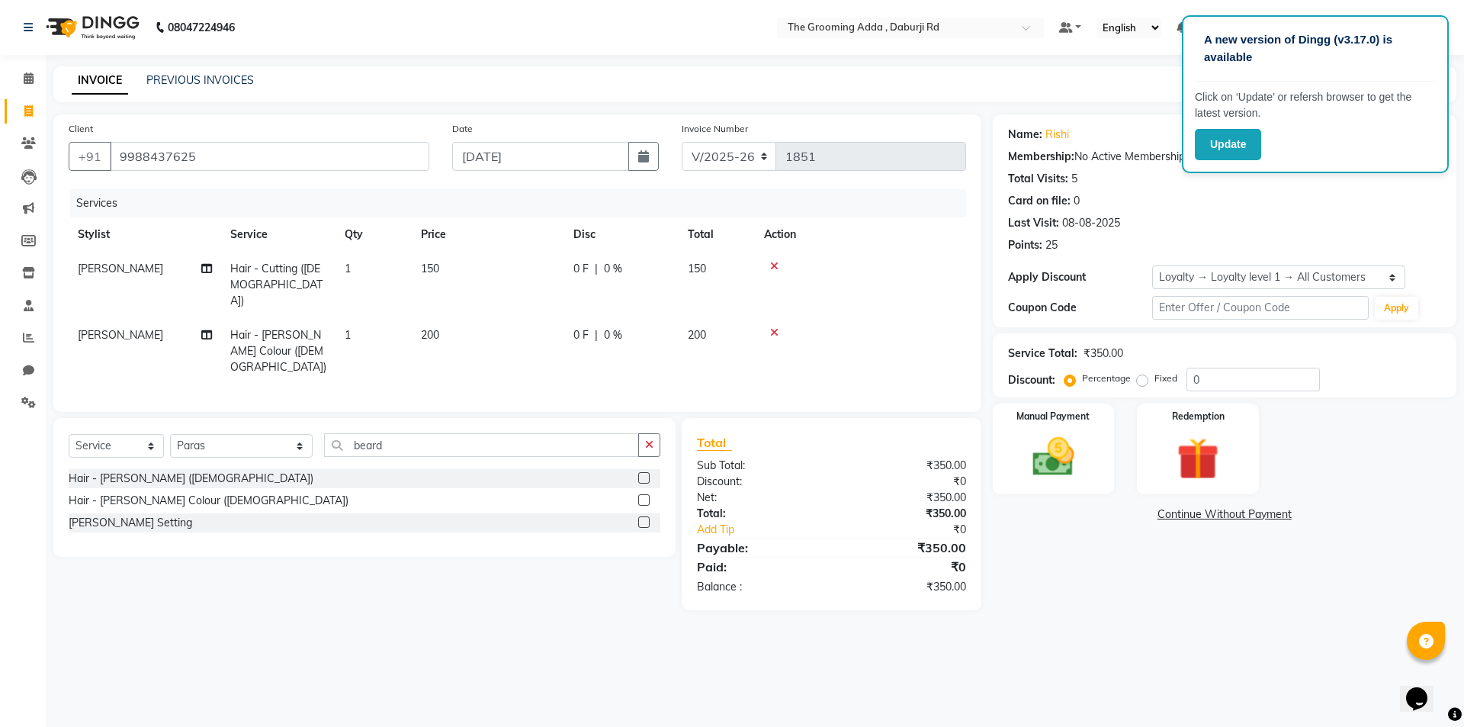
click at [641, 472] on label at bounding box center [643, 477] width 11 height 11
click at [641, 474] on input "checkbox" at bounding box center [643, 479] width 10 height 10
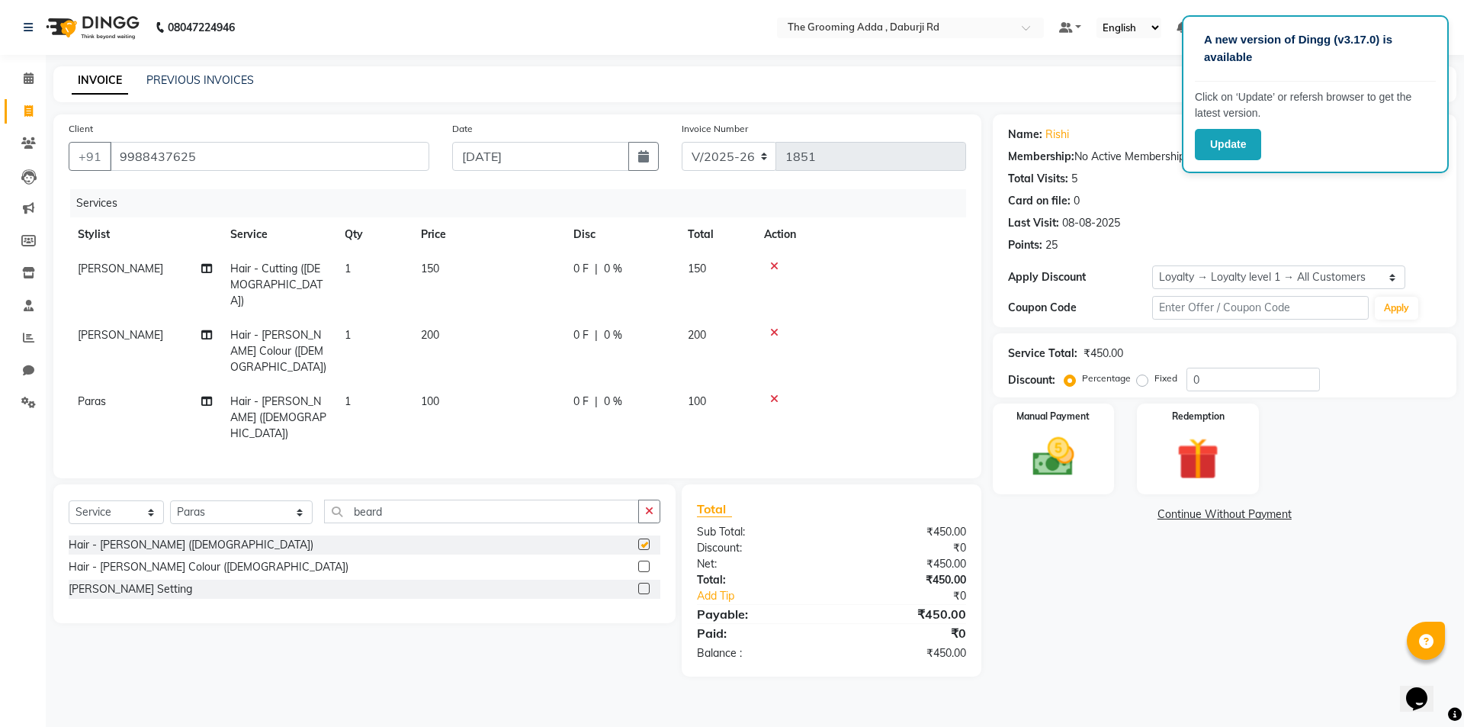
checkbox input "false"
click at [436, 274] on span "150" at bounding box center [430, 269] width 18 height 14
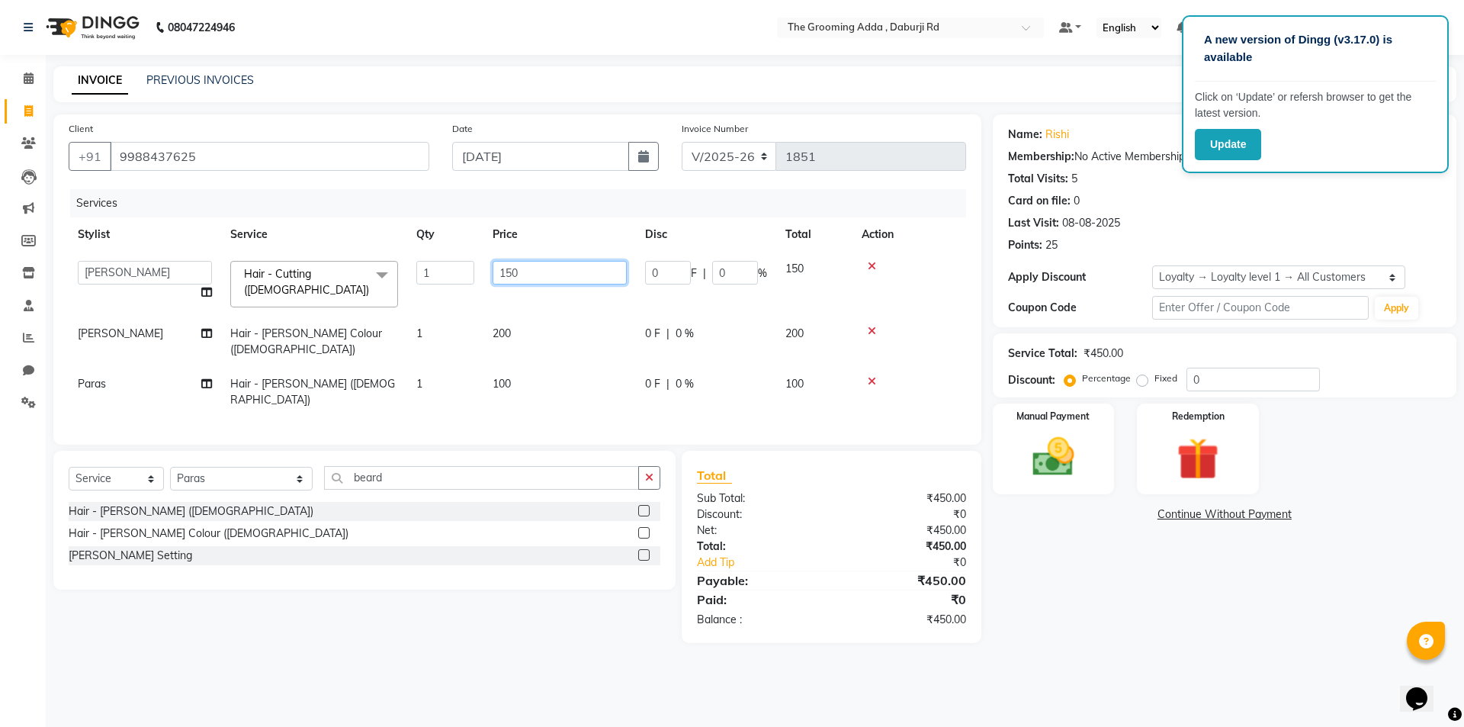
drag, startPoint x: 528, startPoint y: 269, endPoint x: 457, endPoint y: 274, distance: 71.8
click at [457, 274] on tr "Baljinder Bhawna Harsimrat Jobandeep Singh Karan Mehak Muskan Gupta Paras The G…" at bounding box center [518, 284] width 898 height 65
type input "100"
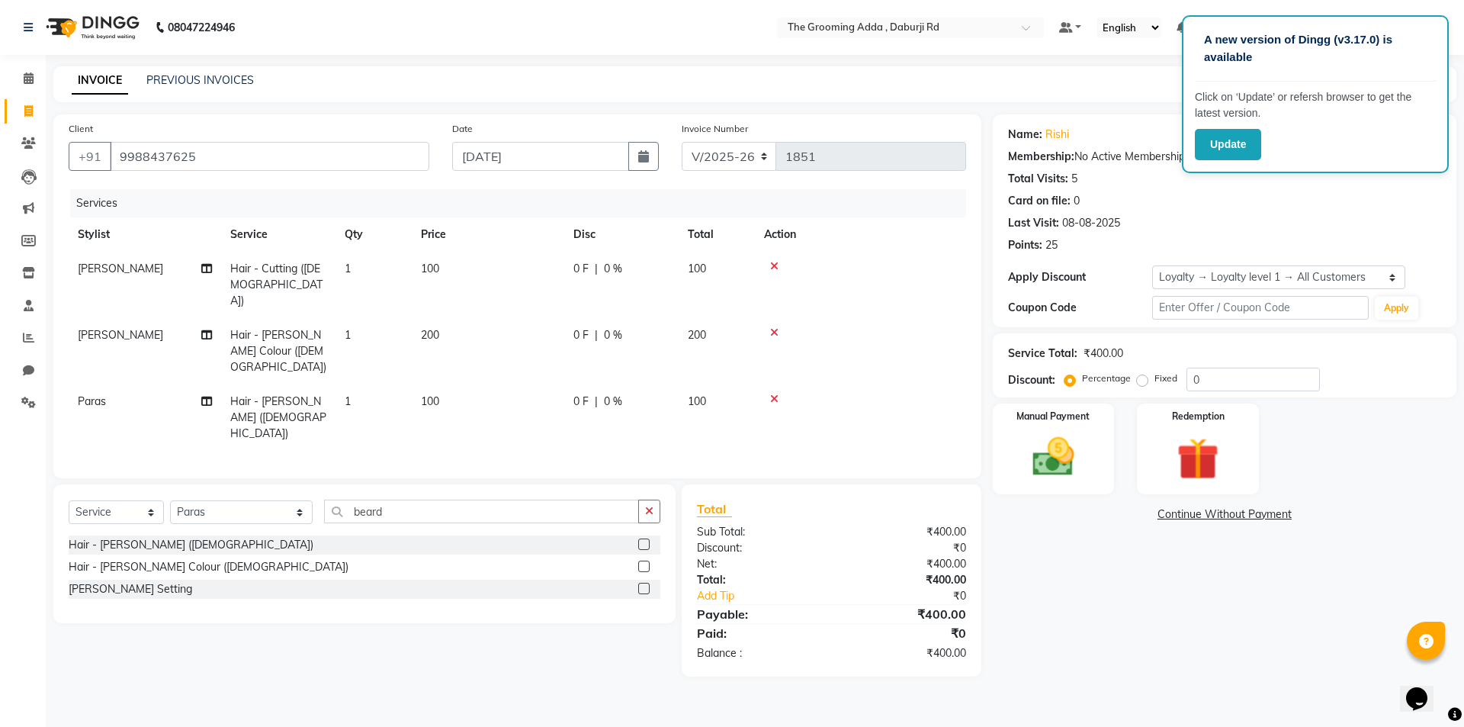
click at [1050, 543] on div "Name: Rishi Membership: No Active Membership Total Visits: 5 Card on file: 0 La…" at bounding box center [1230, 395] width 475 height 562
click at [1069, 455] on img at bounding box center [1053, 457] width 71 height 50
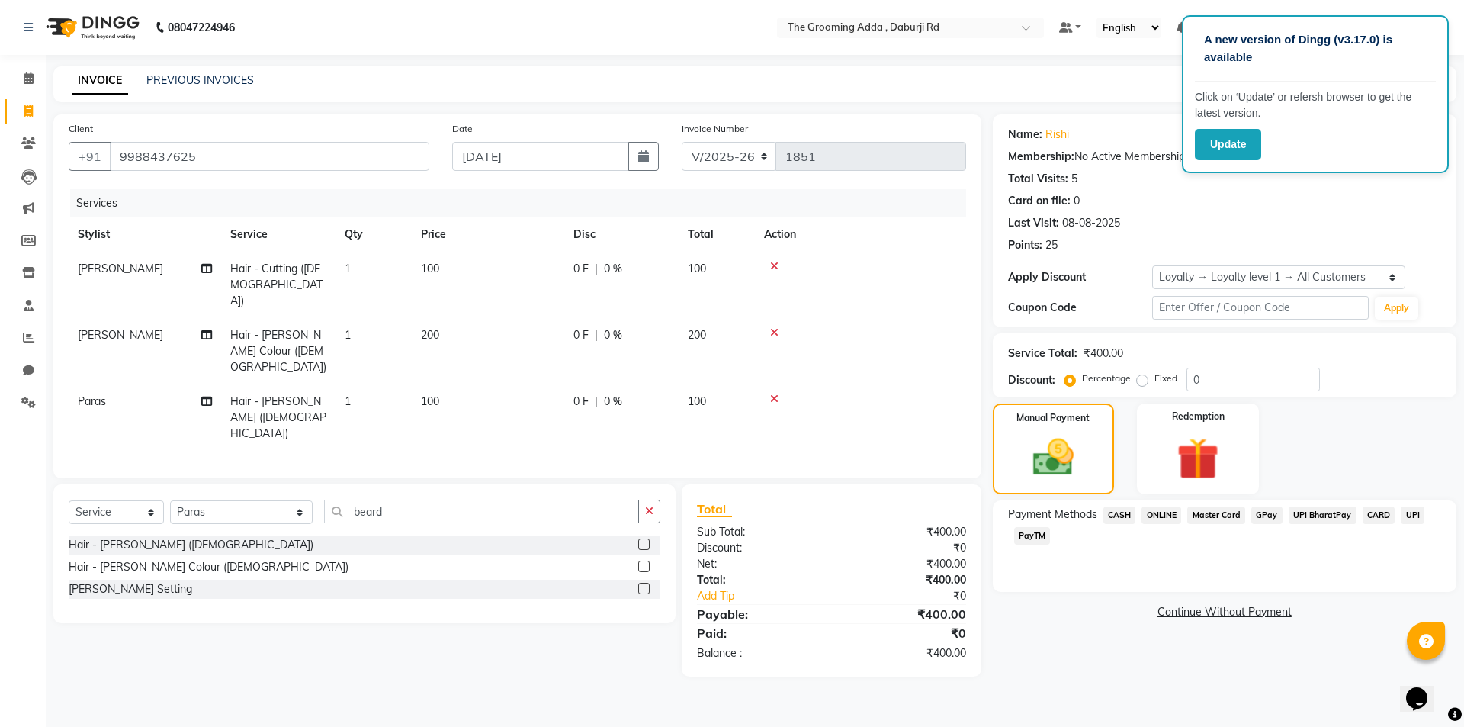
click at [1120, 519] on span "CASH" at bounding box center [1120, 515] width 33 height 18
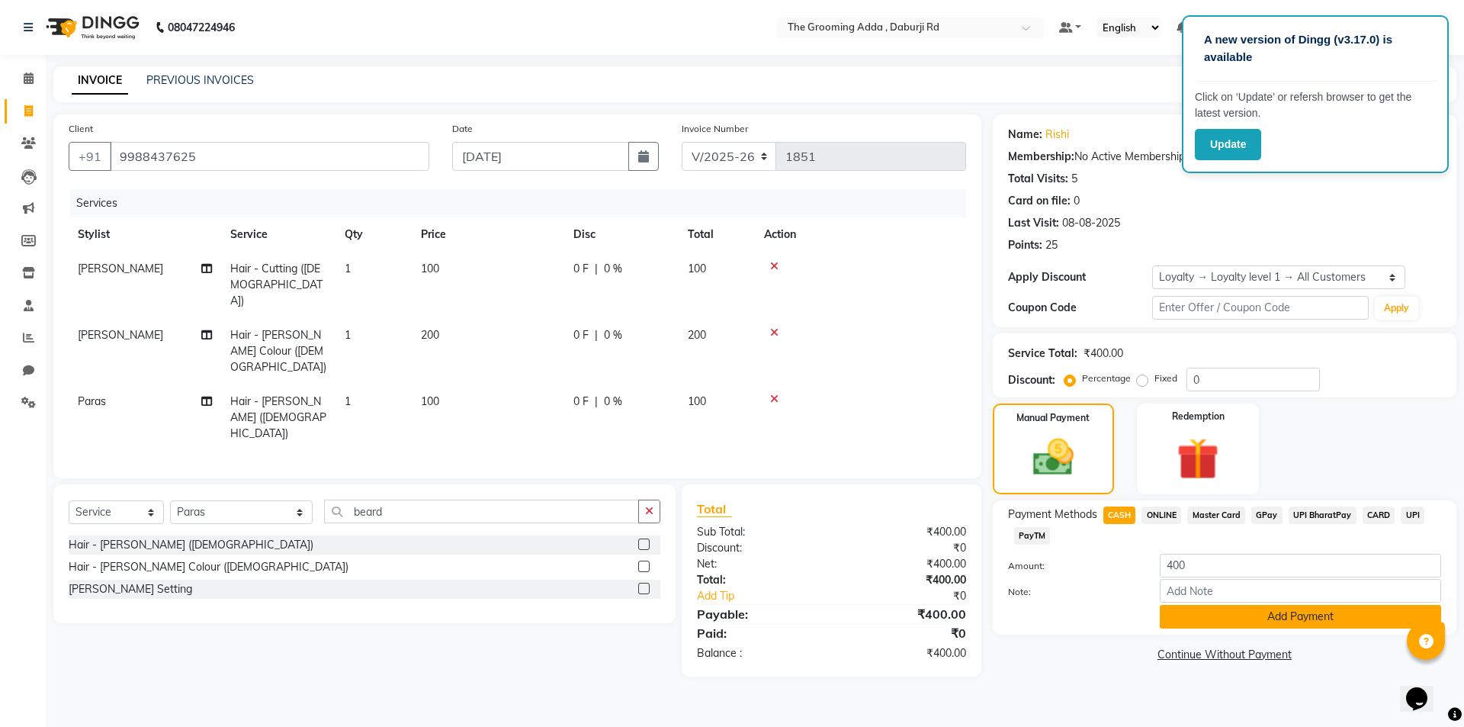
click at [1181, 613] on button "Add Payment" at bounding box center [1300, 617] width 281 height 24
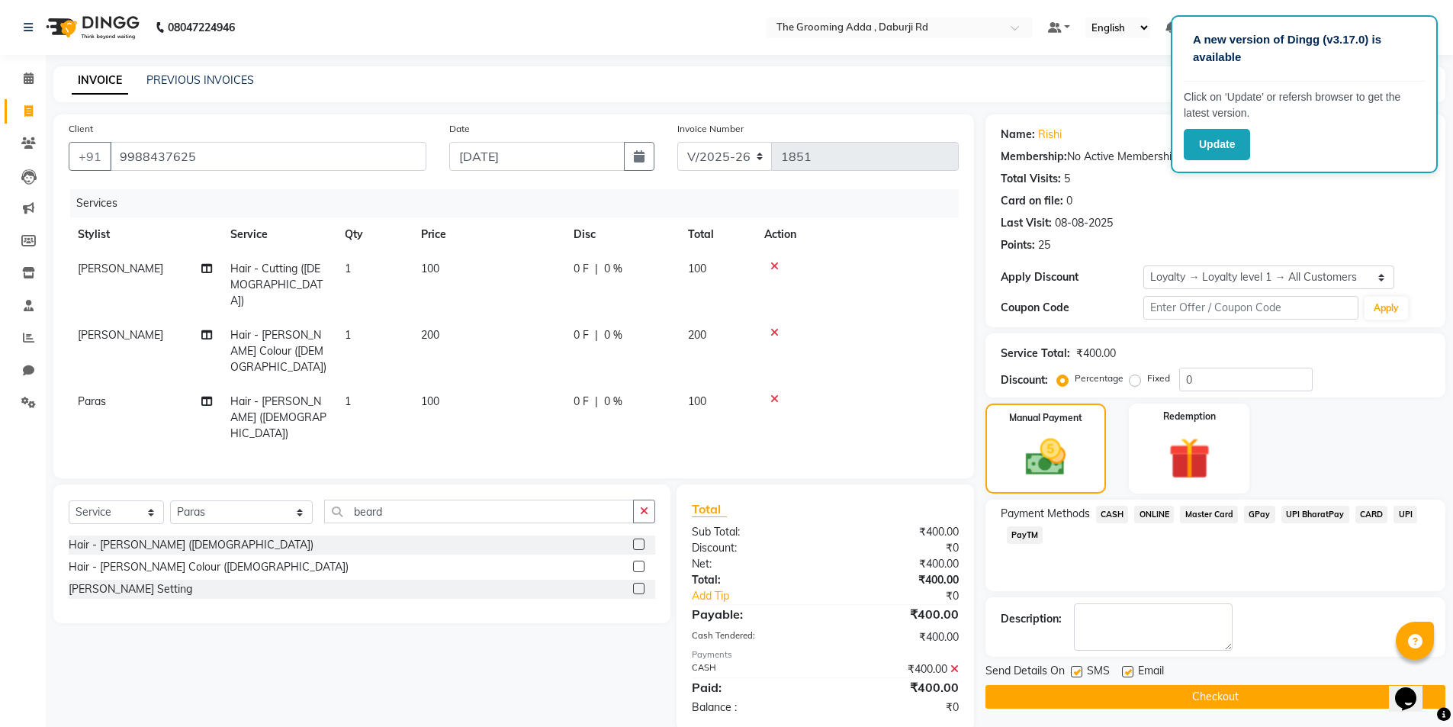
click at [1127, 673] on label at bounding box center [1127, 671] width 11 height 11
click at [1127, 673] on input "checkbox" at bounding box center [1127, 672] width 10 height 10
checkbox input "false"
click at [1073, 674] on label at bounding box center [1076, 671] width 11 height 11
click at [1073, 674] on input "checkbox" at bounding box center [1076, 672] width 10 height 10
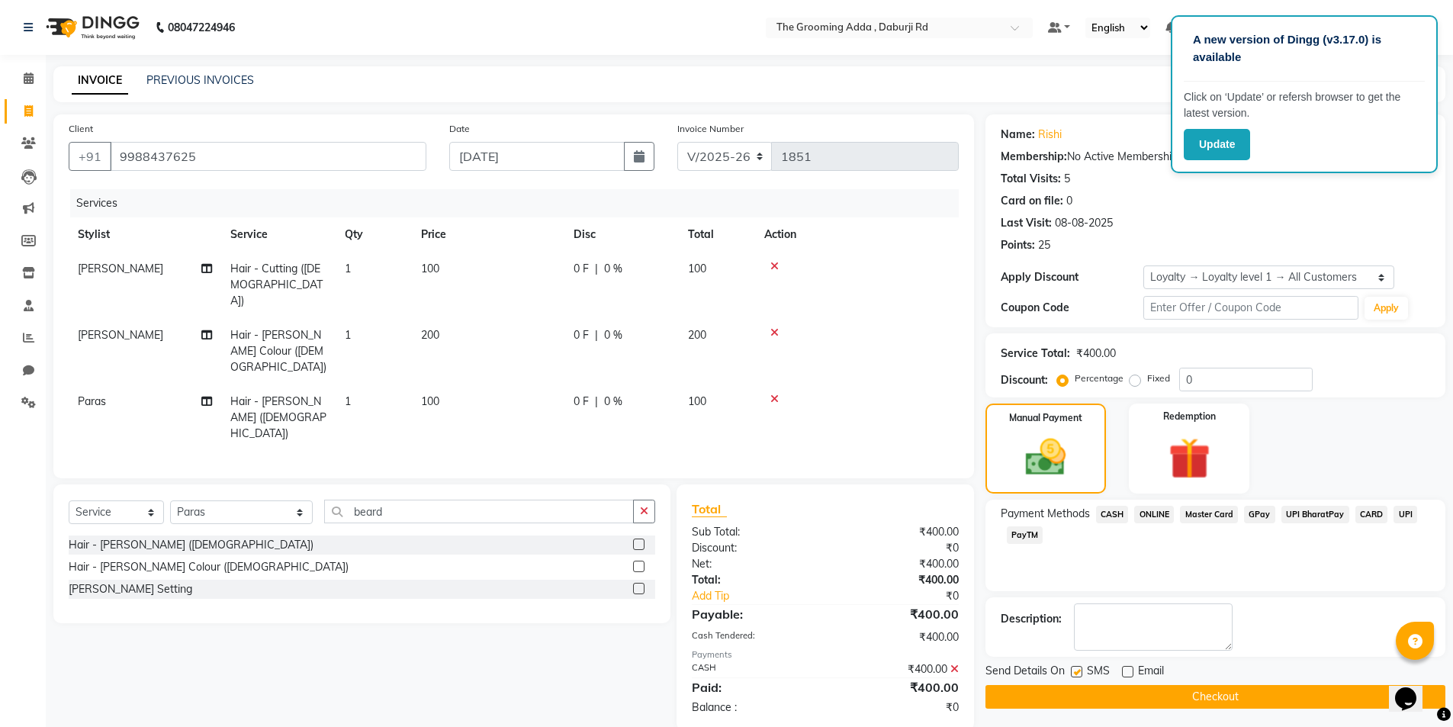
checkbox input "false"
click at [1096, 699] on button "Checkout" at bounding box center [1215, 697] width 460 height 24
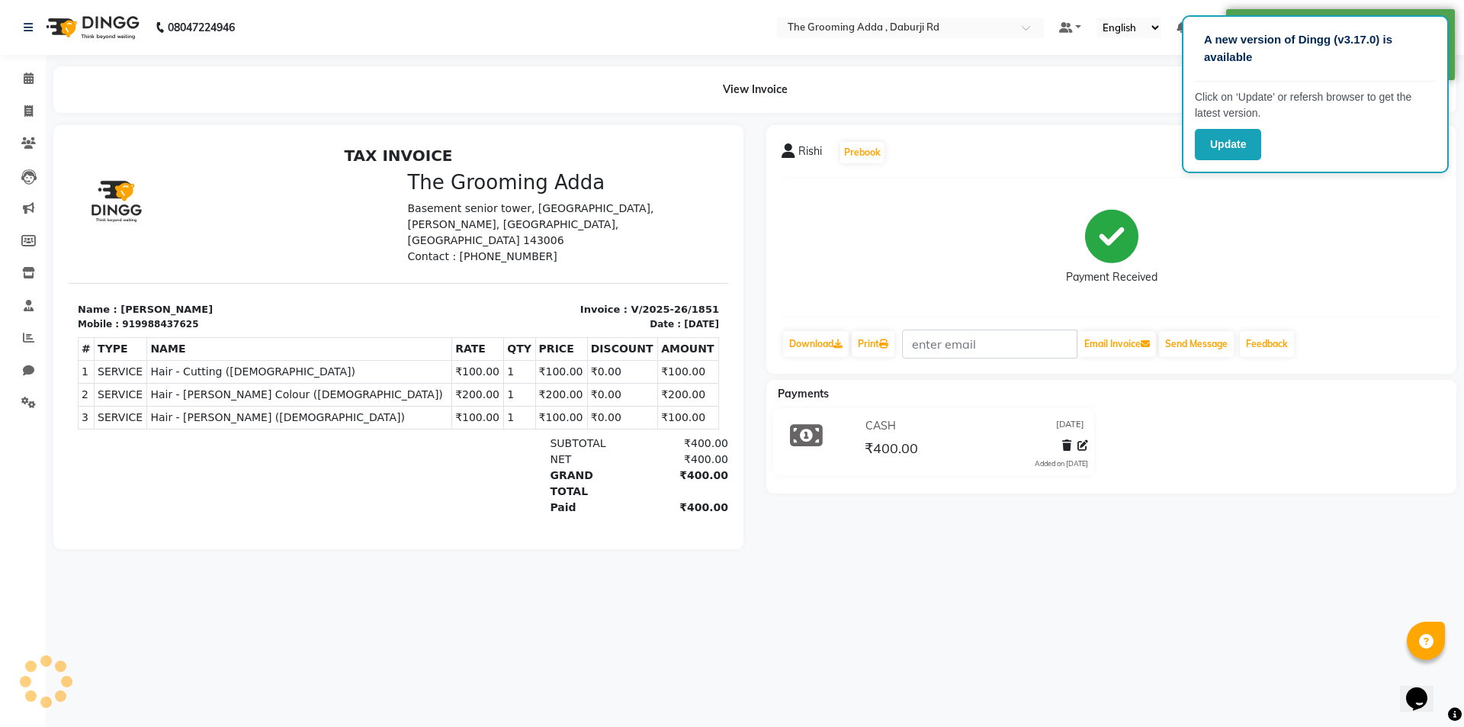
click at [339, 43] on nav "08047224946 Select Location × The Grooming Adda , Daburji Rd Default Panel My P…" at bounding box center [732, 27] width 1464 height 55
select select "service"
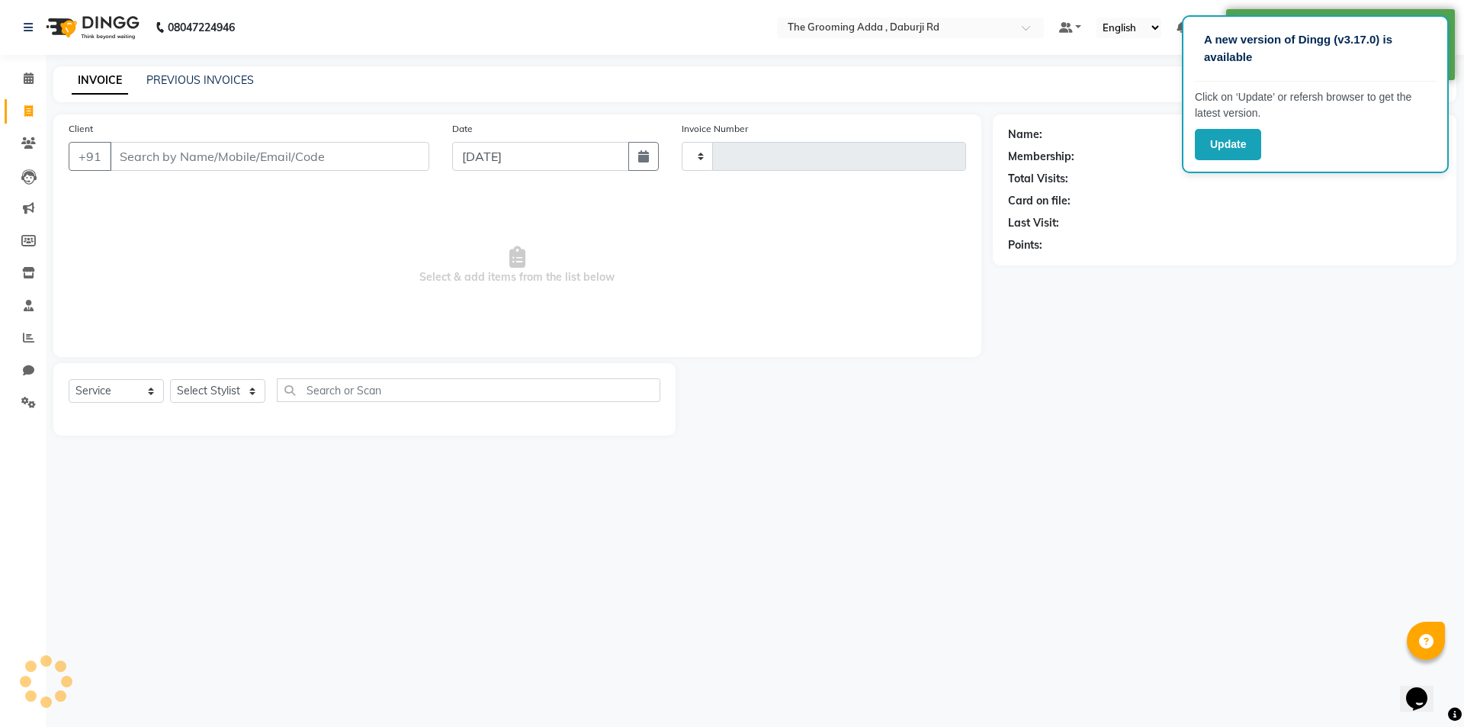
type input "1852"
select select "8001"
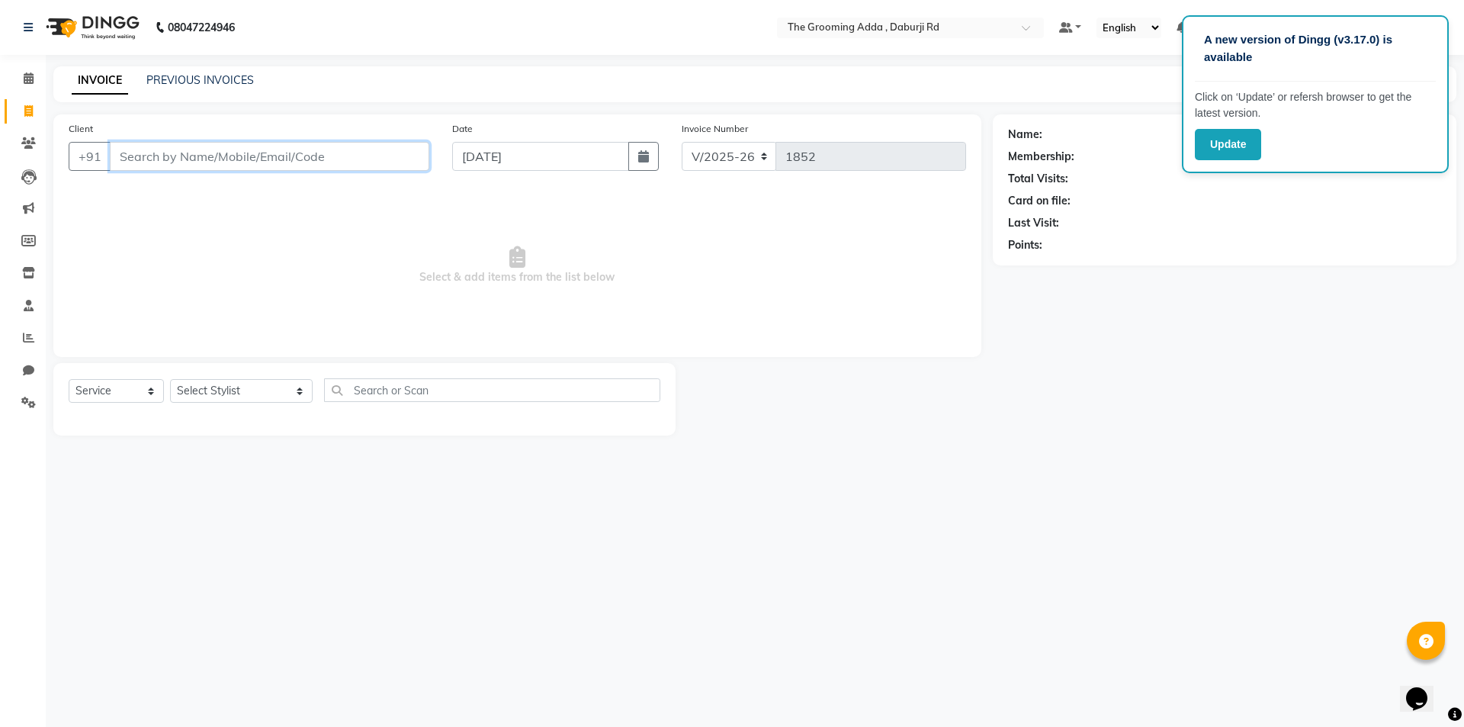
click at [132, 164] on input "Client" at bounding box center [270, 156] width 320 height 29
paste input "9988101751"
type input "9988101751"
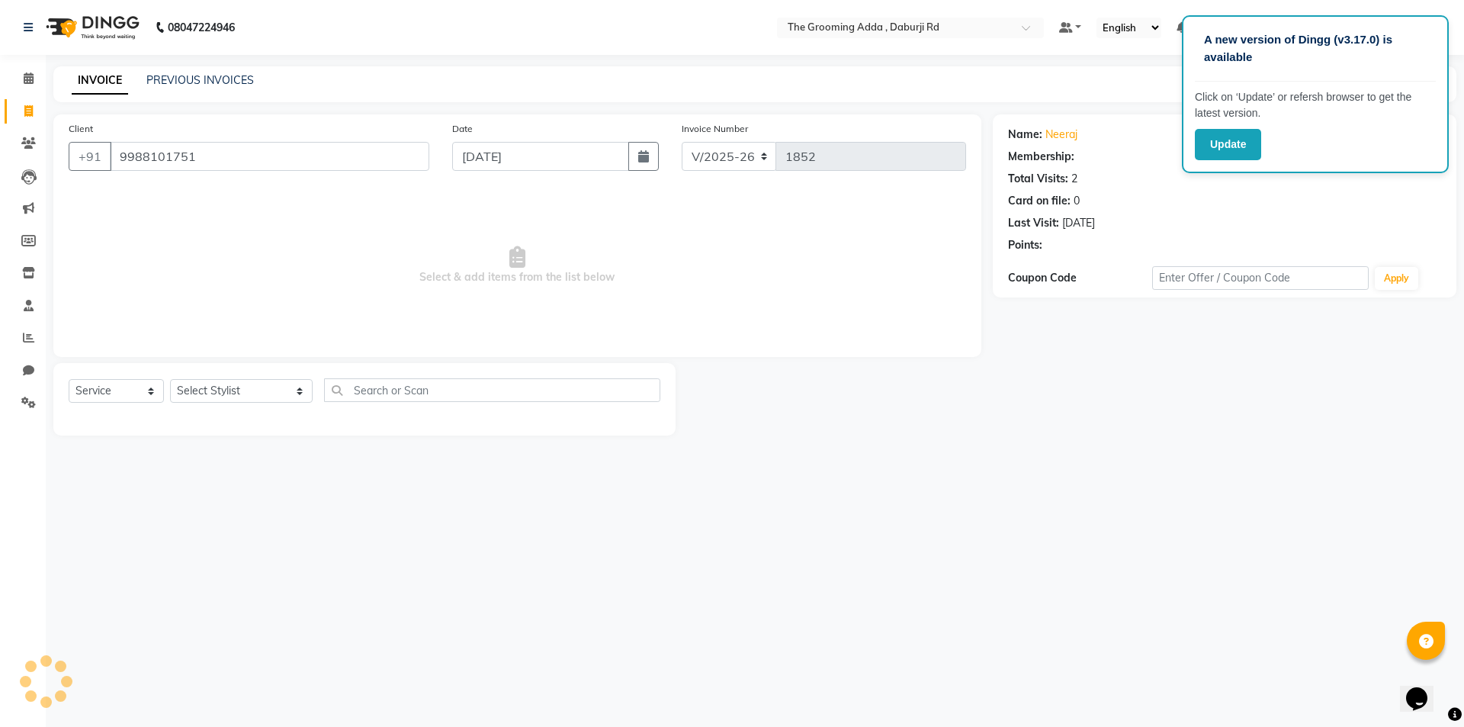
select select "1: Object"
click at [235, 394] on select "Select Stylist [PERSON_NAME] [PERSON_NAME] [PERSON_NAME] [PERSON_NAME] [PERSON_…" at bounding box center [241, 391] width 143 height 24
select select "79351"
click at [170, 379] on select "Select Stylist [PERSON_NAME] [PERSON_NAME] [PERSON_NAME] [PERSON_NAME] [PERSON_…" at bounding box center [241, 391] width 143 height 24
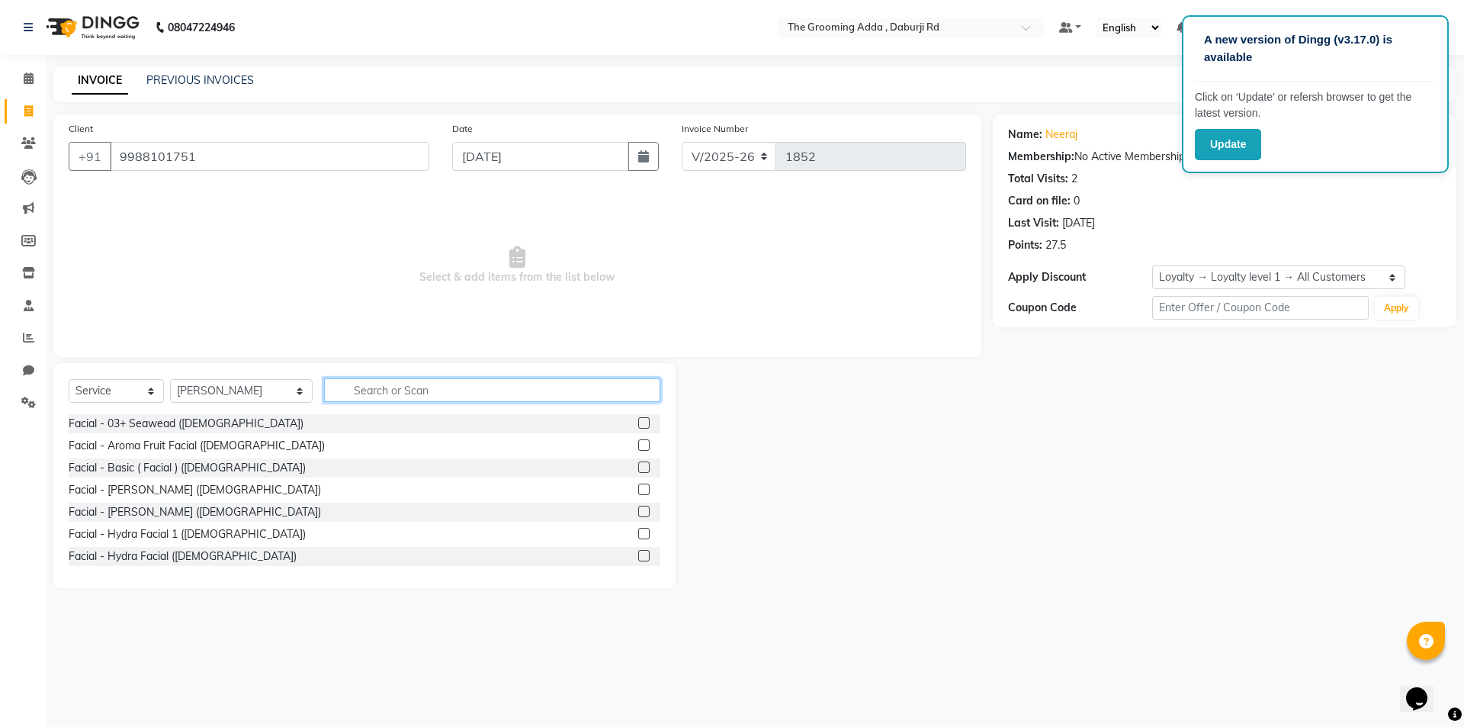
click at [380, 393] on input "text" at bounding box center [492, 390] width 336 height 24
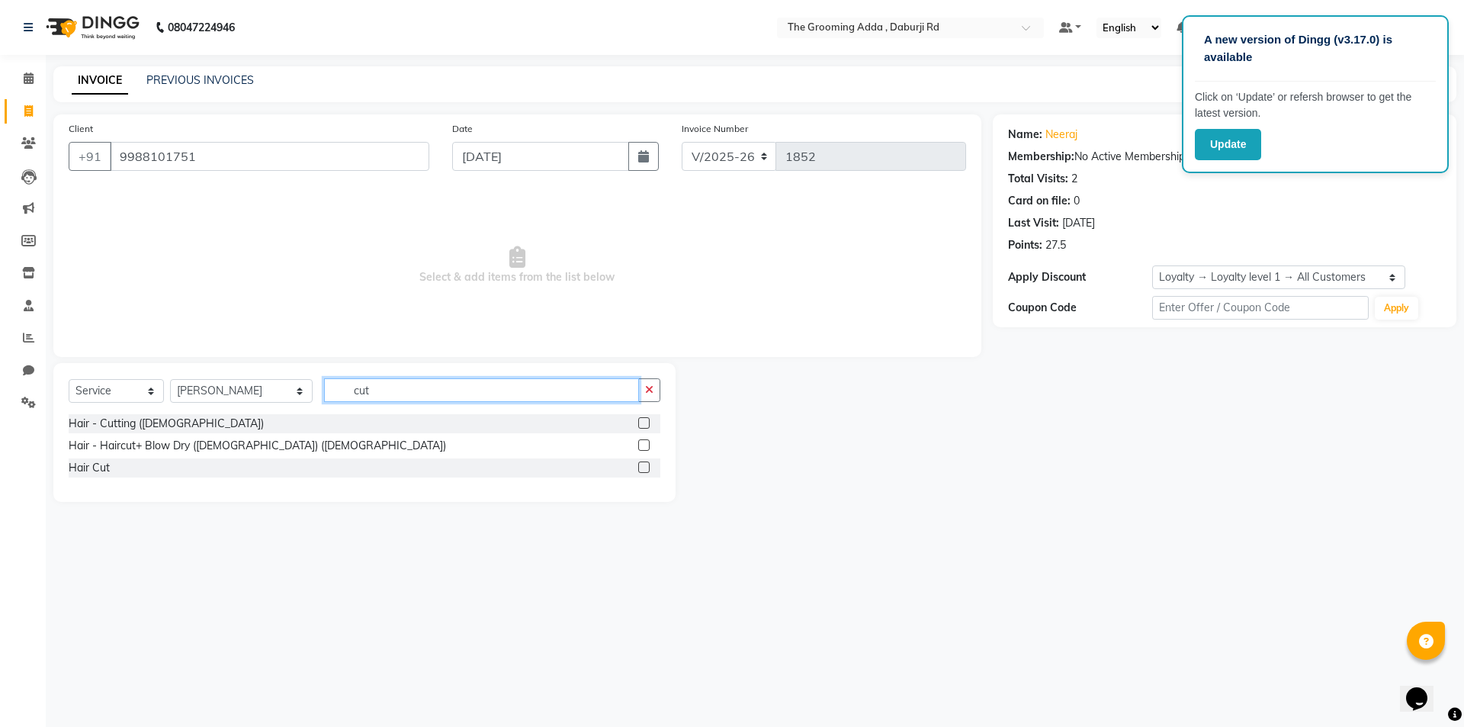
type input "cut"
click at [644, 419] on label at bounding box center [643, 422] width 11 height 11
click at [644, 419] on input "checkbox" at bounding box center [643, 424] width 10 height 10
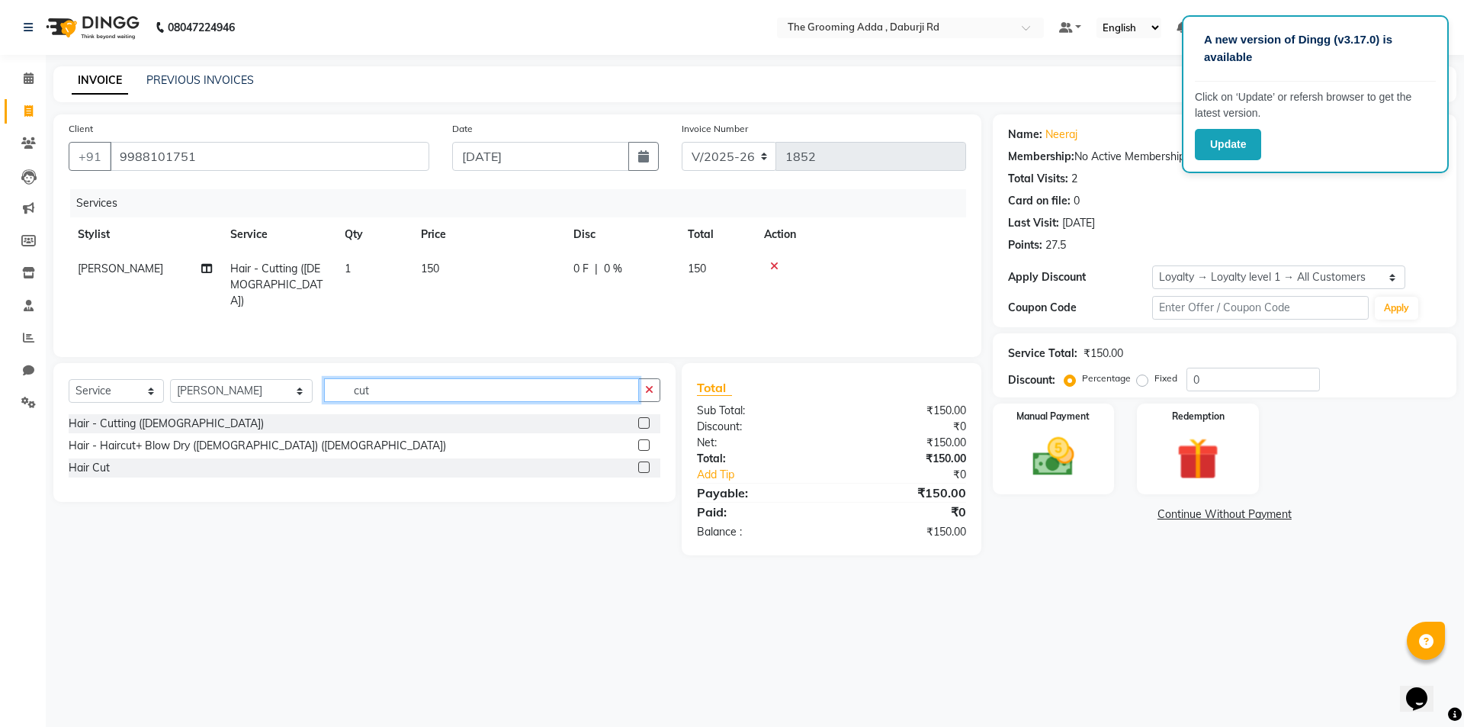
checkbox input "false"
drag, startPoint x: 435, startPoint y: 381, endPoint x: 204, endPoint y: 395, distance: 231.5
click at [204, 395] on div "Select Service Product Membership Package Voucher Prepaid Gift Card Select Styl…" at bounding box center [365, 396] width 592 height 36
type input "bea"
click at [641, 428] on label at bounding box center [643, 422] width 11 height 11
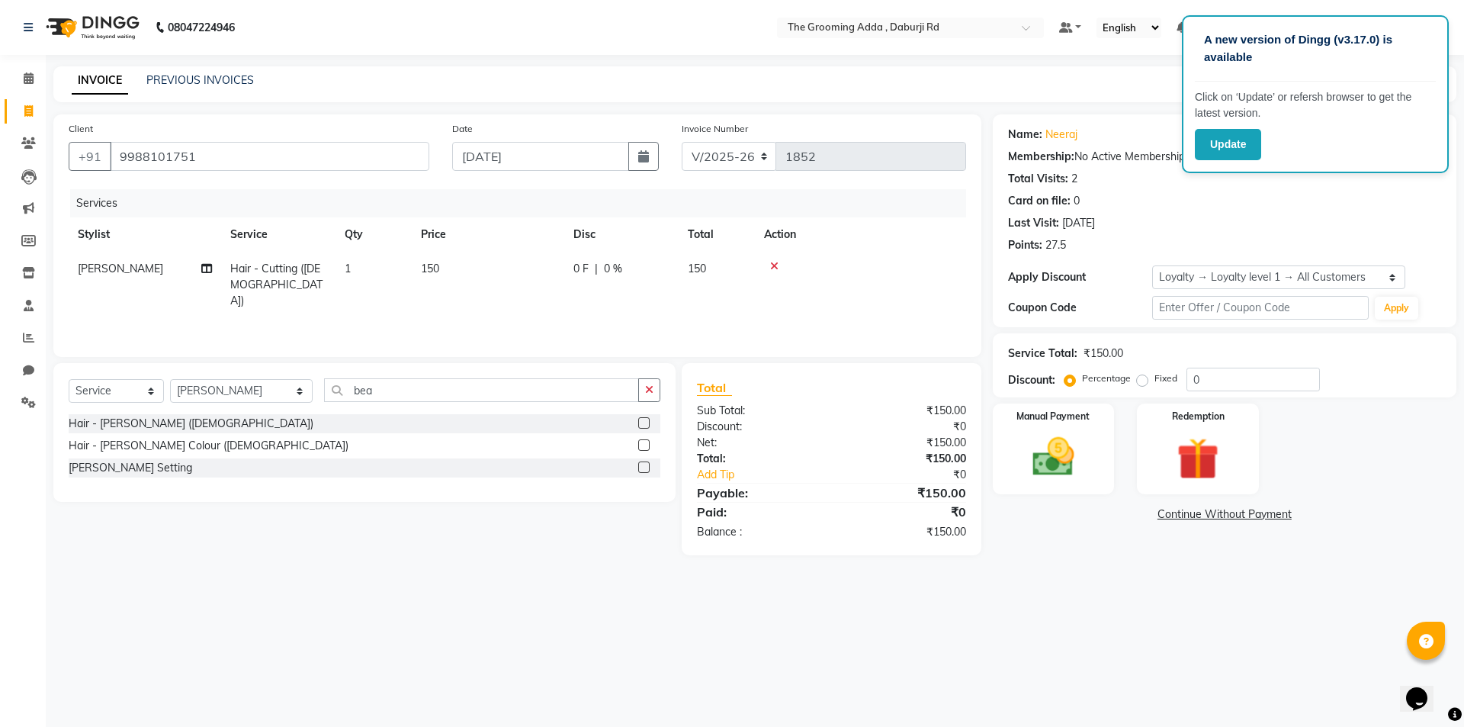
click at [641, 428] on input "checkbox" at bounding box center [643, 424] width 10 height 10
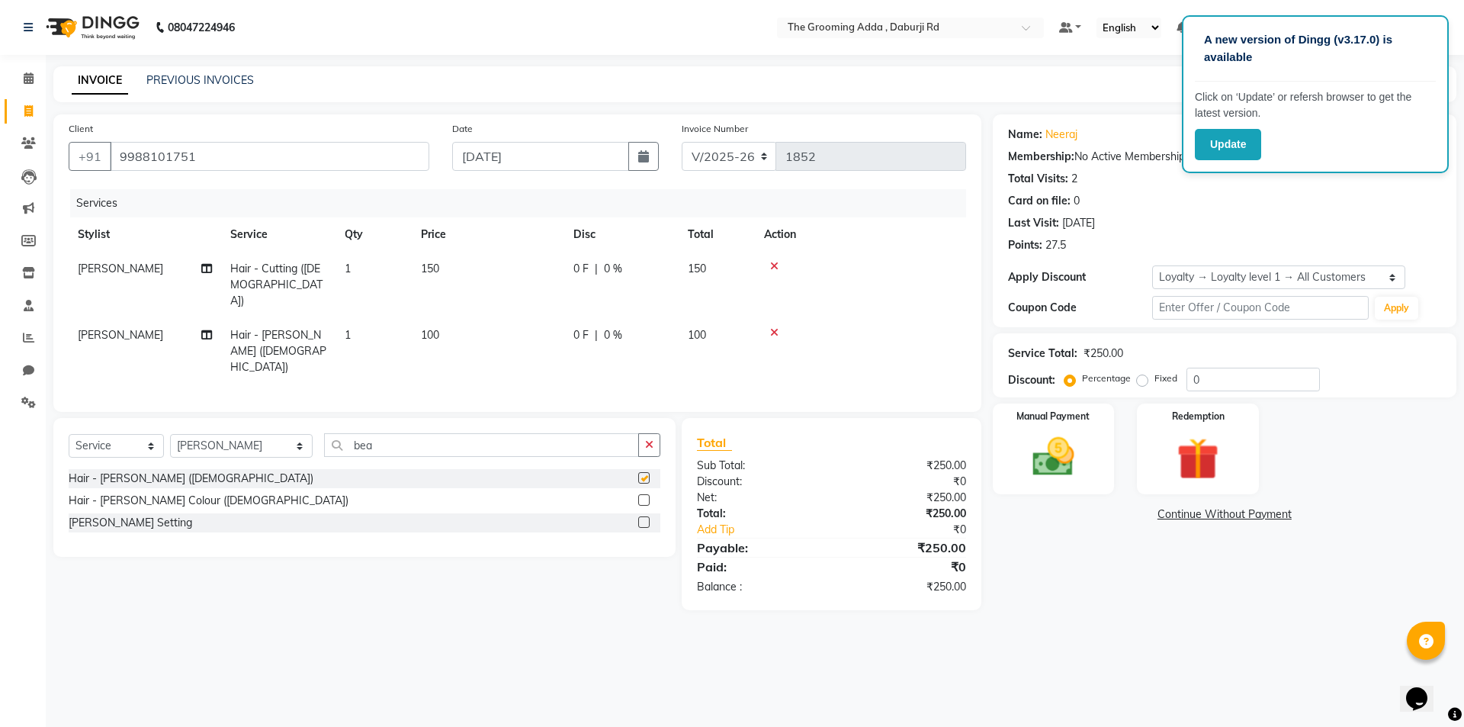
checkbox input "false"
click at [1046, 474] on img at bounding box center [1053, 457] width 71 height 50
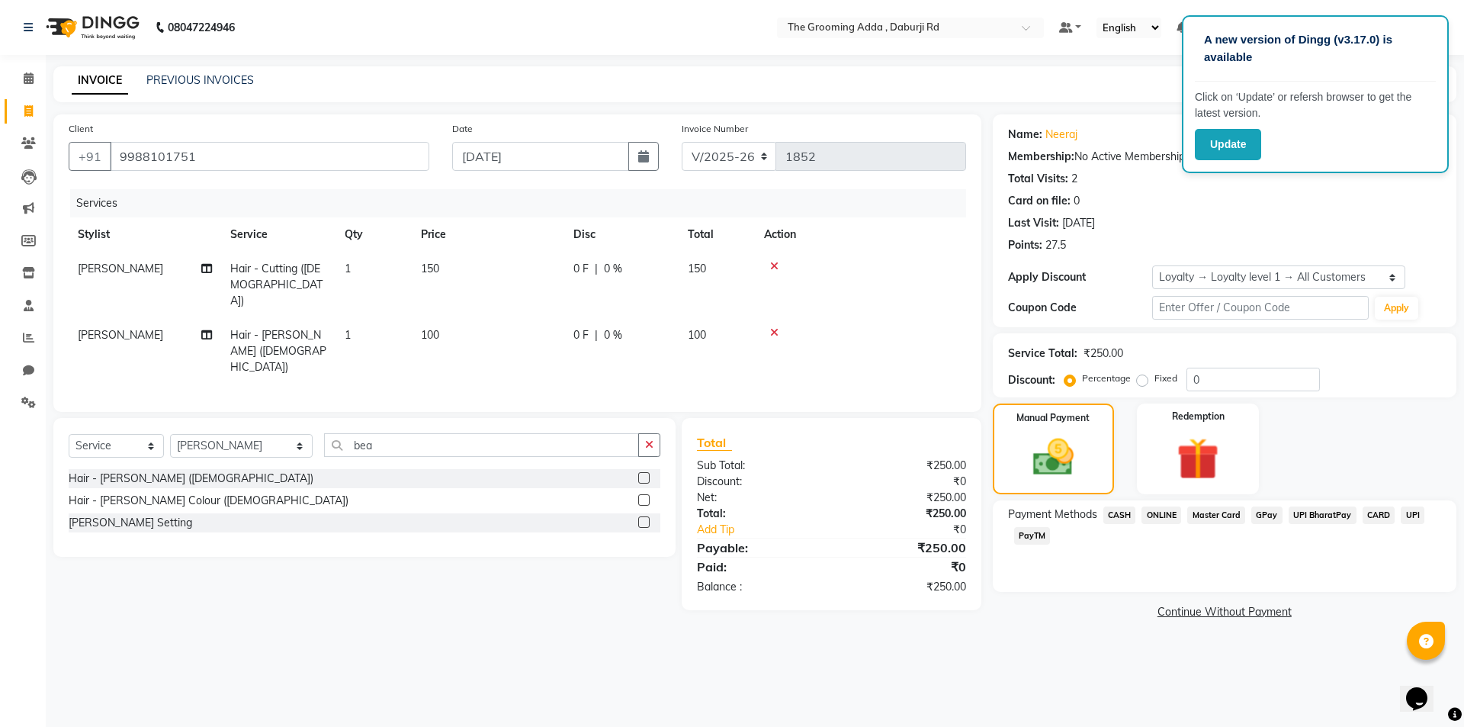
click at [1114, 512] on span "CASH" at bounding box center [1120, 515] width 33 height 18
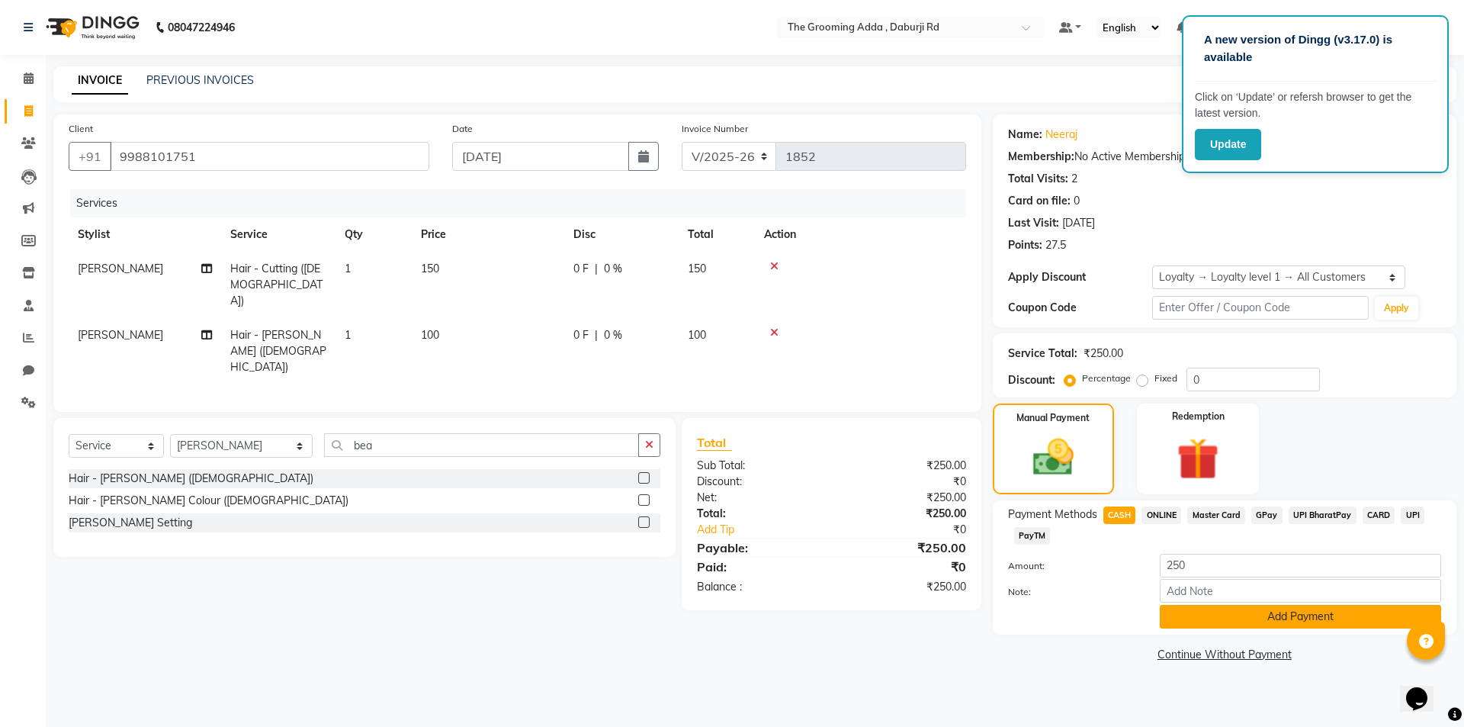
click at [1187, 614] on button "Add Payment" at bounding box center [1300, 617] width 281 height 24
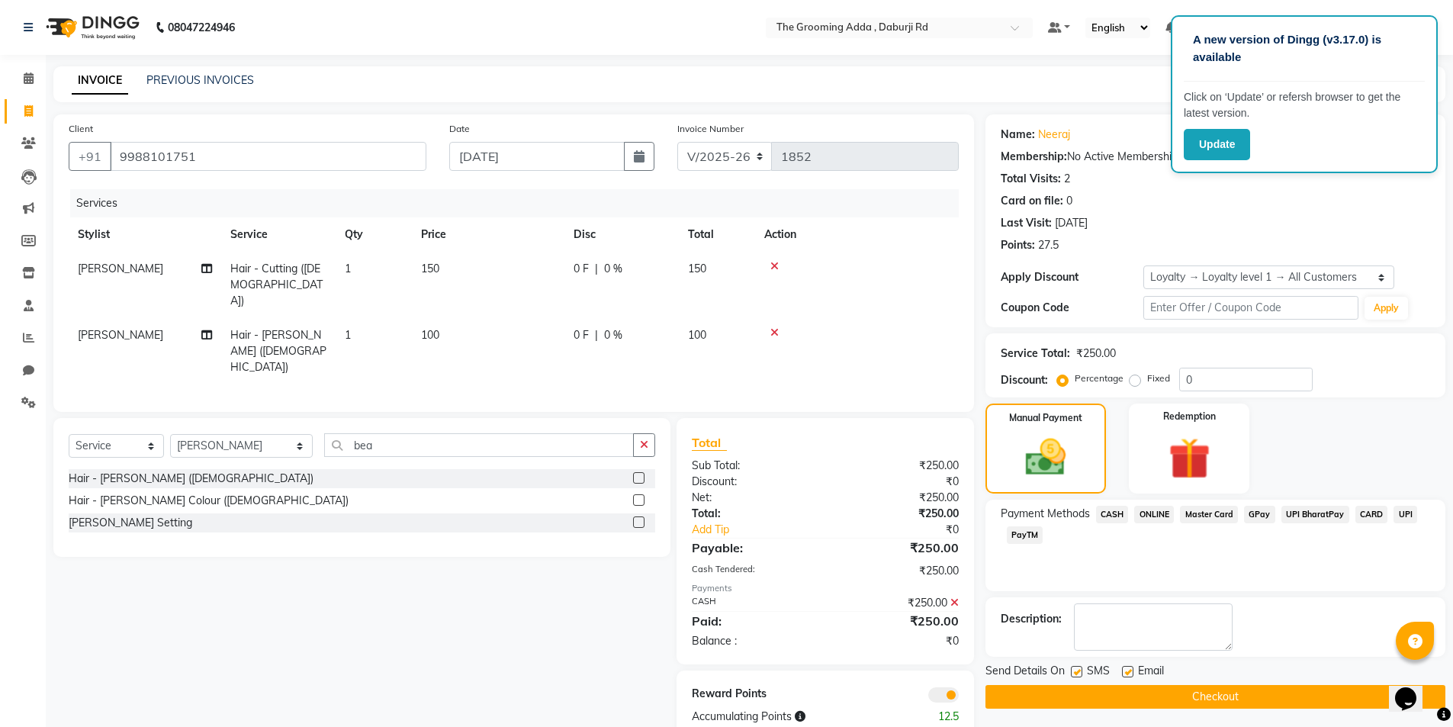
click at [1123, 667] on label at bounding box center [1127, 671] width 11 height 11
click at [1123, 667] on input "checkbox" at bounding box center [1127, 672] width 10 height 10
checkbox input "false"
click at [1074, 701] on button "Checkout" at bounding box center [1215, 697] width 460 height 24
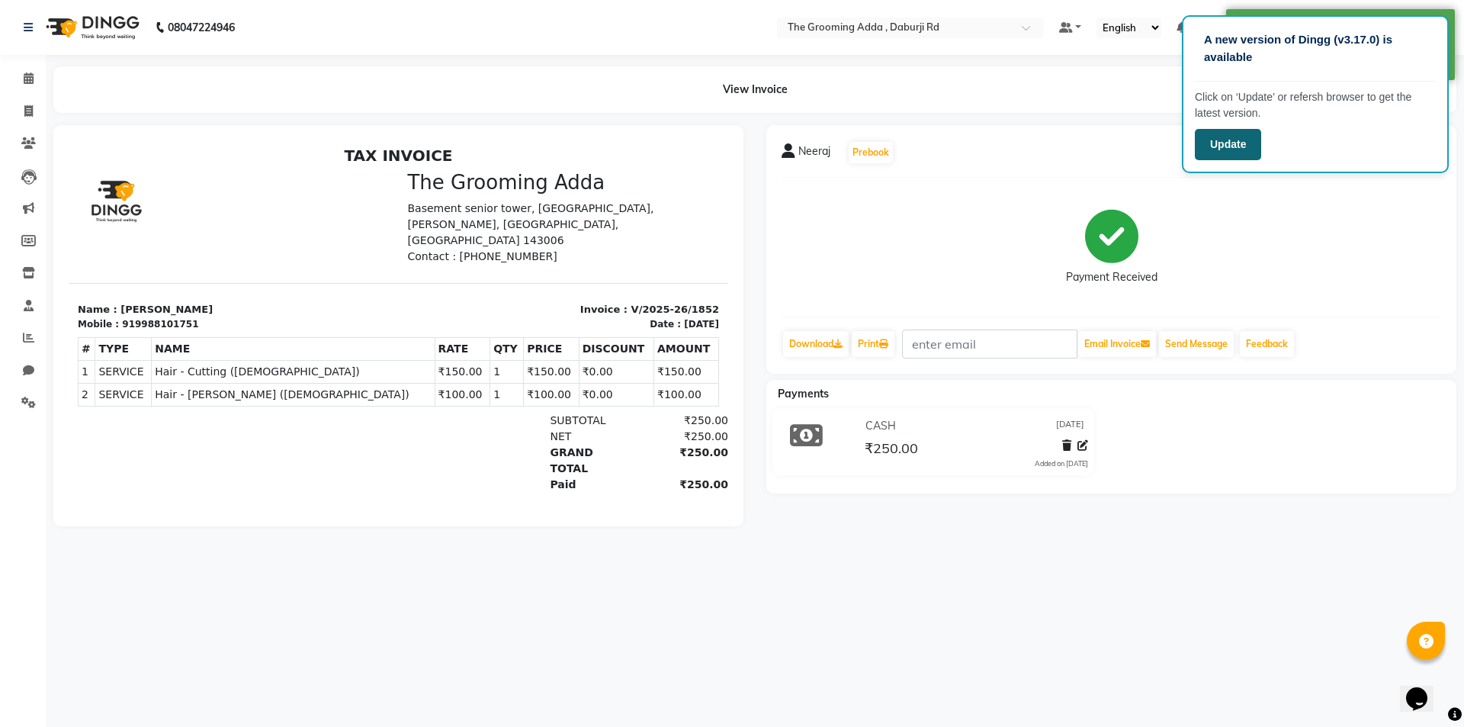
click at [1223, 143] on button "Update" at bounding box center [1228, 144] width 66 height 31
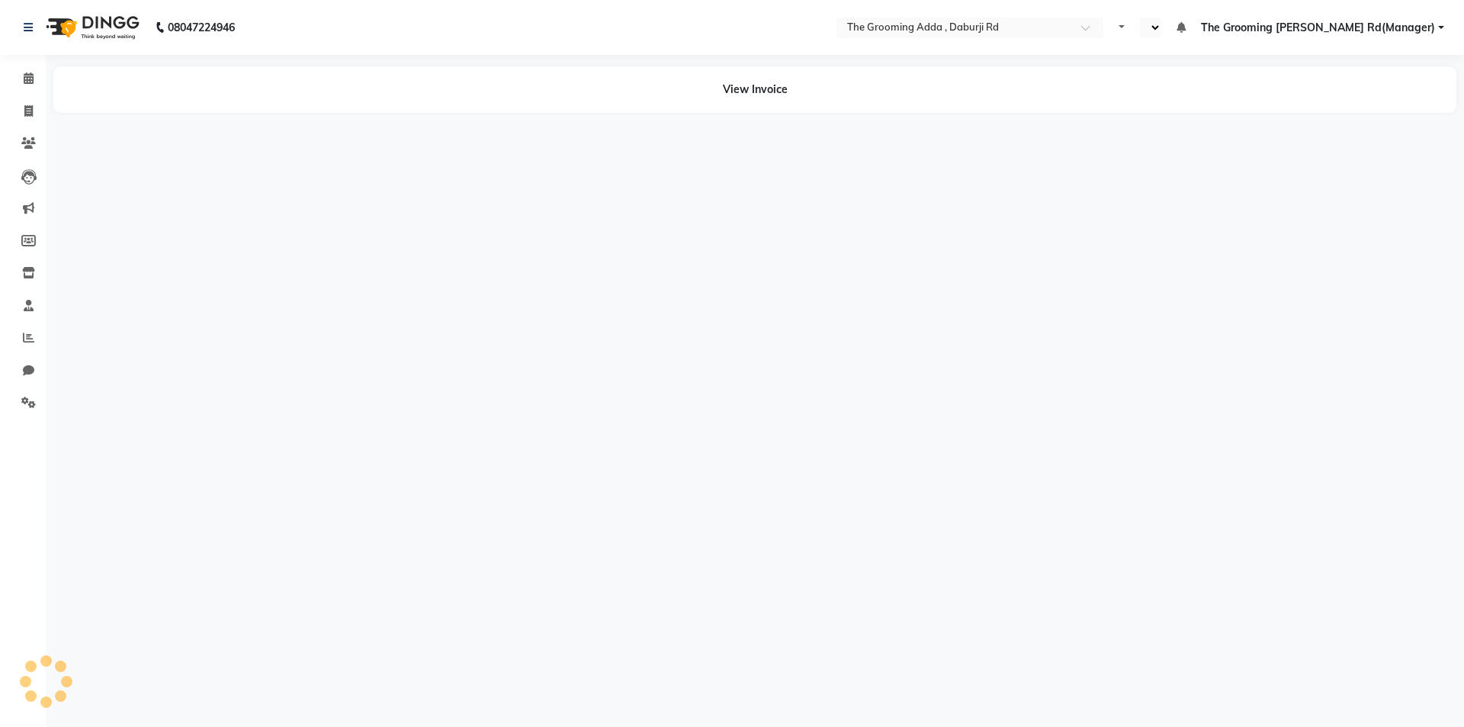
select select "en"
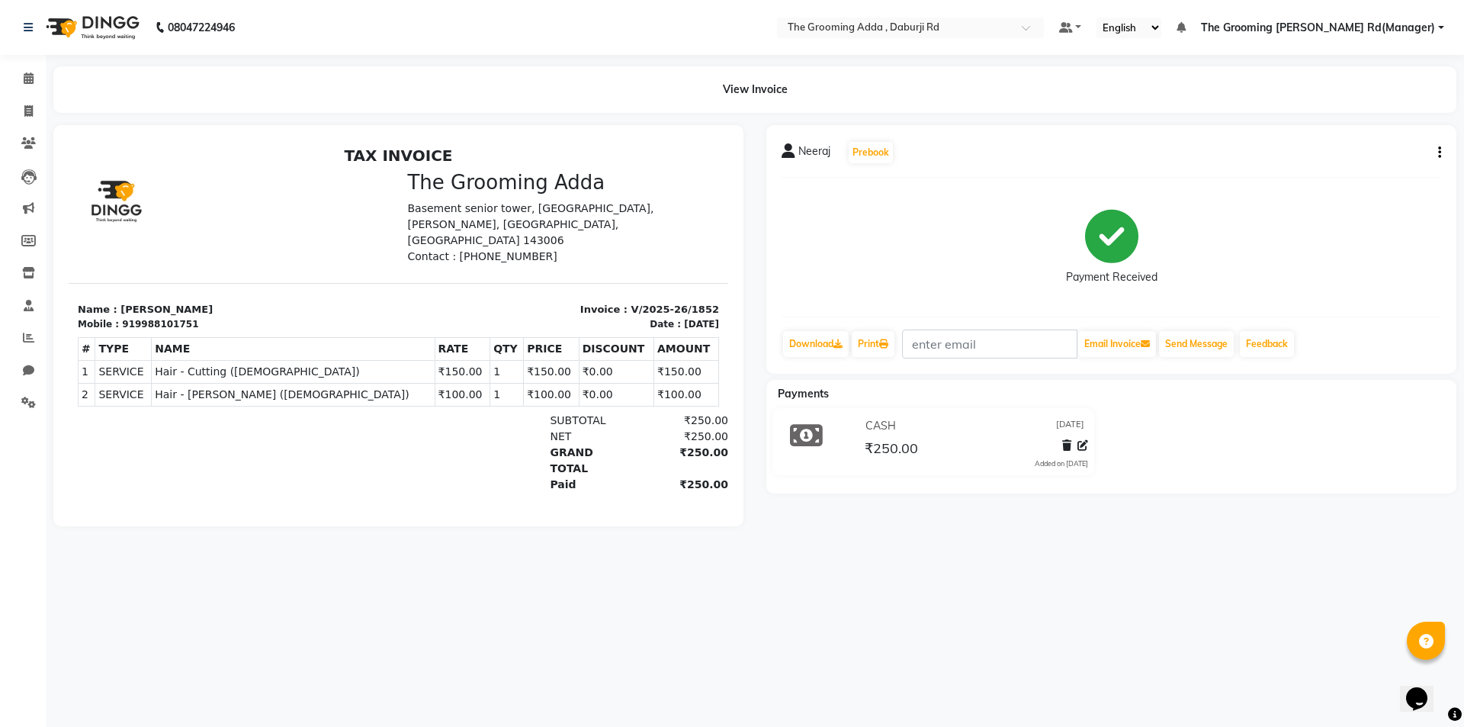
click at [1463, 70] on div "View Invoice" at bounding box center [755, 89] width 1426 height 47
select select "service"
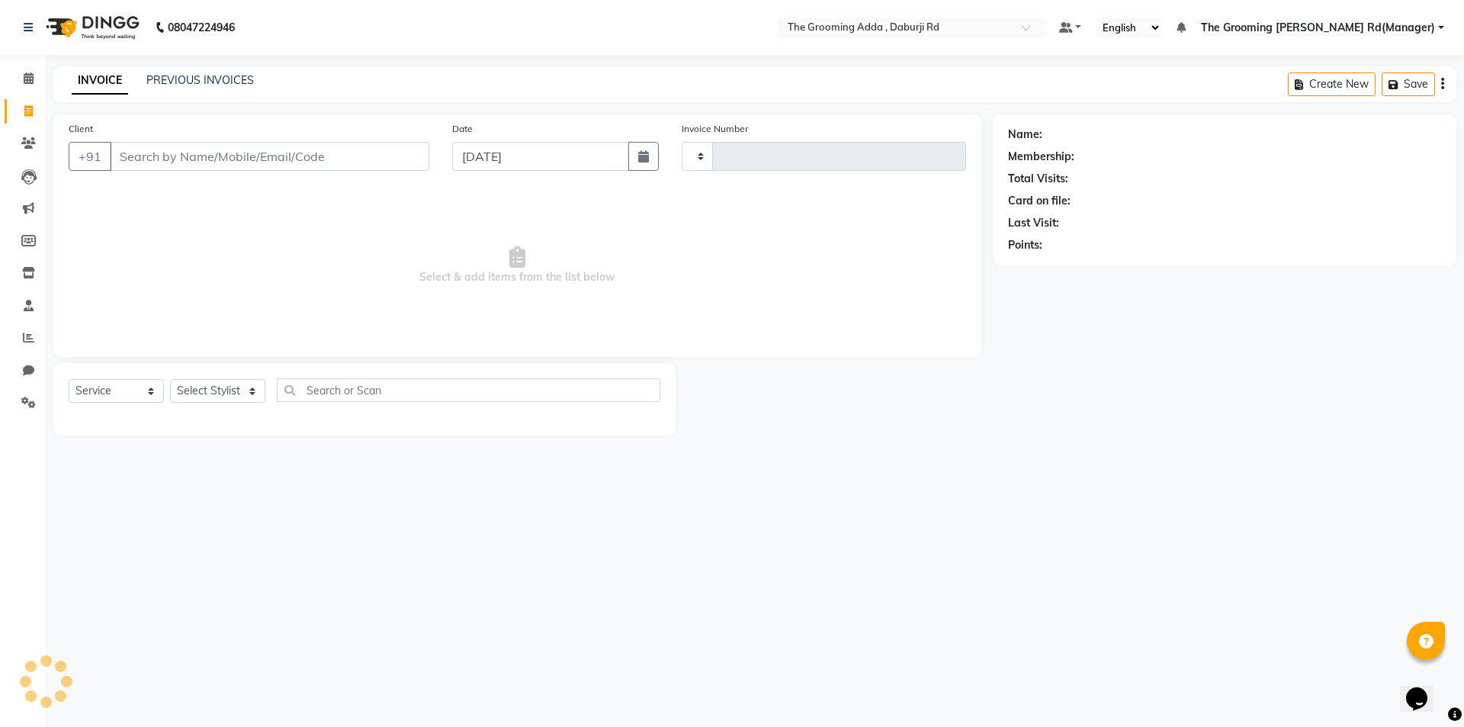
type input "1853"
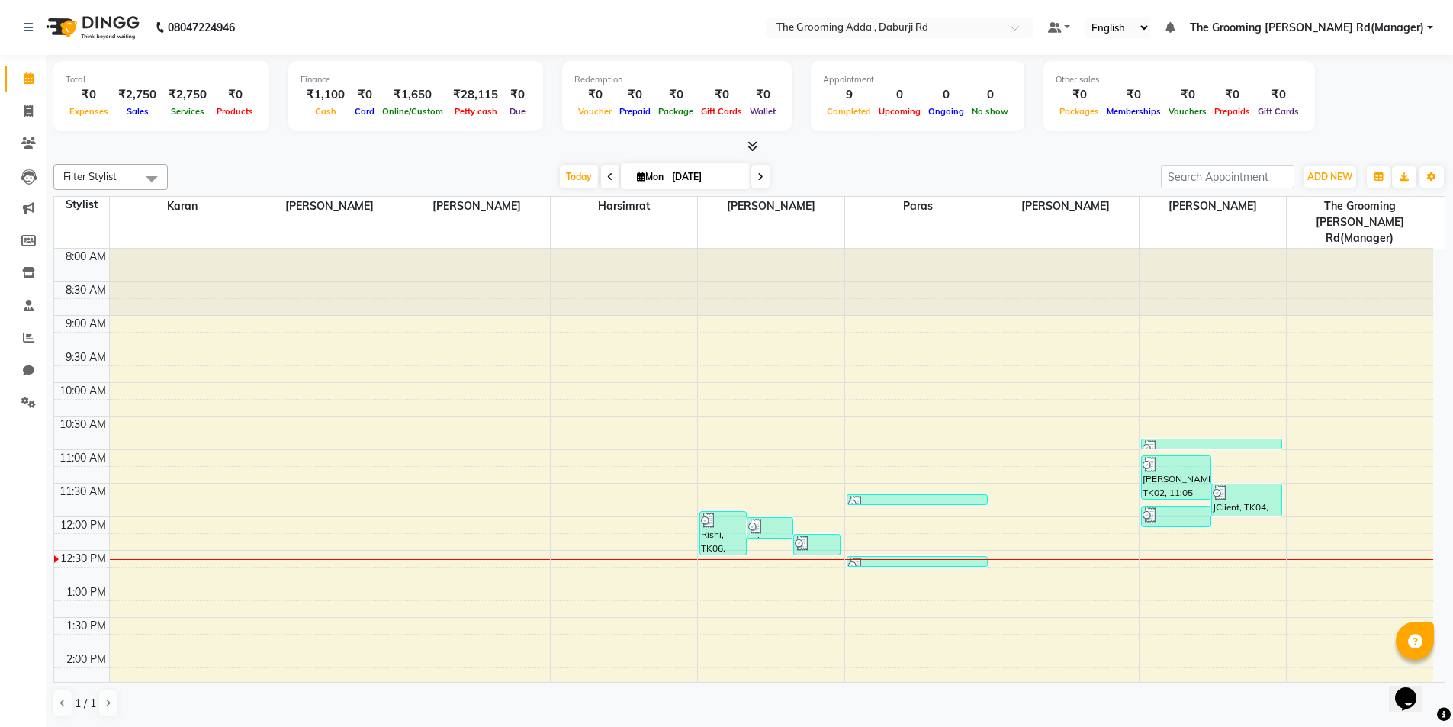
scroll to position [269, 0]
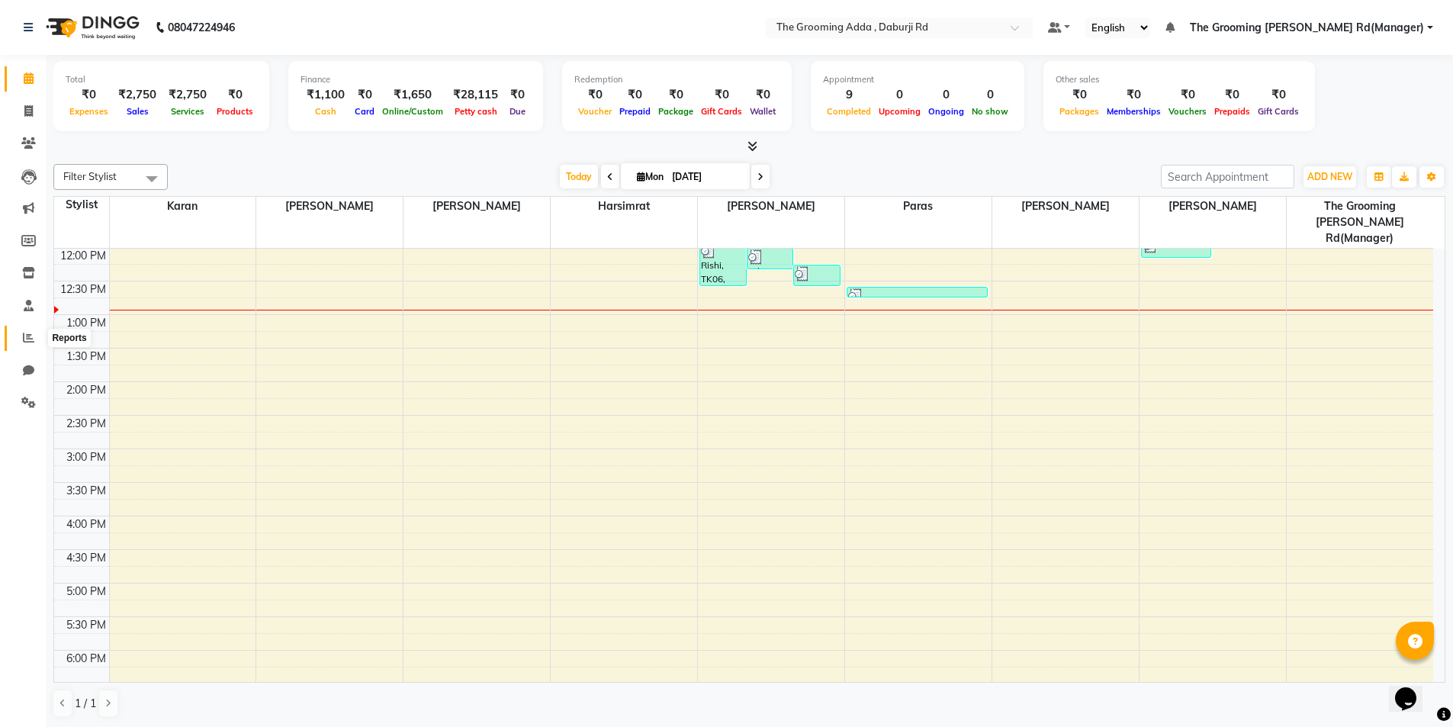
click at [31, 333] on icon at bounding box center [28, 337] width 11 height 11
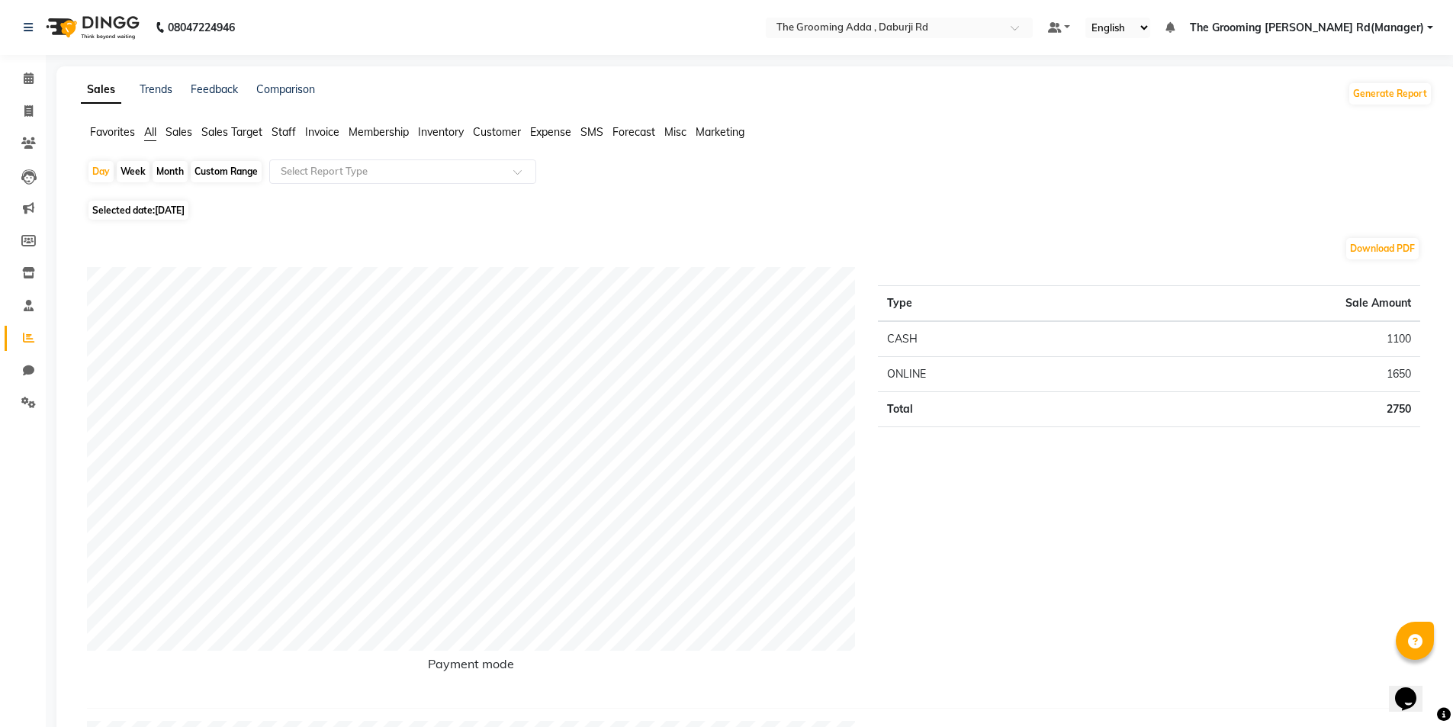
click at [246, 162] on div "Custom Range" at bounding box center [226, 171] width 71 height 21
select select "9"
select select "2025"
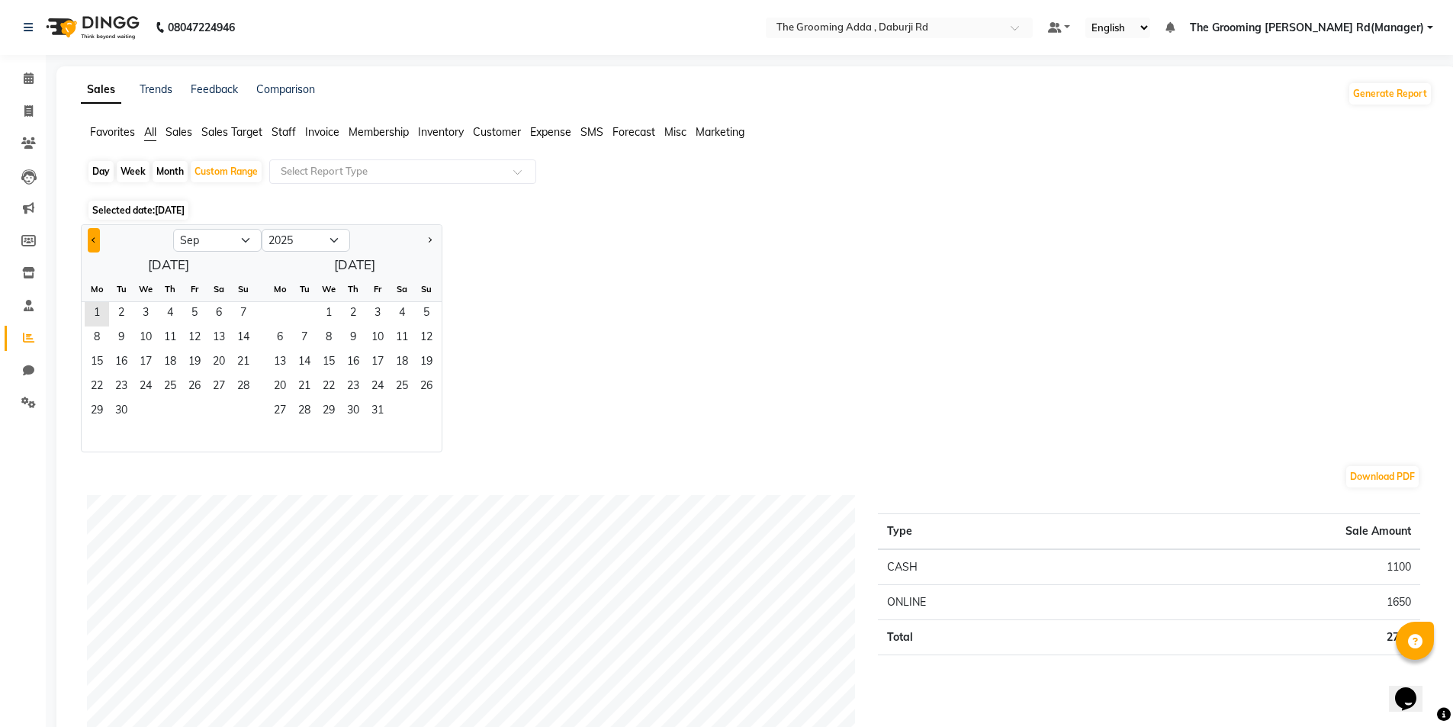
click at [93, 241] on span "Previous month" at bounding box center [94, 238] width 5 height 5
select select "8"
click at [98, 359] on span "11" at bounding box center [97, 363] width 24 height 24
click at [233, 403] on span "31" at bounding box center [243, 412] width 24 height 24
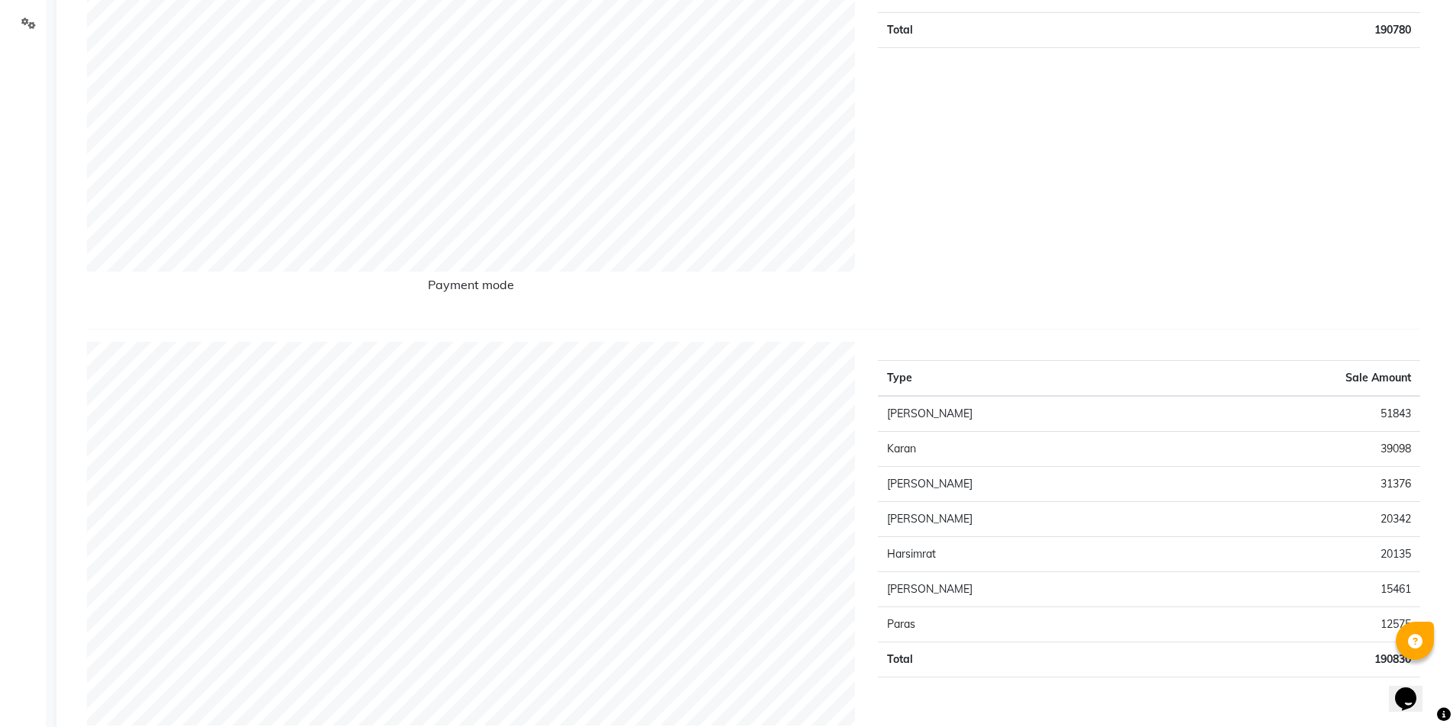
scroll to position [381, 0]
drag, startPoint x: 737, startPoint y: 281, endPoint x: 1228, endPoint y: 274, distance: 490.4
click at [1309, 247] on div "Type Sale Amount CASH 106690 ONLINE 84090 Total 190780" at bounding box center [1148, 100] width 565 height 429
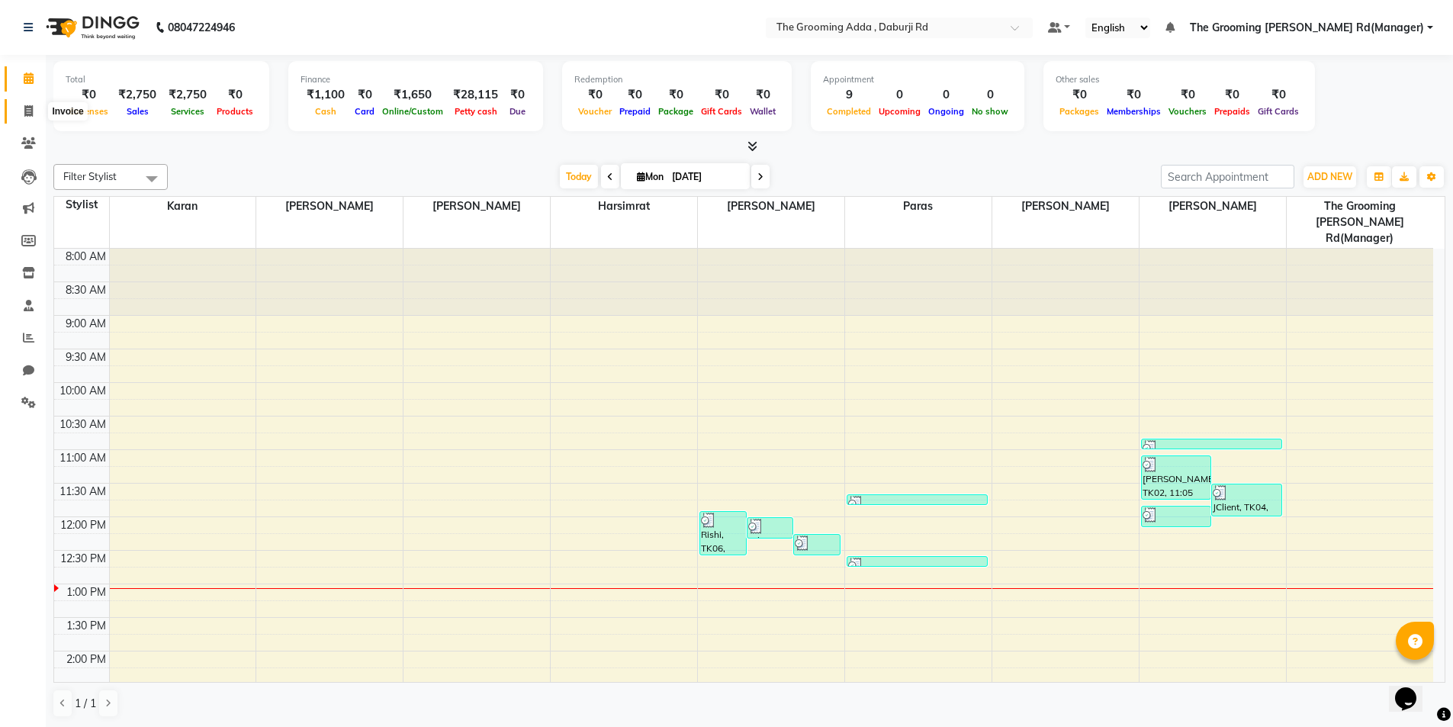
click at [30, 113] on icon at bounding box center [28, 110] width 8 height 11
select select "service"
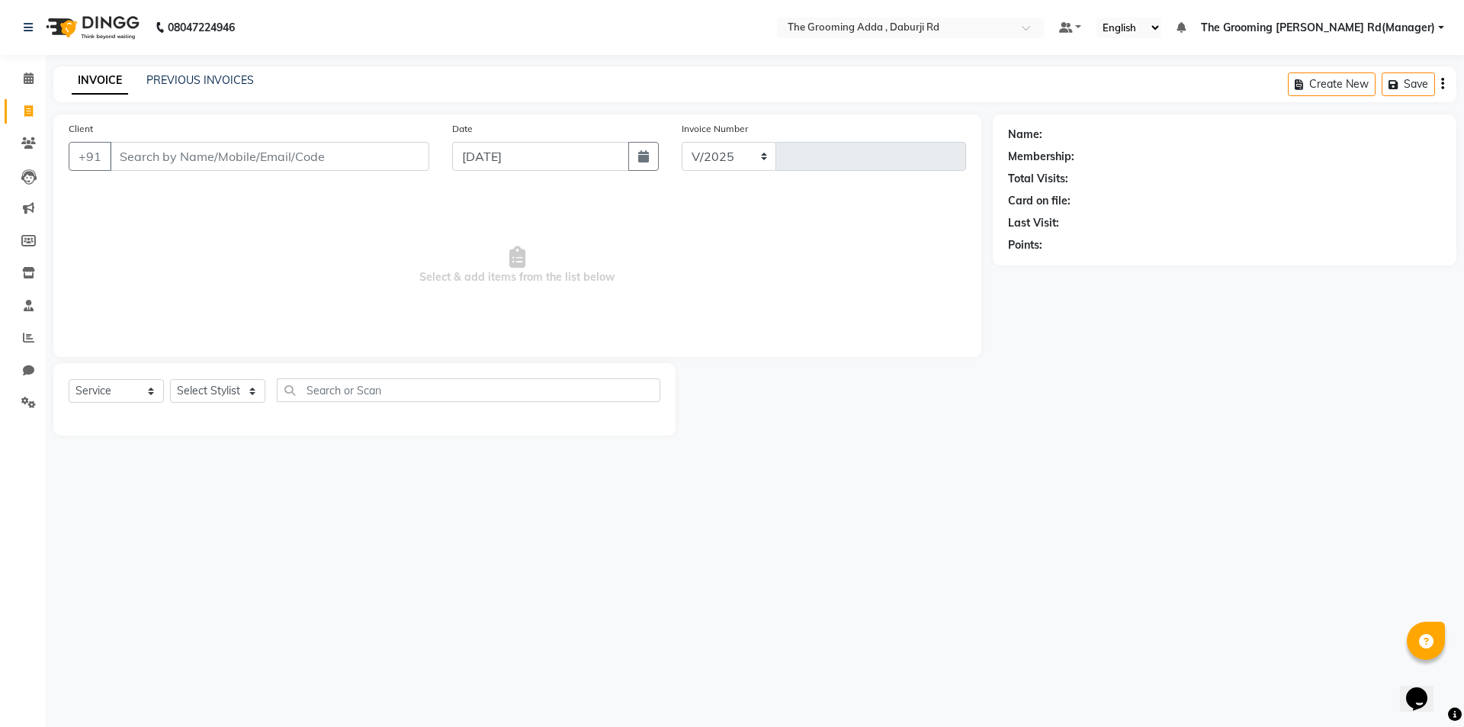
select select "8001"
type input "1853"
click at [186, 82] on link "PREVIOUS INVOICES" at bounding box center [200, 80] width 108 height 14
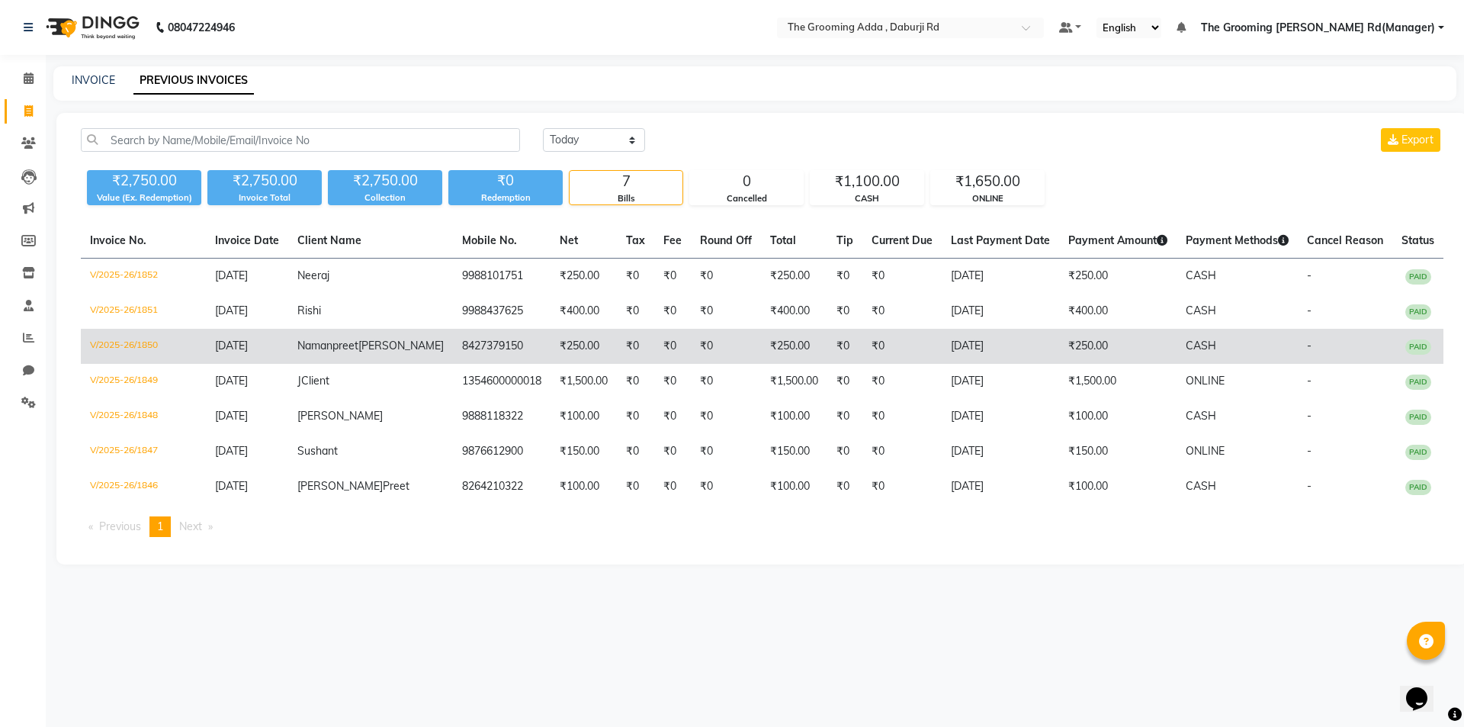
click at [239, 347] on span "[DATE]" at bounding box center [231, 346] width 33 height 14
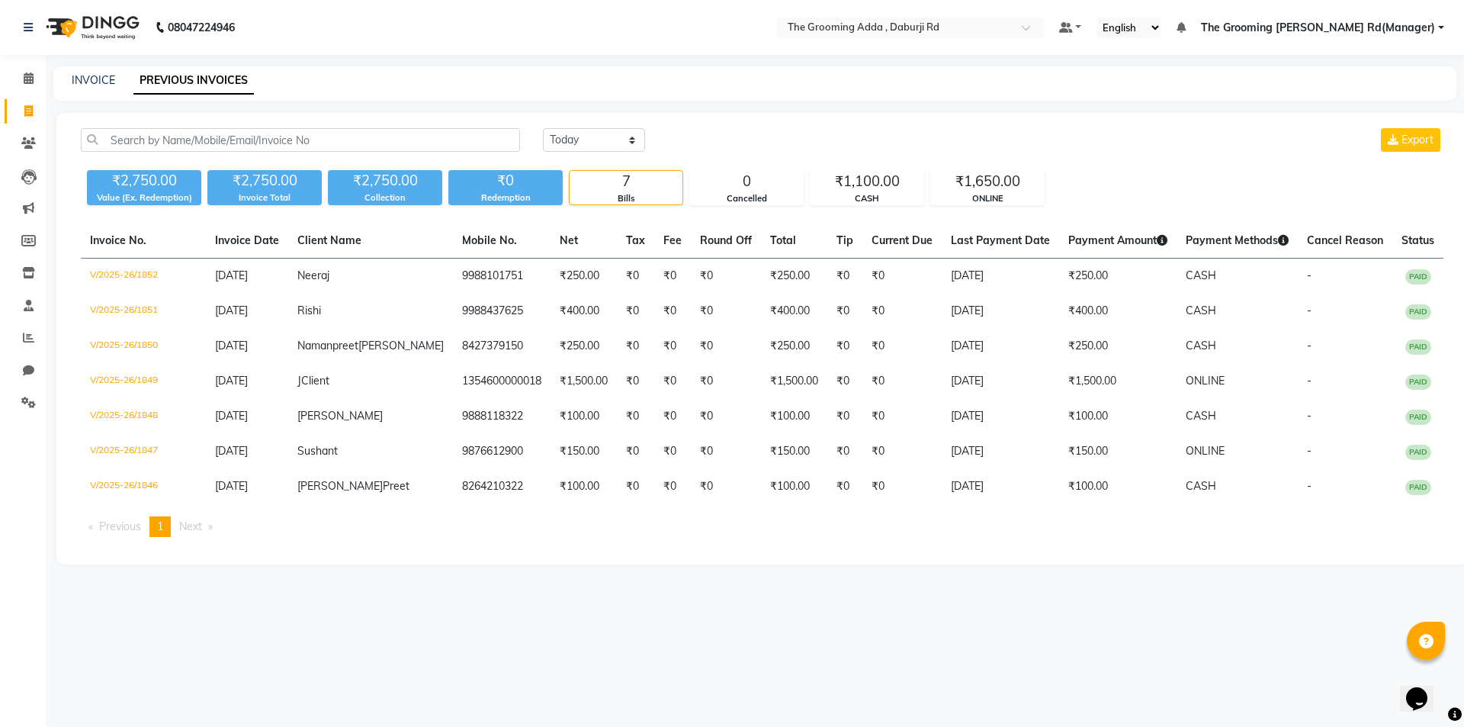
select select "service"
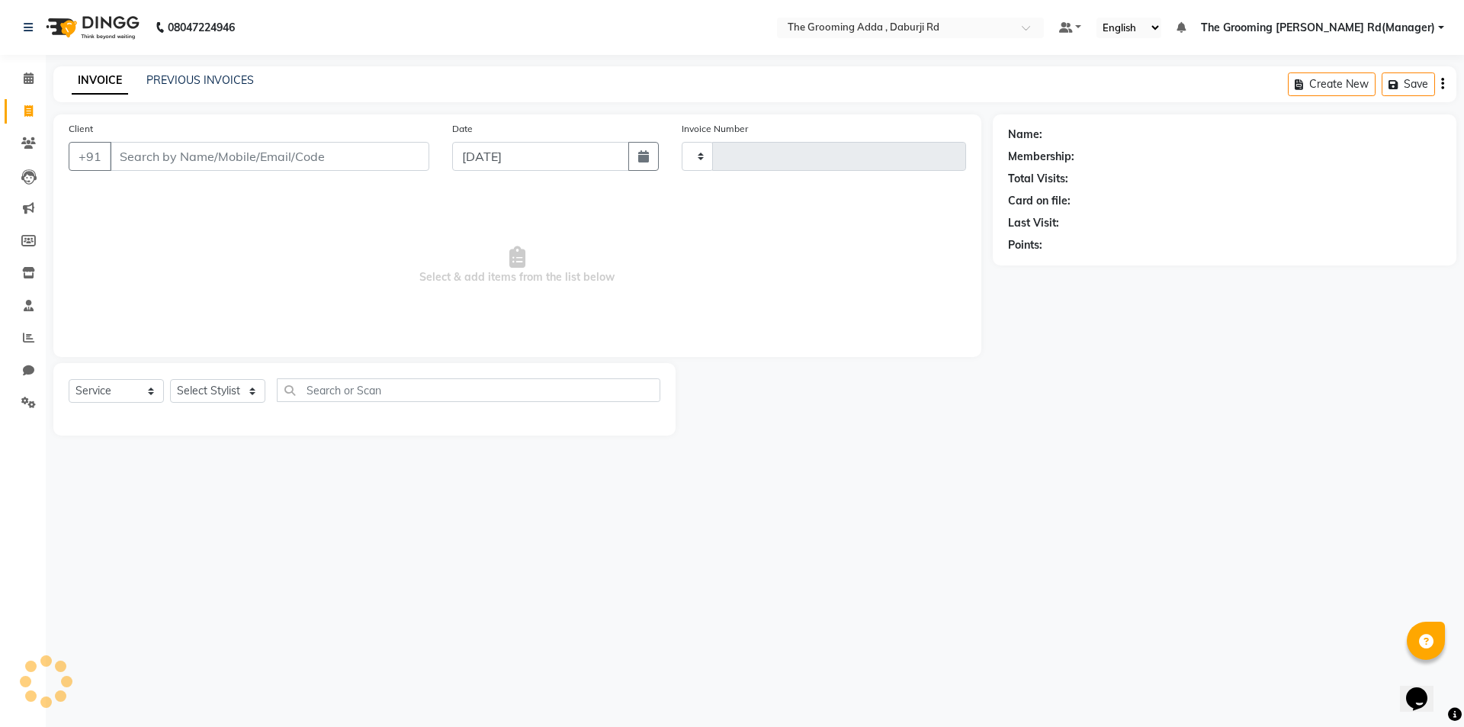
type input "1853"
select select "8001"
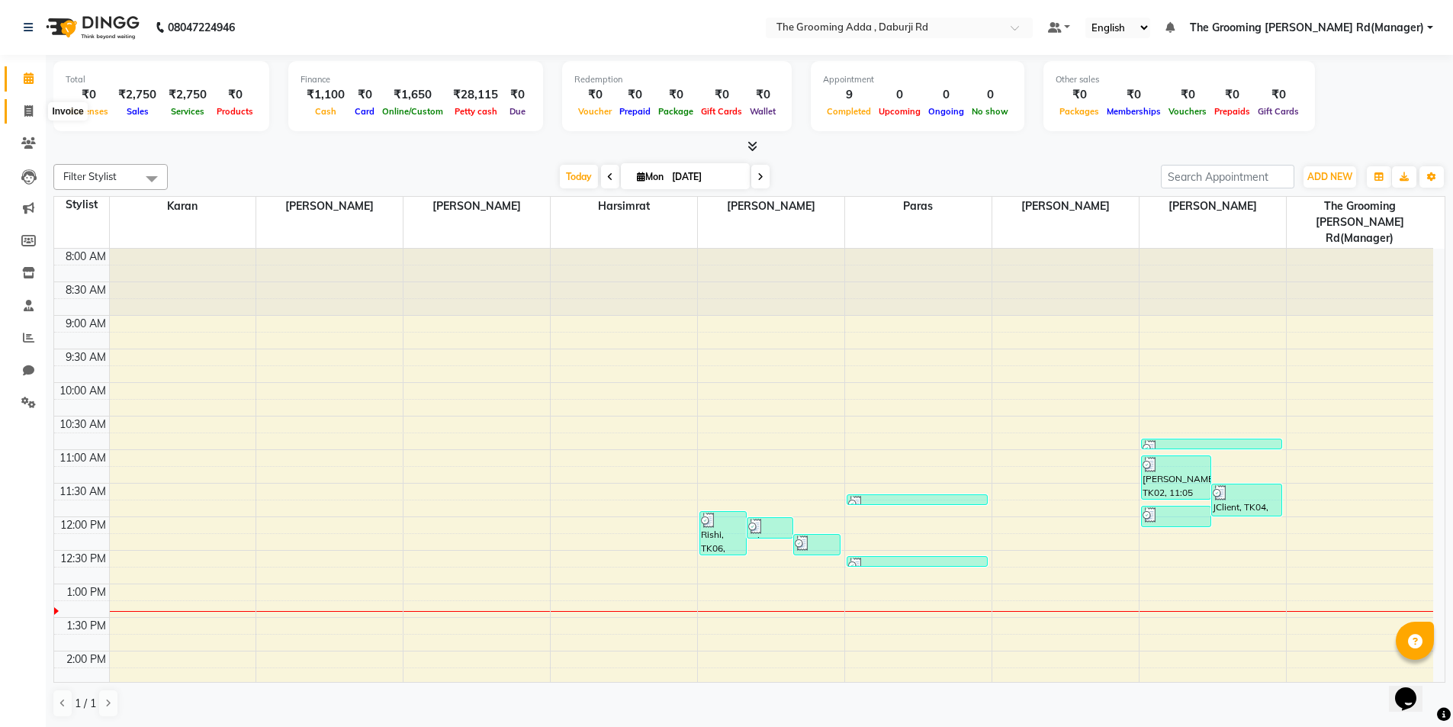
click at [27, 111] on icon at bounding box center [28, 110] width 8 height 11
select select "service"
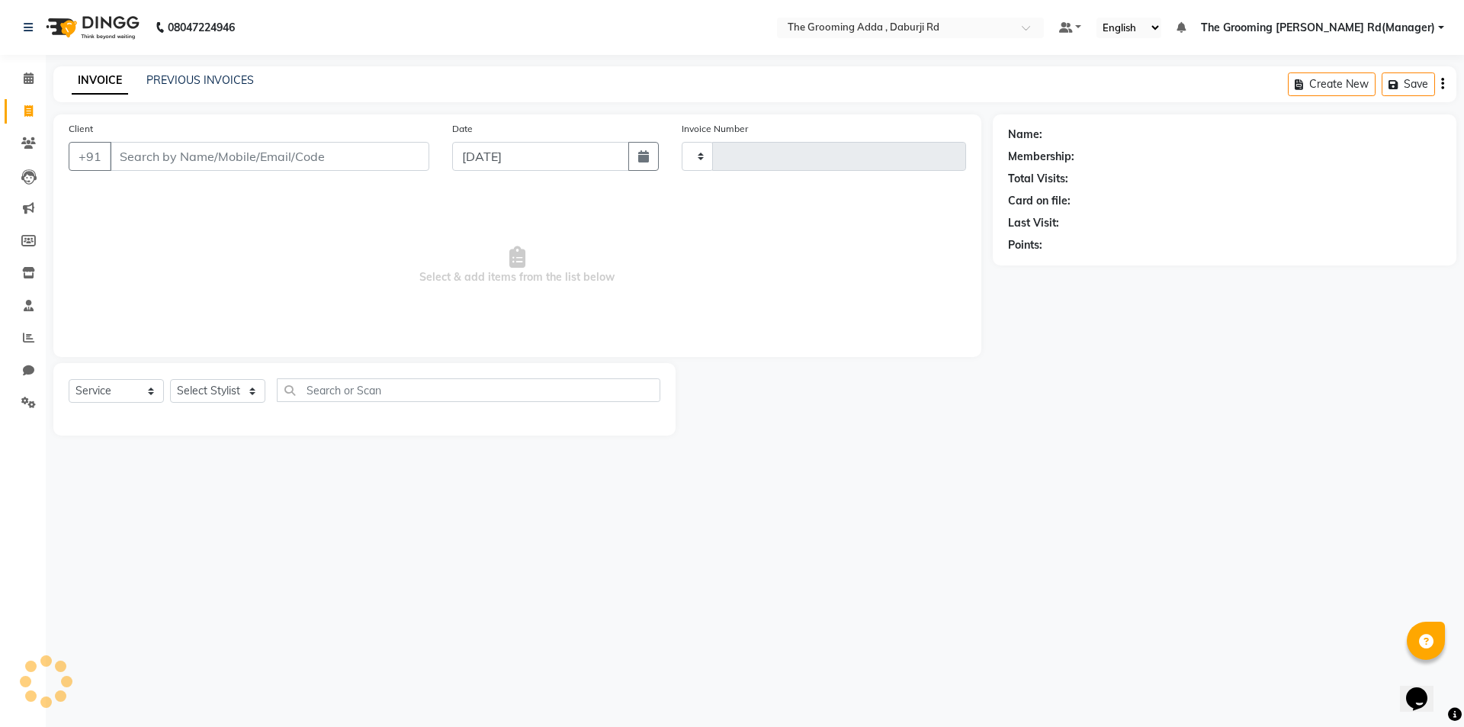
type input "1853"
select select "8001"
click at [156, 152] on input "Client" at bounding box center [270, 156] width 320 height 29
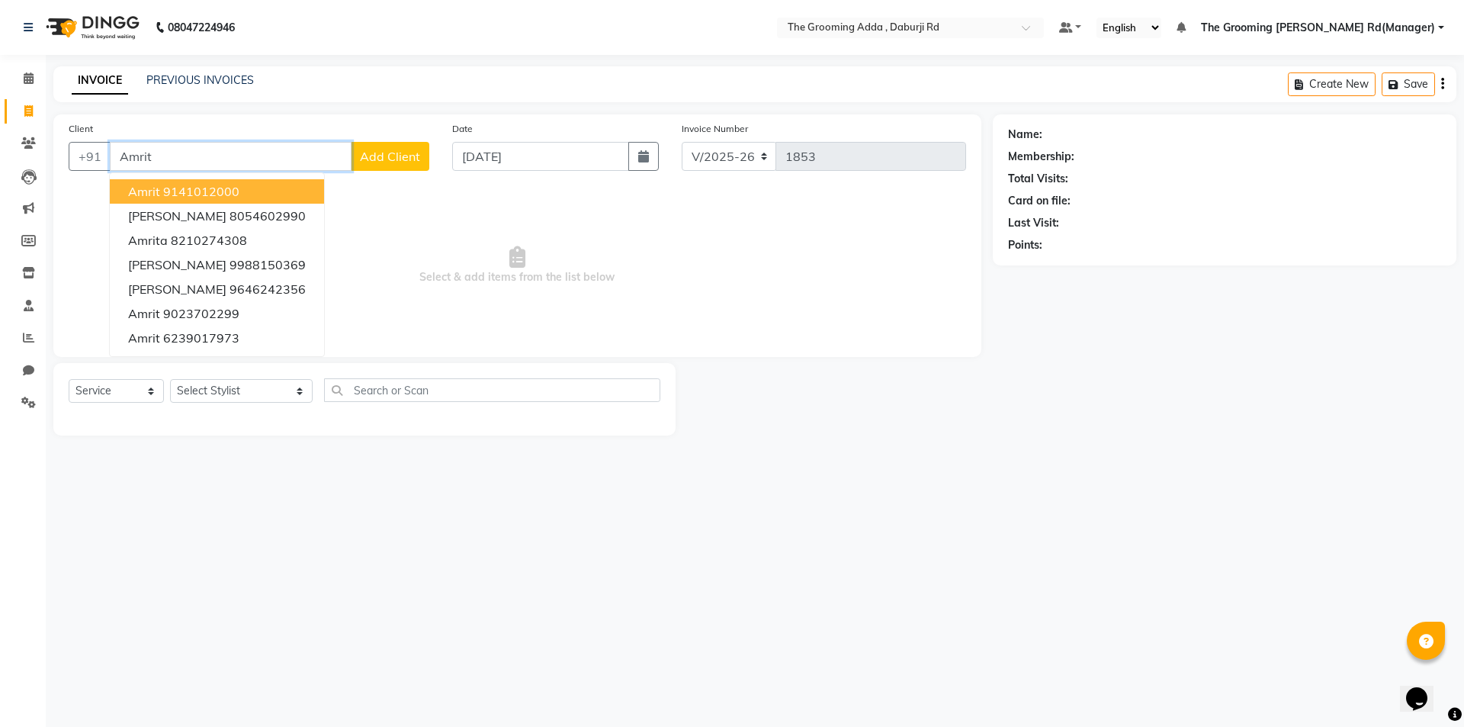
drag, startPoint x: 180, startPoint y: 159, endPoint x: 63, endPoint y: 172, distance: 117.4
click at [63, 172] on div "Client +91 Amrit Amrit 9141012000 Amritpal Singh 8054602990 Amrita 8210274308 A…" at bounding box center [249, 151] width 384 height 63
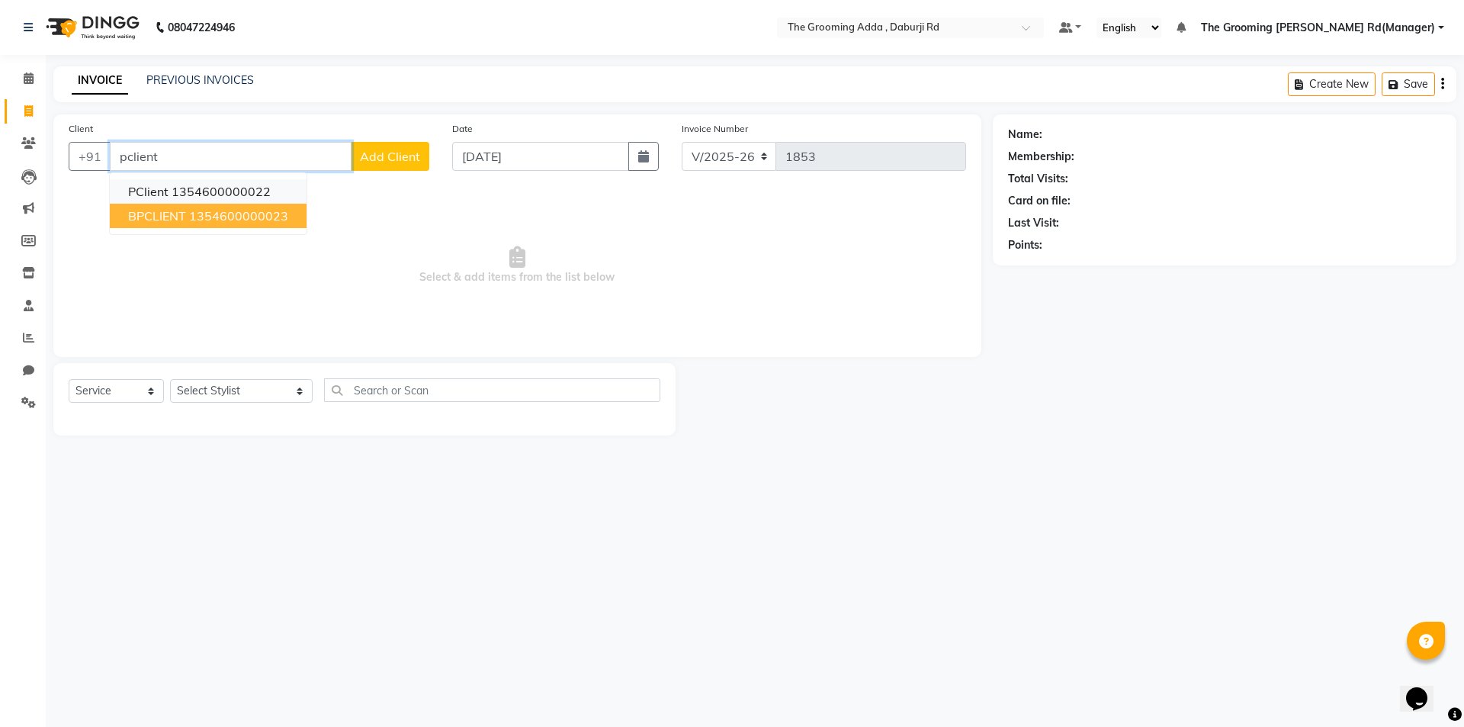
click at [248, 190] on ngb-highlight "1354600000022" at bounding box center [221, 191] width 99 height 15
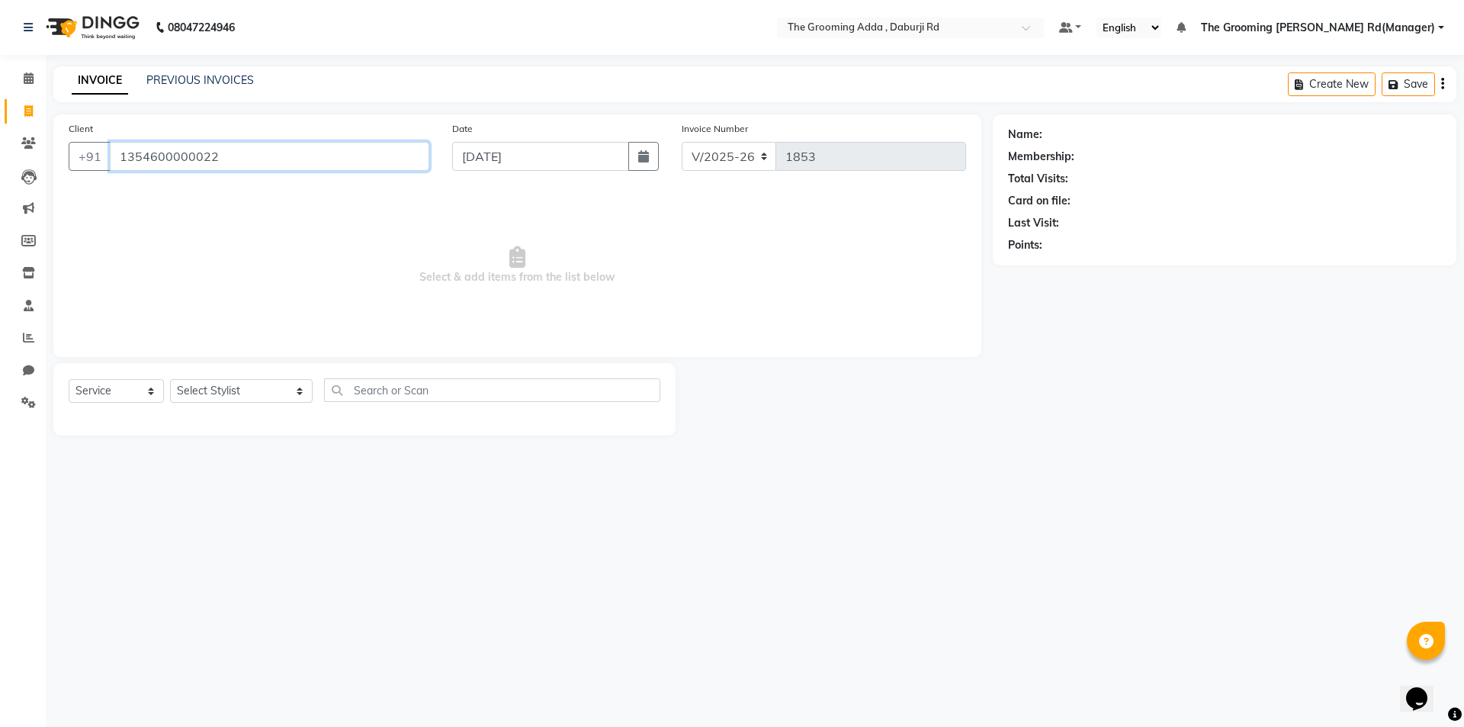
type input "1354600000022"
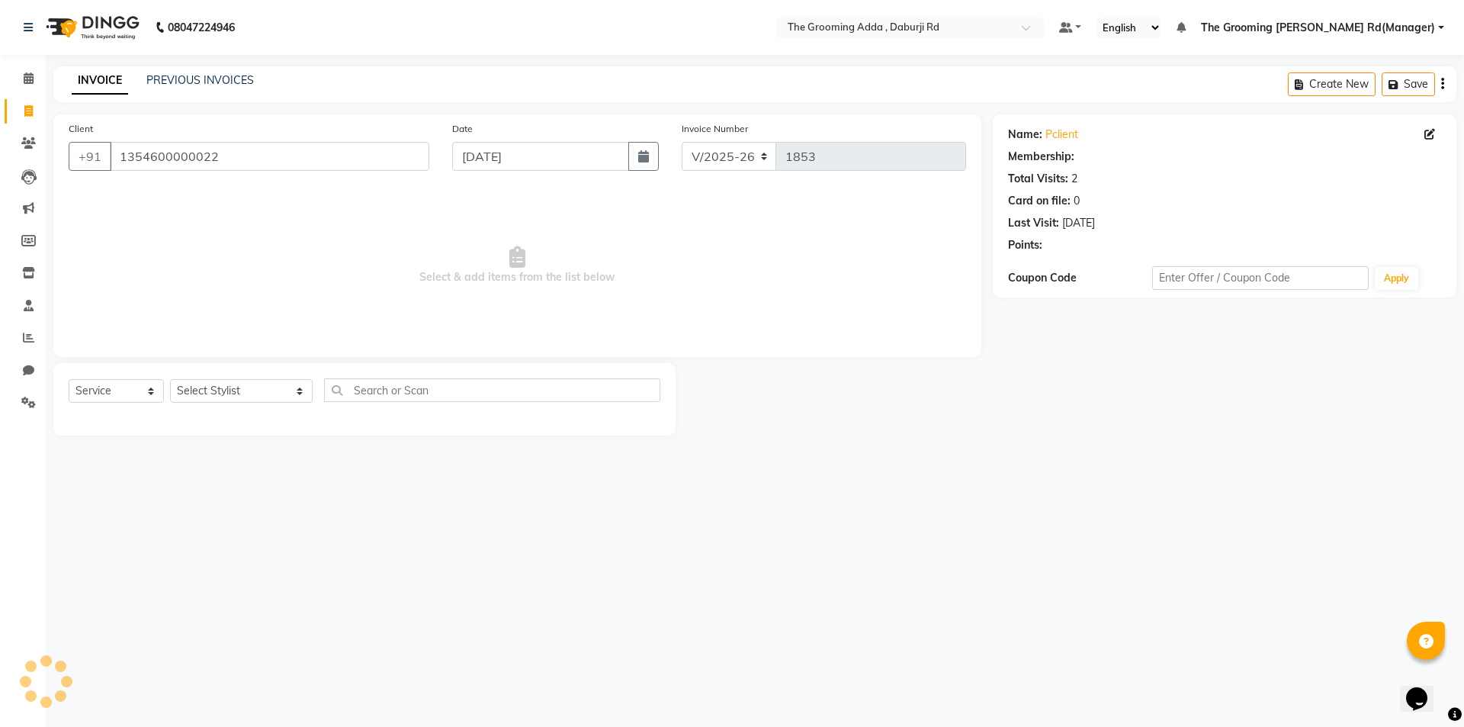
select select "1: Object"
click at [242, 390] on select "Select Stylist [PERSON_NAME] [PERSON_NAME] [PERSON_NAME] [PERSON_NAME] [PERSON_…" at bounding box center [241, 391] width 143 height 24
select select "79352"
click at [170, 379] on select "Select Stylist [PERSON_NAME] [PERSON_NAME] [PERSON_NAME] [PERSON_NAME] [PERSON_…" at bounding box center [241, 391] width 143 height 24
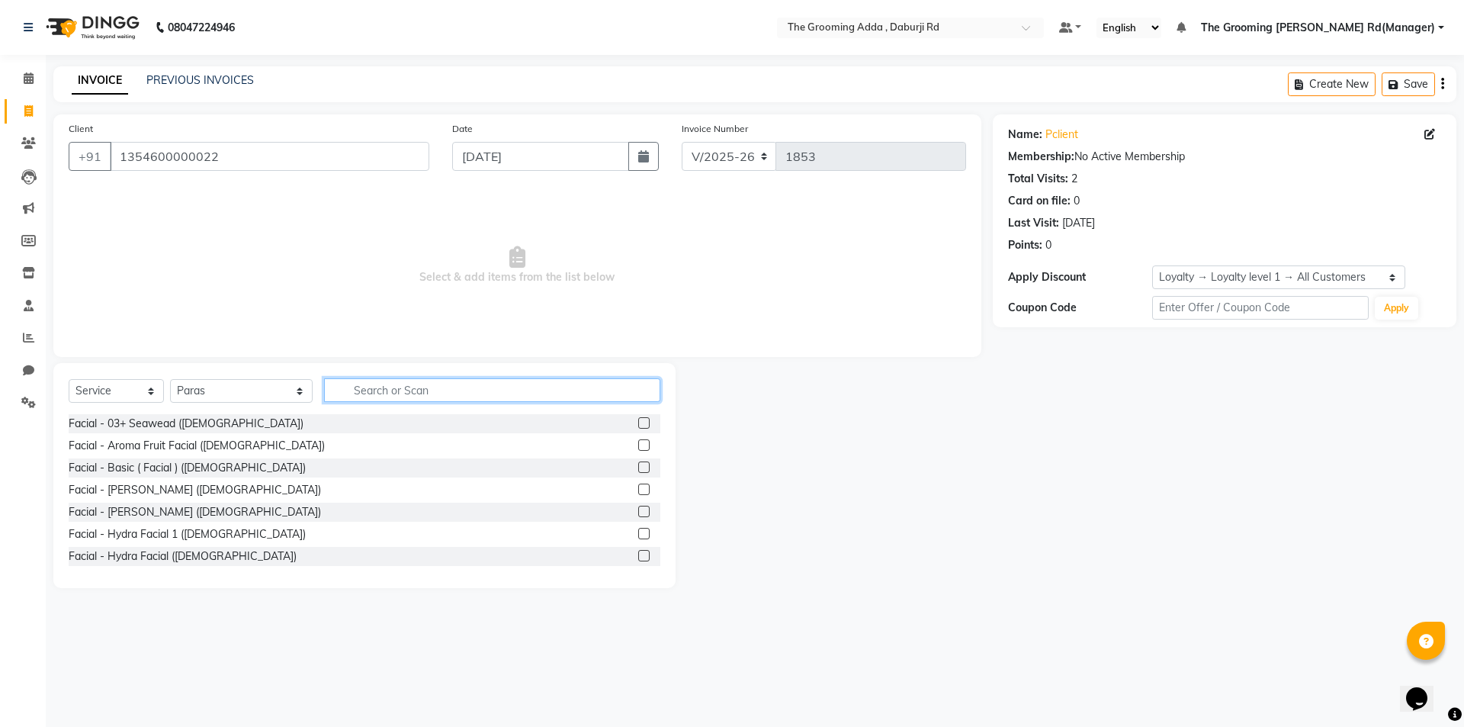
click at [393, 381] on input "text" at bounding box center [492, 390] width 336 height 24
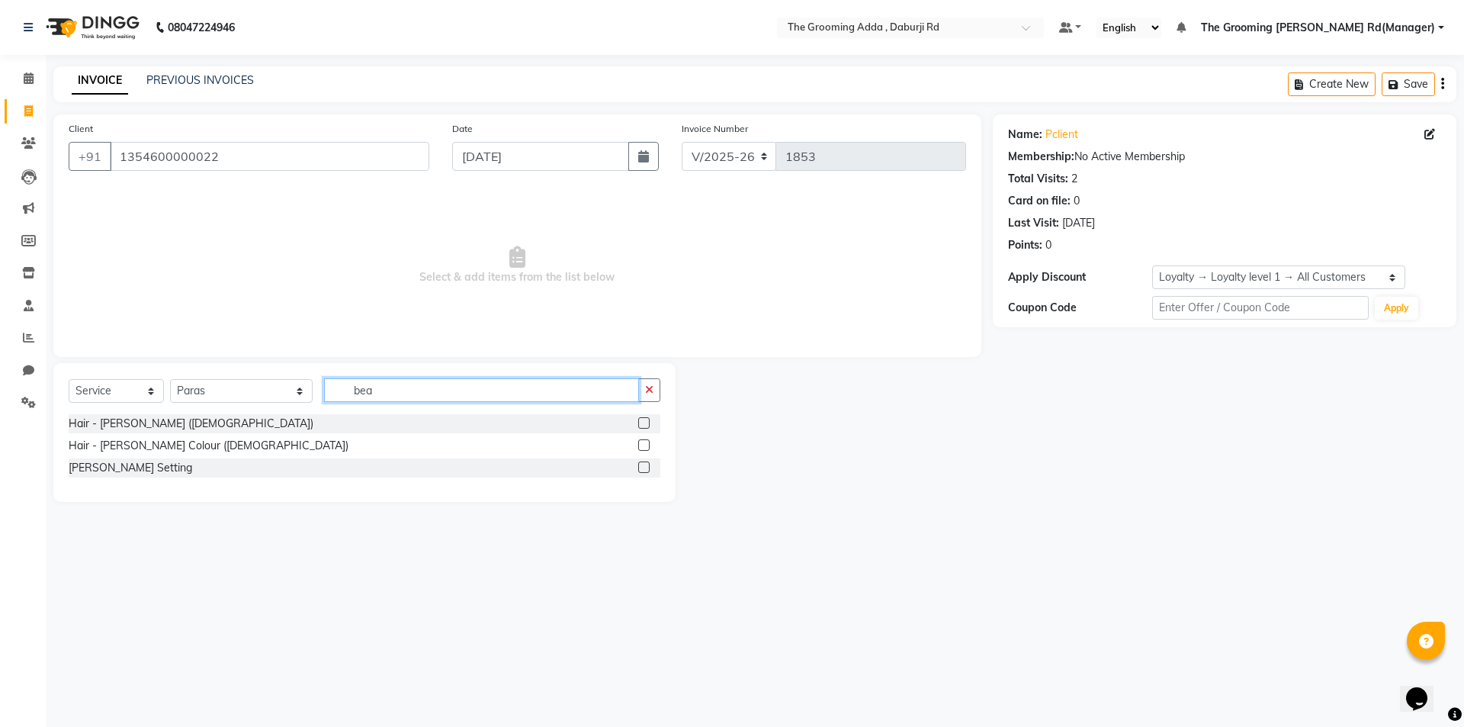
type input "bea"
click at [647, 422] on label at bounding box center [643, 422] width 11 height 11
click at [647, 422] on input "checkbox" at bounding box center [643, 424] width 10 height 10
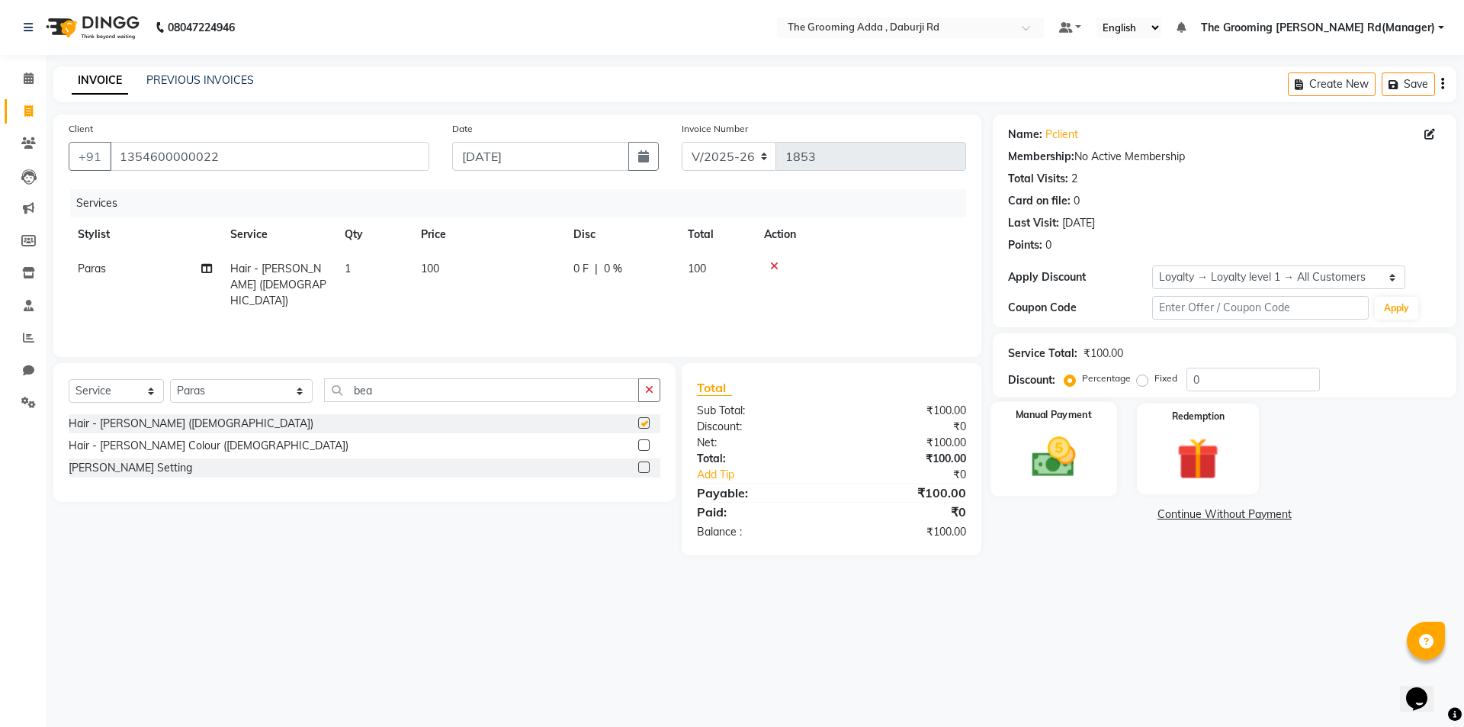
checkbox input "false"
click at [1069, 452] on img at bounding box center [1053, 457] width 71 height 50
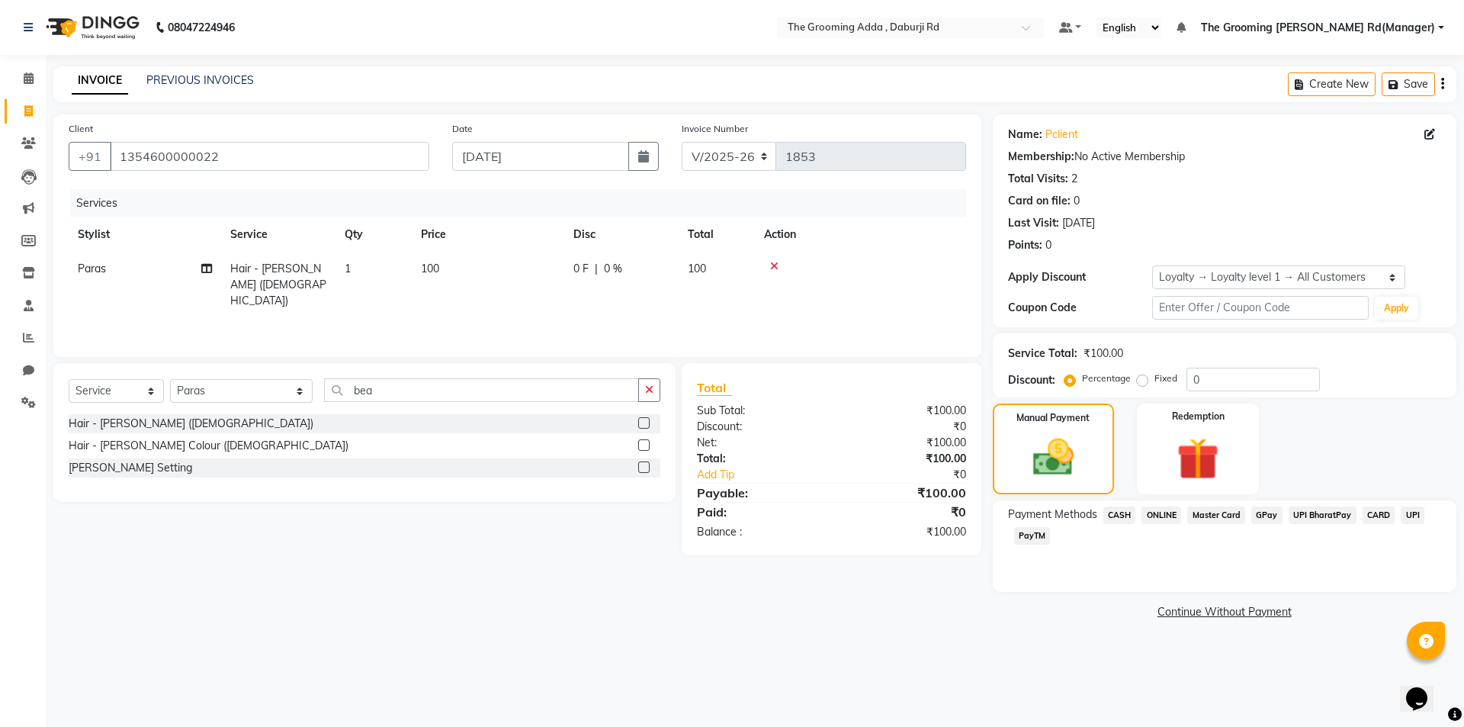
click at [1126, 509] on span "CASH" at bounding box center [1120, 515] width 33 height 18
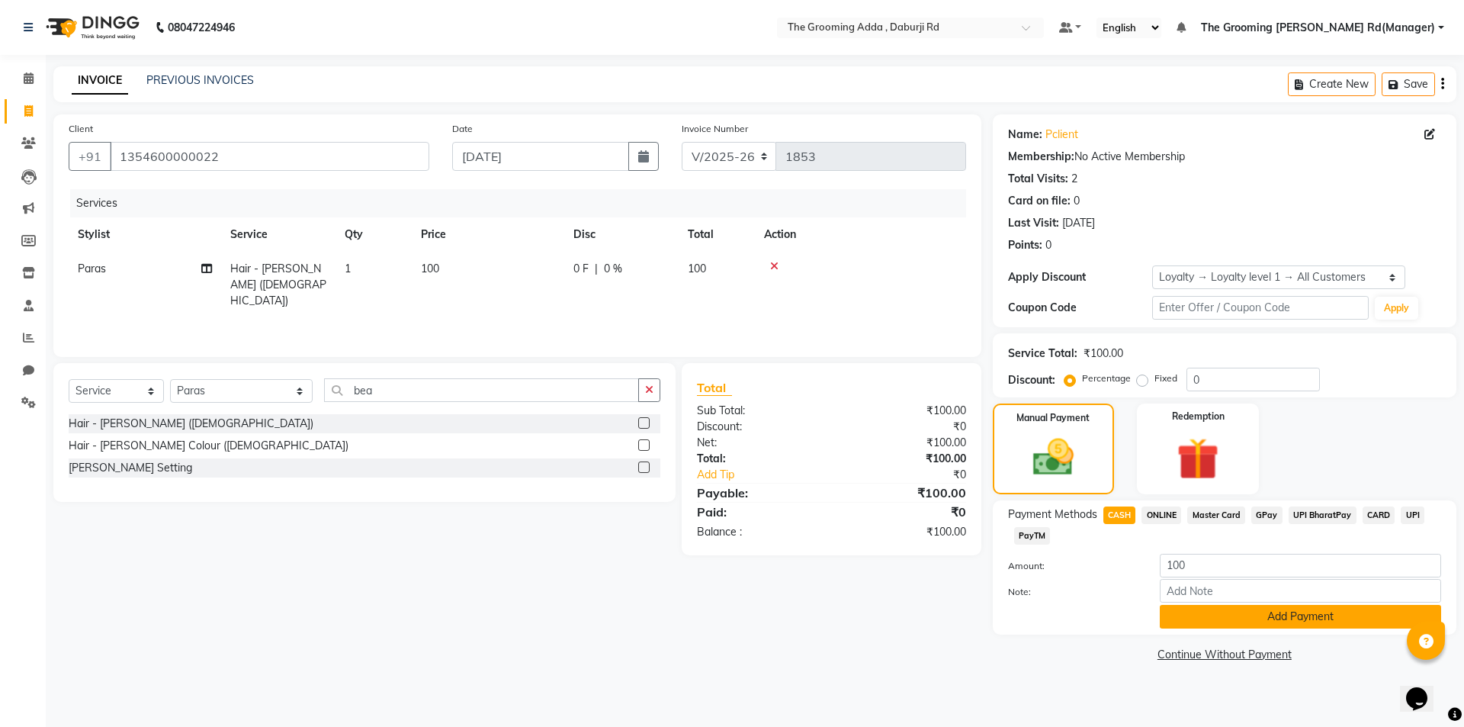
click at [1210, 614] on button "Add Payment" at bounding box center [1300, 617] width 281 height 24
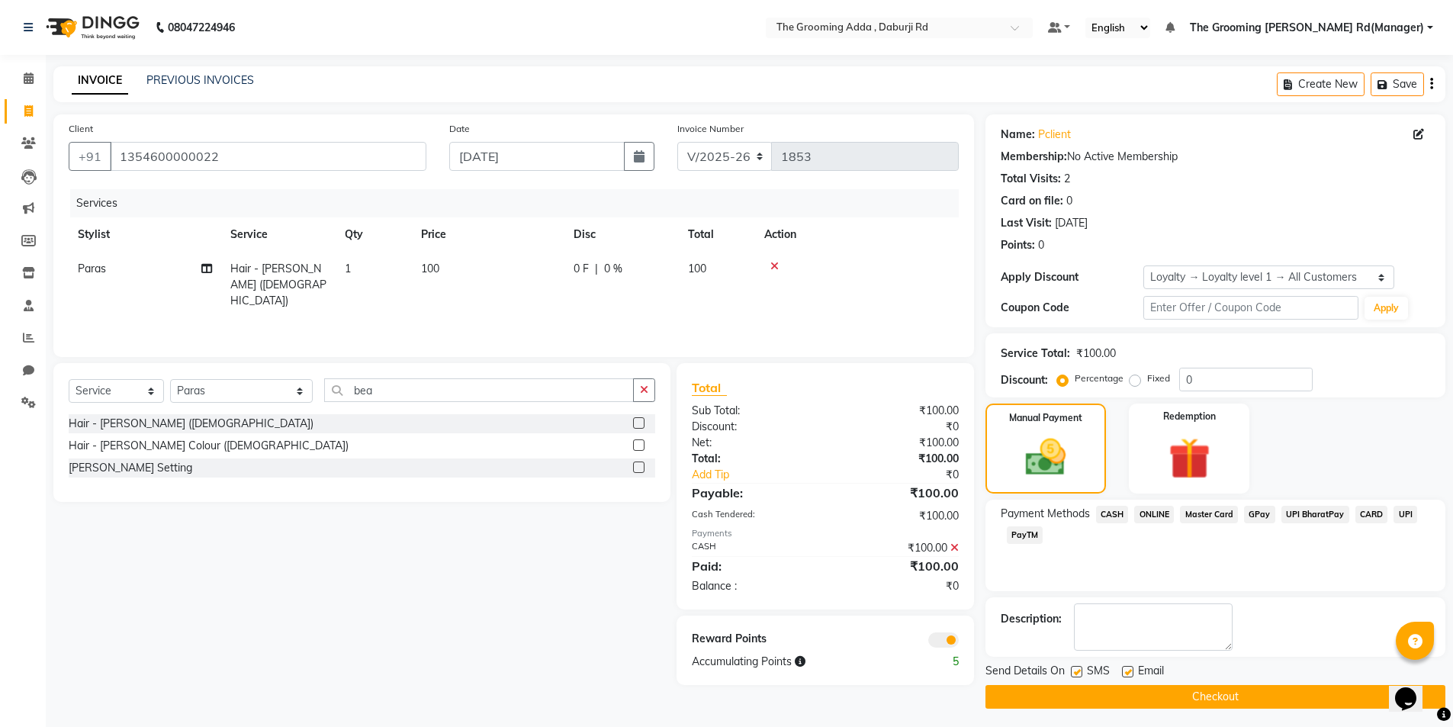
click at [1117, 667] on div "SMS" at bounding box center [1096, 672] width 51 height 19
click at [1132, 670] on label at bounding box center [1127, 671] width 11 height 11
click at [1132, 670] on input "checkbox" at bounding box center [1127, 672] width 10 height 10
checkbox input "false"
click at [1075, 673] on label at bounding box center [1076, 671] width 11 height 11
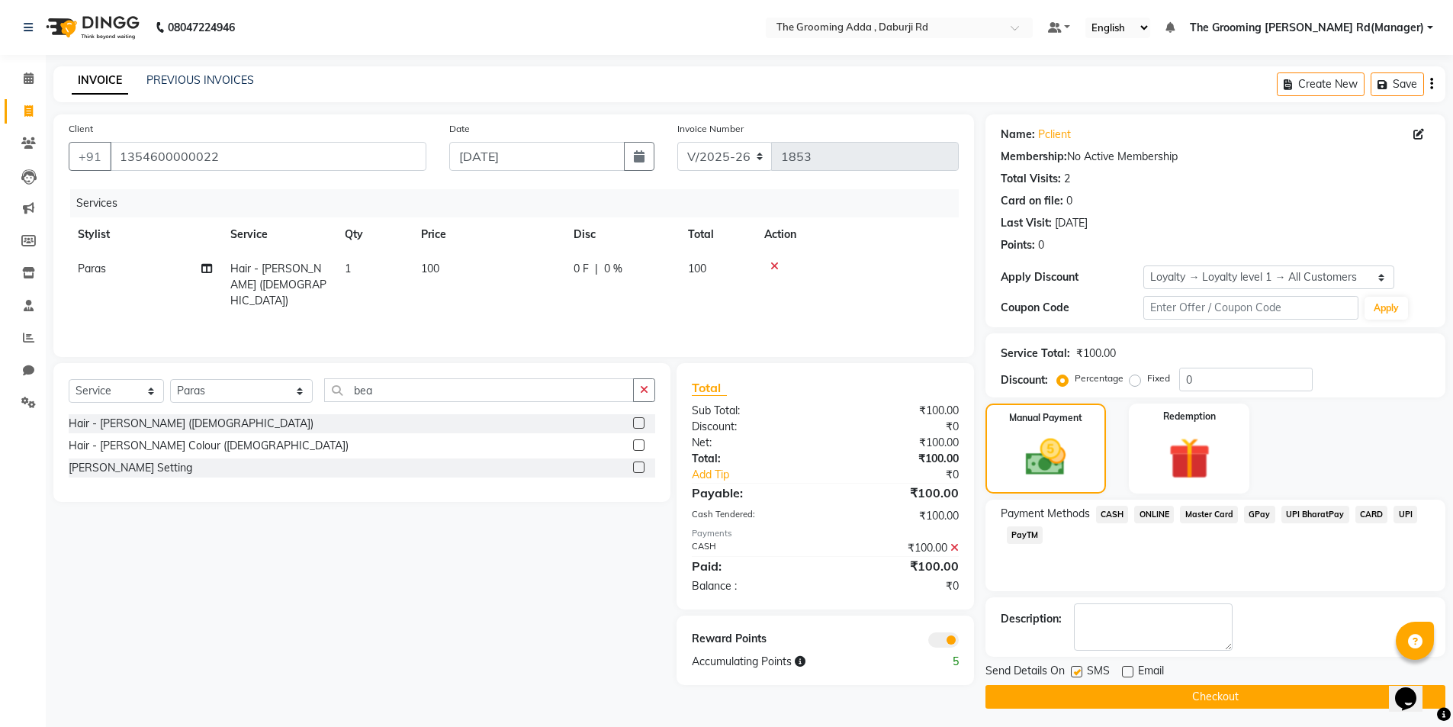
click at [1075, 673] on input "checkbox" at bounding box center [1076, 672] width 10 height 10
checkbox input "false"
click at [1085, 699] on button "Checkout" at bounding box center [1215, 697] width 460 height 24
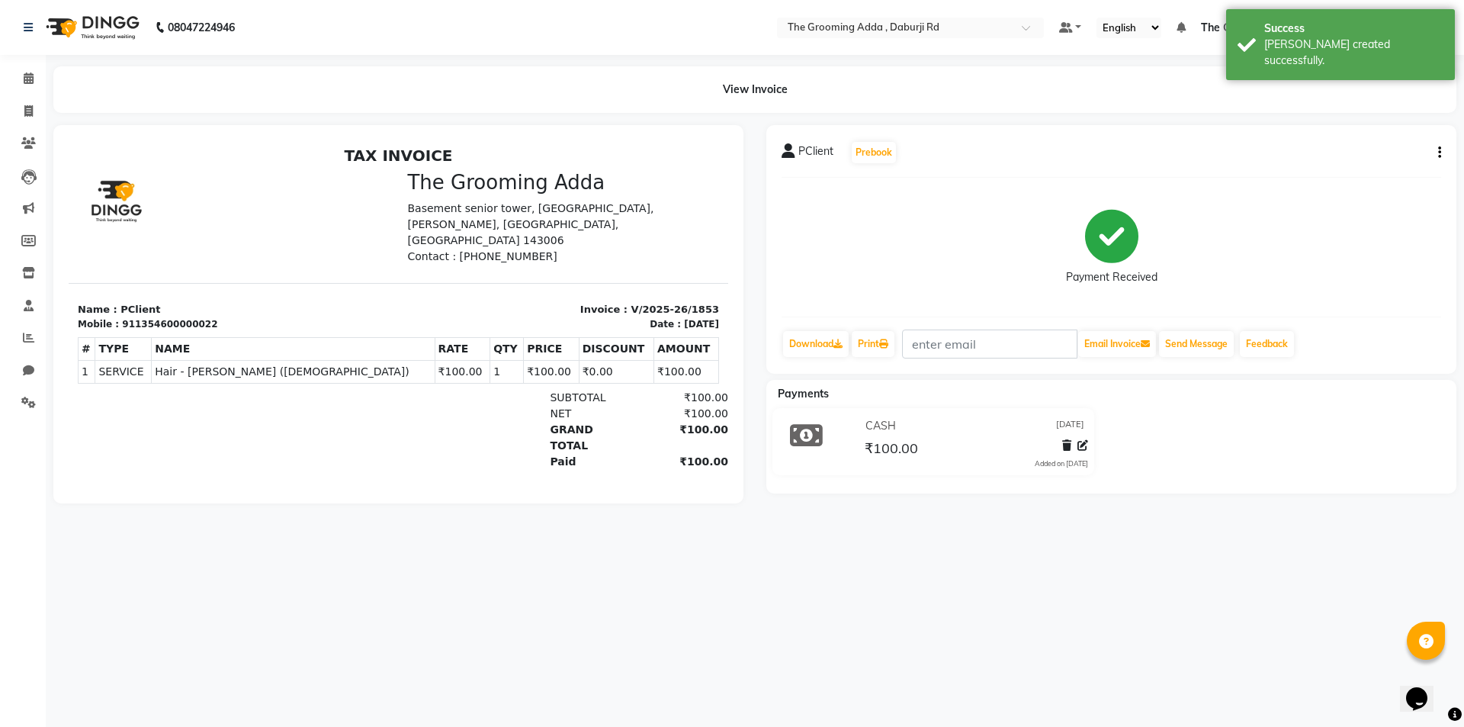
select select "service"
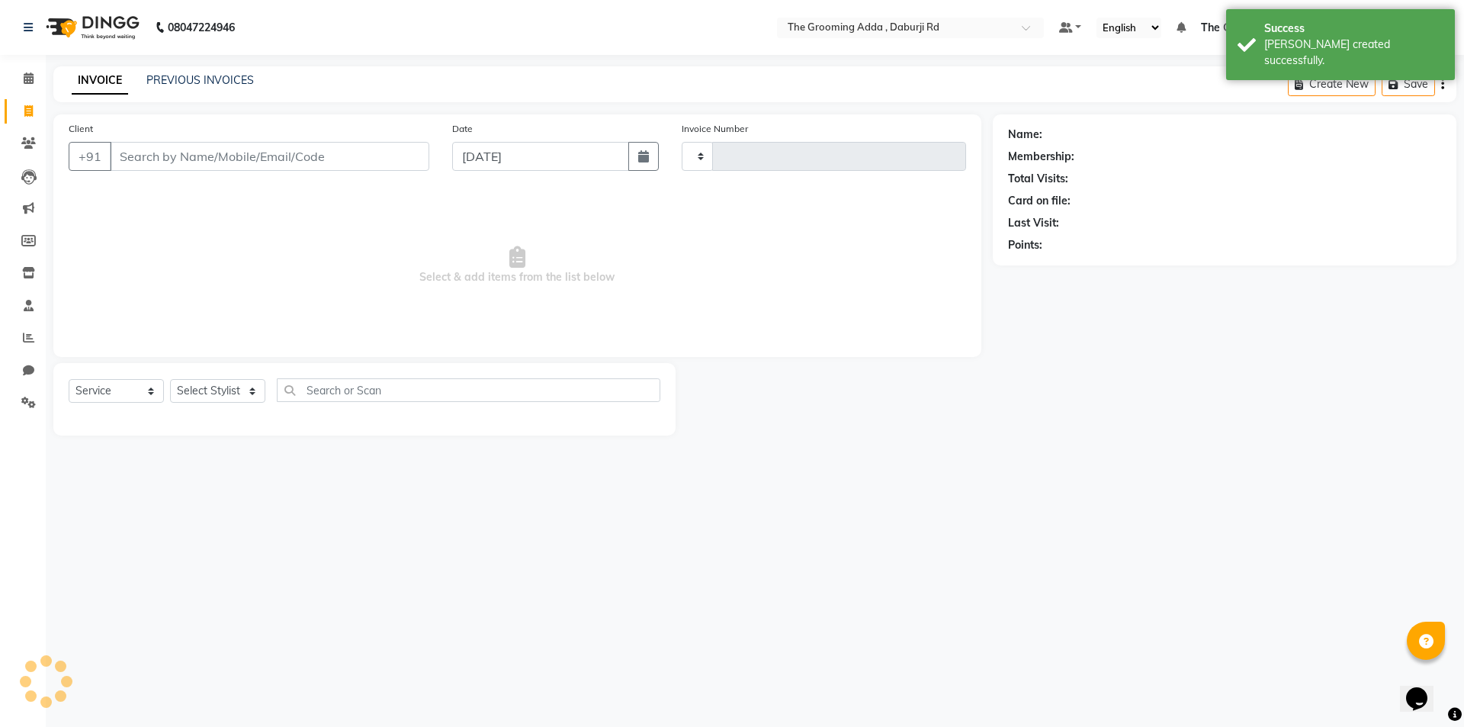
type input "1854"
select select "8001"
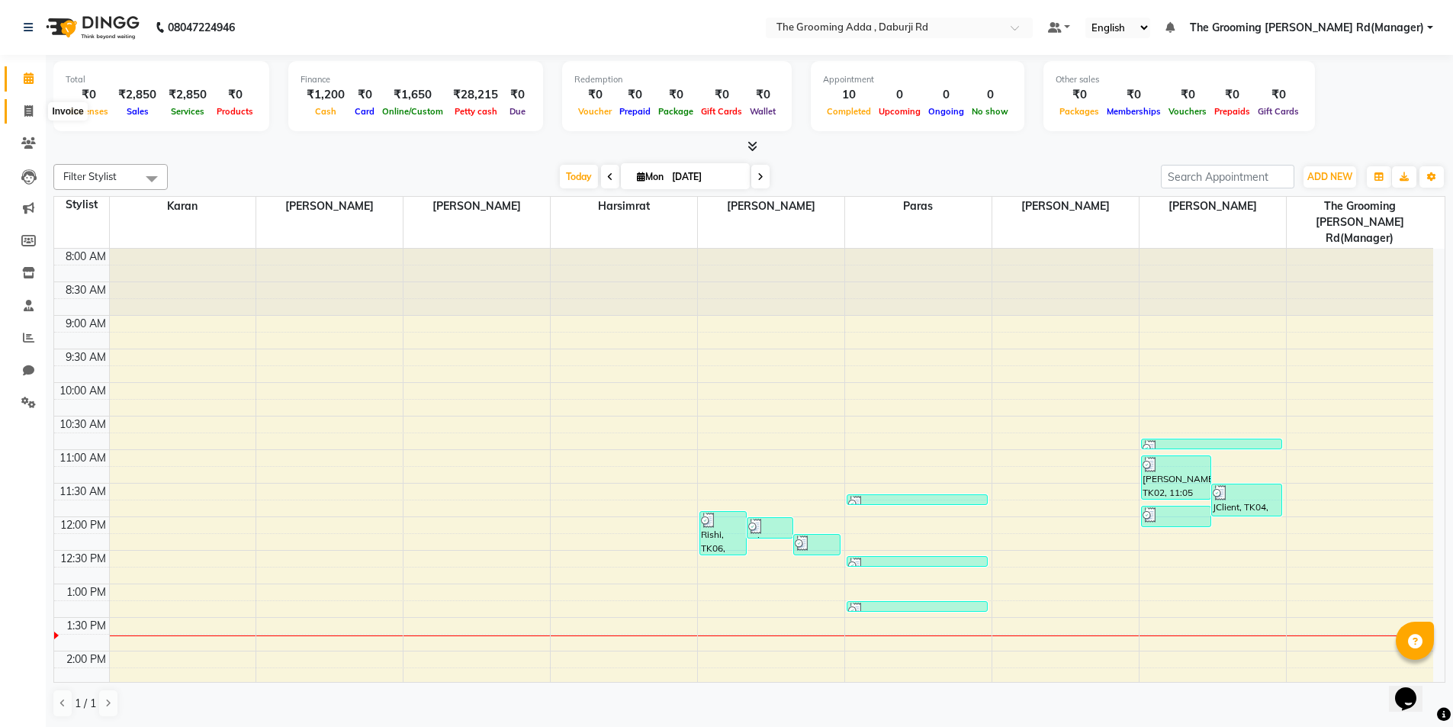
click at [24, 113] on icon at bounding box center [28, 110] width 8 height 11
select select "service"
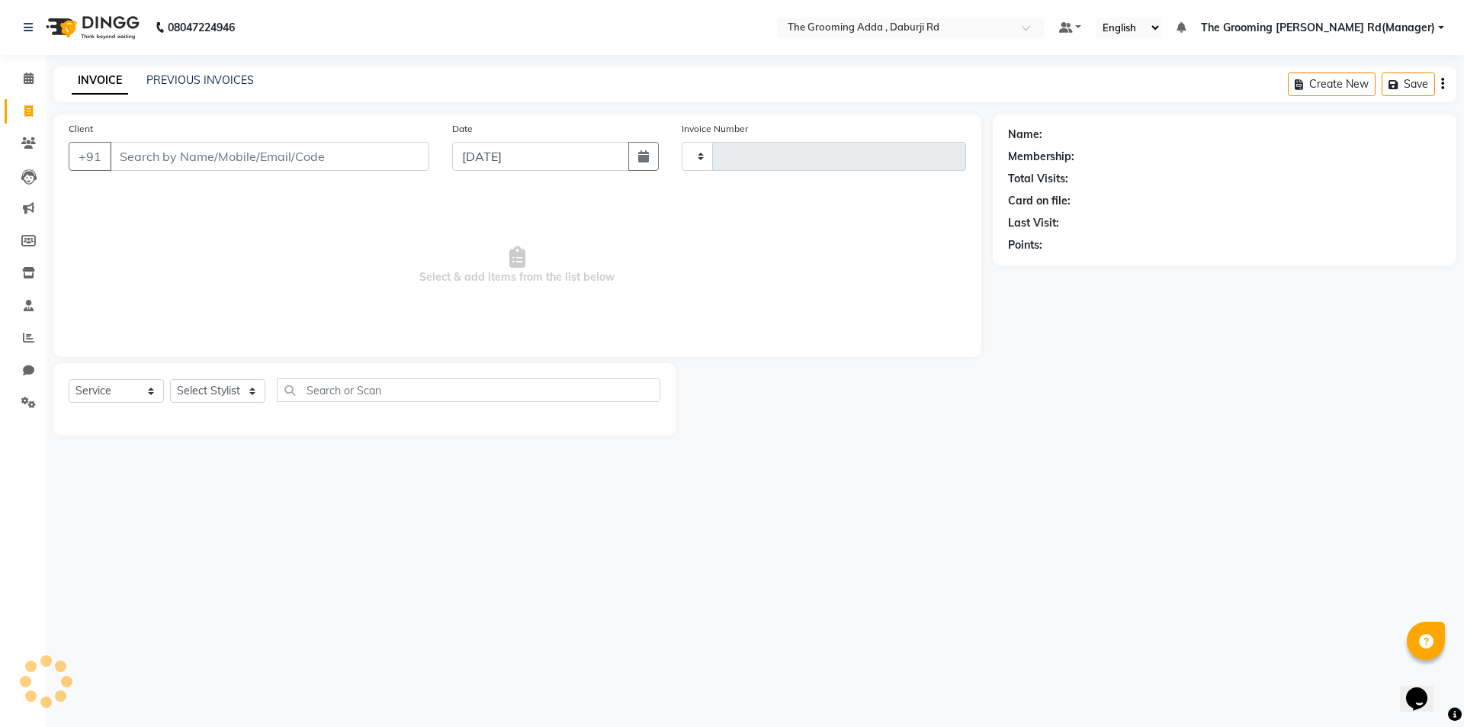
type input "1854"
select select "8001"
click at [195, 151] on input "Client" at bounding box center [270, 156] width 320 height 29
type input "9815578989"
select select "1: Object"
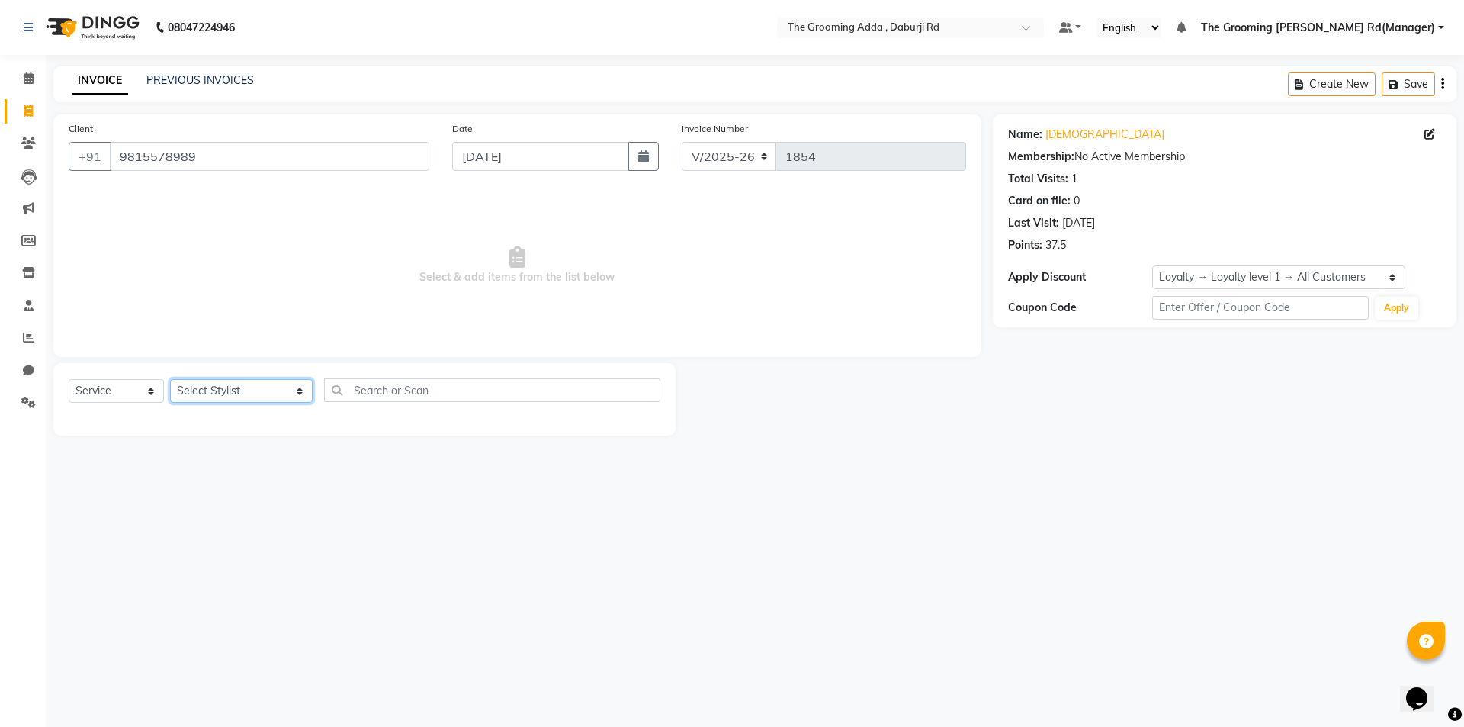
click at [239, 386] on select "Select Stylist [PERSON_NAME] [PERSON_NAME] [PERSON_NAME] [PERSON_NAME] [PERSON_…" at bounding box center [241, 391] width 143 height 24
select select "79355"
click at [170, 379] on select "Select Stylist [PERSON_NAME] [PERSON_NAME] [PERSON_NAME] [PERSON_NAME] [PERSON_…" at bounding box center [241, 391] width 143 height 24
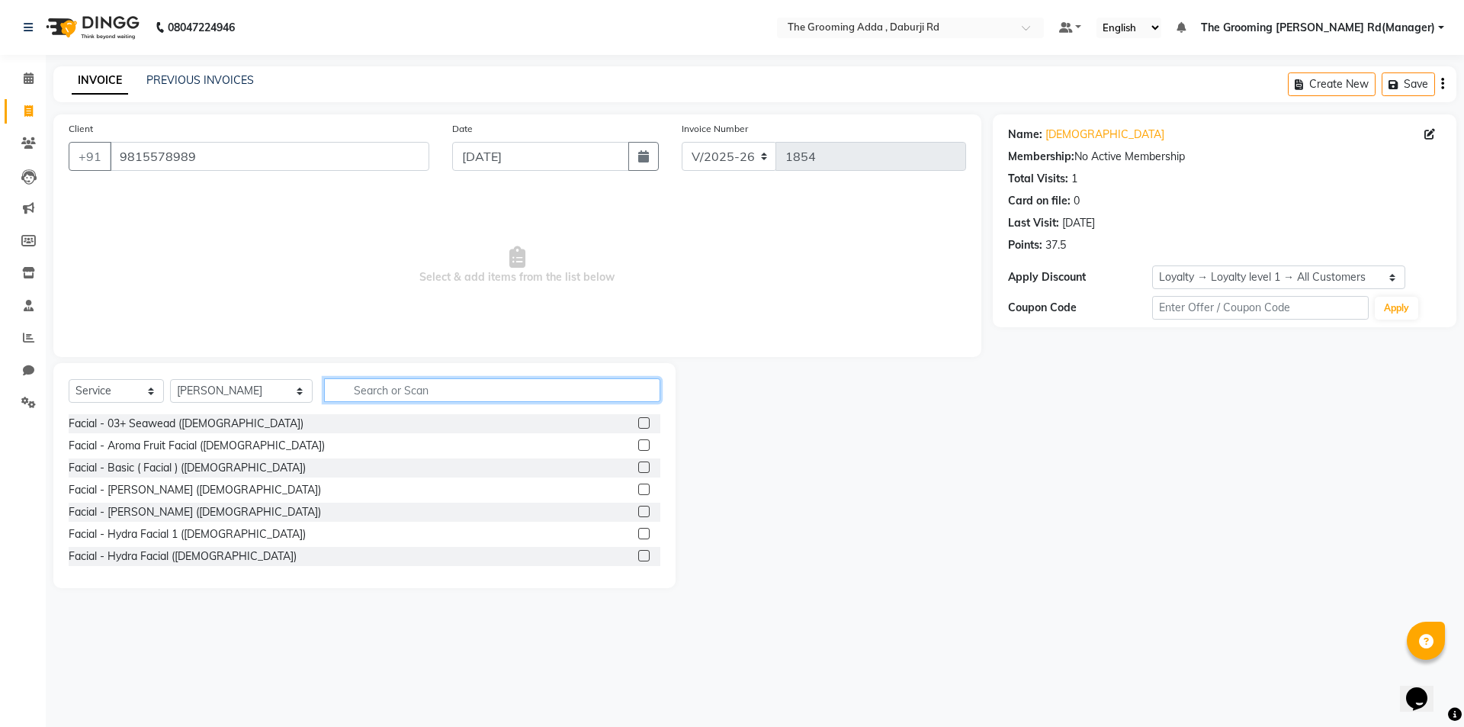
click at [356, 390] on input "text" at bounding box center [492, 390] width 336 height 24
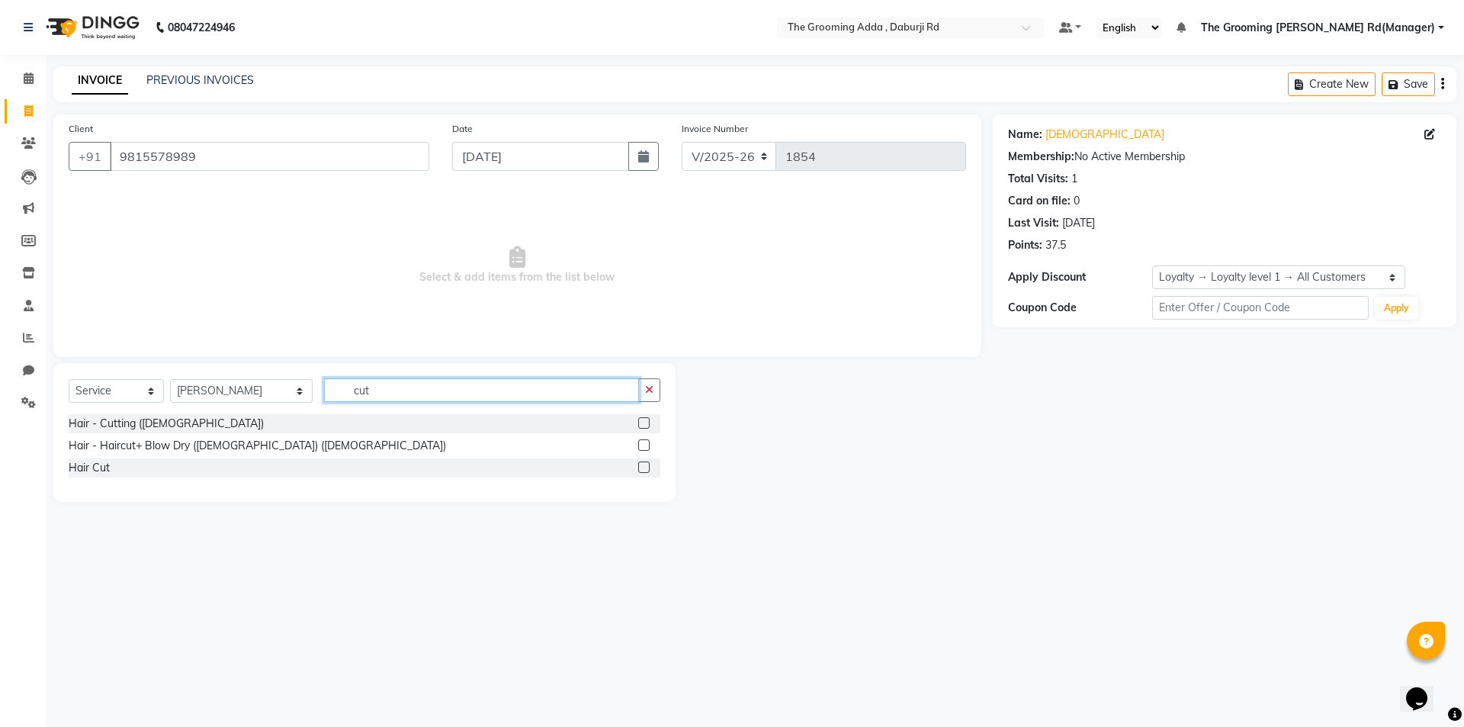
type input "cut"
click at [641, 424] on label at bounding box center [643, 422] width 11 height 11
click at [641, 424] on input "checkbox" at bounding box center [643, 424] width 10 height 10
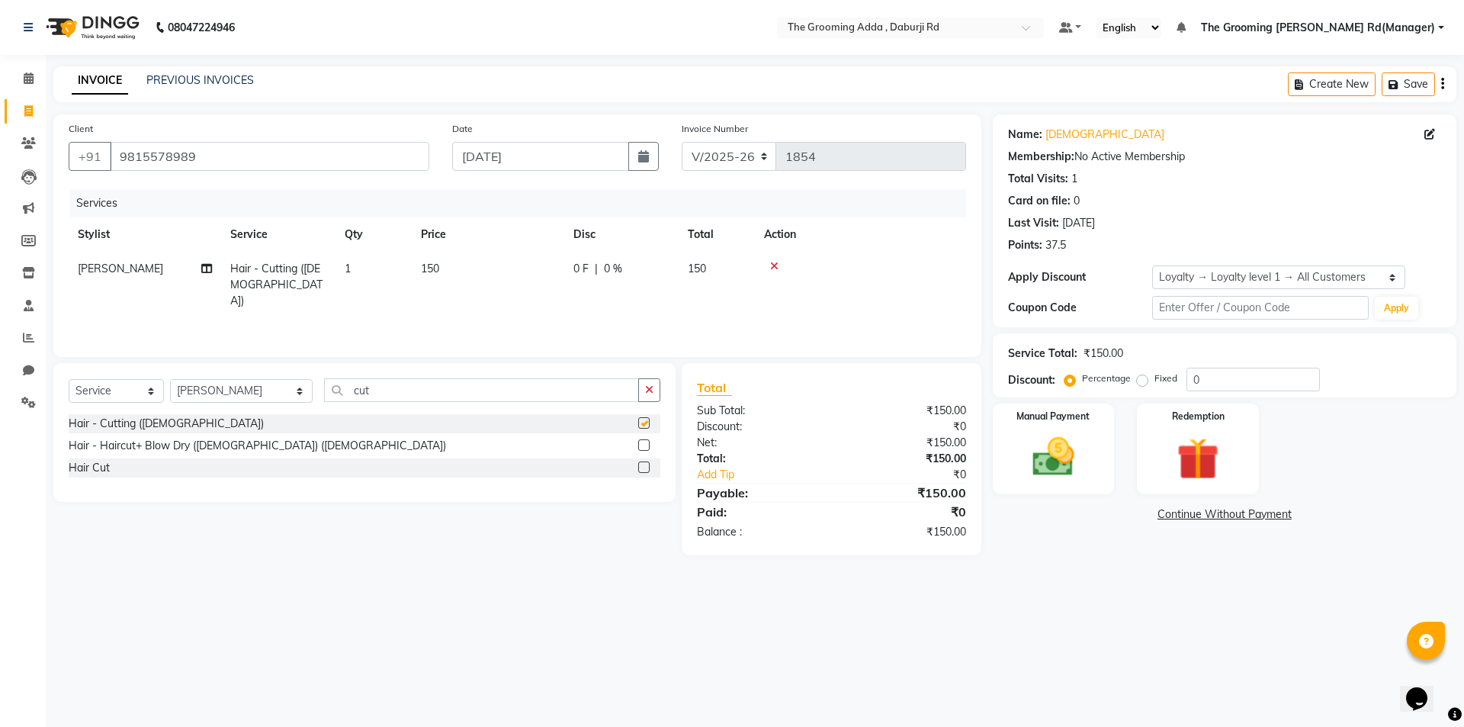
checkbox input "false"
drag, startPoint x: 514, startPoint y: 402, endPoint x: 394, endPoint y: 412, distance: 120.1
click at [394, 412] on div "Select Service Product Membership Package Voucher Prepaid Gift Card Select Styl…" at bounding box center [365, 396] width 592 height 36
click at [485, 393] on input "cut" at bounding box center [481, 390] width 315 height 24
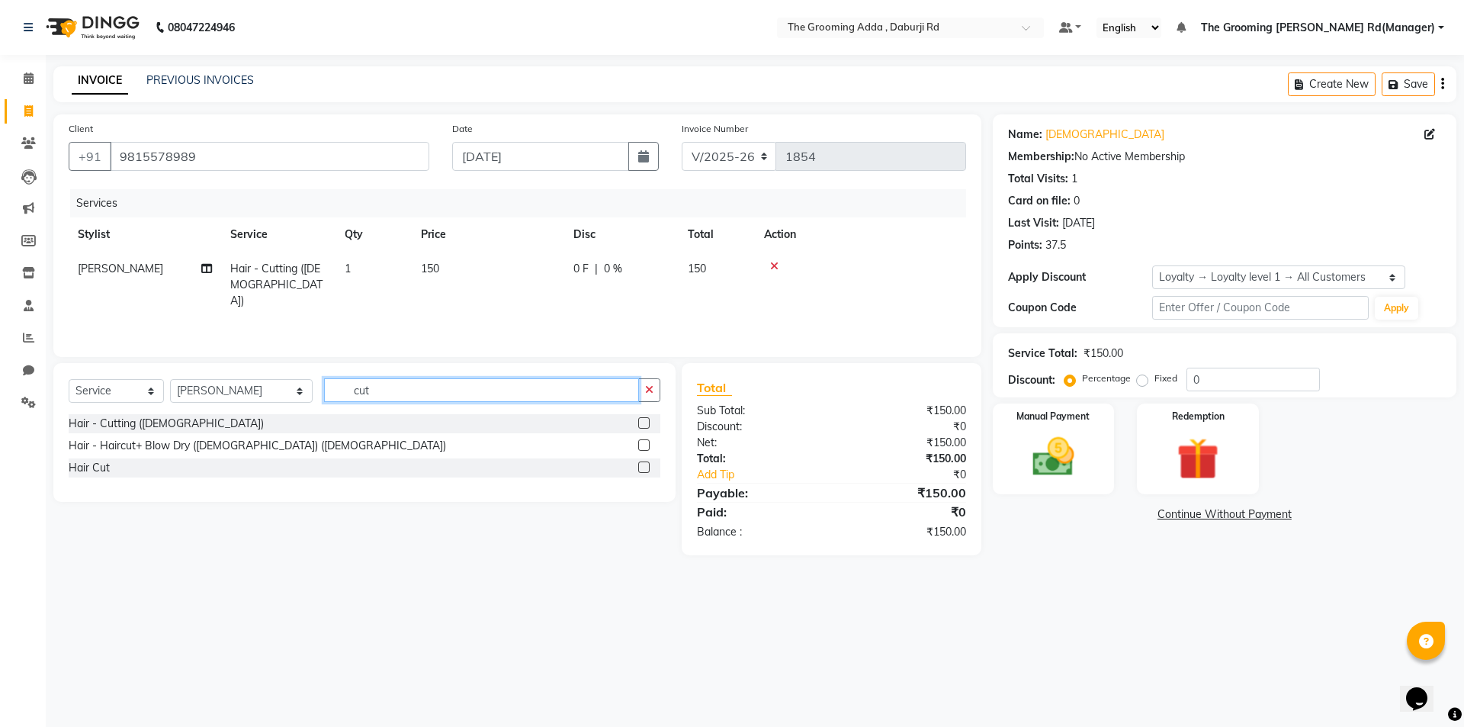
click at [485, 393] on input "cut" at bounding box center [481, 390] width 315 height 24
type input "beard"
click at [644, 419] on label at bounding box center [643, 422] width 11 height 11
click at [644, 419] on input "checkbox" at bounding box center [643, 424] width 10 height 10
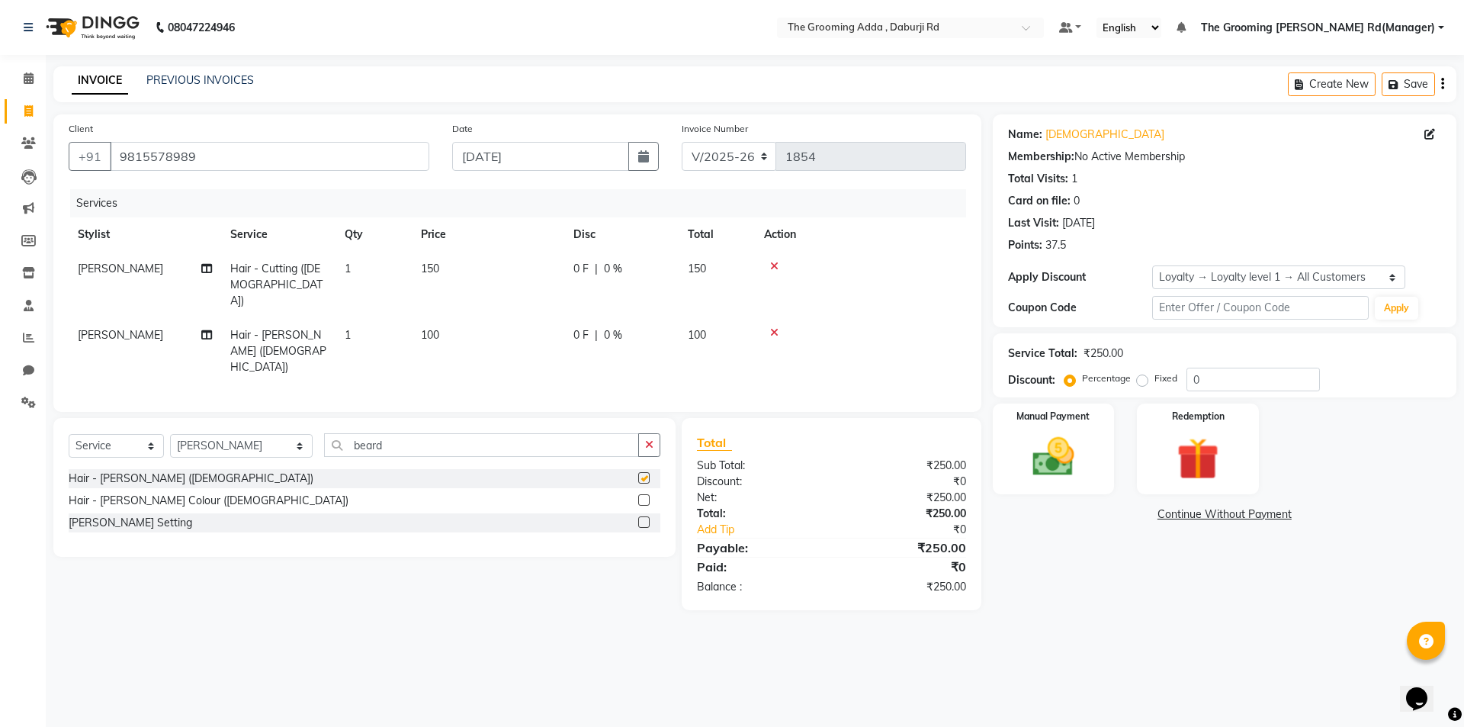
checkbox input "false"
click at [432, 268] on span "150" at bounding box center [430, 269] width 18 height 14
select select "79355"
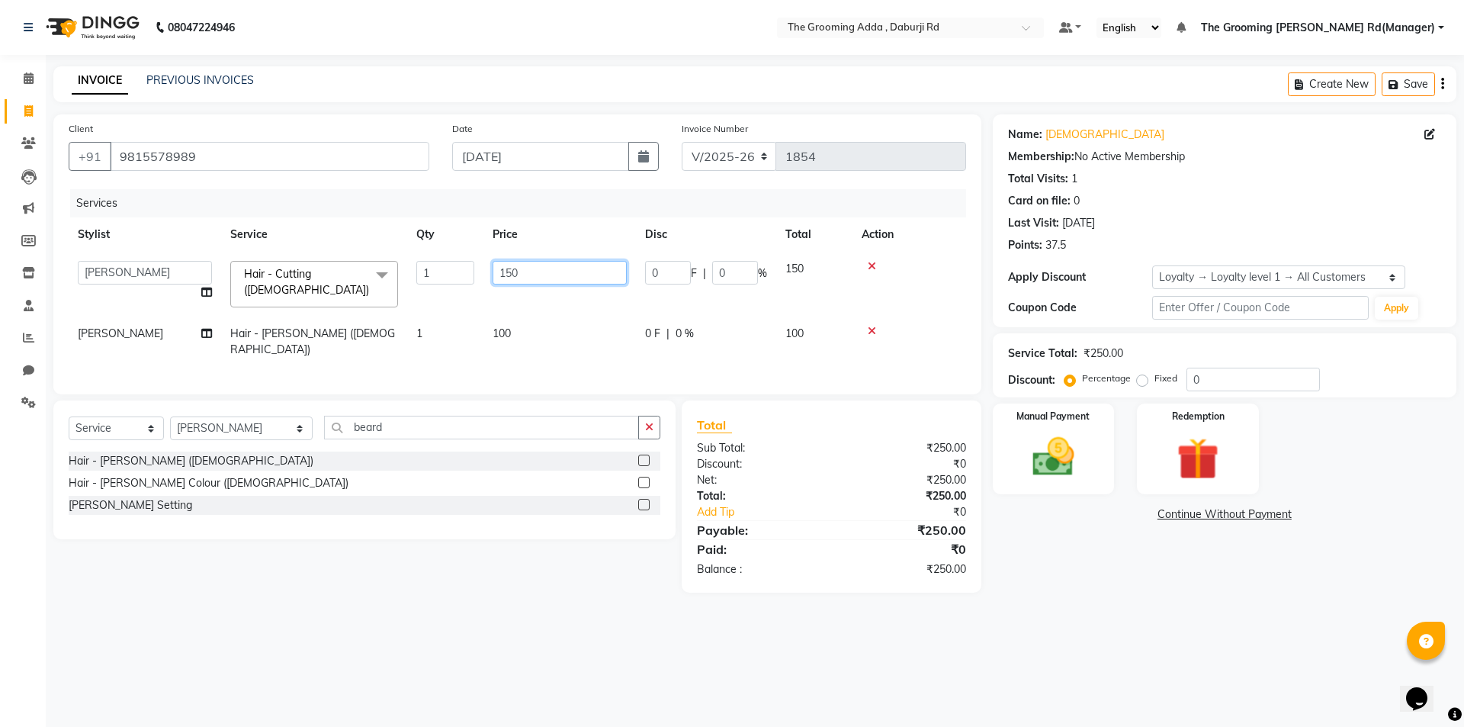
drag, startPoint x: 563, startPoint y: 266, endPoint x: 477, endPoint y: 287, distance: 87.9
click at [477, 287] on tr "Baljinder Bhawna Harsimrat Jobandeep Singh Karan Mehak Muskan Gupta Paras The G…" at bounding box center [518, 284] width 898 height 65
type input "100"
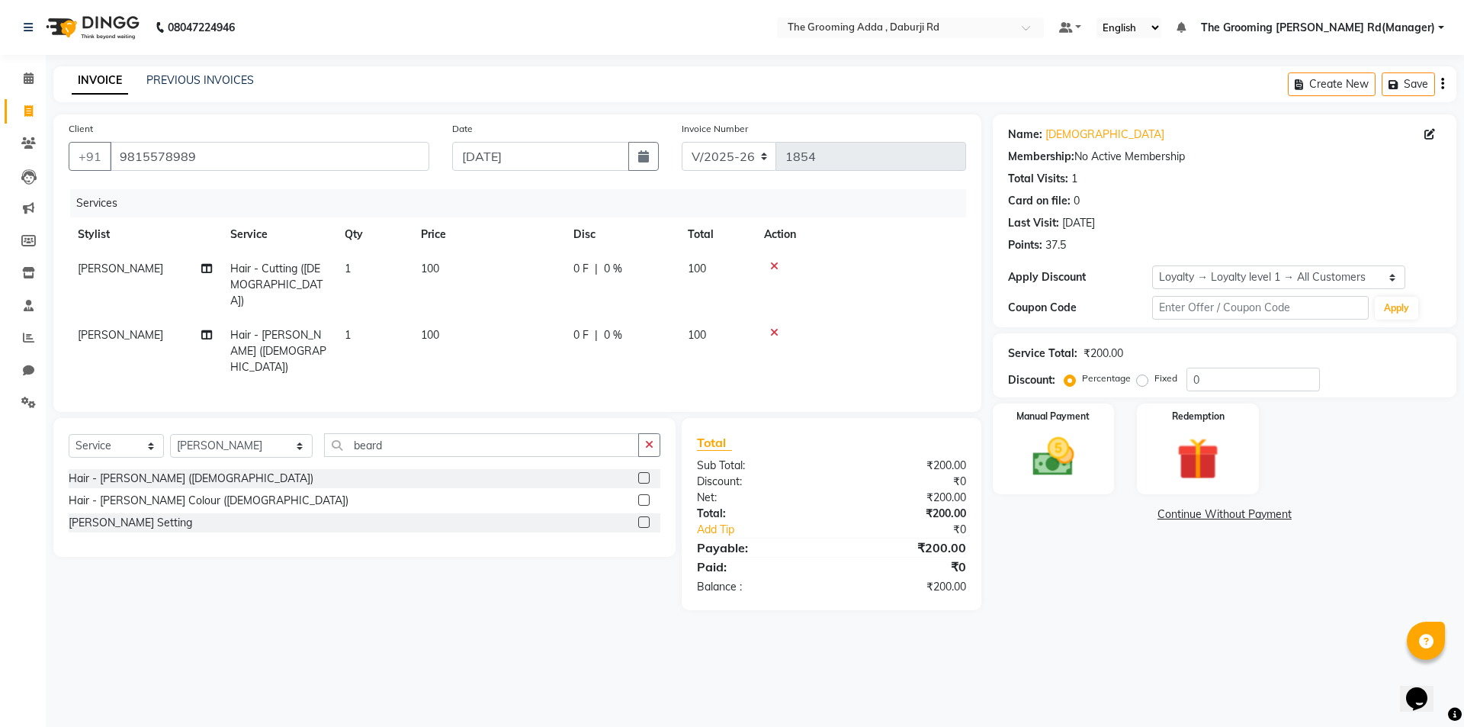
click at [377, 563] on div "Select Service Product Membership Package Voucher Prepaid Gift Card Select Styl…" at bounding box center [359, 514] width 634 height 192
drag, startPoint x: 392, startPoint y: 413, endPoint x: 271, endPoint y: 413, distance: 121.3
click at [271, 433] on div "Select Service Product Membership Package Voucher Prepaid Gift Card Select Styl…" at bounding box center [365, 451] width 592 height 36
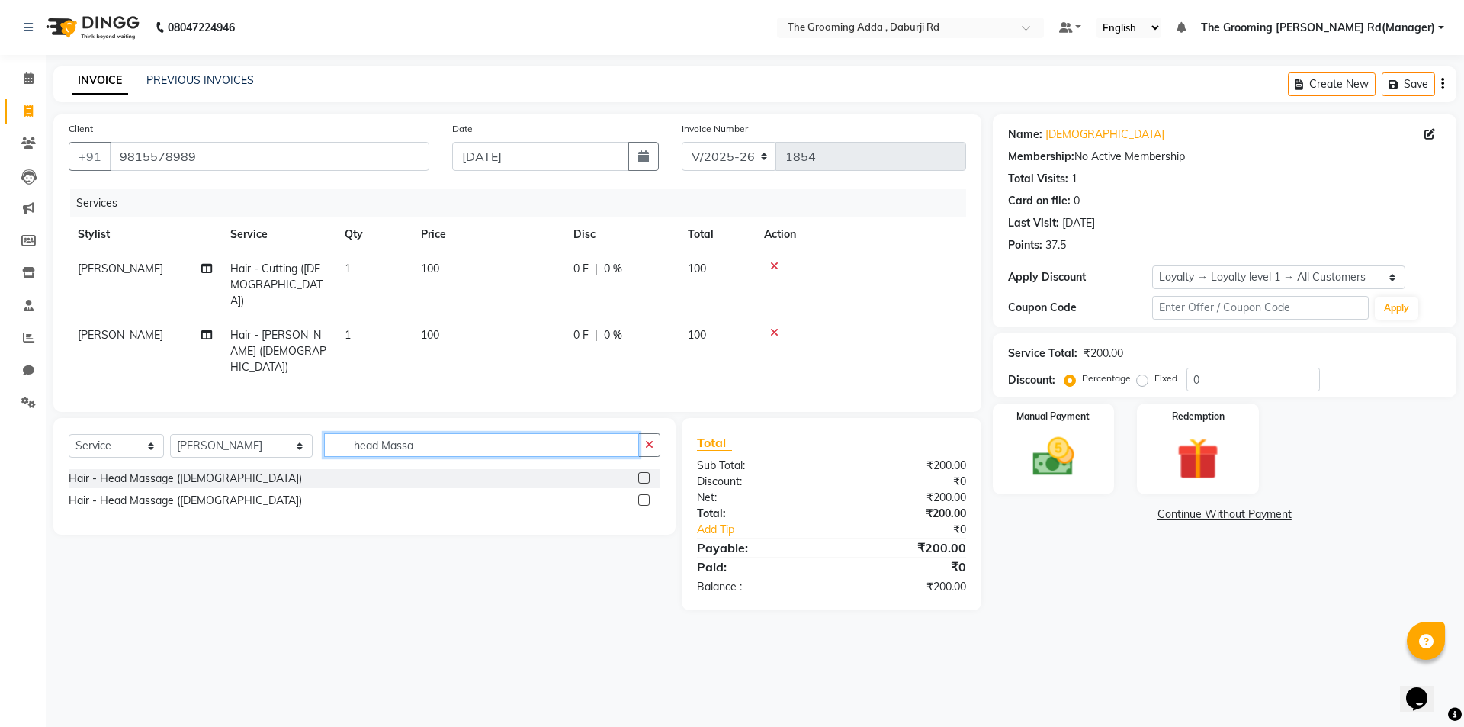
type input "head Massa"
click at [644, 472] on label at bounding box center [643, 477] width 11 height 11
click at [644, 474] on input "checkbox" at bounding box center [643, 479] width 10 height 10
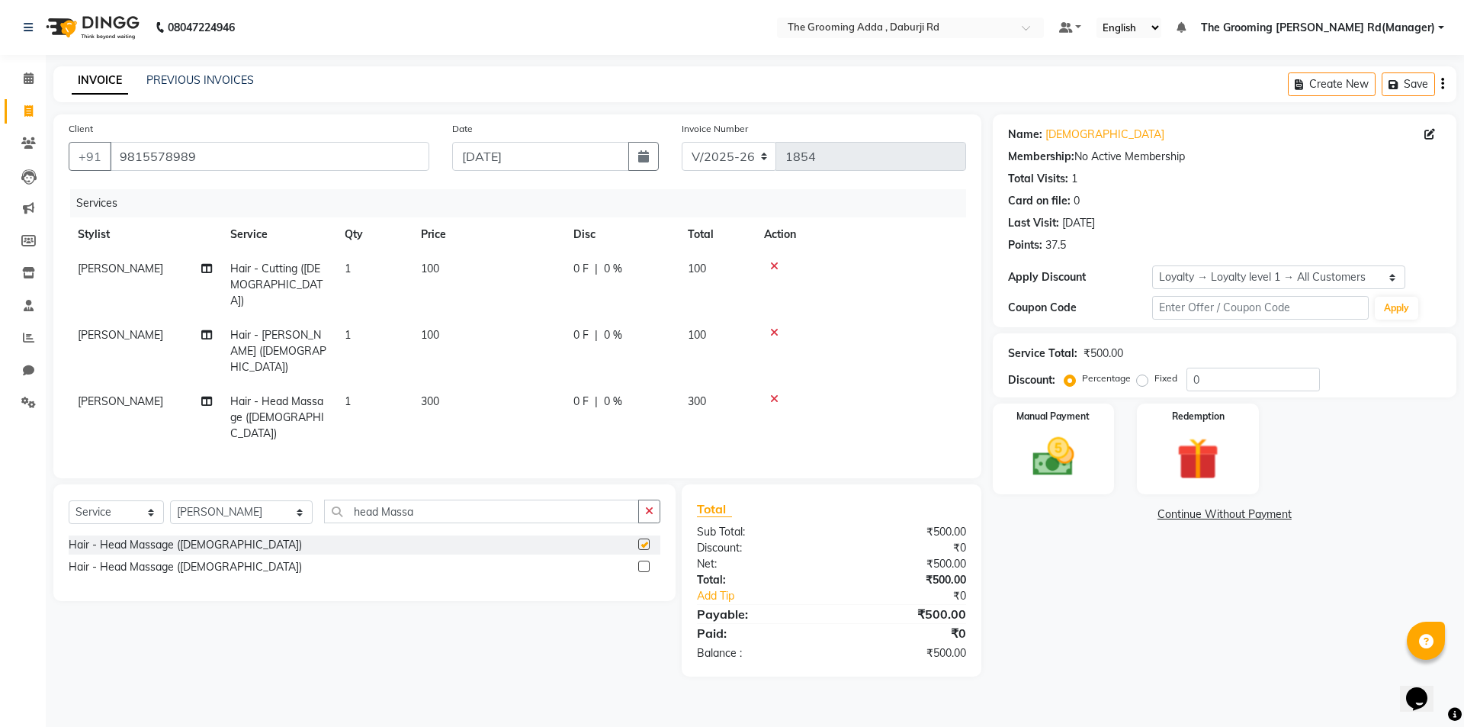
checkbox input "false"
drag, startPoint x: 422, startPoint y: 460, endPoint x: 311, endPoint y: 454, distance: 111.5
click at [311, 500] on div "Select Service Product Membership Package Voucher Prepaid Gift Card Select Styl…" at bounding box center [365, 518] width 592 height 36
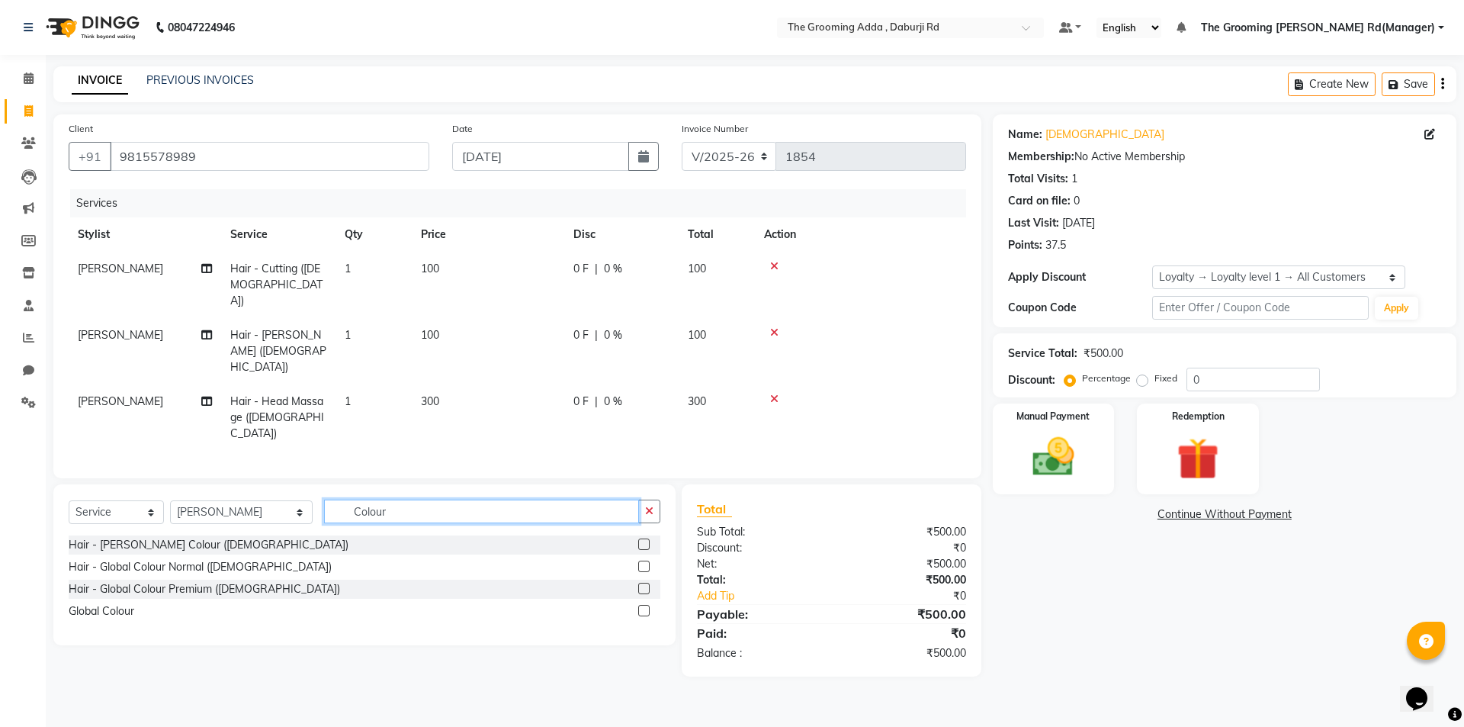
type input "Colour"
click at [643, 561] on label at bounding box center [643, 566] width 11 height 11
click at [643, 562] on input "checkbox" at bounding box center [643, 567] width 10 height 10
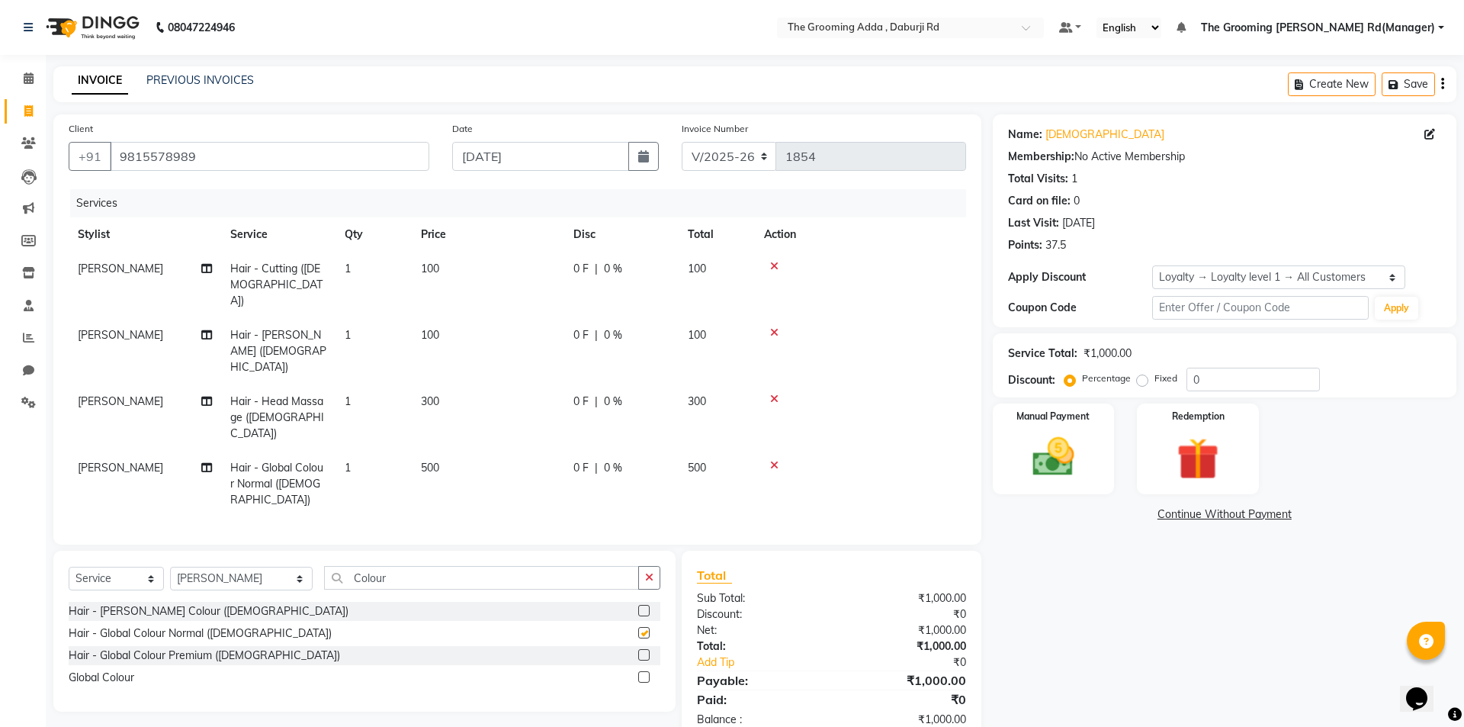
checkbox input "false"
click at [1047, 441] on img at bounding box center [1053, 457] width 71 height 50
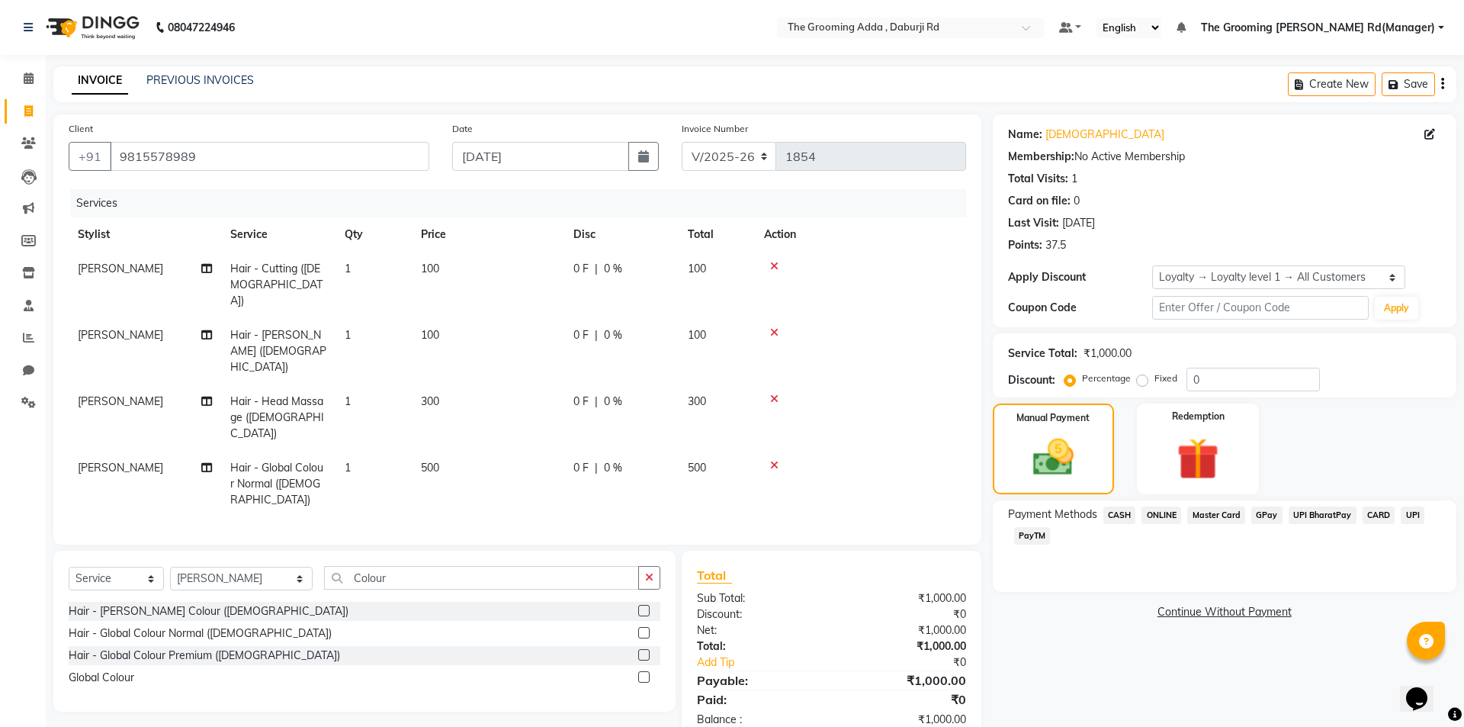
click at [1123, 512] on span "CASH" at bounding box center [1120, 515] width 33 height 18
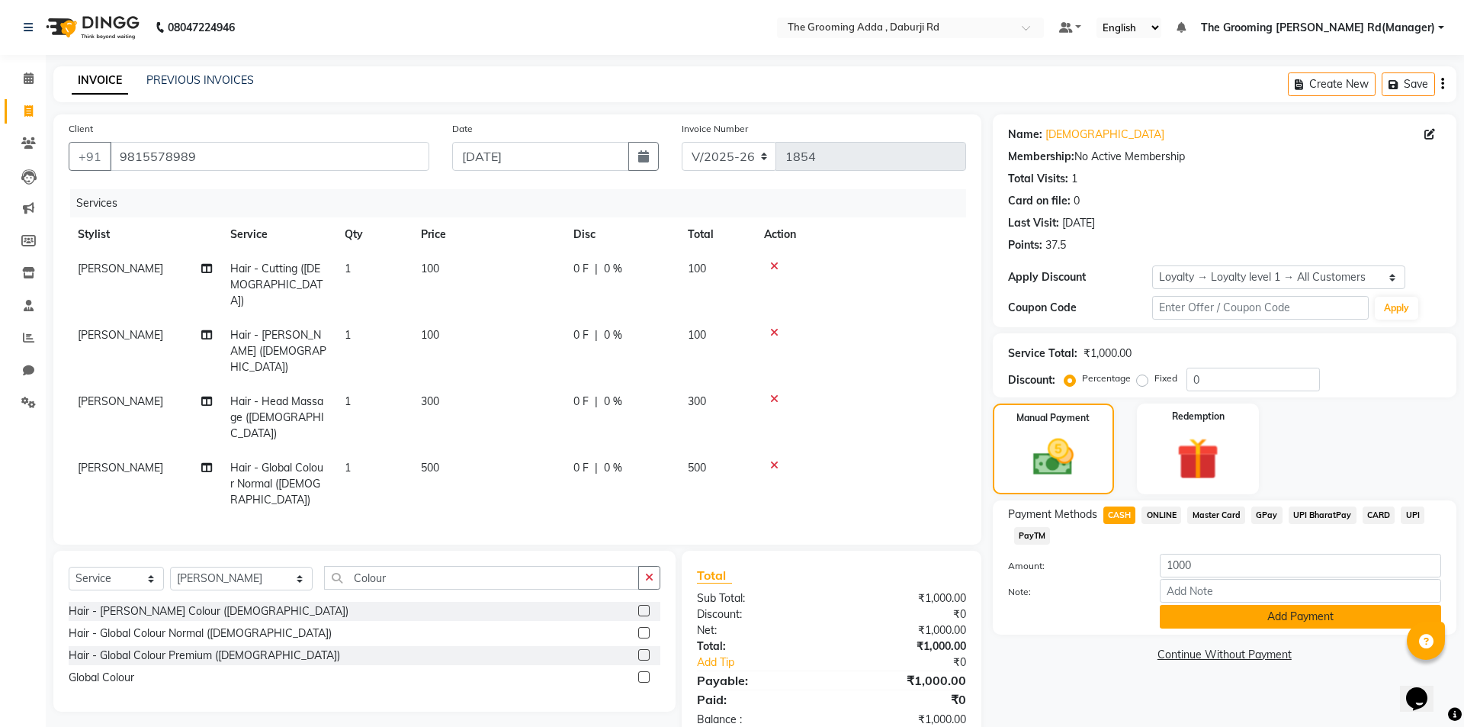
click at [1200, 619] on button "Add Payment" at bounding box center [1300, 617] width 281 height 24
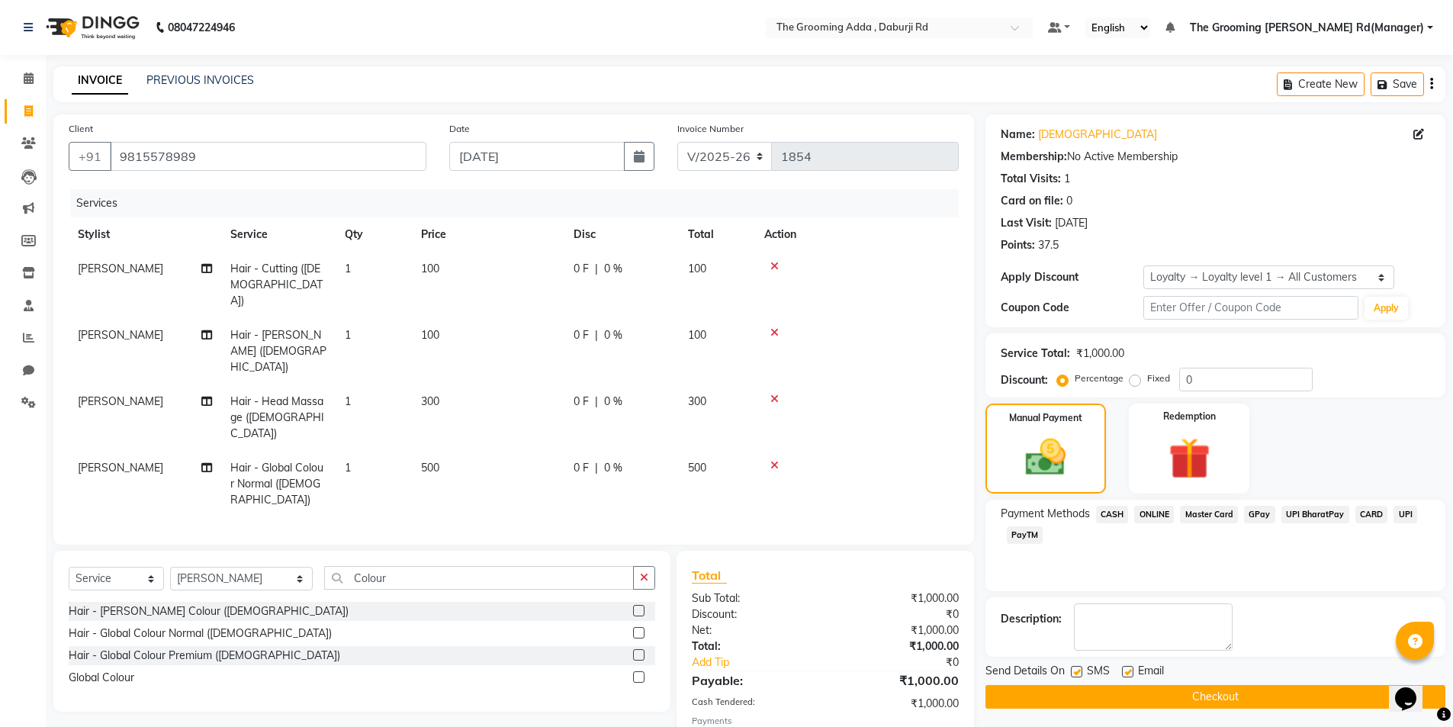
click at [1132, 675] on label at bounding box center [1127, 671] width 11 height 11
click at [1132, 675] on input "checkbox" at bounding box center [1127, 672] width 10 height 10
checkbox input "false"
click at [1076, 673] on label at bounding box center [1076, 671] width 11 height 11
click at [1076, 673] on input "checkbox" at bounding box center [1076, 672] width 10 height 10
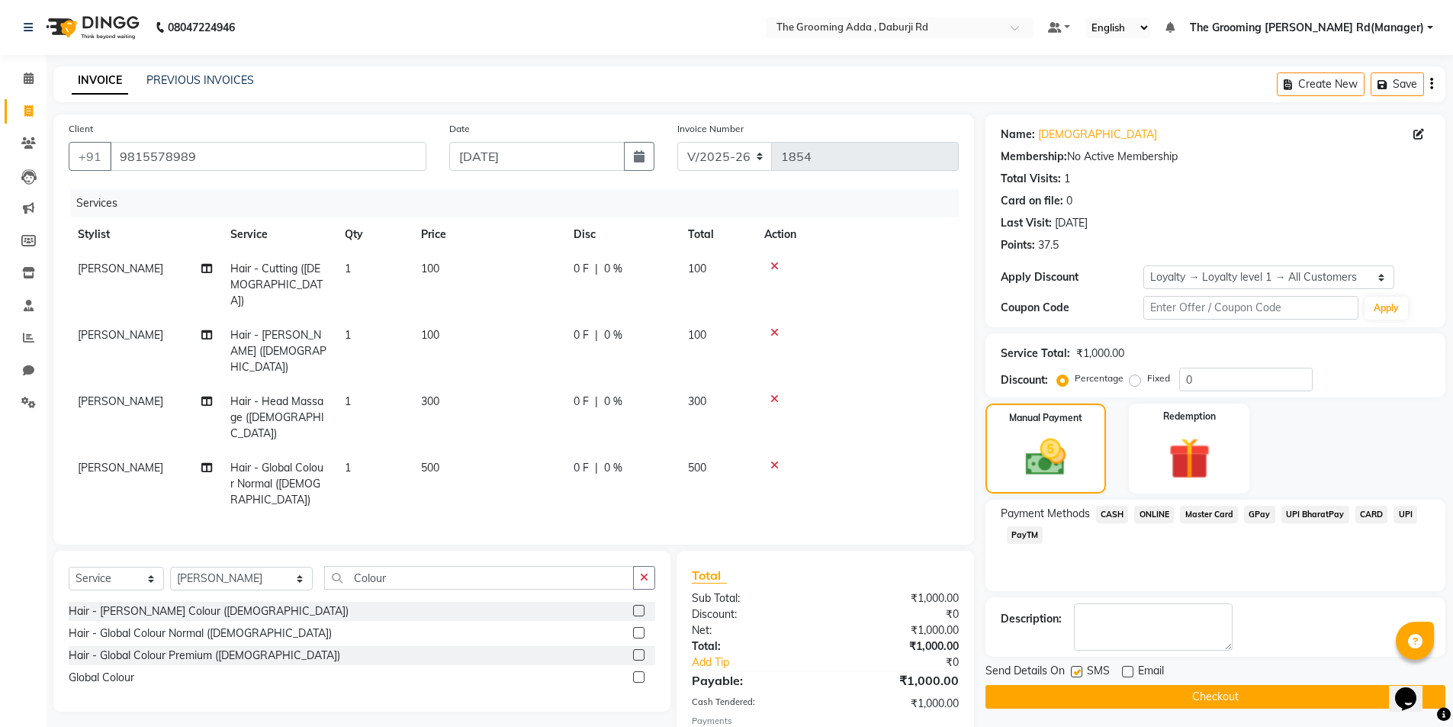
checkbox input "false"
click at [1074, 697] on button "Checkout" at bounding box center [1215, 697] width 460 height 24
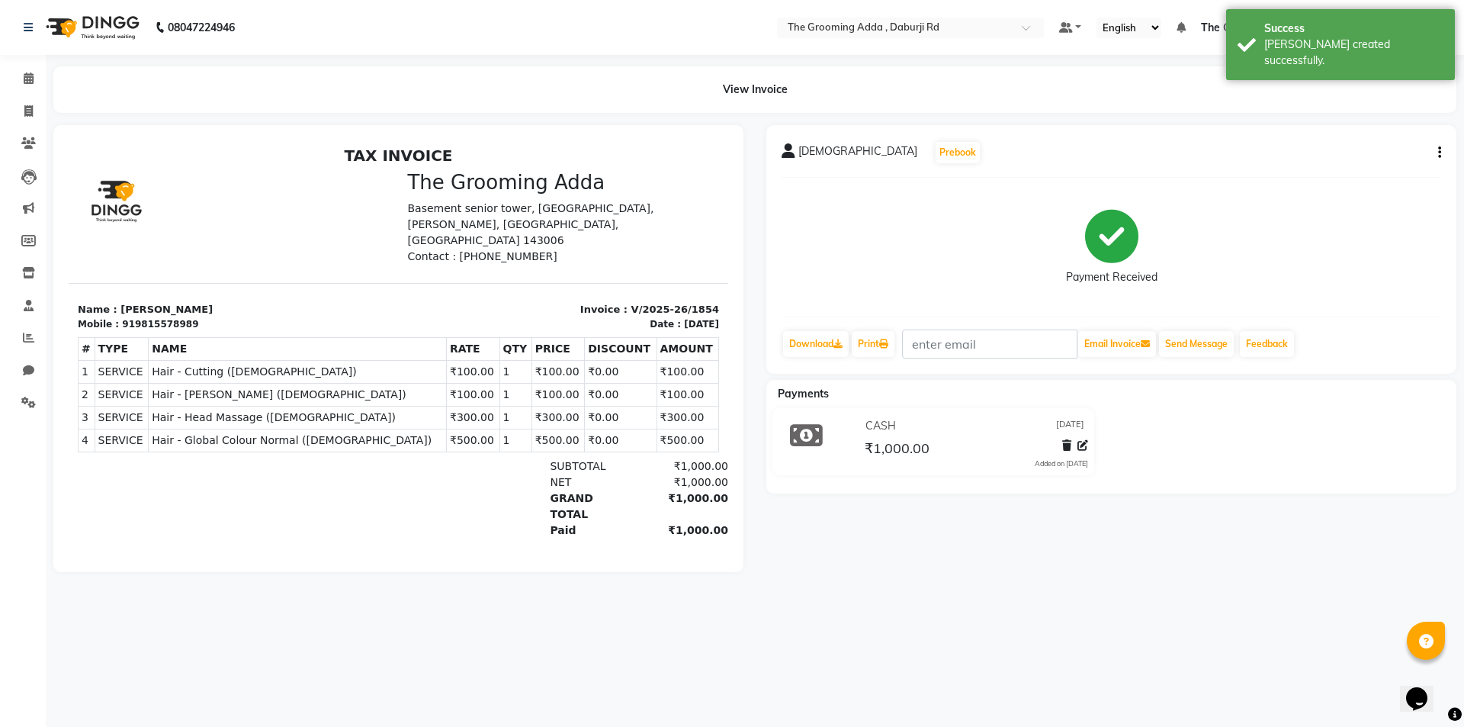
select select "service"
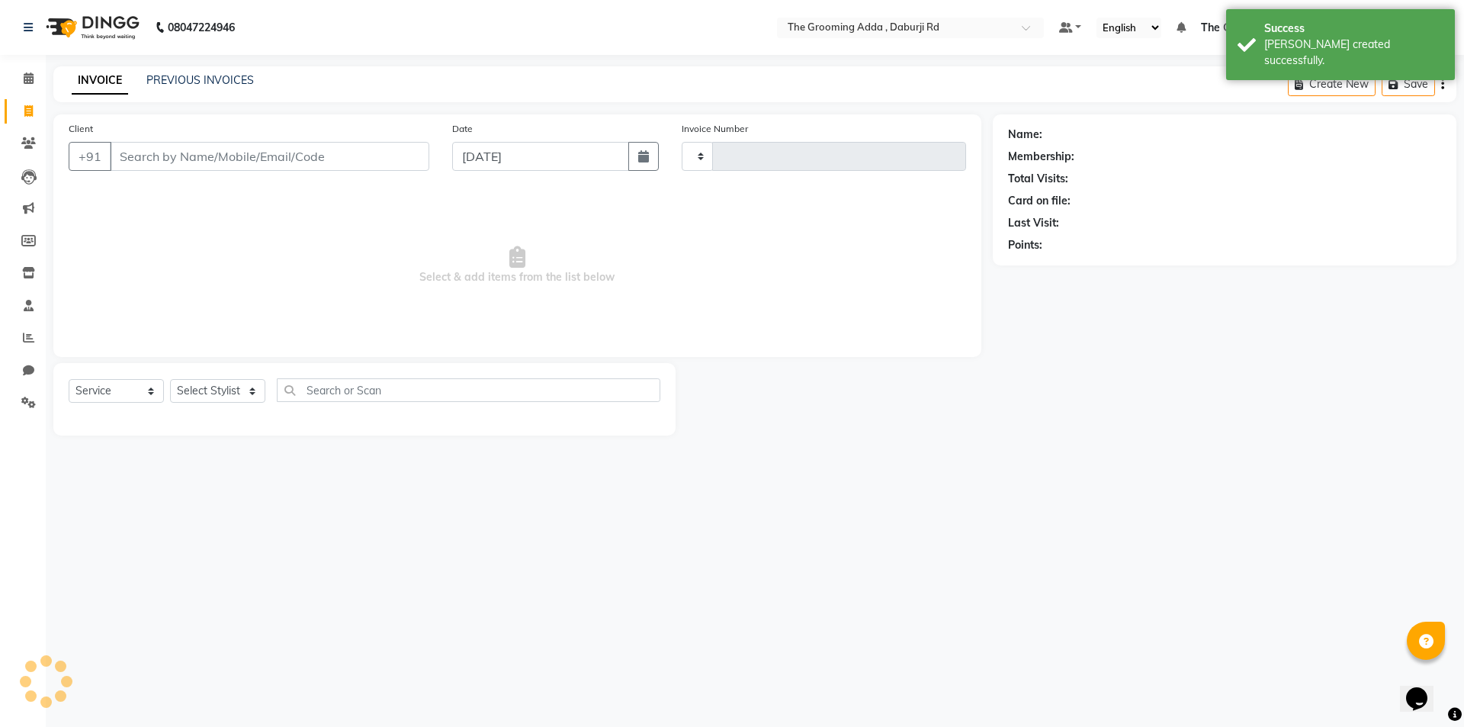
type input "1855"
select select "8001"
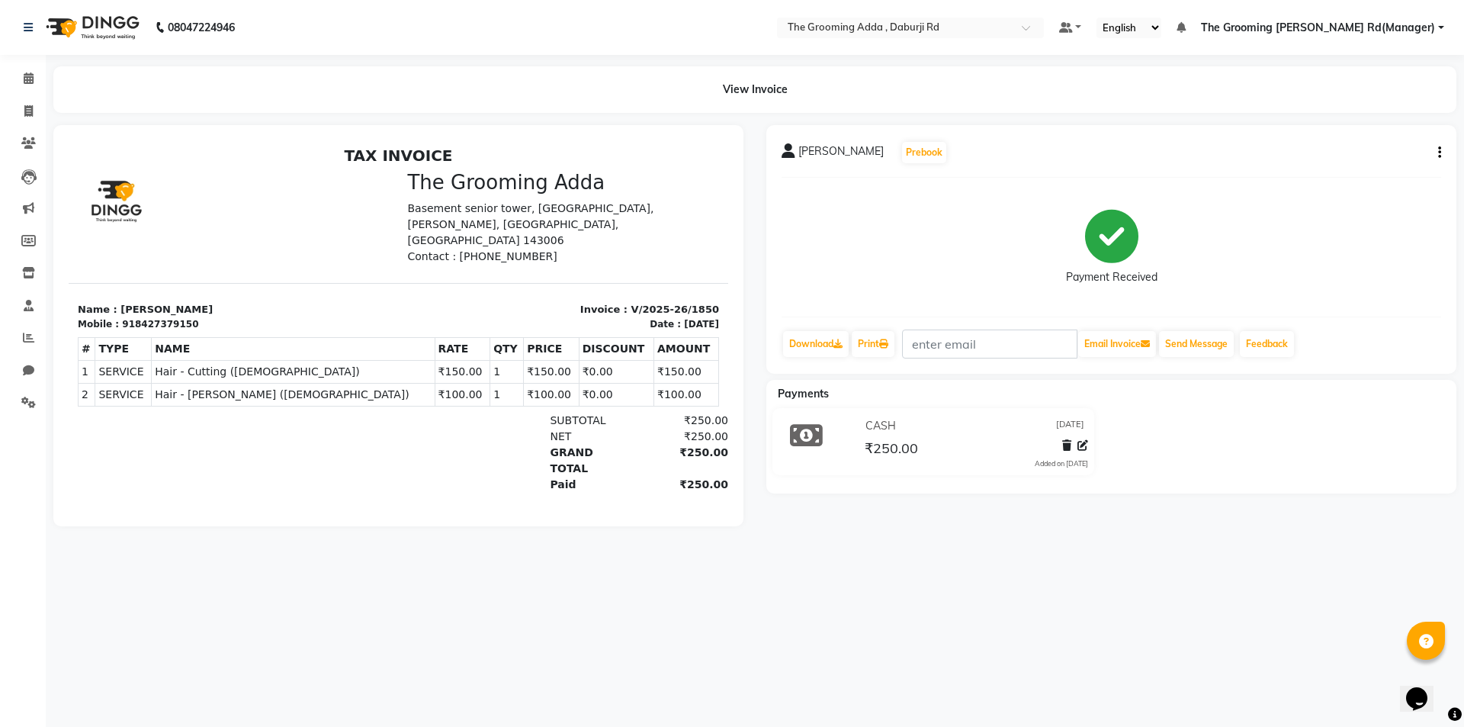
click at [1444, 152] on div "[PERSON_NAME] Prebook Payment Received Download Print Email Invoice Send Messag…" at bounding box center [1111, 249] width 690 height 249
click at [1447, 146] on div "[PERSON_NAME] Prebook Payment Received Download Print Email Invoice Send Messag…" at bounding box center [1111, 249] width 690 height 249
click at [1444, 149] on div "[PERSON_NAME] Prebook Payment Received Download Print Email Invoice Send Messag…" at bounding box center [1111, 249] width 690 height 249
click at [1439, 153] on icon "button" at bounding box center [1439, 153] width 3 height 1
click at [1363, 151] on div "Edit Item Staff" at bounding box center [1364, 152] width 104 height 19
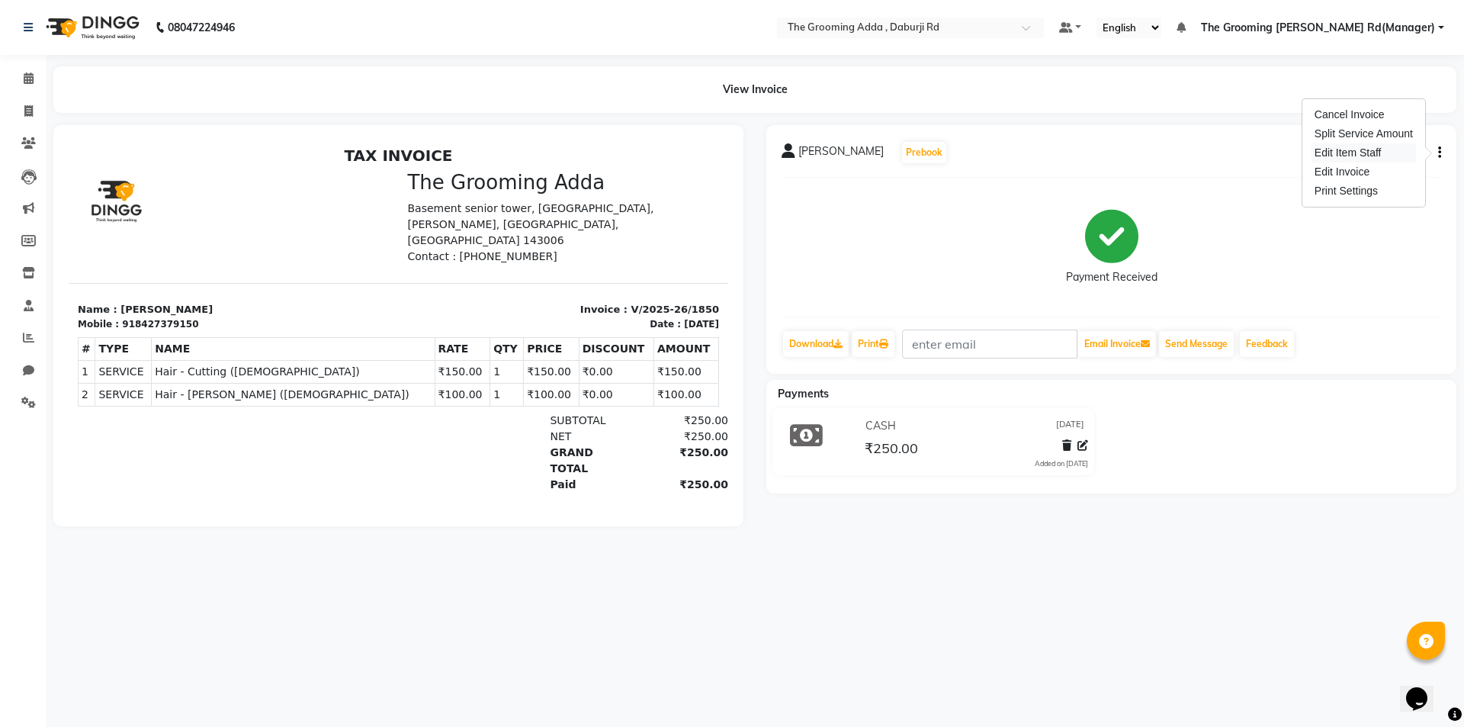
select select
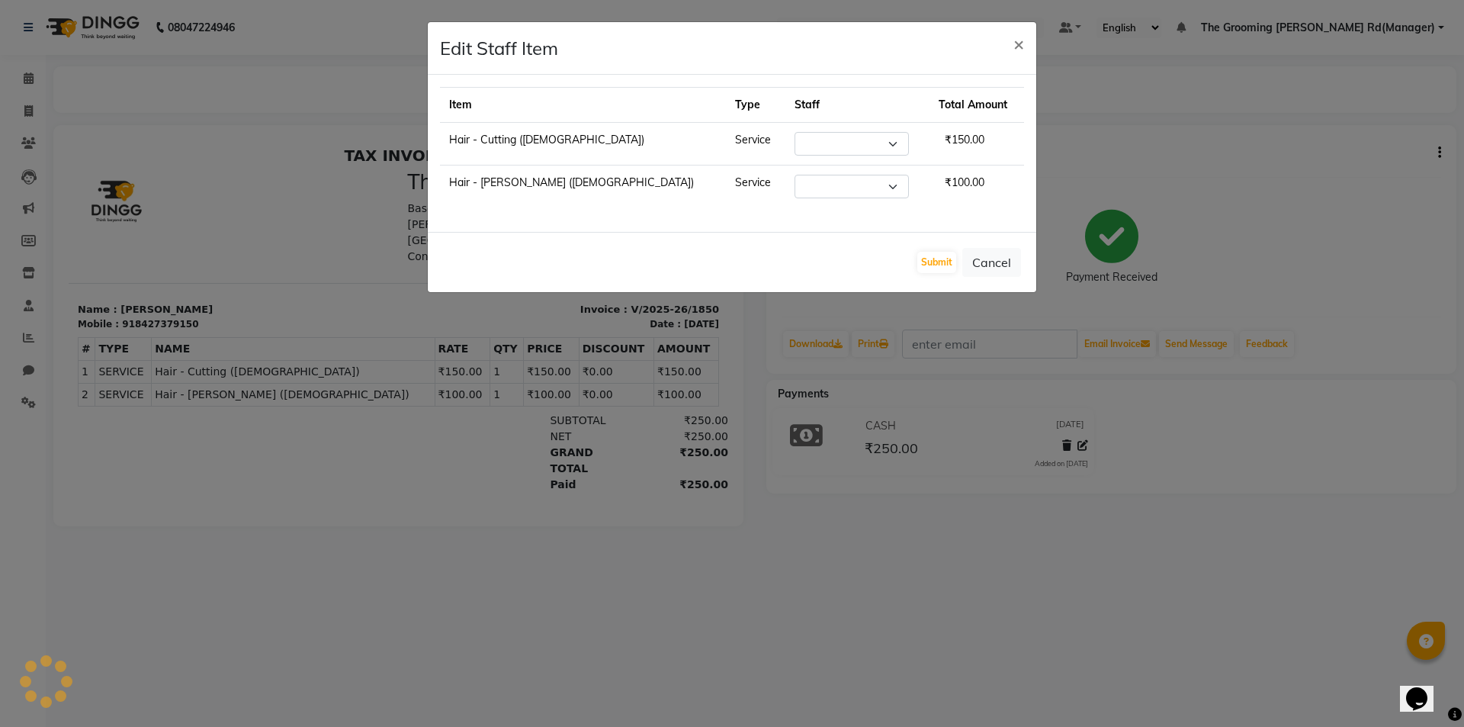
select select "79355"
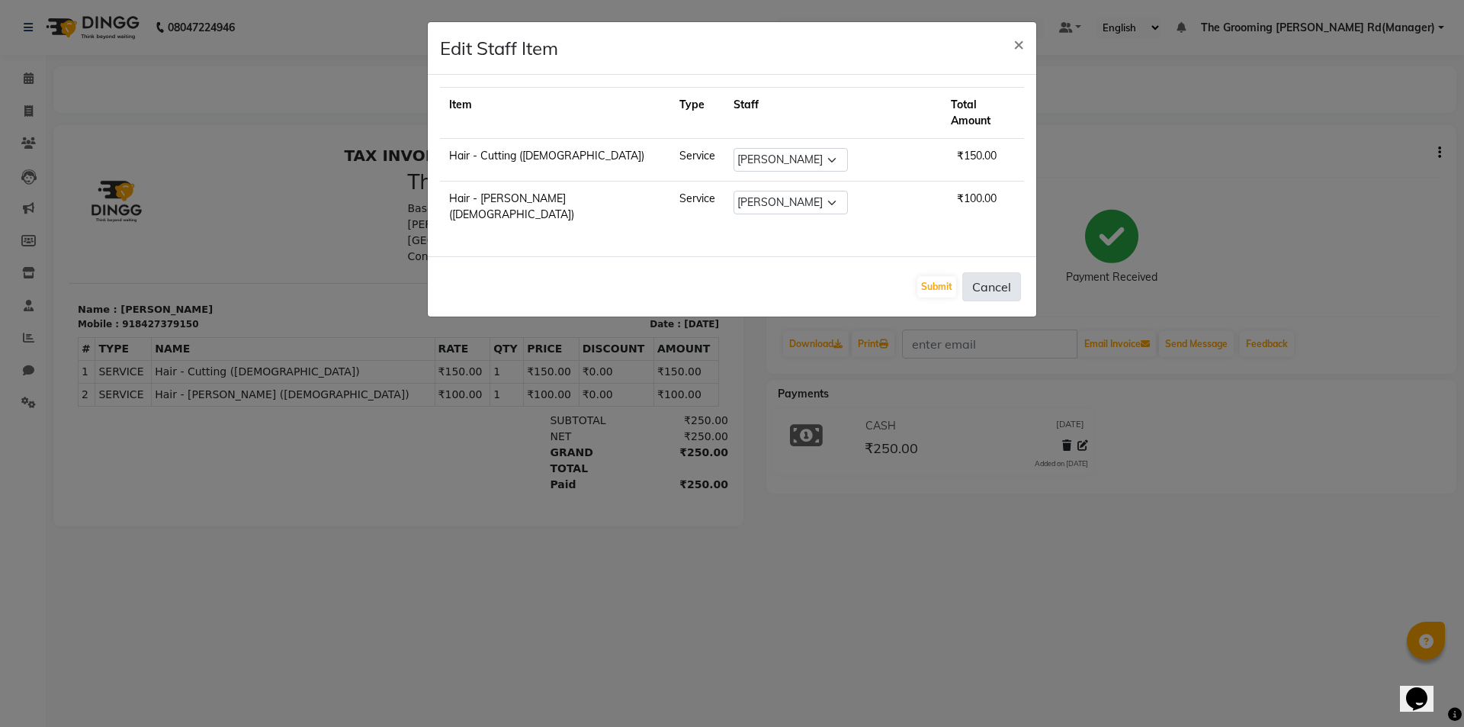
click at [986, 272] on button "Cancel" at bounding box center [991, 286] width 59 height 29
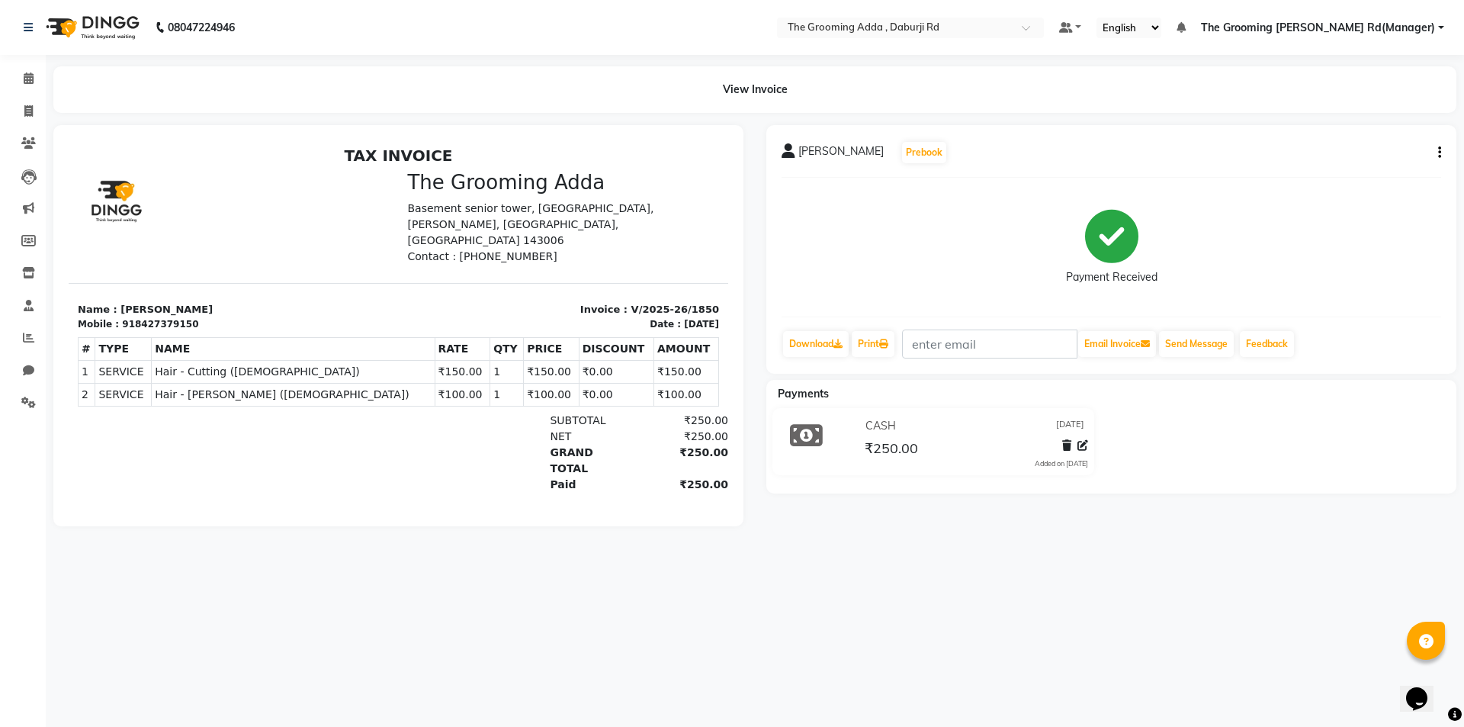
drag, startPoint x: 137, startPoint y: 31, endPoint x: 263, endPoint y: 0, distance: 129.5
click at [138, 31] on img at bounding box center [91, 27] width 104 height 43
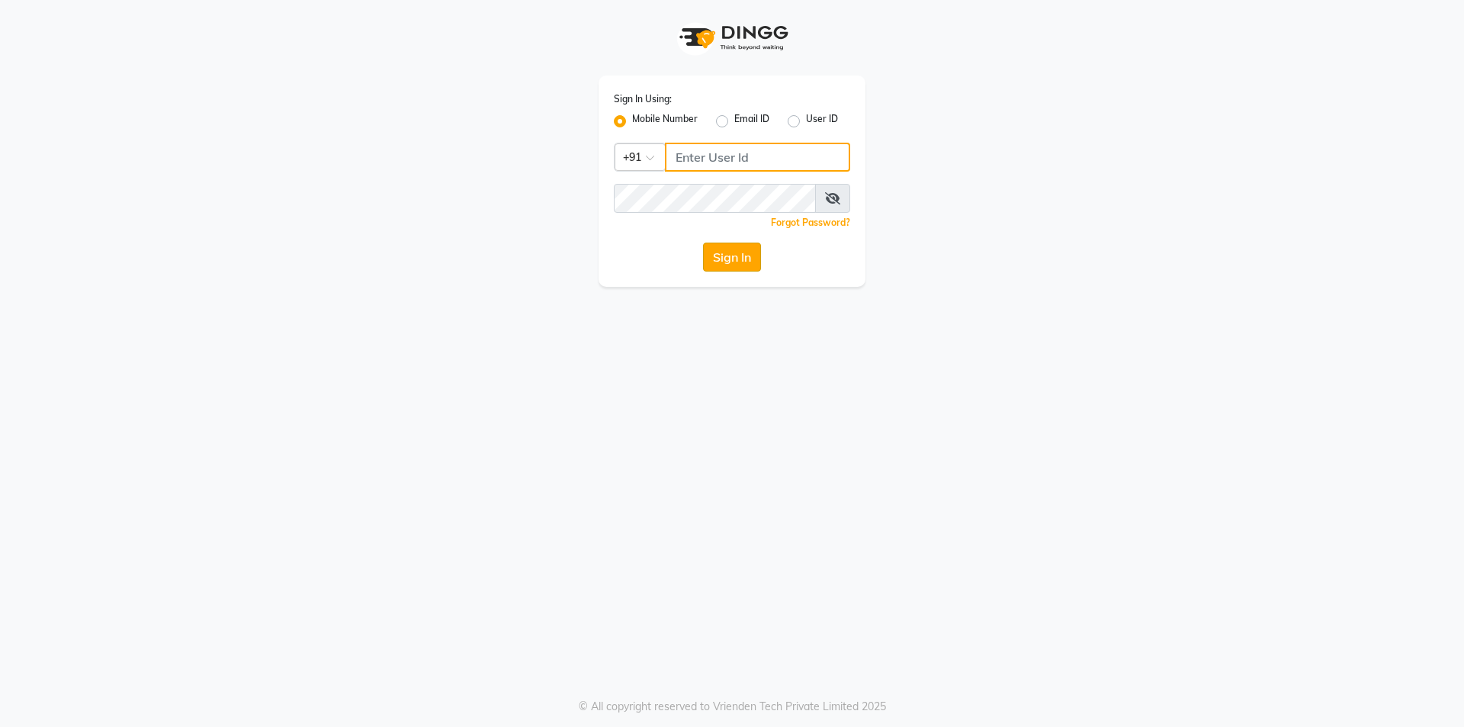
type input "7860000186"
click at [737, 256] on button "Sign In" at bounding box center [732, 257] width 58 height 29
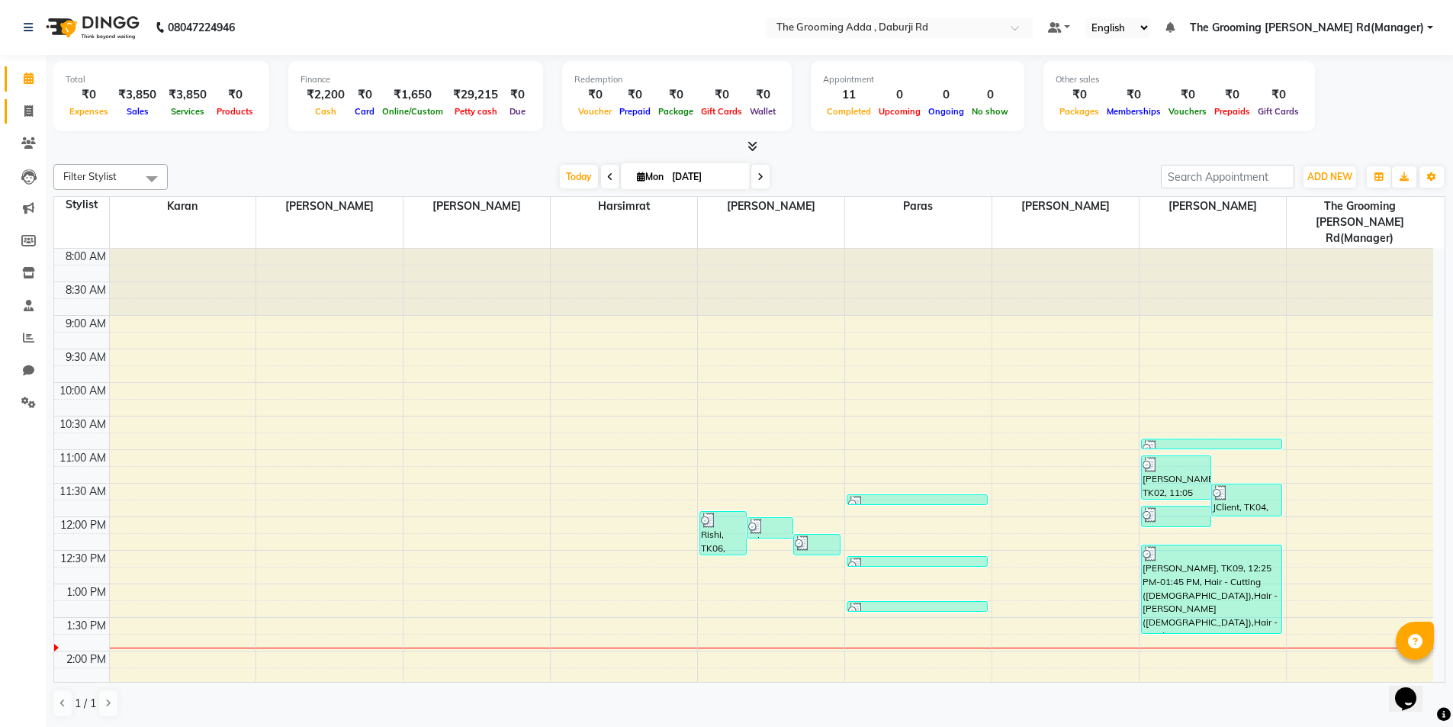
click at [25, 115] on icon at bounding box center [28, 110] width 8 height 11
select select "service"
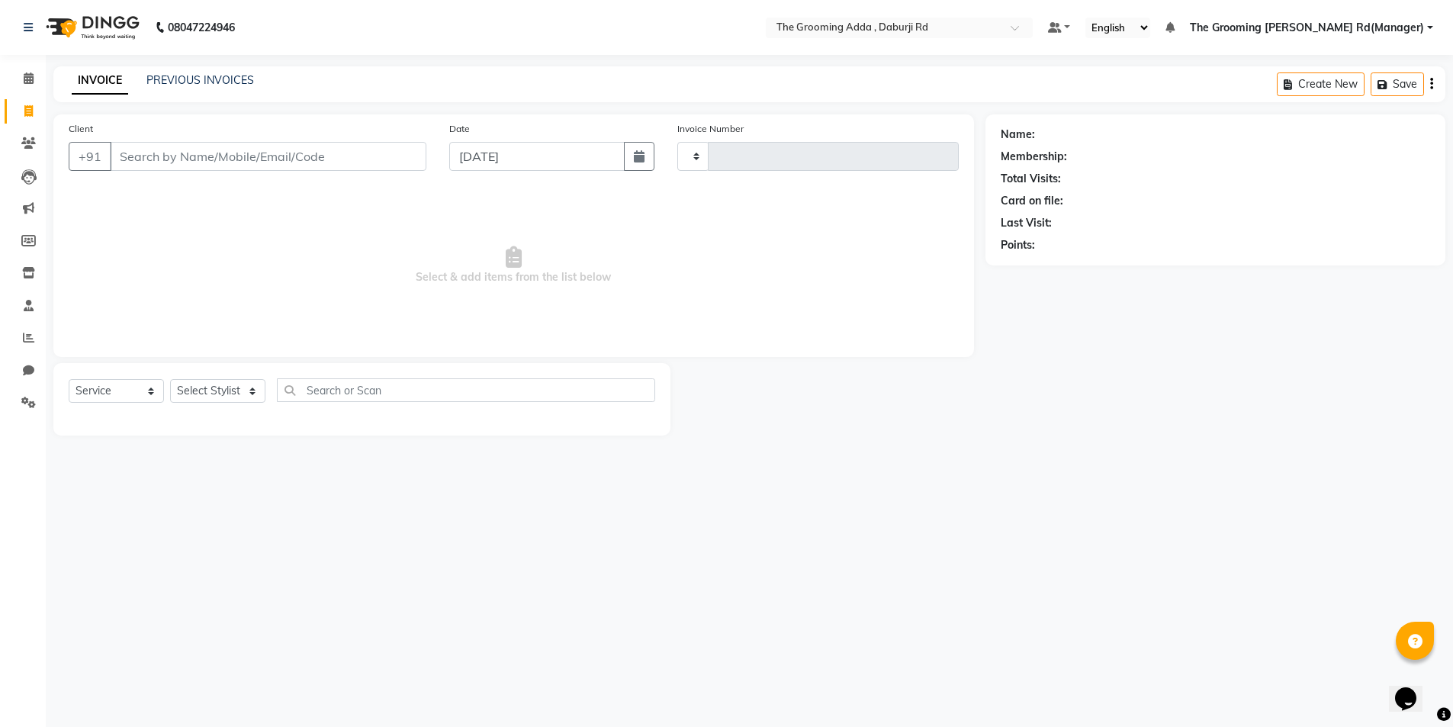
click at [144, 157] on input "Client" at bounding box center [268, 156] width 316 height 29
type input "1855"
select select "8001"
type input "7888456661"
select select "1: Object"
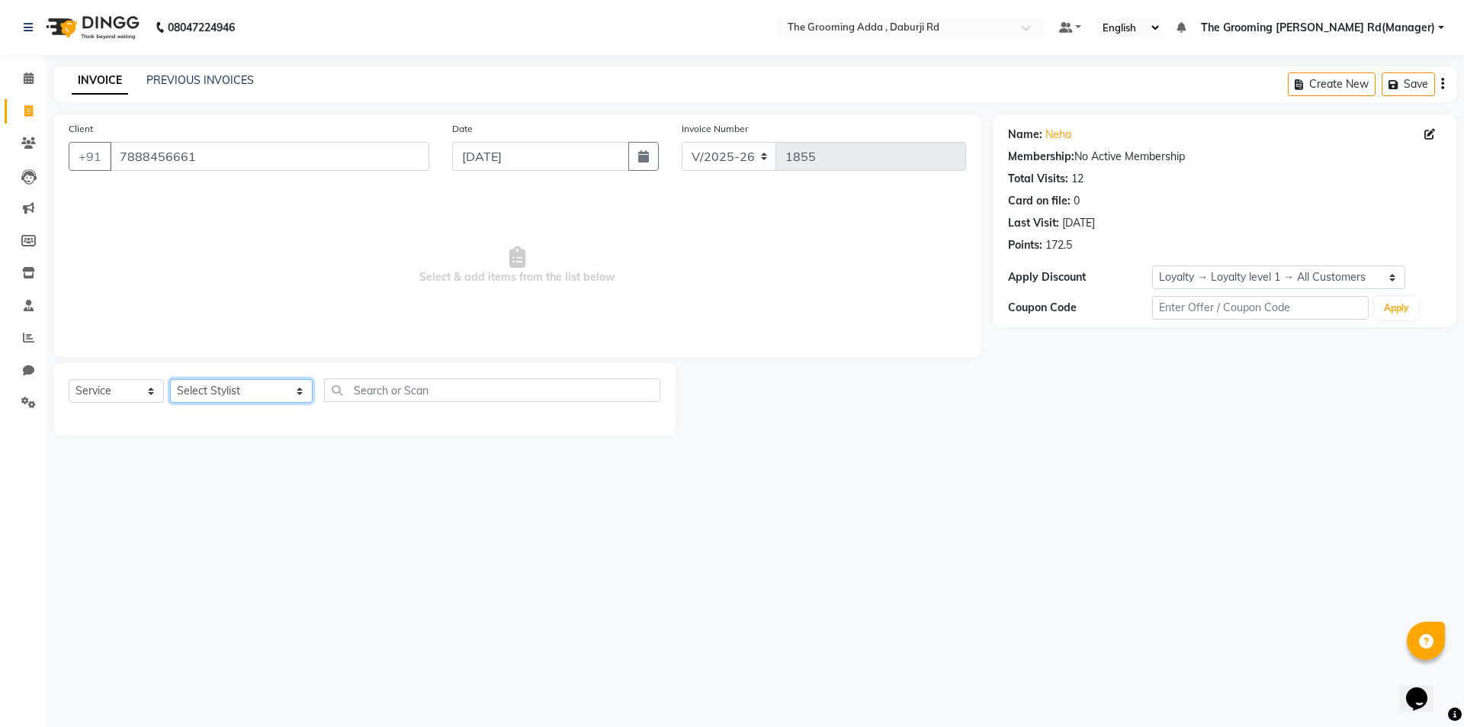
click at [191, 385] on select "Select Stylist [PERSON_NAME] [PERSON_NAME] [PERSON_NAME] [PERSON_NAME] [PERSON_…" at bounding box center [241, 391] width 143 height 24
select select "79355"
click at [170, 379] on select "Select Stylist [PERSON_NAME] [PERSON_NAME] [PERSON_NAME] [PERSON_NAME] [PERSON_…" at bounding box center [241, 391] width 143 height 24
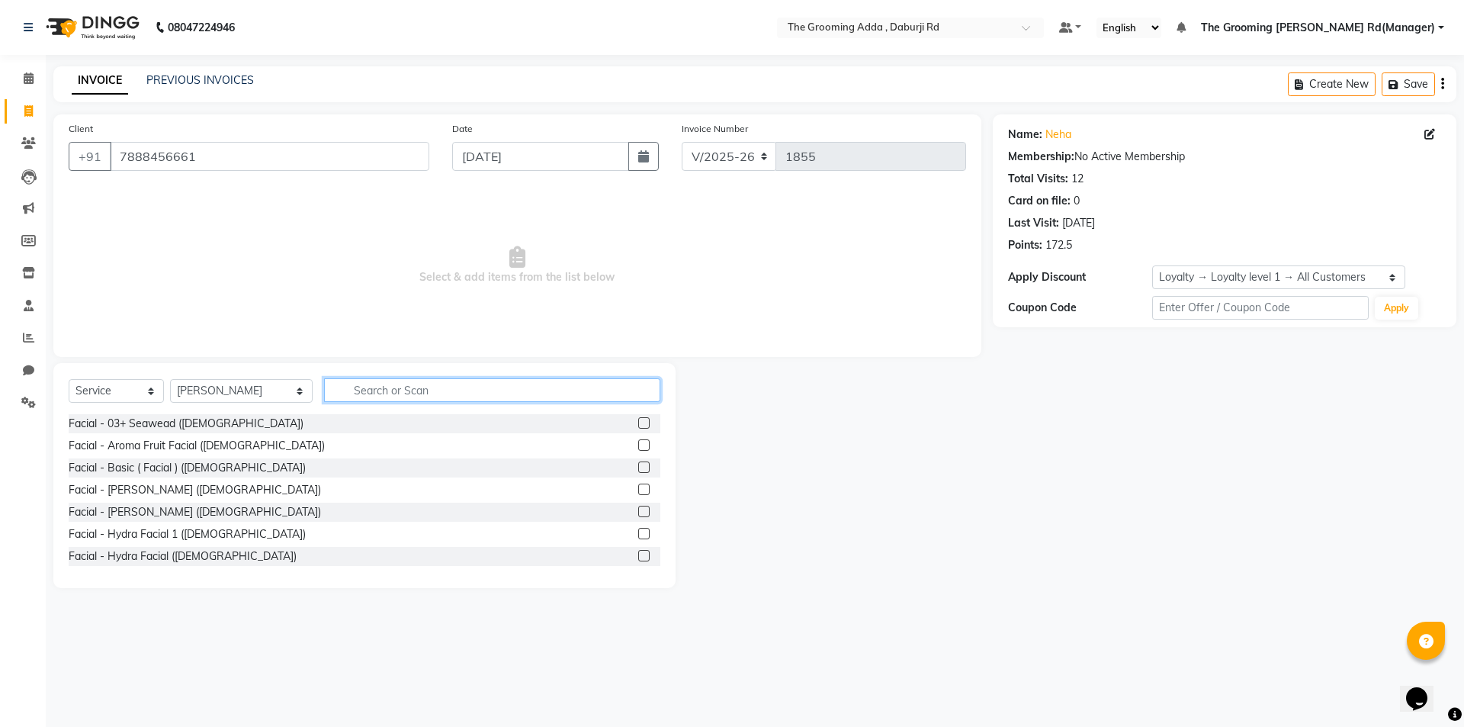
click at [361, 393] on input "text" at bounding box center [492, 390] width 336 height 24
type input "head"
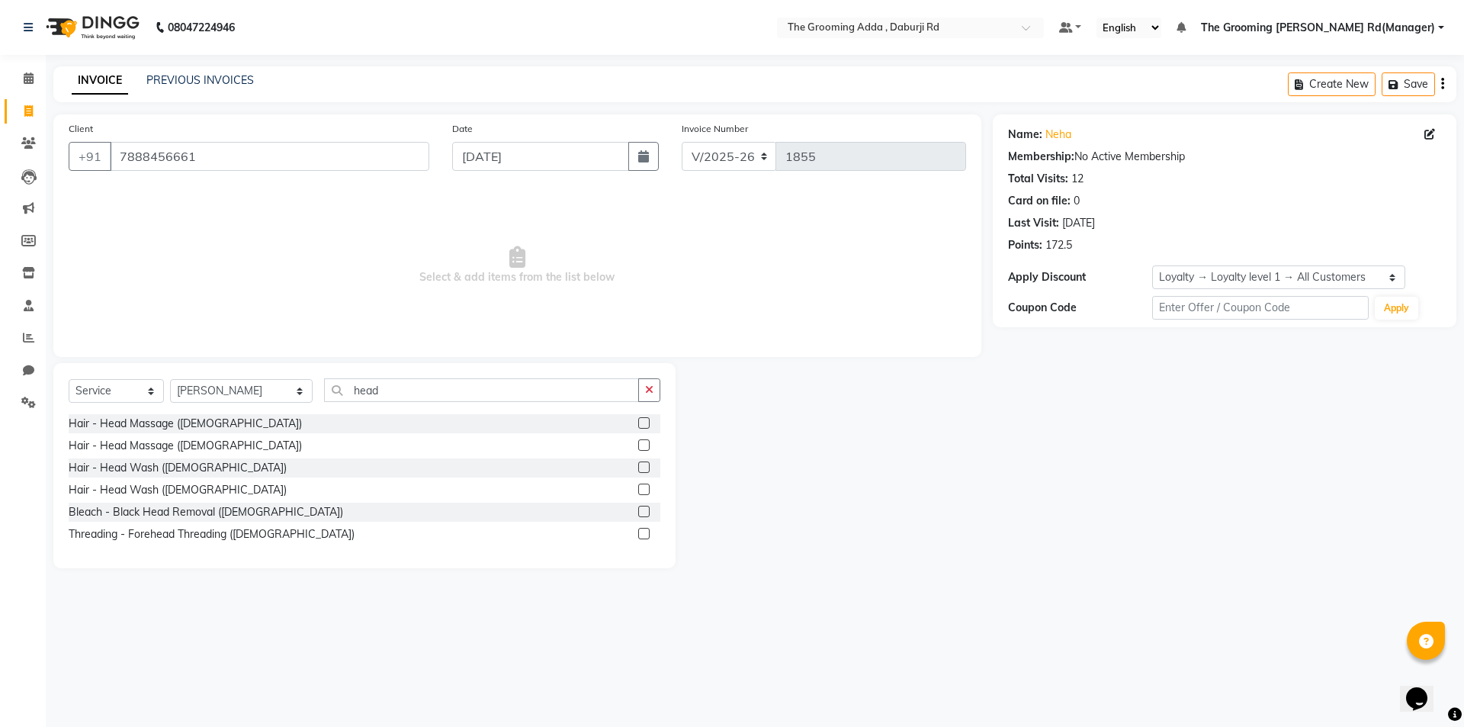
click at [642, 446] on label at bounding box center [643, 444] width 11 height 11
click at [642, 446] on input "checkbox" at bounding box center [643, 446] width 10 height 10
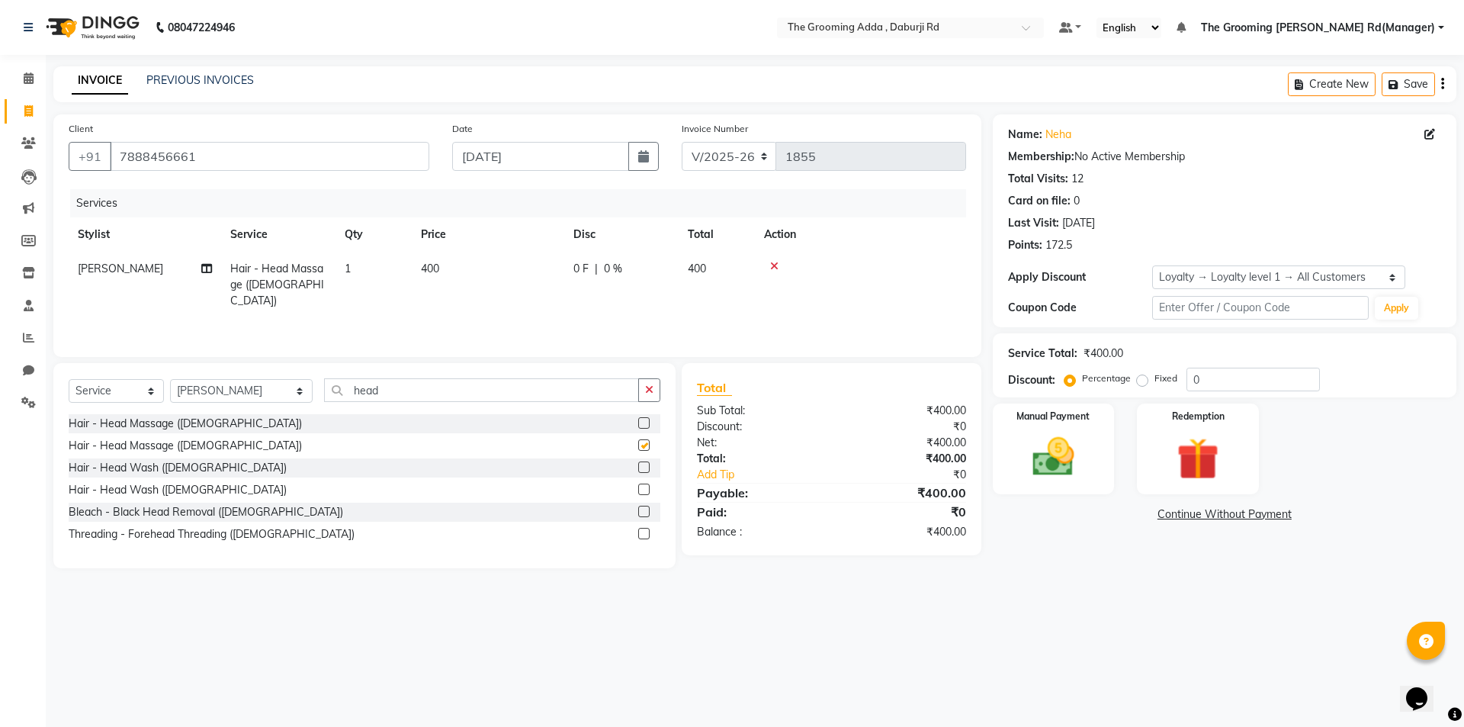
checkbox input "false"
click at [772, 265] on icon at bounding box center [774, 266] width 8 height 11
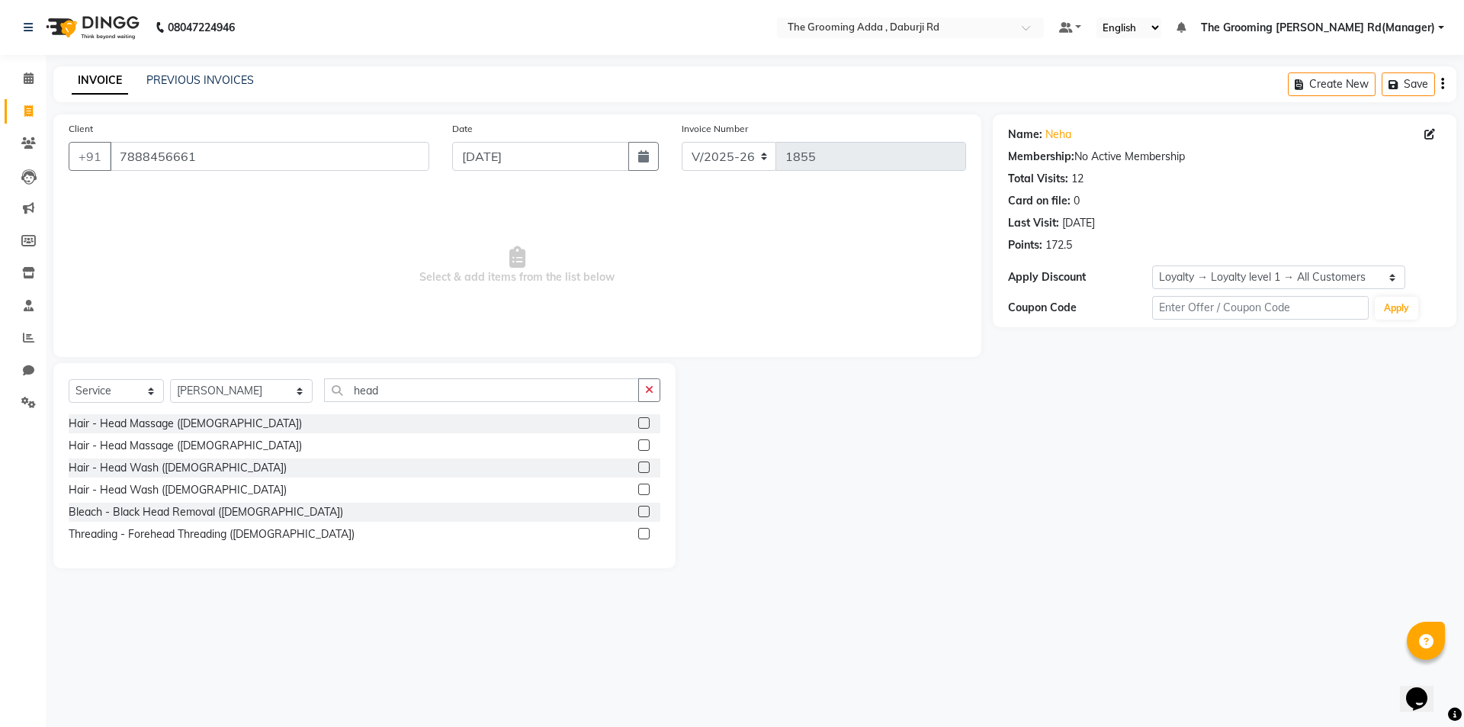
click at [646, 466] on label at bounding box center [643, 466] width 11 height 11
click at [646, 466] on input "checkbox" at bounding box center [643, 468] width 10 height 10
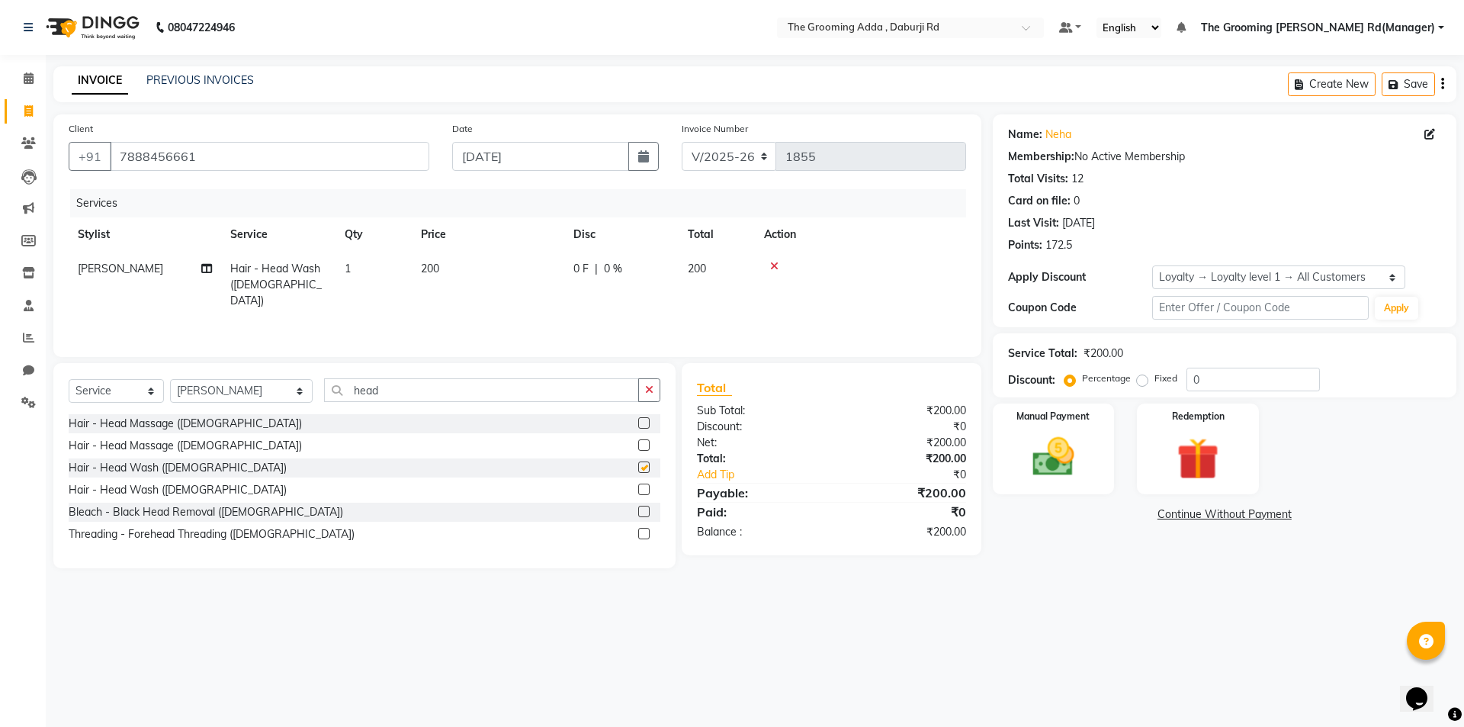
checkbox input "false"
click at [432, 265] on span "200" at bounding box center [430, 269] width 18 height 14
select select "79355"
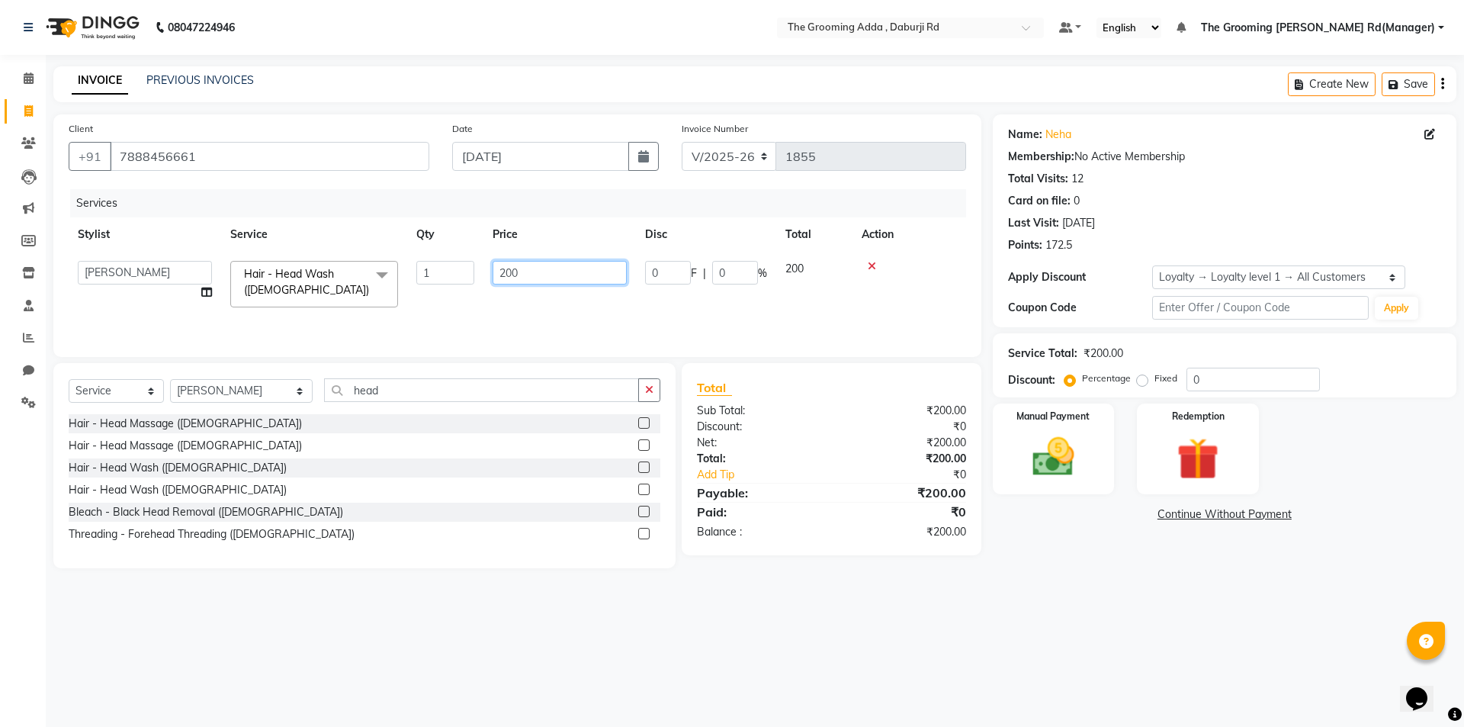
drag, startPoint x: 516, startPoint y: 269, endPoint x: 486, endPoint y: 271, distance: 29.8
click at [486, 271] on td "200" at bounding box center [560, 284] width 153 height 65
type input "150"
click at [1034, 555] on div "Name: Neha Membership: No Active Membership Total Visits: 12 Card on file: 0 La…" at bounding box center [1230, 341] width 475 height 454
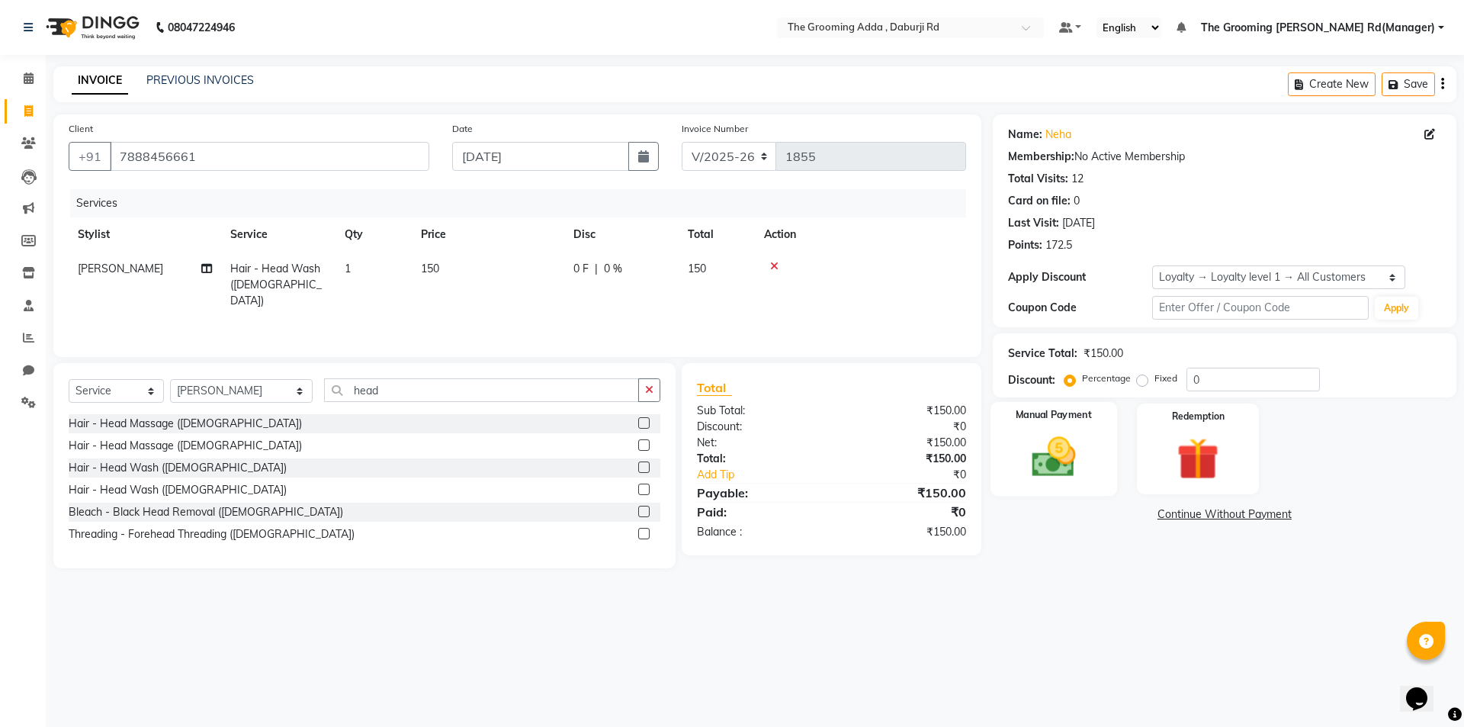
click at [1036, 439] on img at bounding box center [1053, 457] width 71 height 50
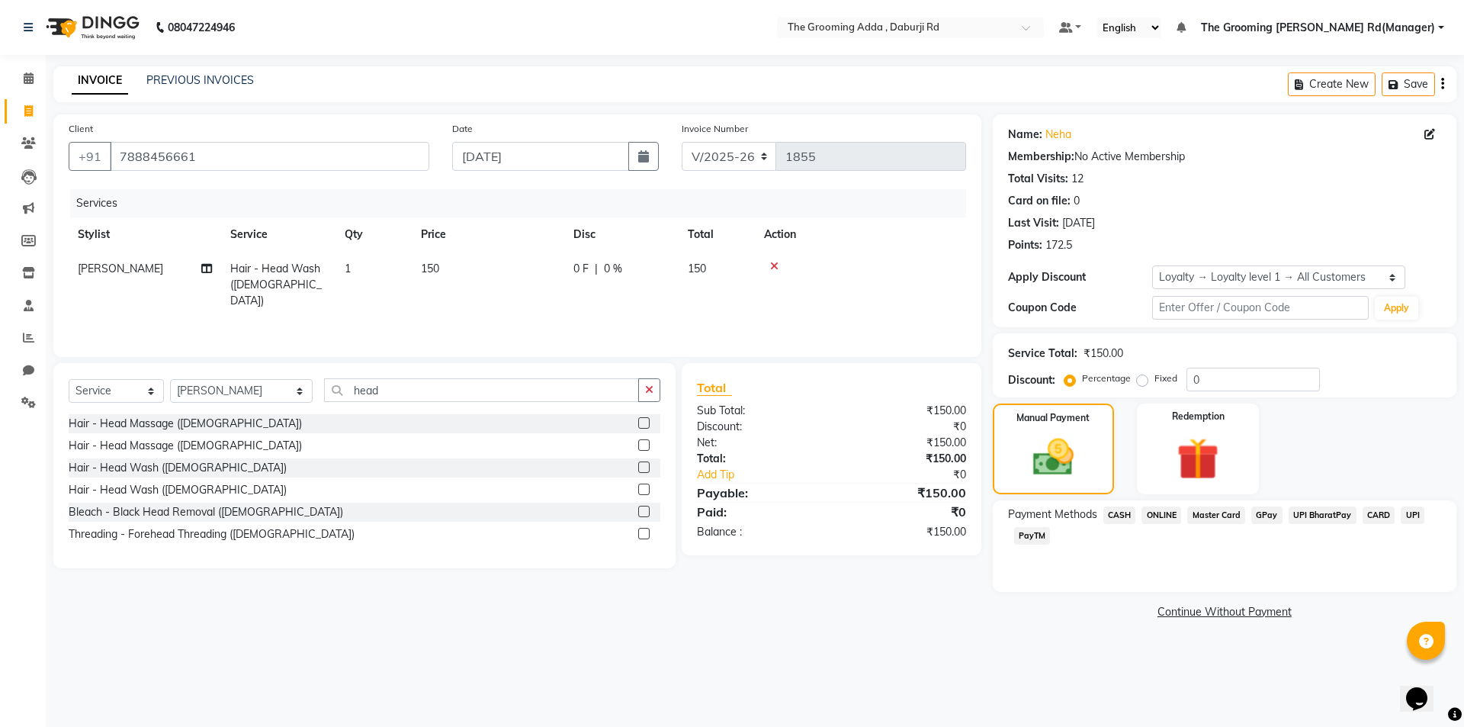
click at [1096, 503] on div "Payment Methods CASH ONLINE Master Card GPay UPI BharatPay CARD UPI PayTM" at bounding box center [1225, 546] width 464 height 92
click at [1108, 513] on span "CASH" at bounding box center [1120, 515] width 33 height 18
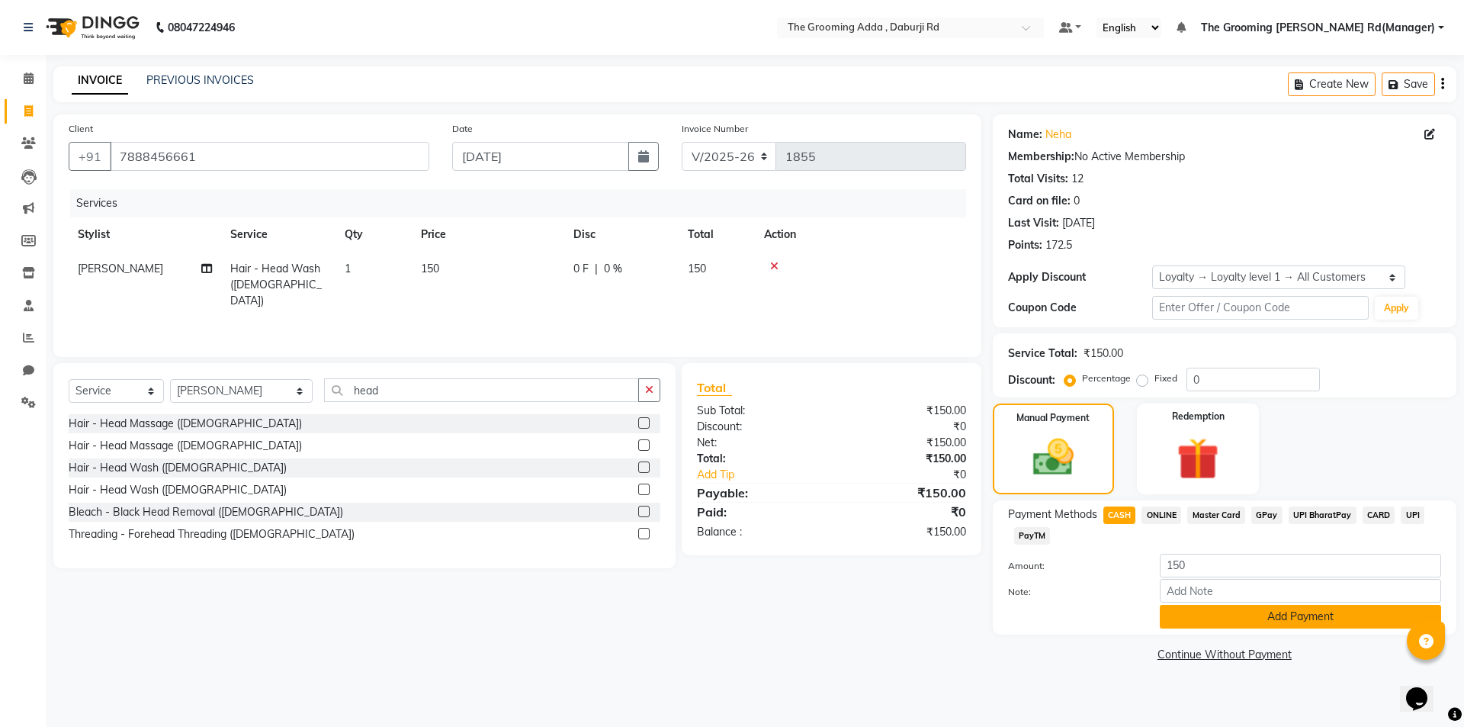
click at [1171, 618] on button "Add Payment" at bounding box center [1300, 617] width 281 height 24
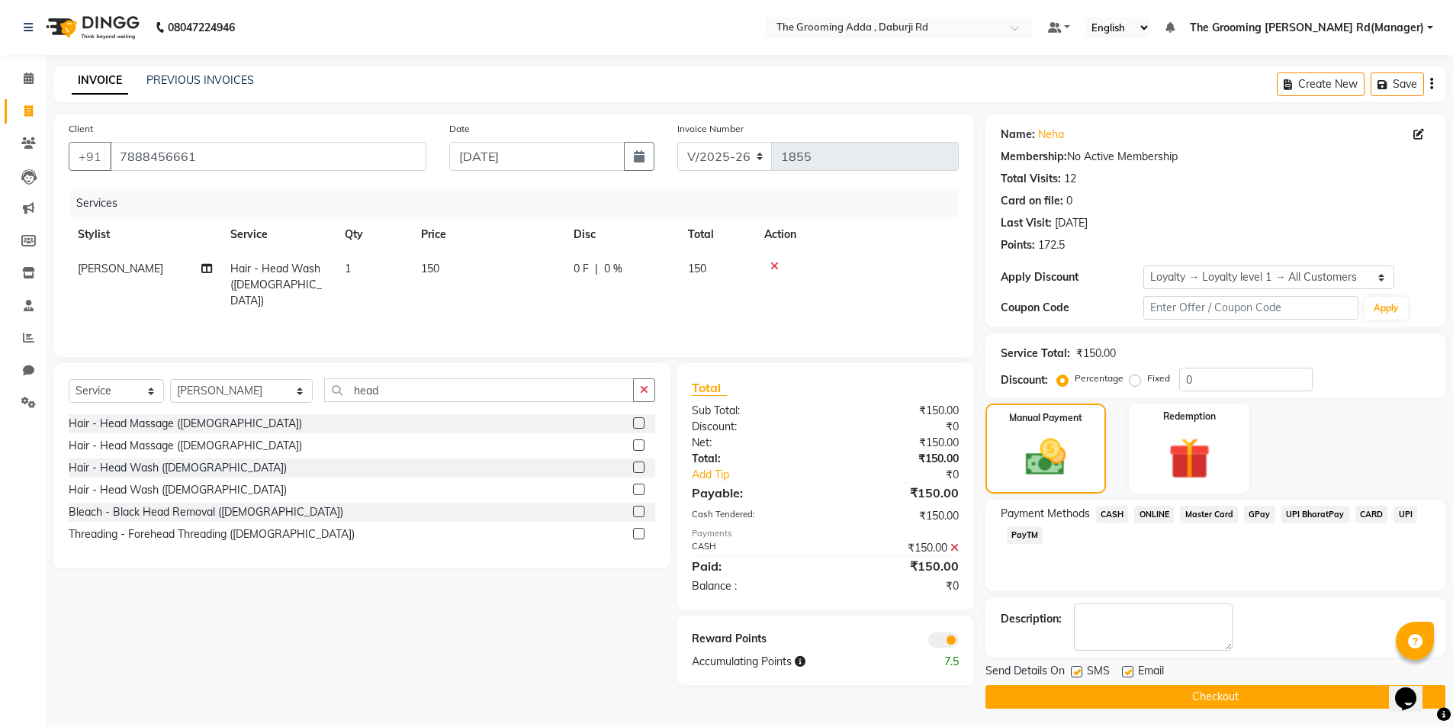
click at [1132, 671] on label at bounding box center [1127, 671] width 11 height 11
click at [1132, 671] on input "checkbox" at bounding box center [1127, 672] width 10 height 10
checkbox input "false"
click at [1076, 672] on label at bounding box center [1076, 671] width 11 height 11
click at [1076, 672] on input "checkbox" at bounding box center [1076, 672] width 10 height 10
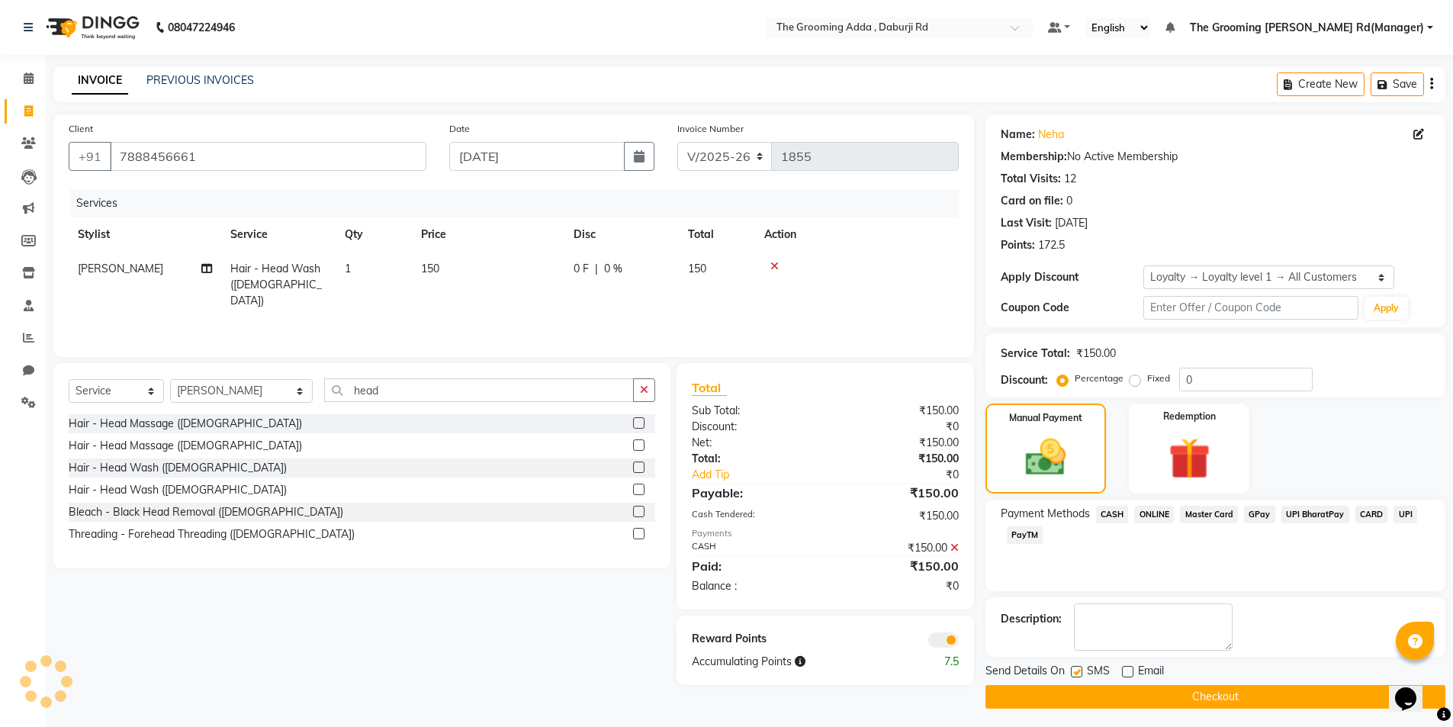
checkbox input "false"
click at [1081, 700] on button "Checkout" at bounding box center [1215, 697] width 460 height 24
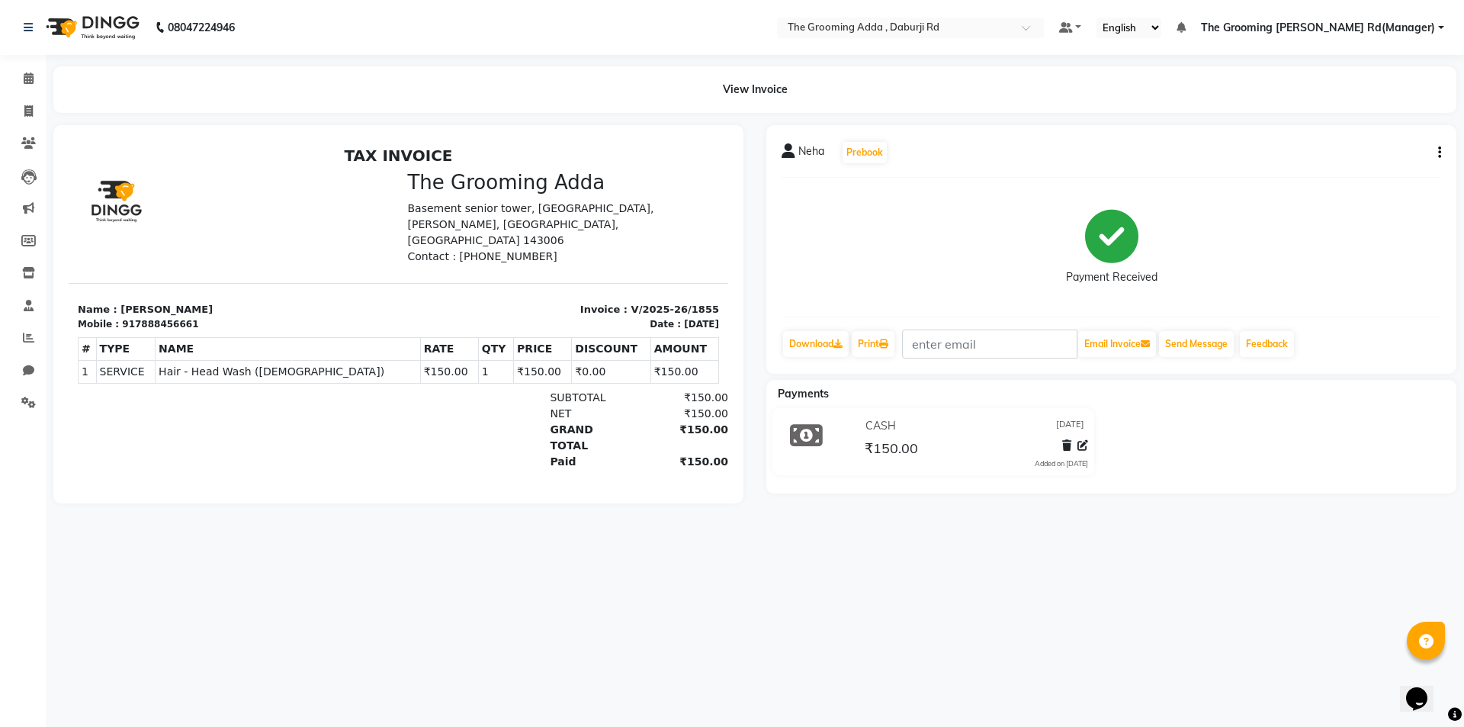
click at [630, 599] on div "08047224946 Select Location × The Grooming Adda , Daburji Rd Default Panel My P…" at bounding box center [732, 363] width 1464 height 727
select select "service"
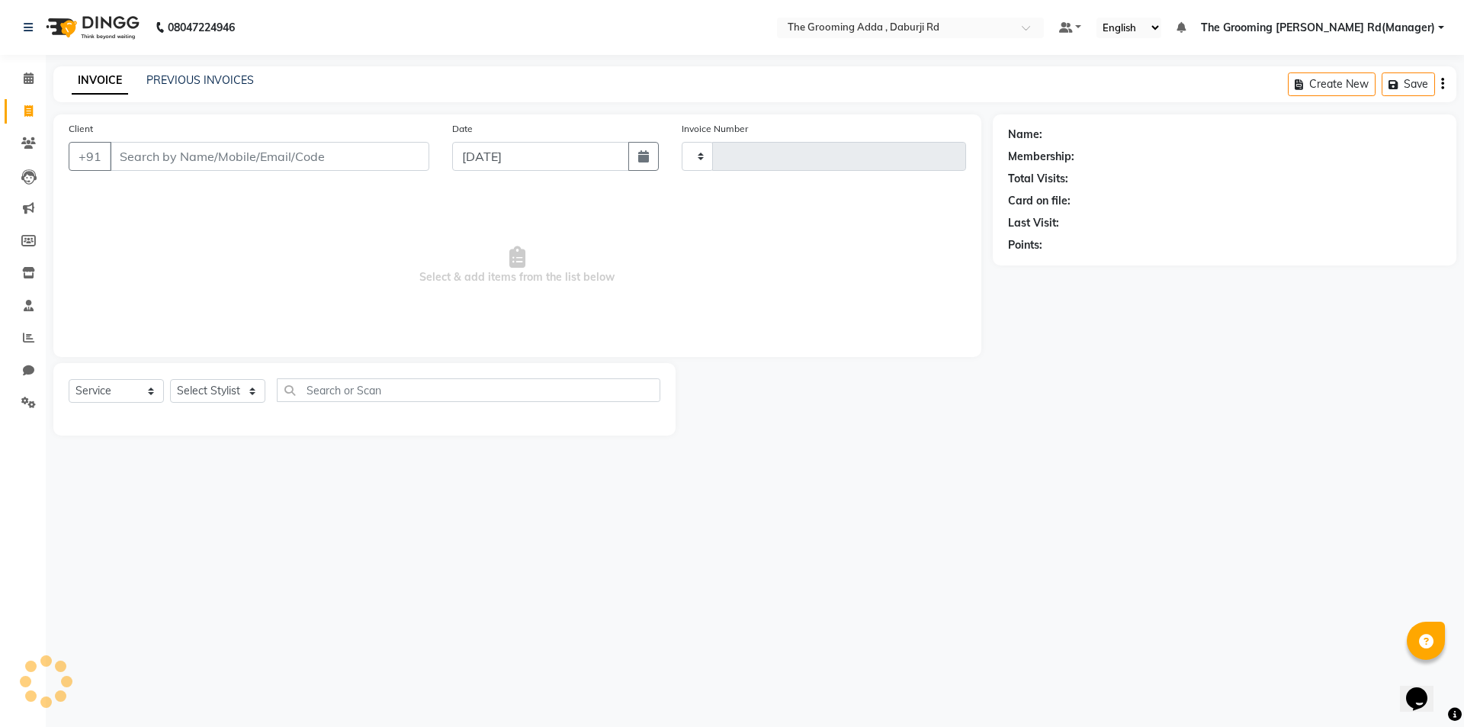
type input "1856"
select select "8001"
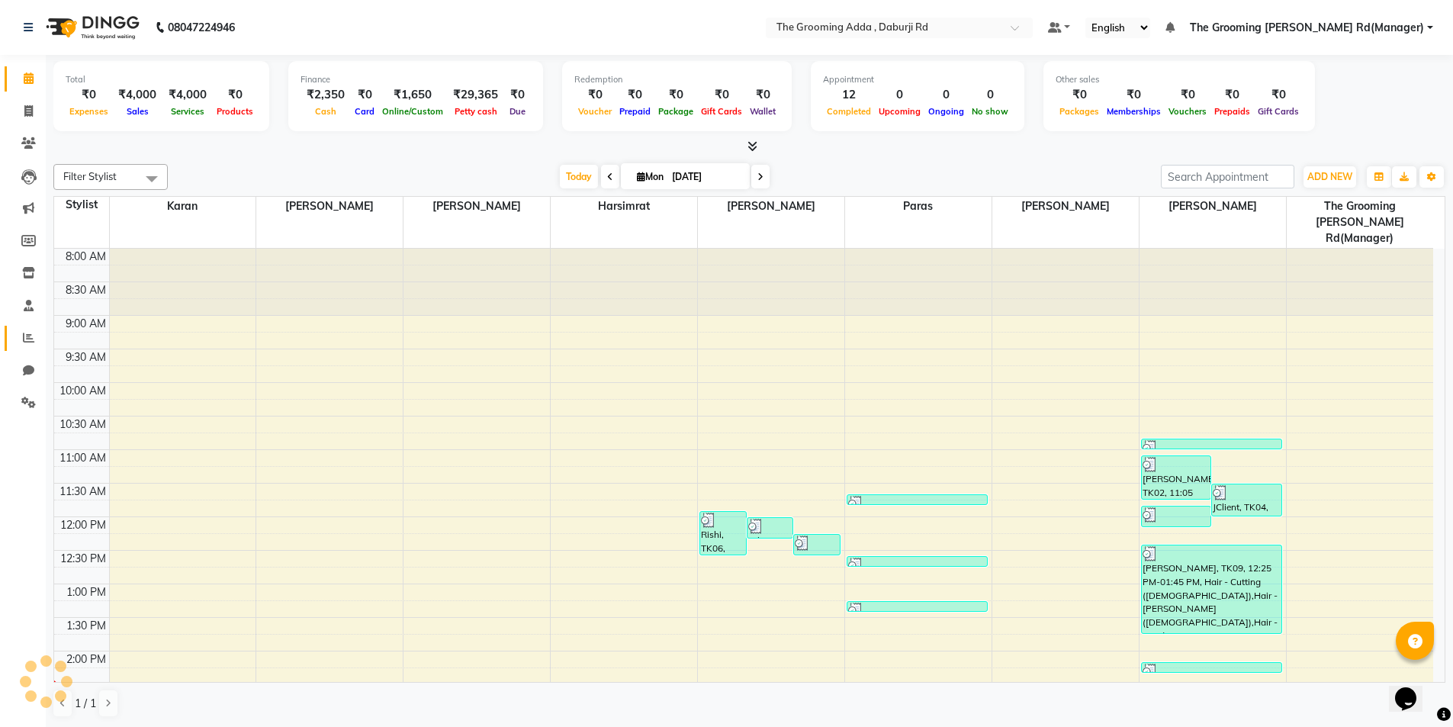
click at [11, 335] on link "Reports" at bounding box center [23, 338] width 37 height 25
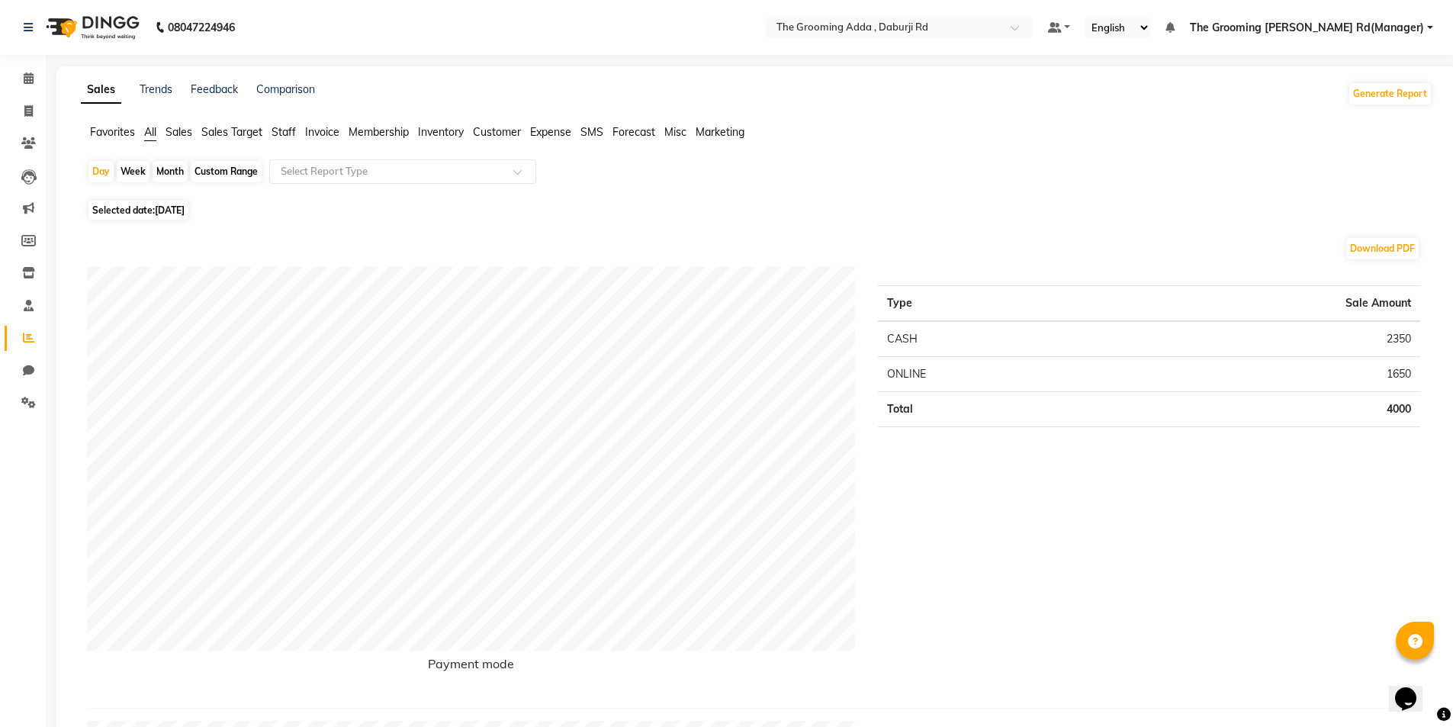
click at [872, 514] on div "Type Sale Amount CASH 2350 ONLINE 1650 Total 4000" at bounding box center [1148, 481] width 565 height 429
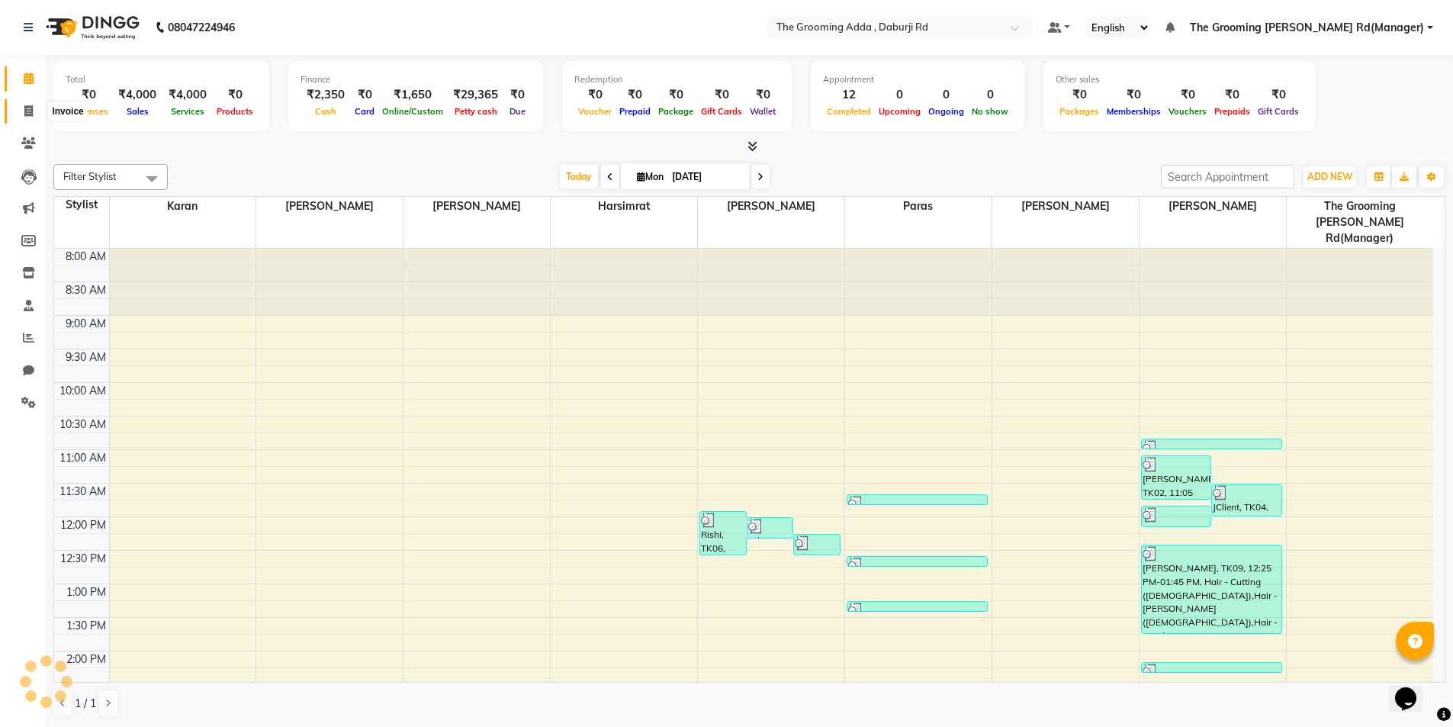
click at [36, 115] on span at bounding box center [28, 112] width 27 height 18
select select "service"
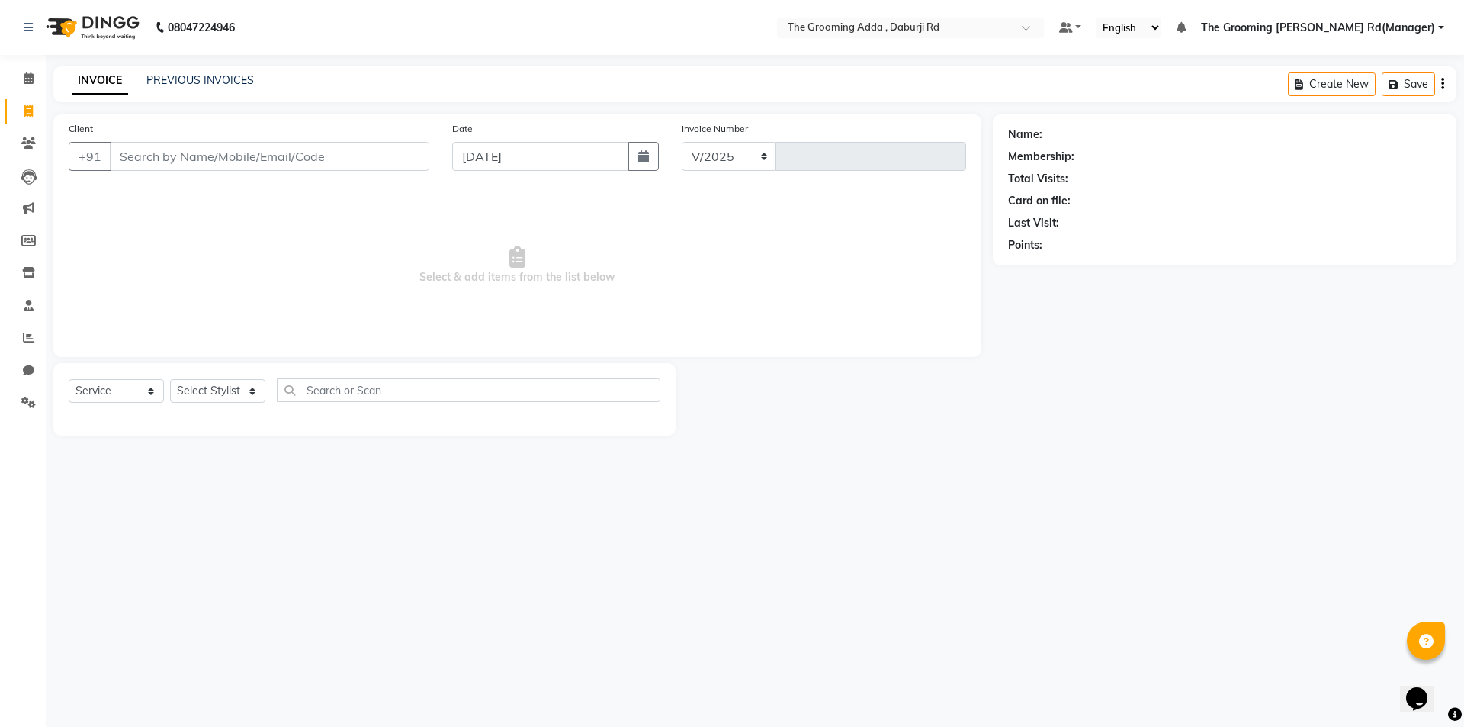
select select "8001"
type input "1856"
click at [216, 84] on link "PREVIOUS INVOICES" at bounding box center [200, 80] width 108 height 14
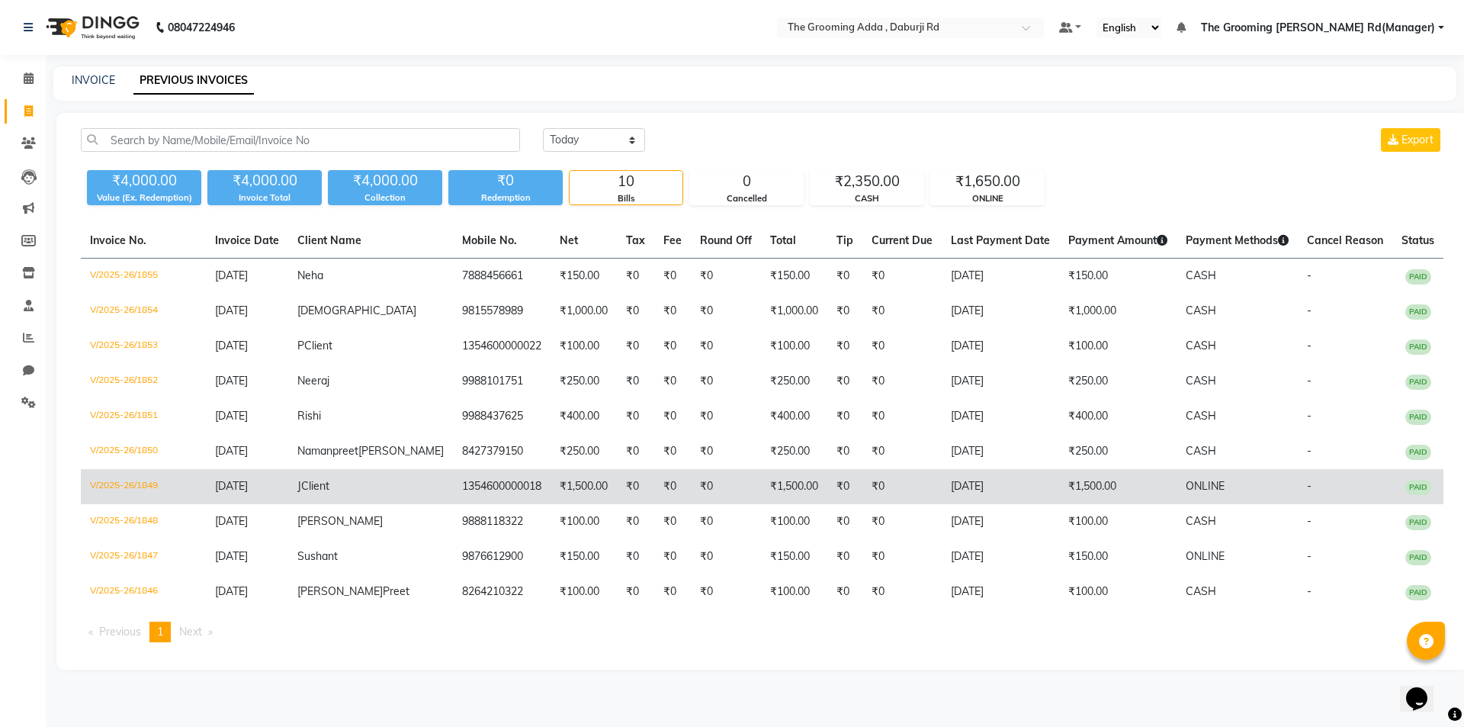
click at [453, 497] on td "1354600000018" at bounding box center [502, 486] width 98 height 35
select select "service"
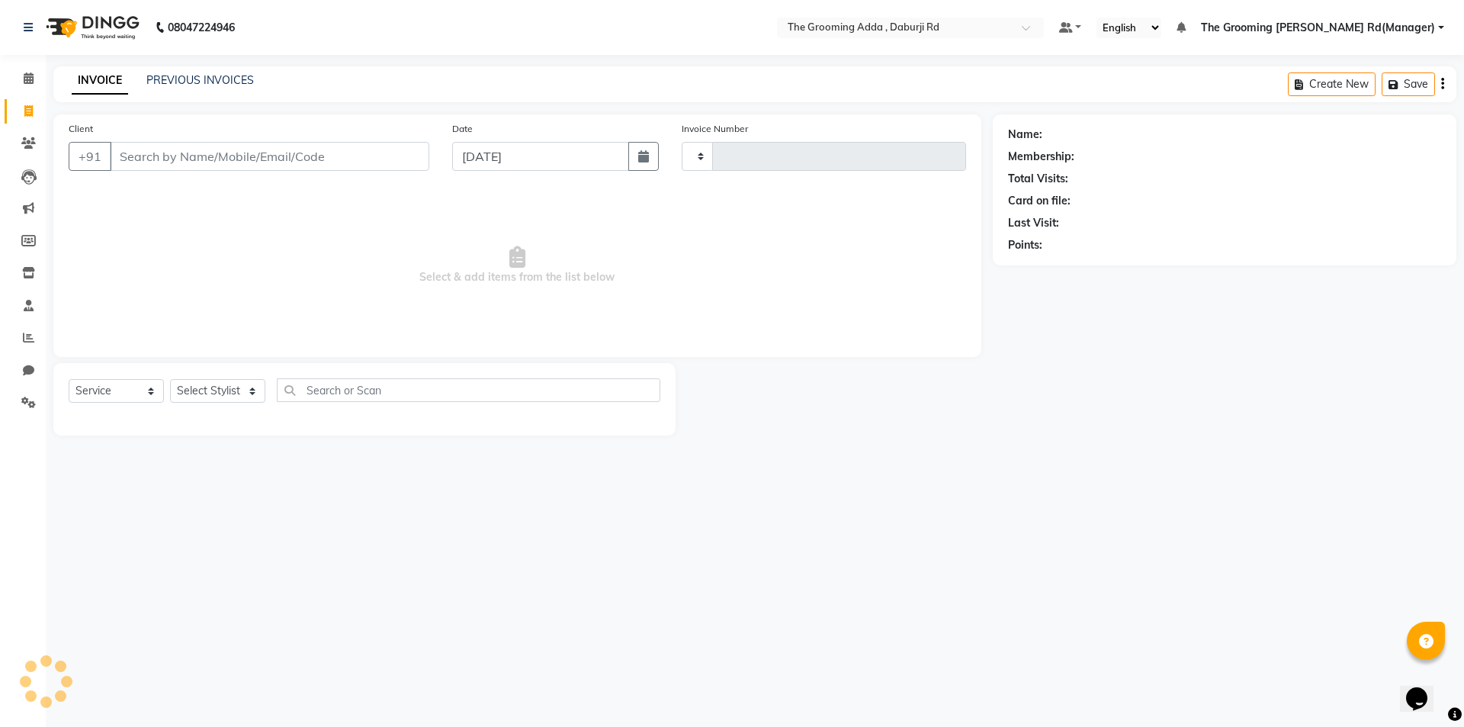
type input "1856"
select select "8001"
click at [146, 146] on input "Client" at bounding box center [270, 156] width 320 height 29
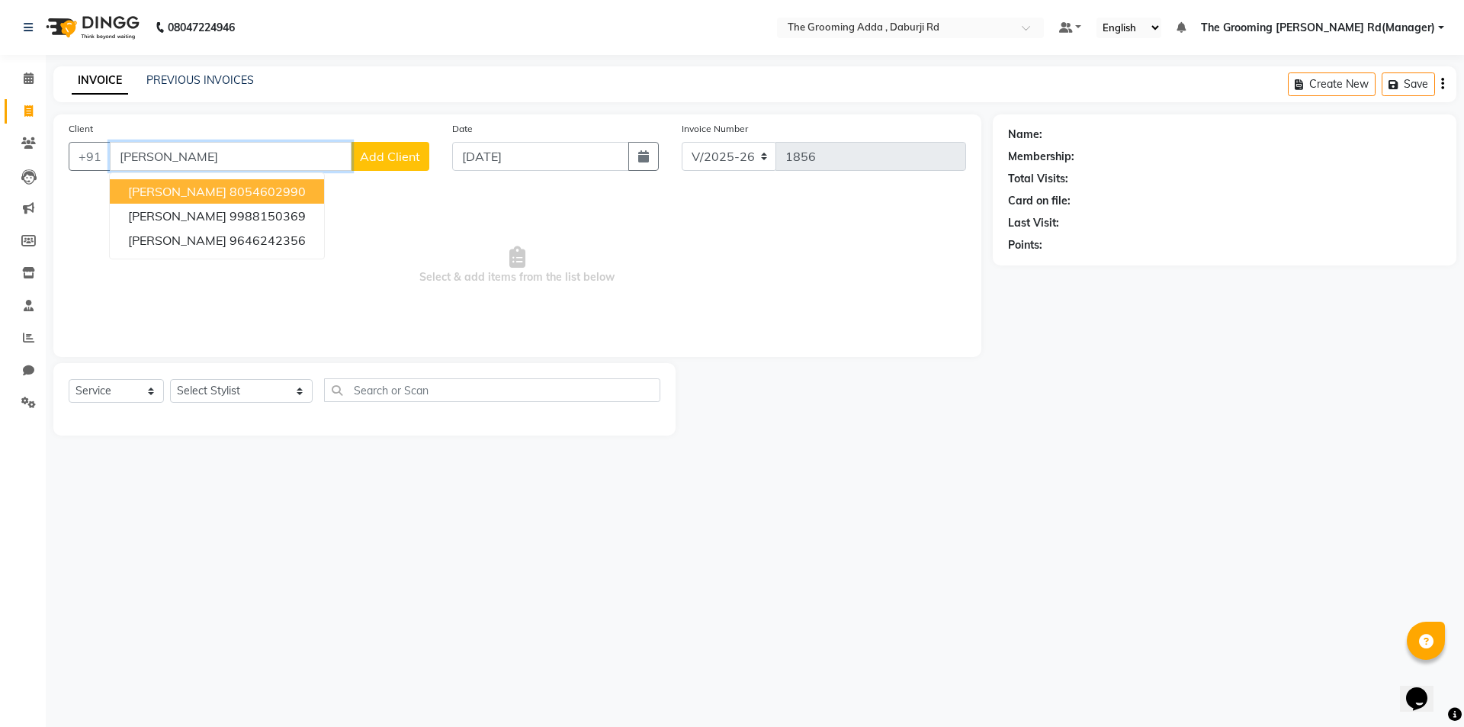
click at [246, 195] on ngb-highlight "8054602990" at bounding box center [268, 191] width 76 height 15
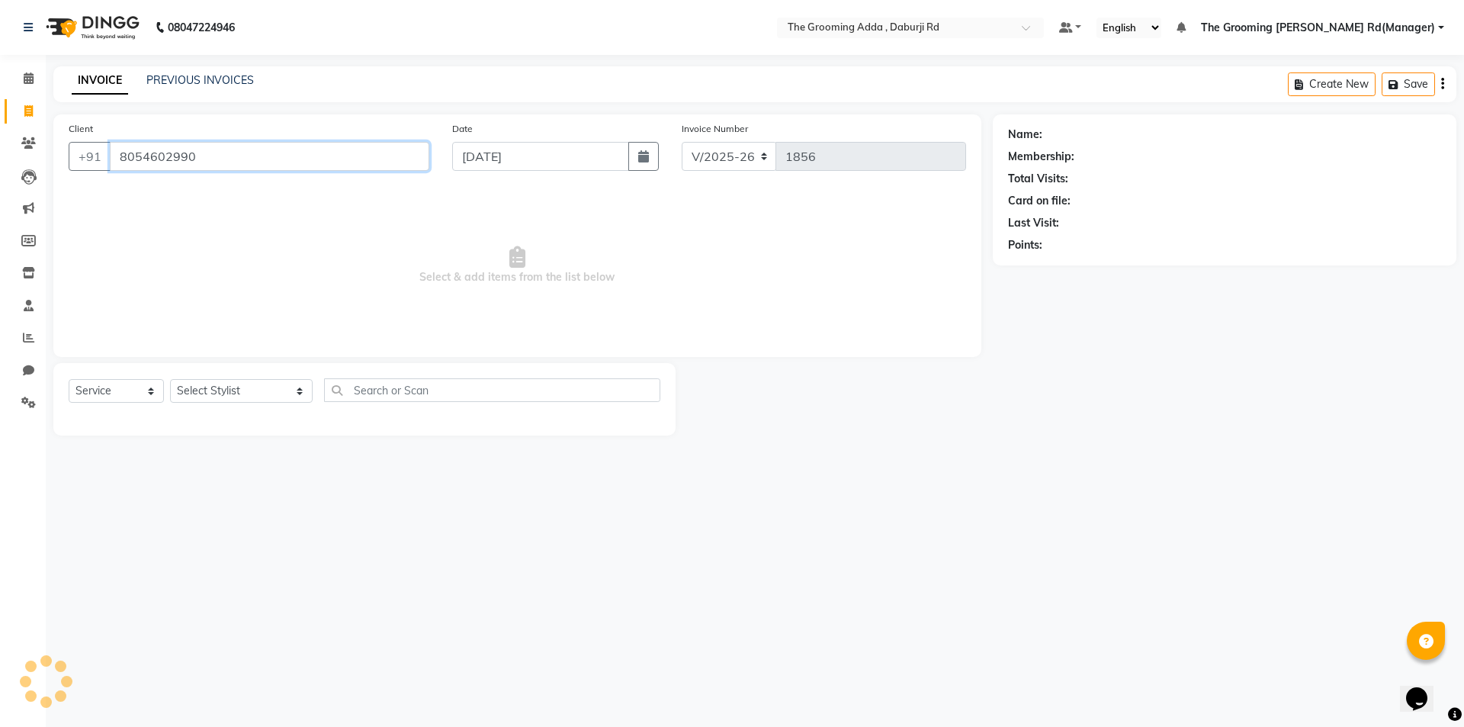
type input "8054602990"
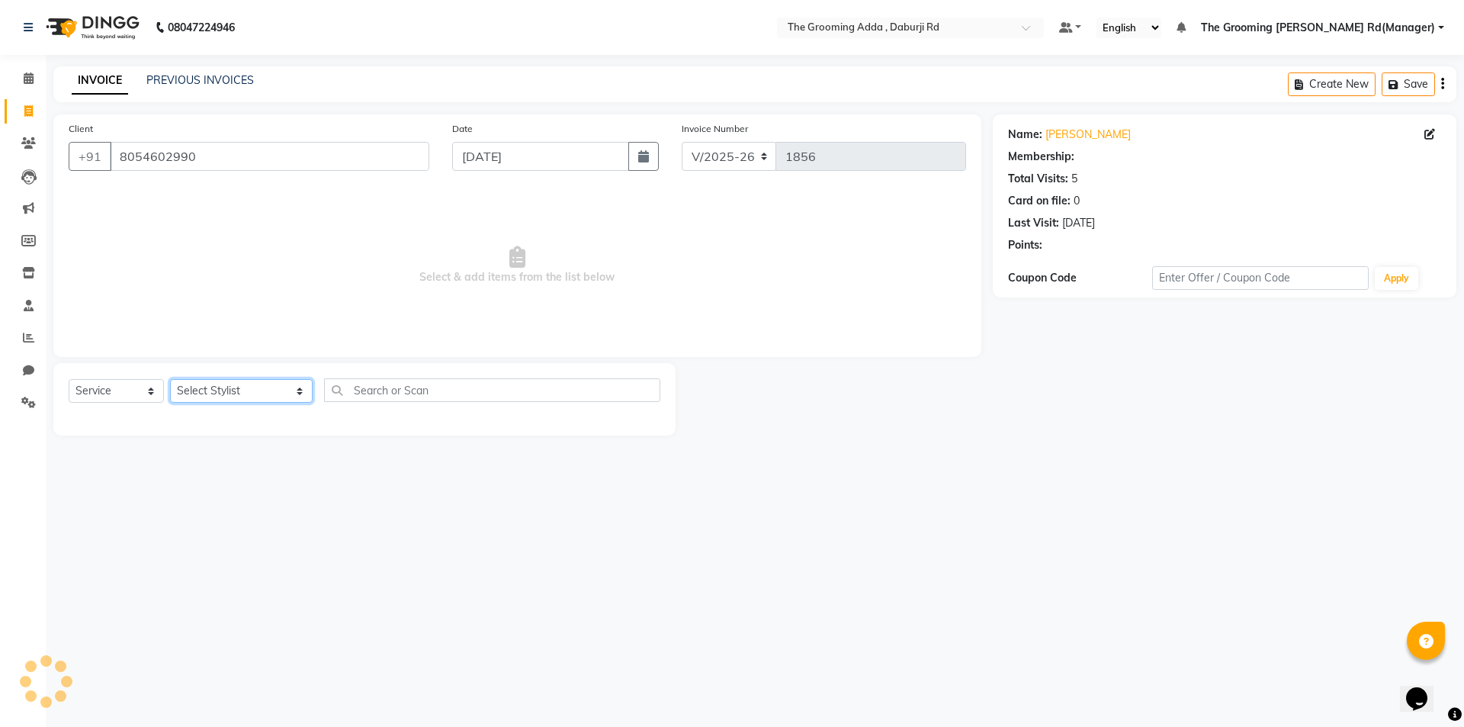
click at [219, 397] on select "Select Stylist [PERSON_NAME] [PERSON_NAME] [PERSON_NAME] [PERSON_NAME] [PERSON_…" at bounding box center [241, 391] width 143 height 24
select select "1: Object"
select select "79351"
click at [170, 379] on select "Select Stylist [PERSON_NAME] [PERSON_NAME] [PERSON_NAME] [PERSON_NAME] [PERSON_…" at bounding box center [241, 391] width 143 height 24
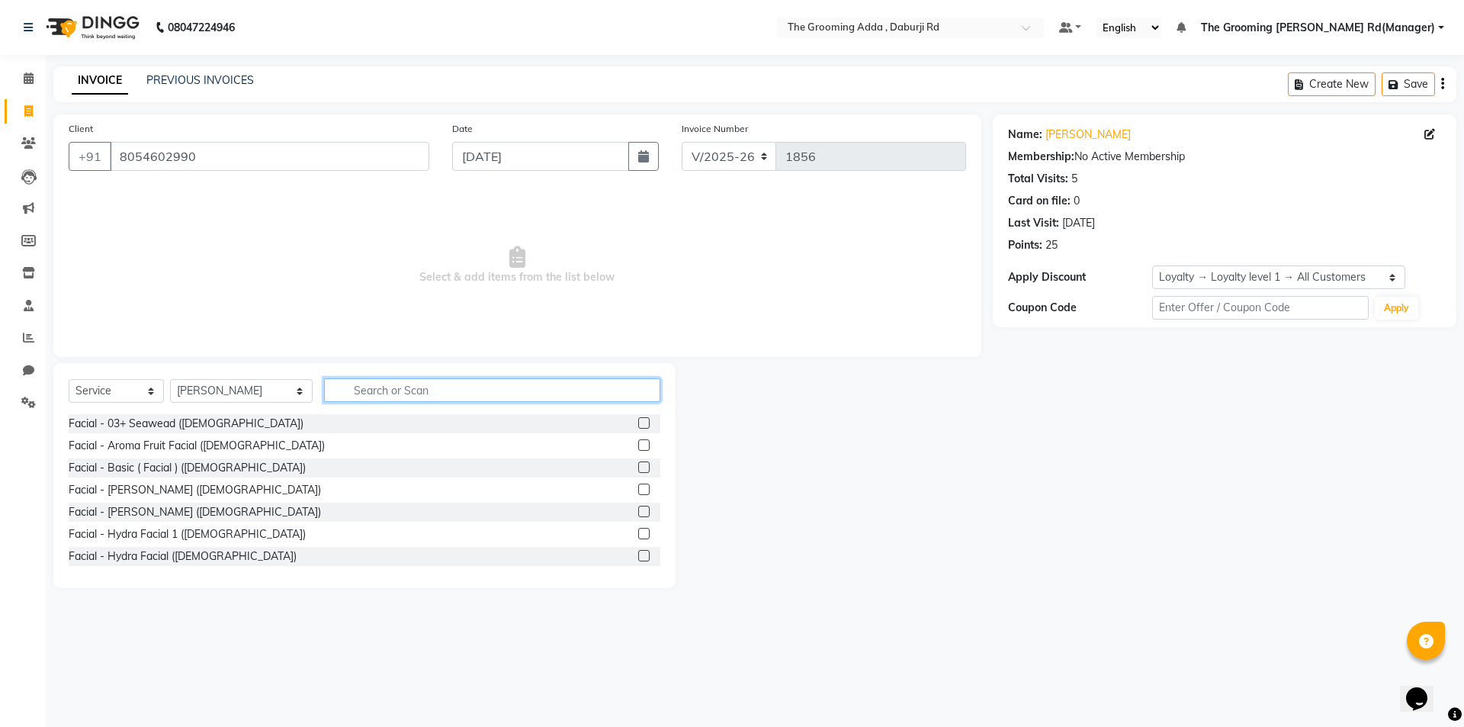
click at [358, 384] on input "text" at bounding box center [492, 390] width 336 height 24
type input "c"
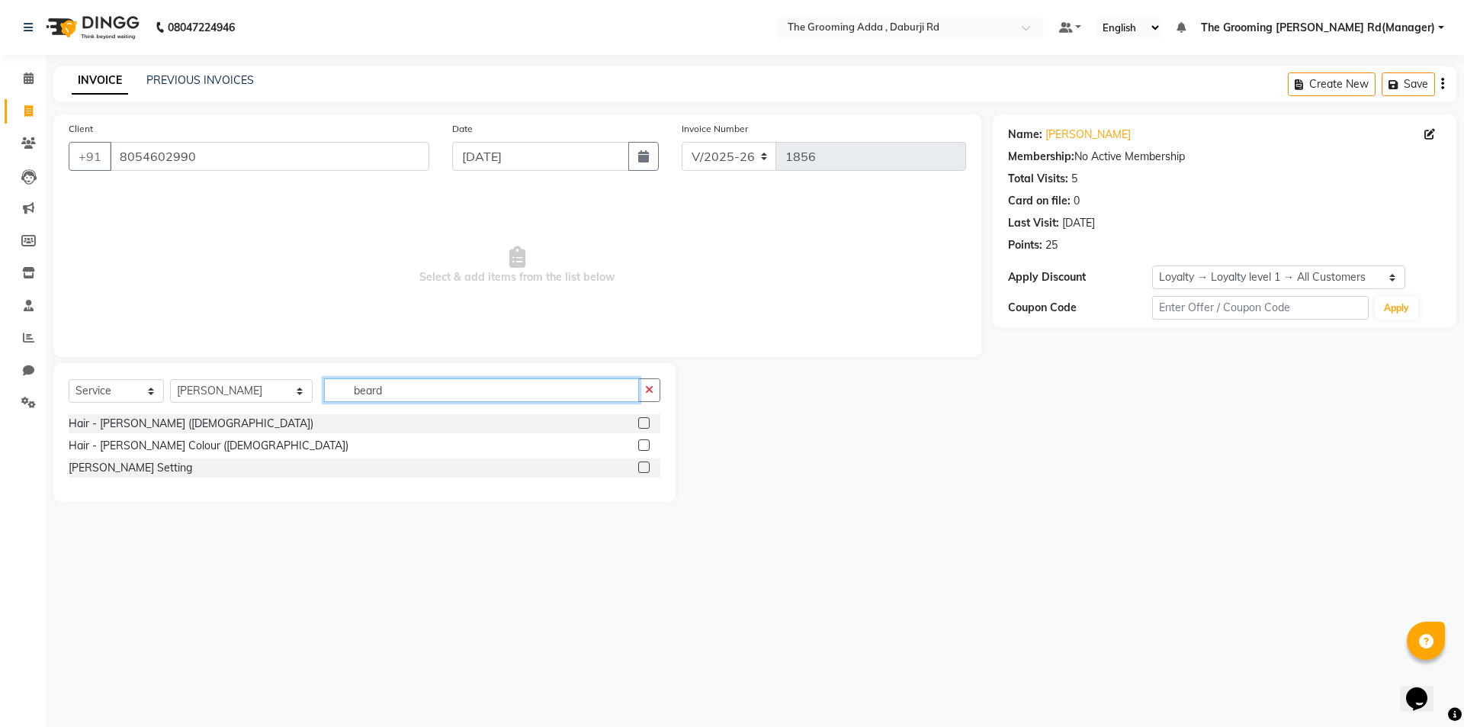
type input "beard"
click at [645, 425] on label at bounding box center [643, 422] width 11 height 11
click at [645, 425] on input "checkbox" at bounding box center [643, 424] width 10 height 10
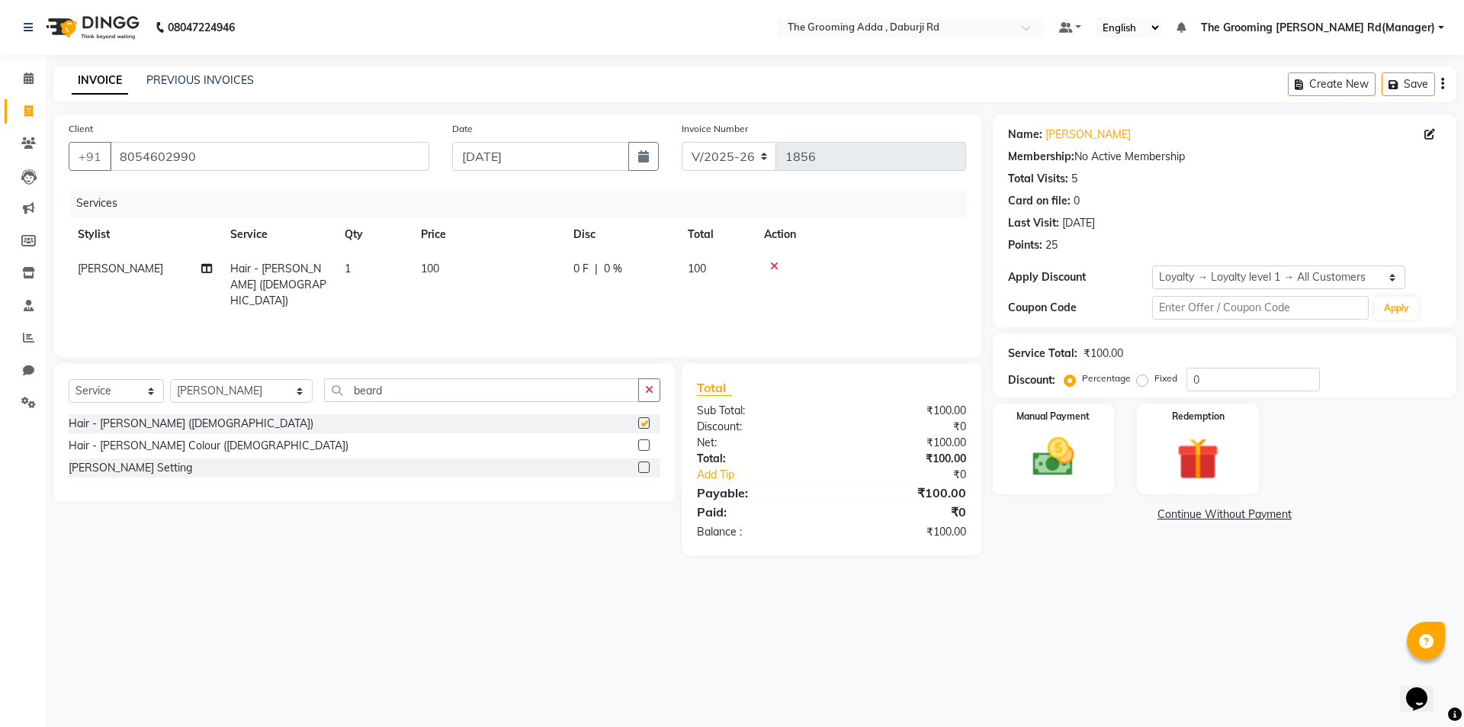
checkbox input "false"
drag, startPoint x: 461, startPoint y: 395, endPoint x: 314, endPoint y: 396, distance: 147.2
click at [314, 396] on div "Select Service Product Membership Package Voucher Prepaid Gift Card Select Styl…" at bounding box center [365, 396] width 592 height 36
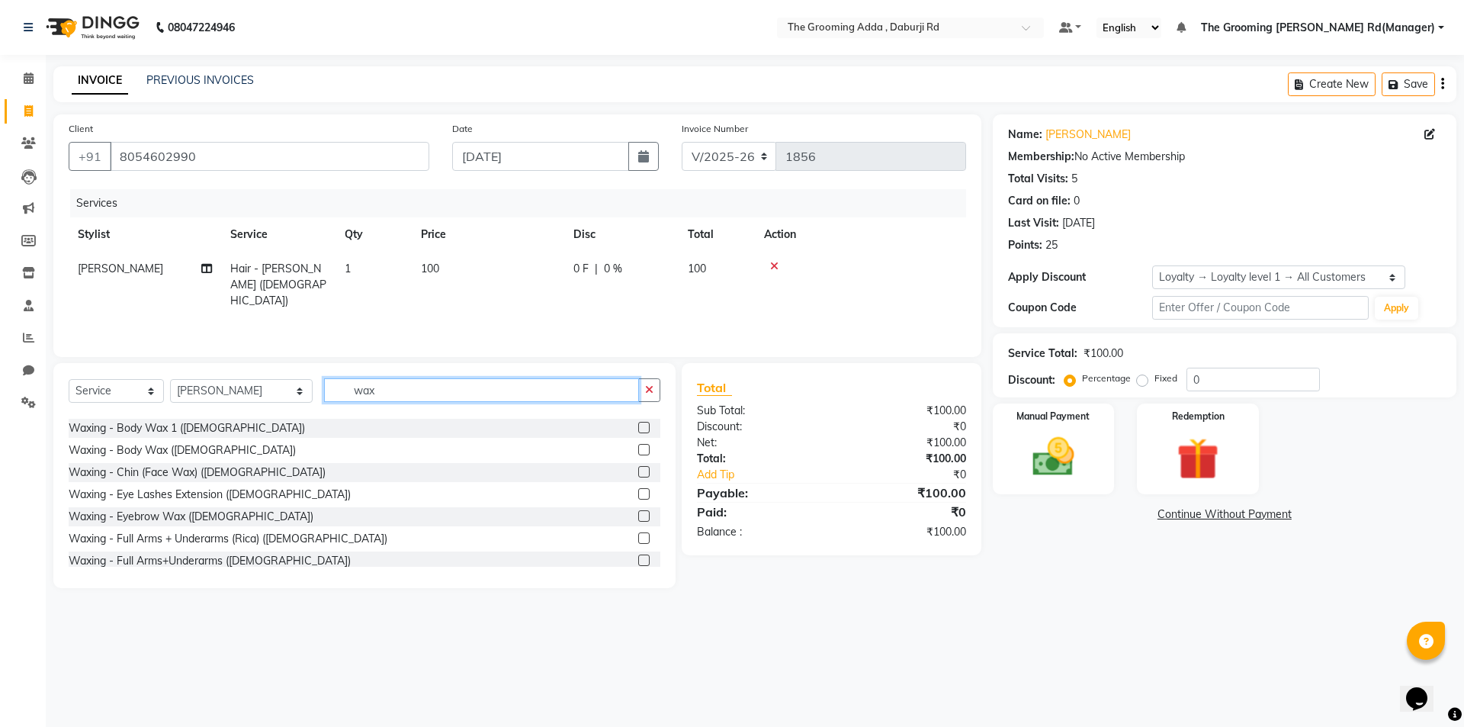
scroll to position [76, 0]
type input "wax"
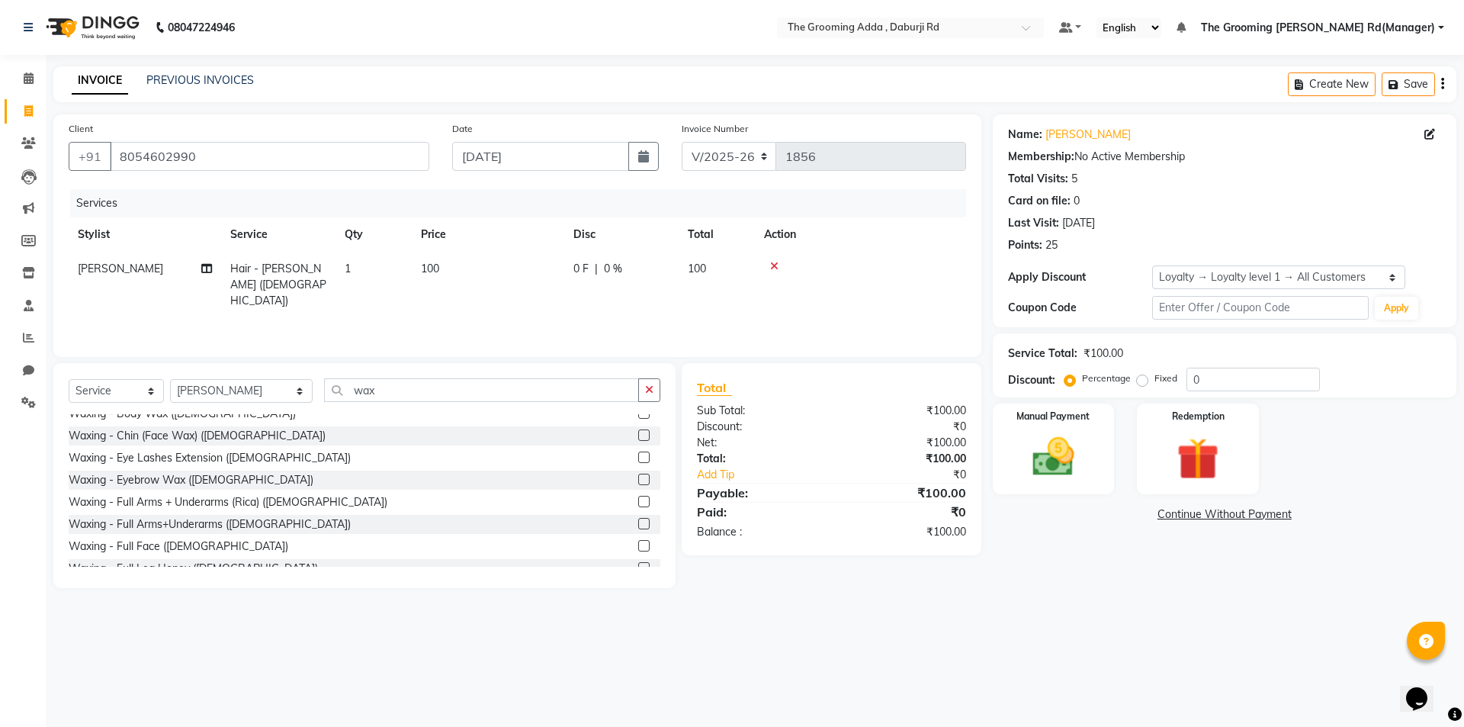
click at [638, 432] on label at bounding box center [643, 434] width 11 height 11
click at [638, 432] on input "checkbox" at bounding box center [643, 436] width 10 height 10
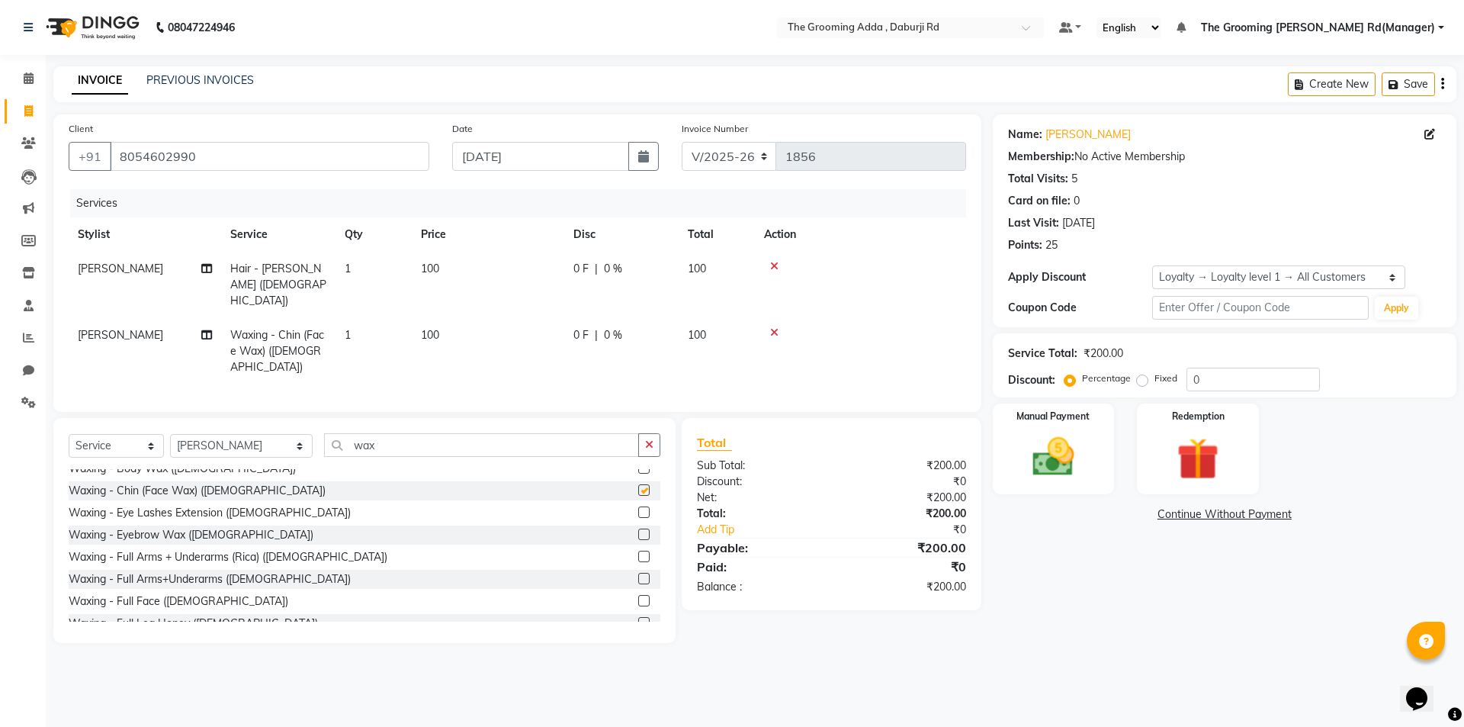
checkbox input "false"
click at [431, 328] on span "100" at bounding box center [430, 335] width 18 height 14
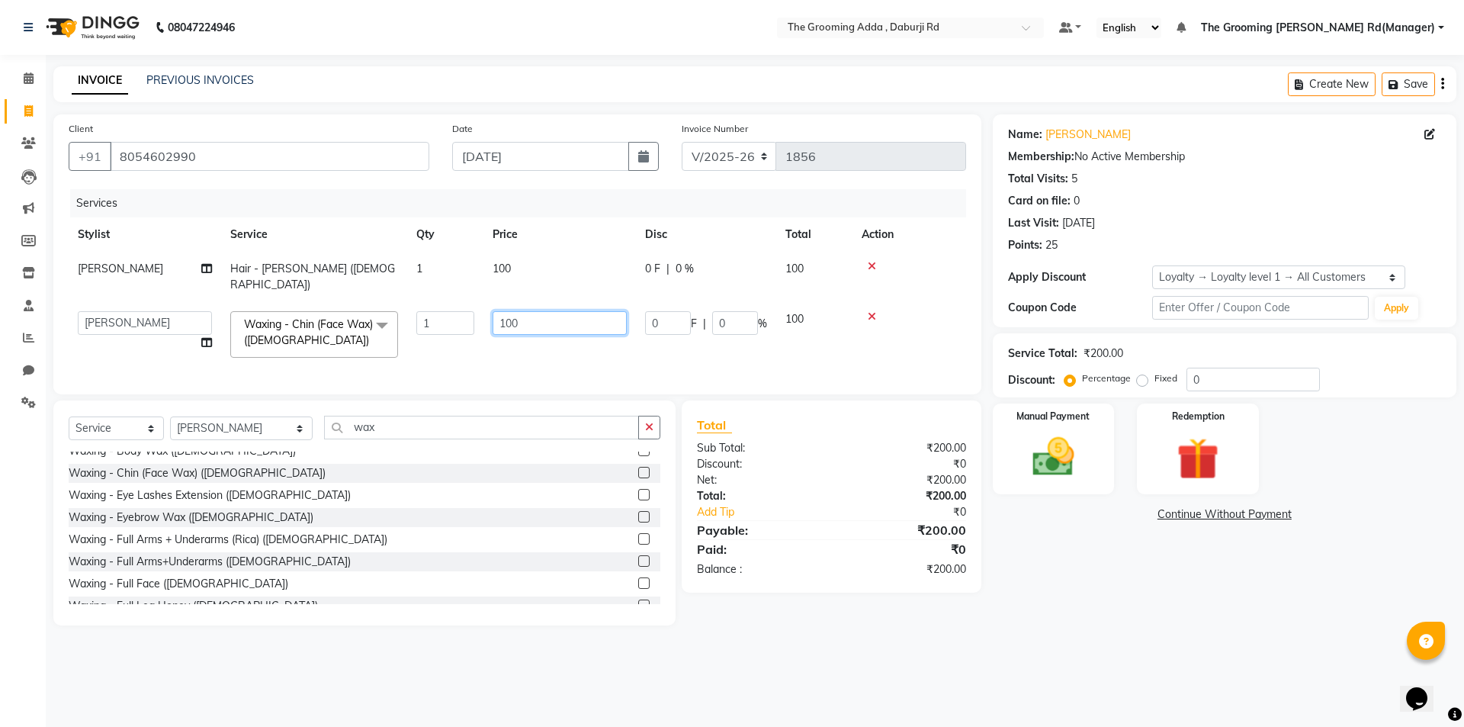
drag, startPoint x: 528, startPoint y: 310, endPoint x: 503, endPoint y: 314, distance: 26.3
click at [503, 314] on input "100" at bounding box center [560, 323] width 134 height 24
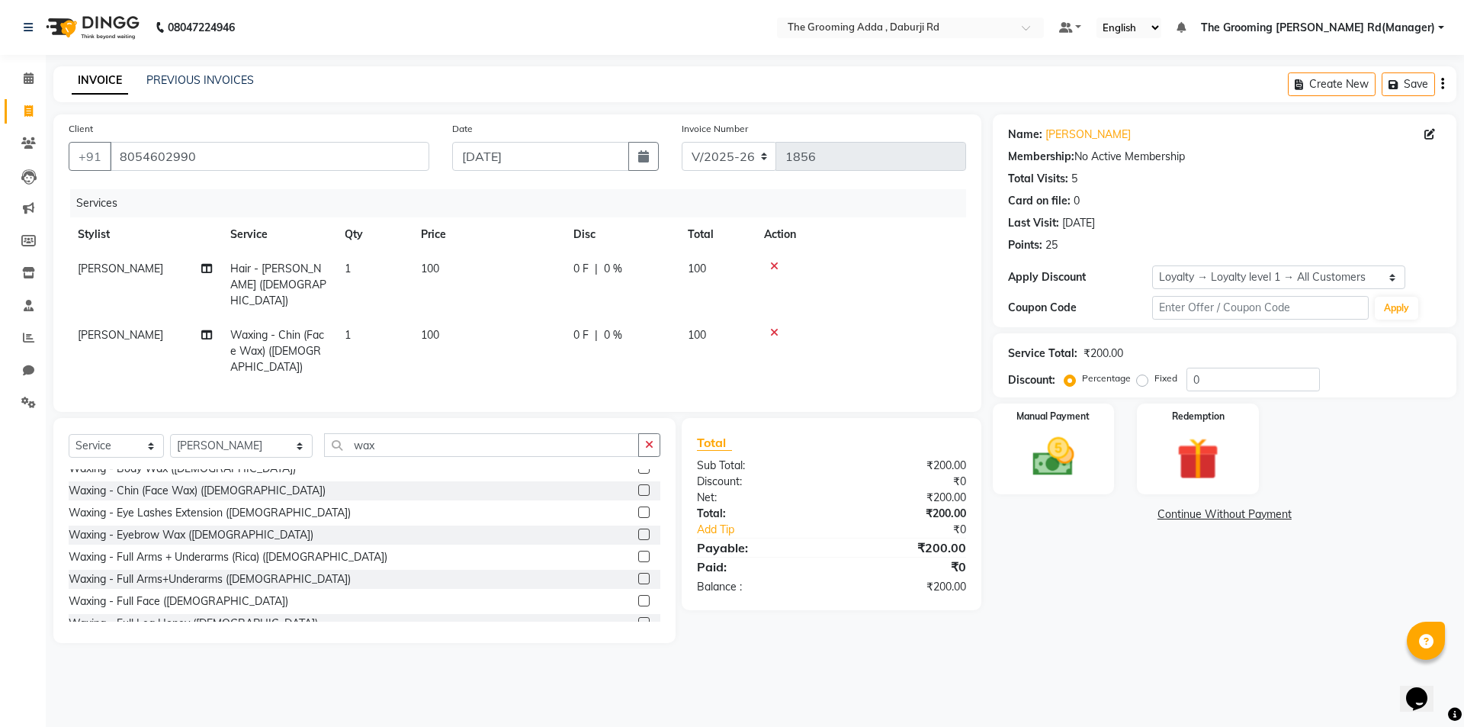
click at [875, 327] on div at bounding box center [860, 332] width 193 height 11
drag, startPoint x: 375, startPoint y: 403, endPoint x: 290, endPoint y: 418, distance: 86.8
click at [290, 433] on div "Select Service Product Membership Package Voucher Prepaid Gift Card Select Styl…" at bounding box center [365, 451] width 592 height 36
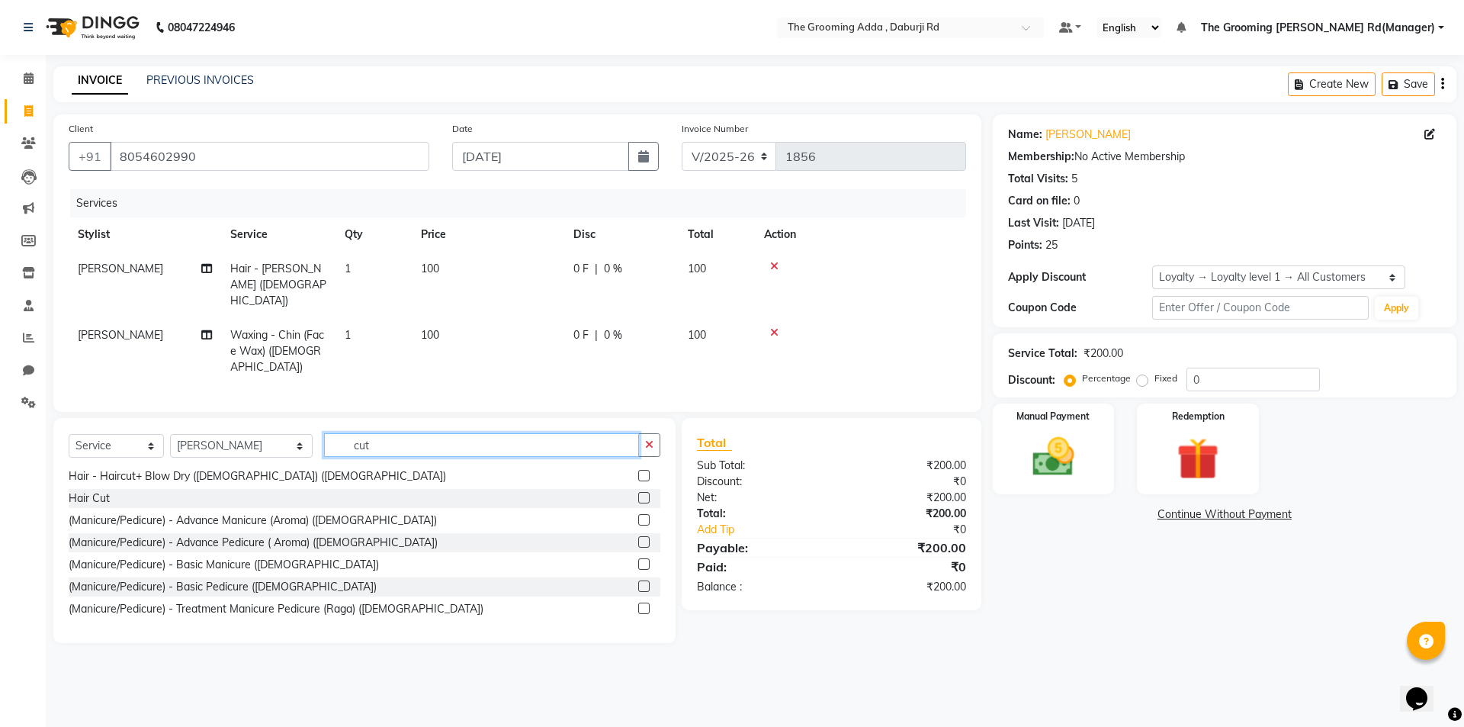
scroll to position [0, 0]
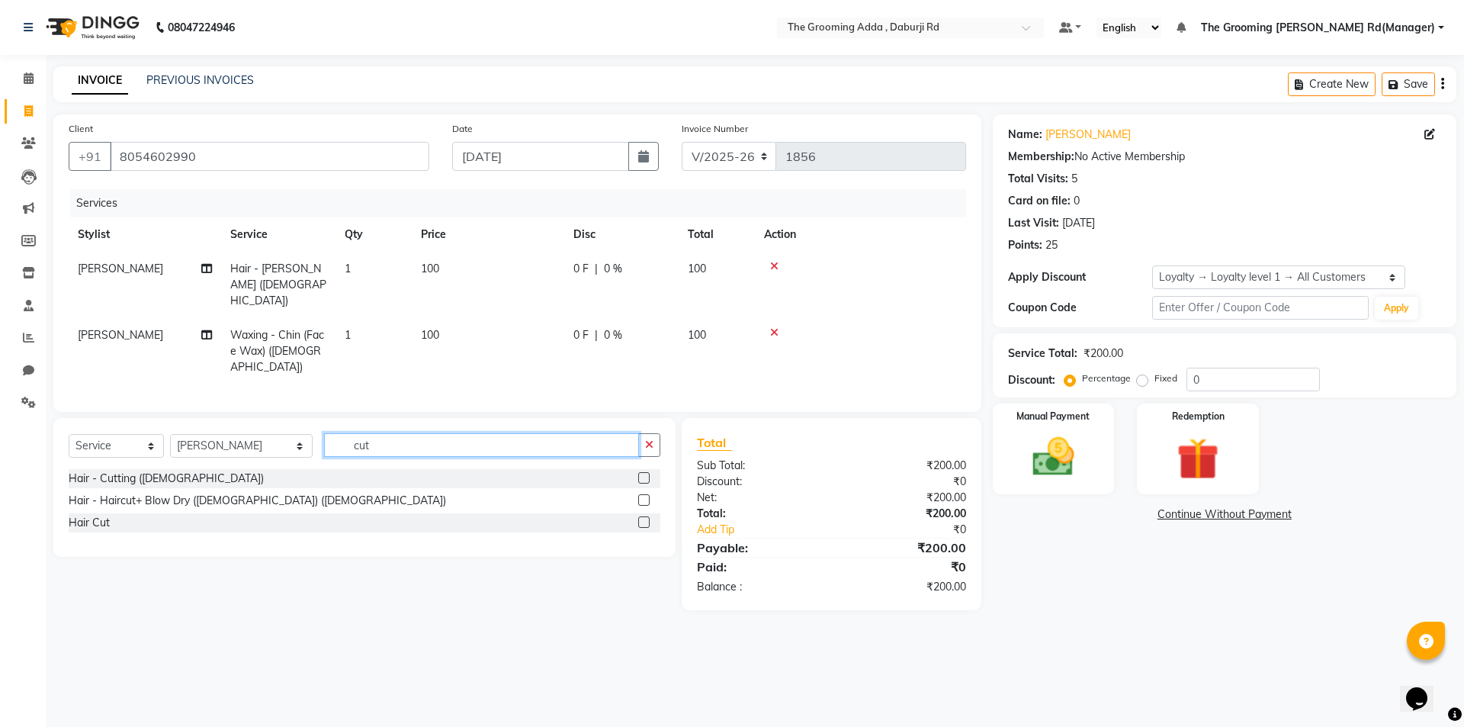
type input "cut"
click at [644, 472] on label at bounding box center [643, 477] width 11 height 11
click at [644, 474] on input "checkbox" at bounding box center [643, 479] width 10 height 10
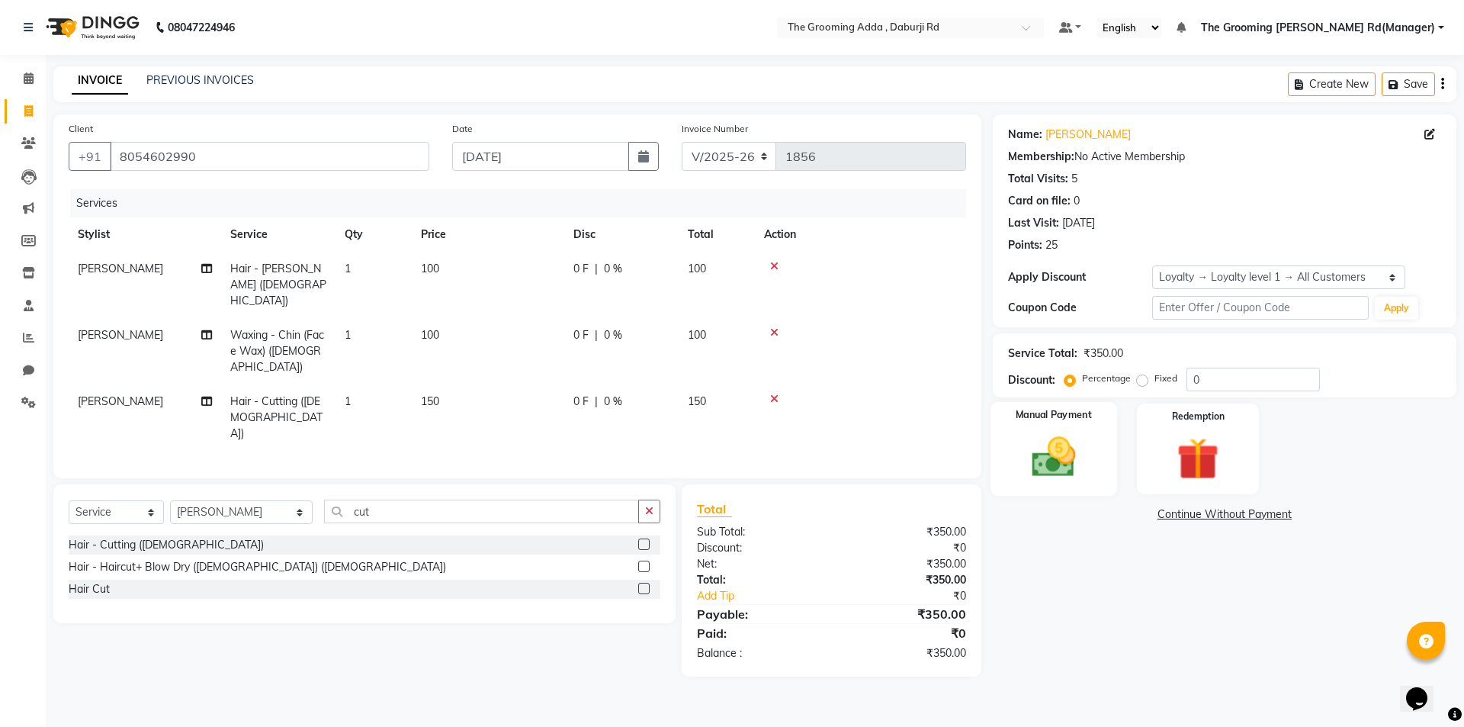
checkbox input "false"
click at [1023, 445] on img at bounding box center [1053, 457] width 71 height 50
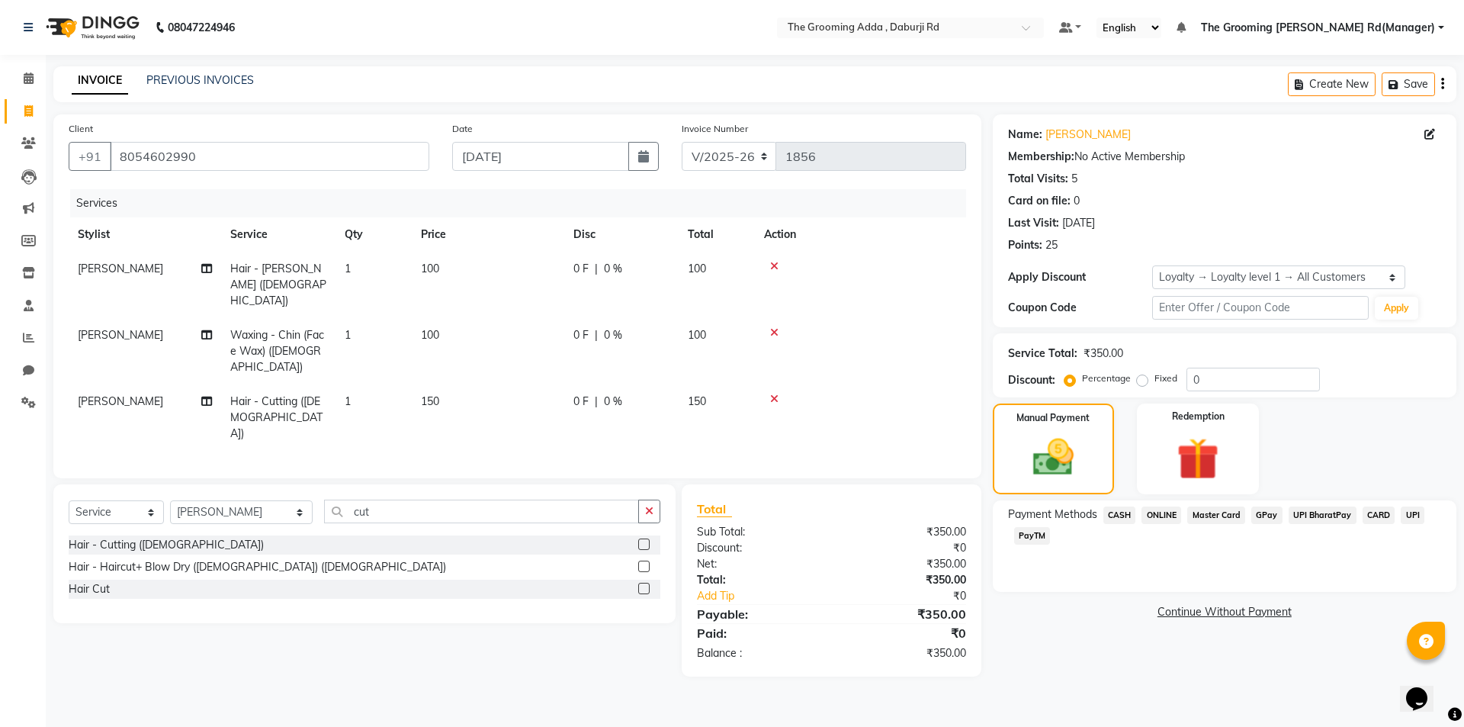
click at [1165, 513] on span "ONLINE" at bounding box center [1162, 515] width 40 height 18
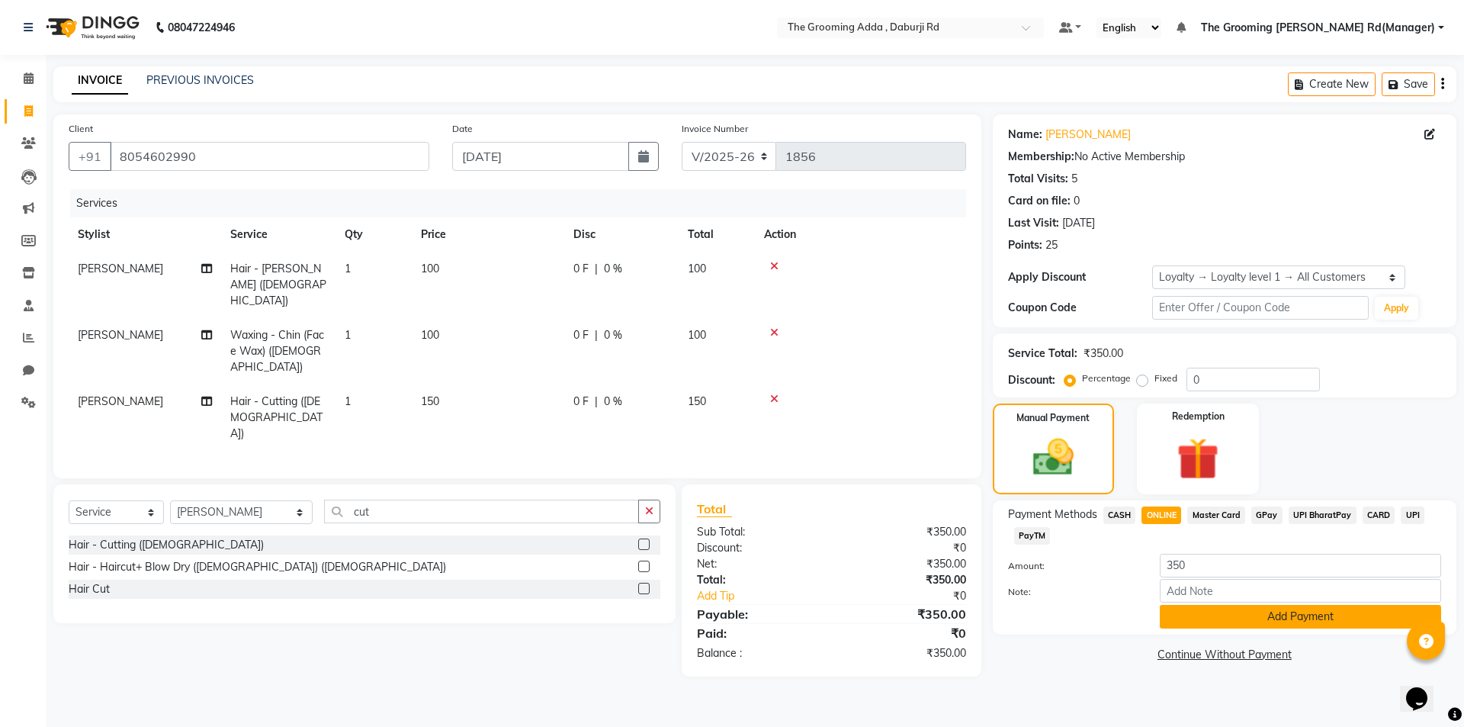
click at [1190, 612] on button "Add Payment" at bounding box center [1300, 617] width 281 height 24
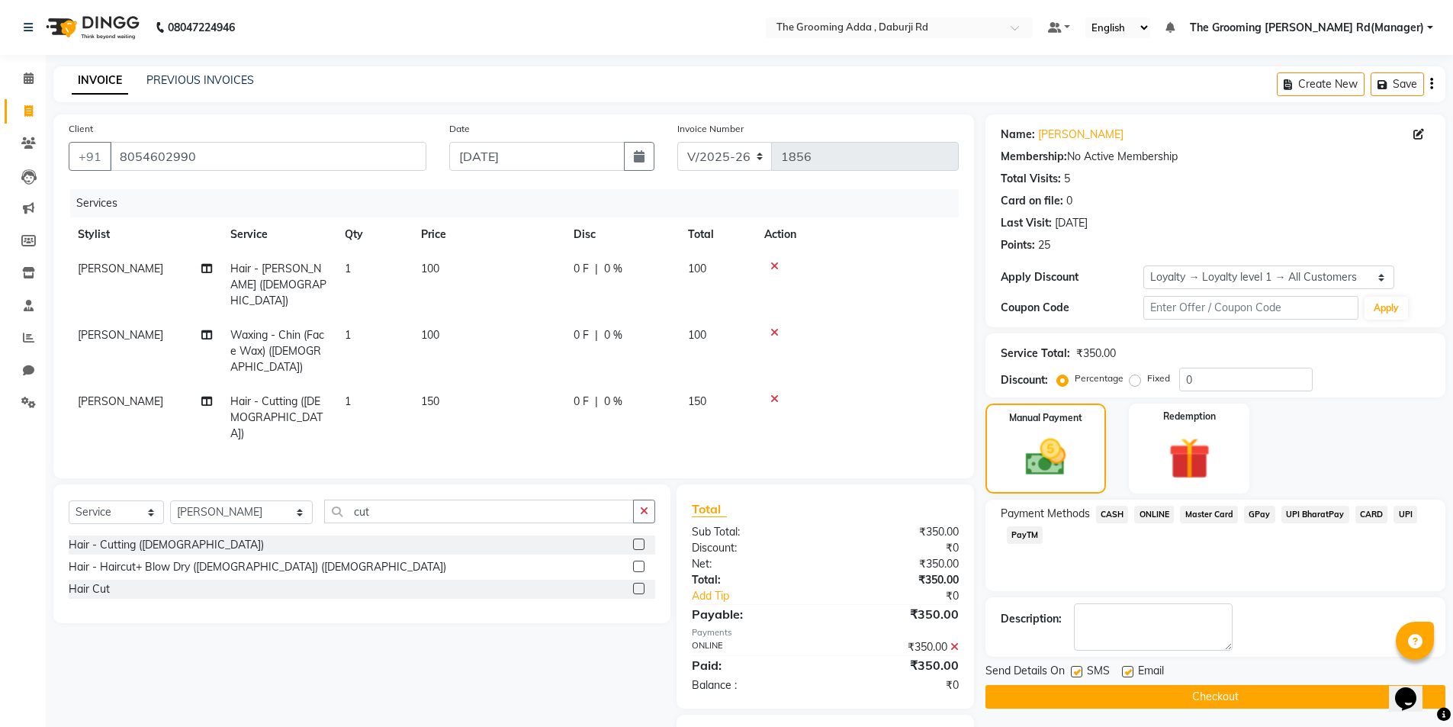
drag, startPoint x: 1165, startPoint y: 660, endPoint x: 1183, endPoint y: 657, distance: 18.7
click at [1172, 657] on div "Name: Amritpal Singh Membership: No Active Membership Total Visits: 5 Card on f…" at bounding box center [1220, 449] width 471 height 670
click at [1126, 670] on label at bounding box center [1127, 671] width 11 height 11
click at [1126, 670] on input "checkbox" at bounding box center [1127, 672] width 10 height 10
checkbox input "false"
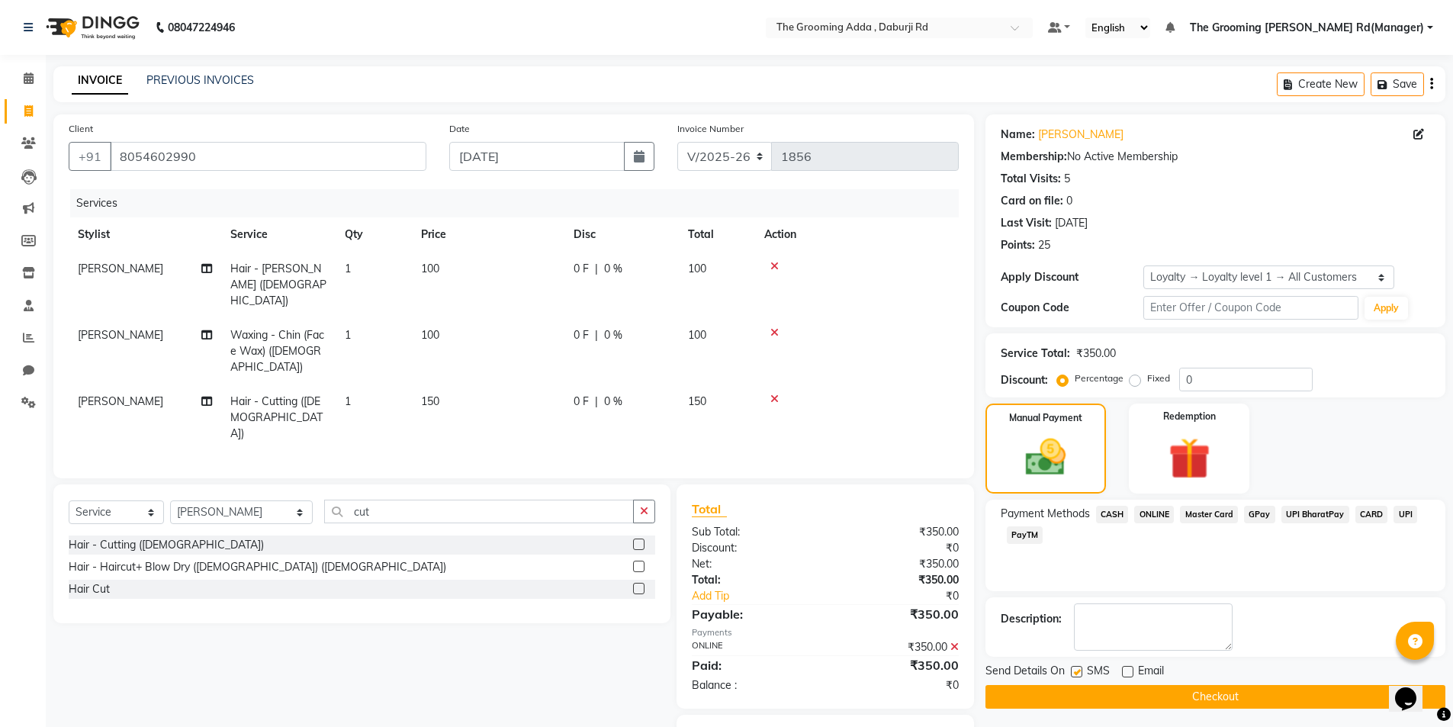
click at [1073, 674] on label at bounding box center [1076, 671] width 11 height 11
click at [1073, 674] on input "checkbox" at bounding box center [1076, 672] width 10 height 10
checkbox input "false"
click at [1100, 698] on button "Checkout" at bounding box center [1215, 697] width 460 height 24
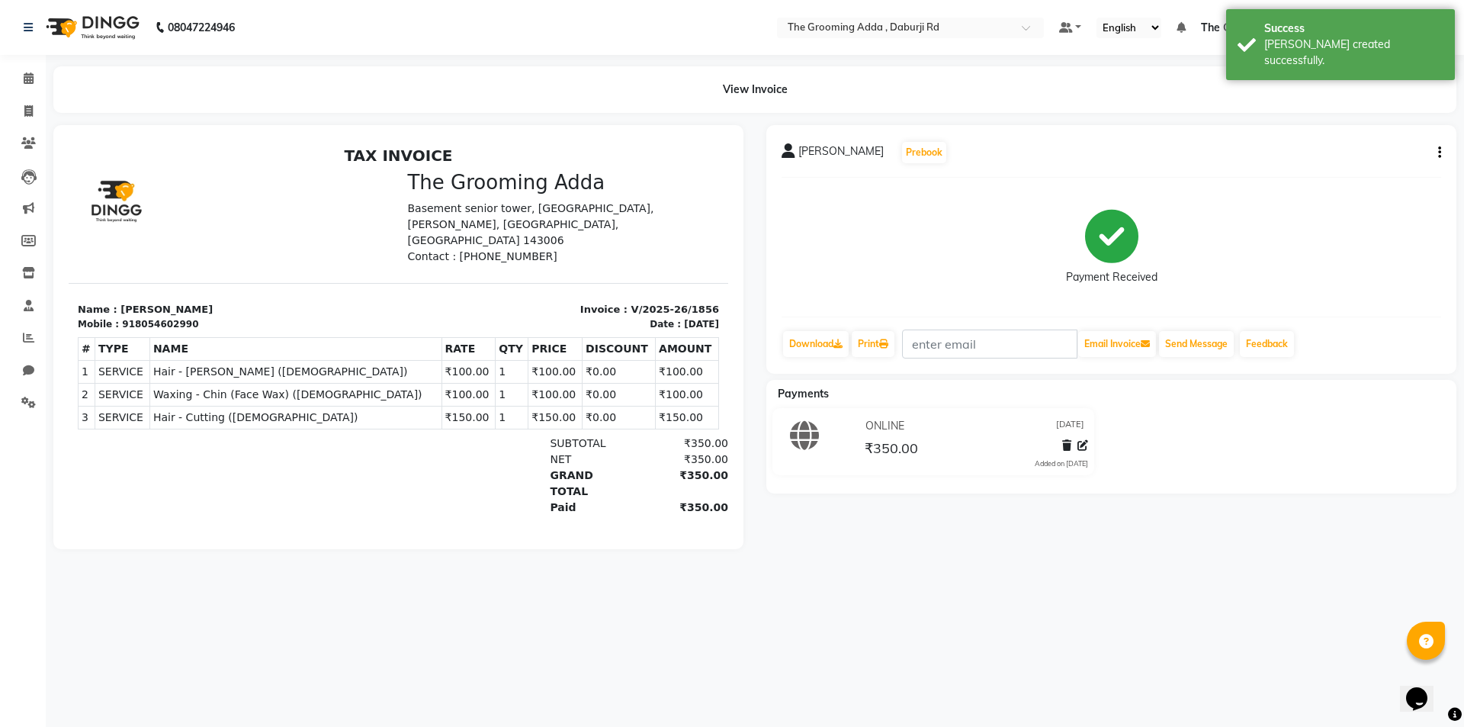
select select "service"
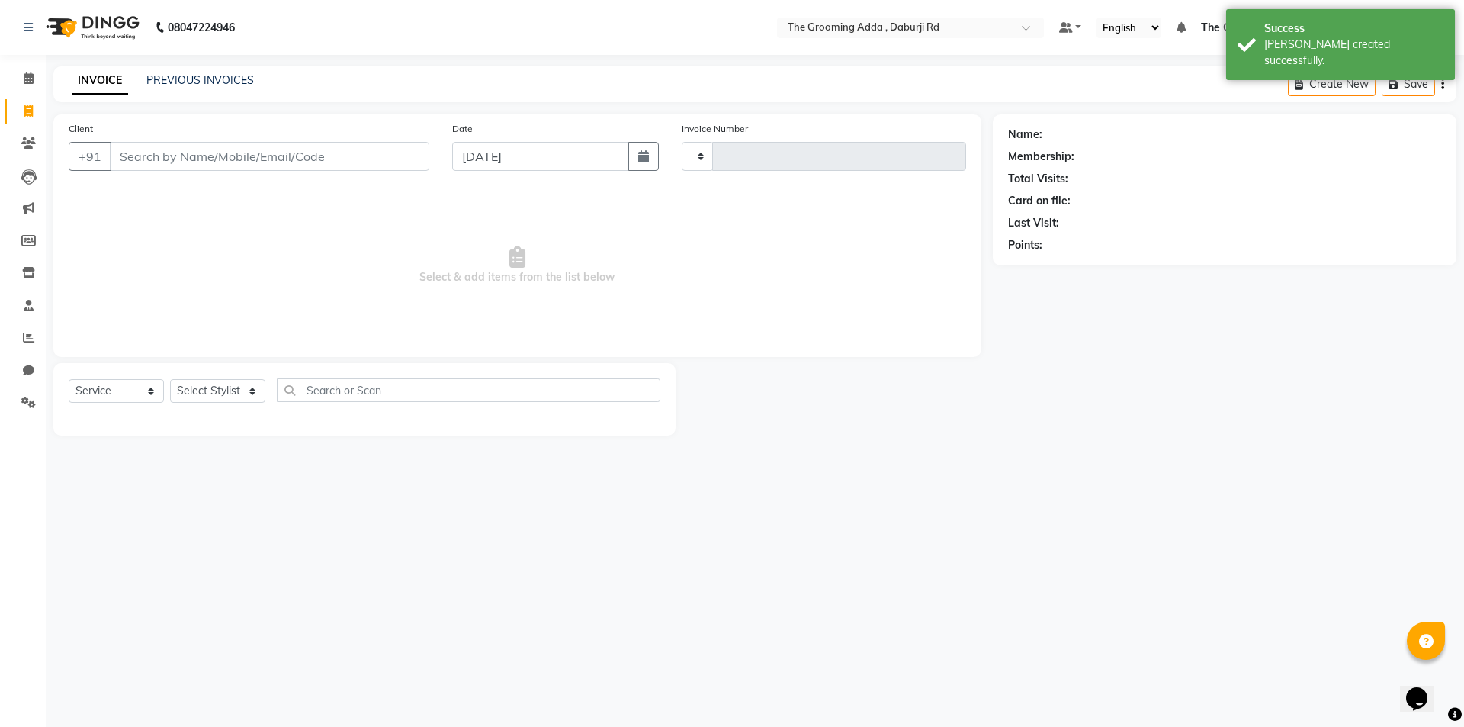
type input "1857"
select select "8001"
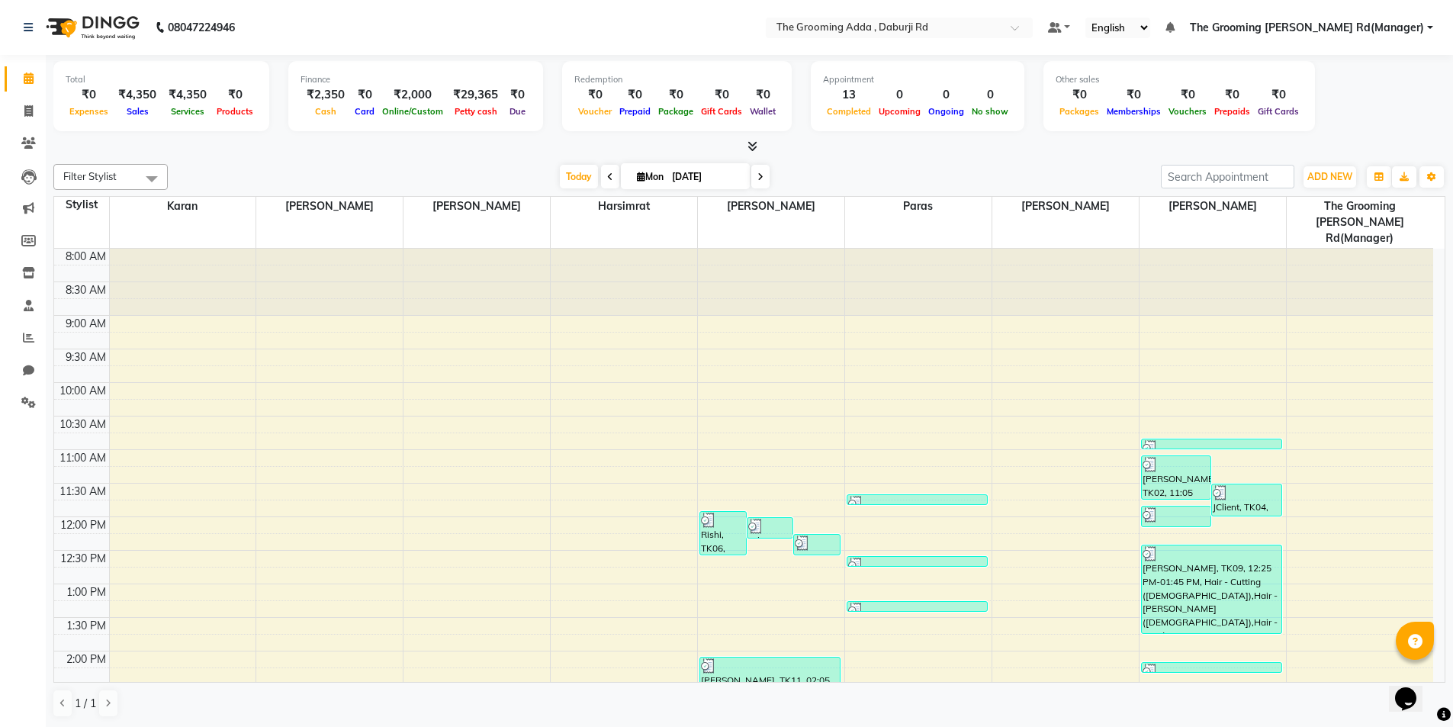
scroll to position [394, 0]
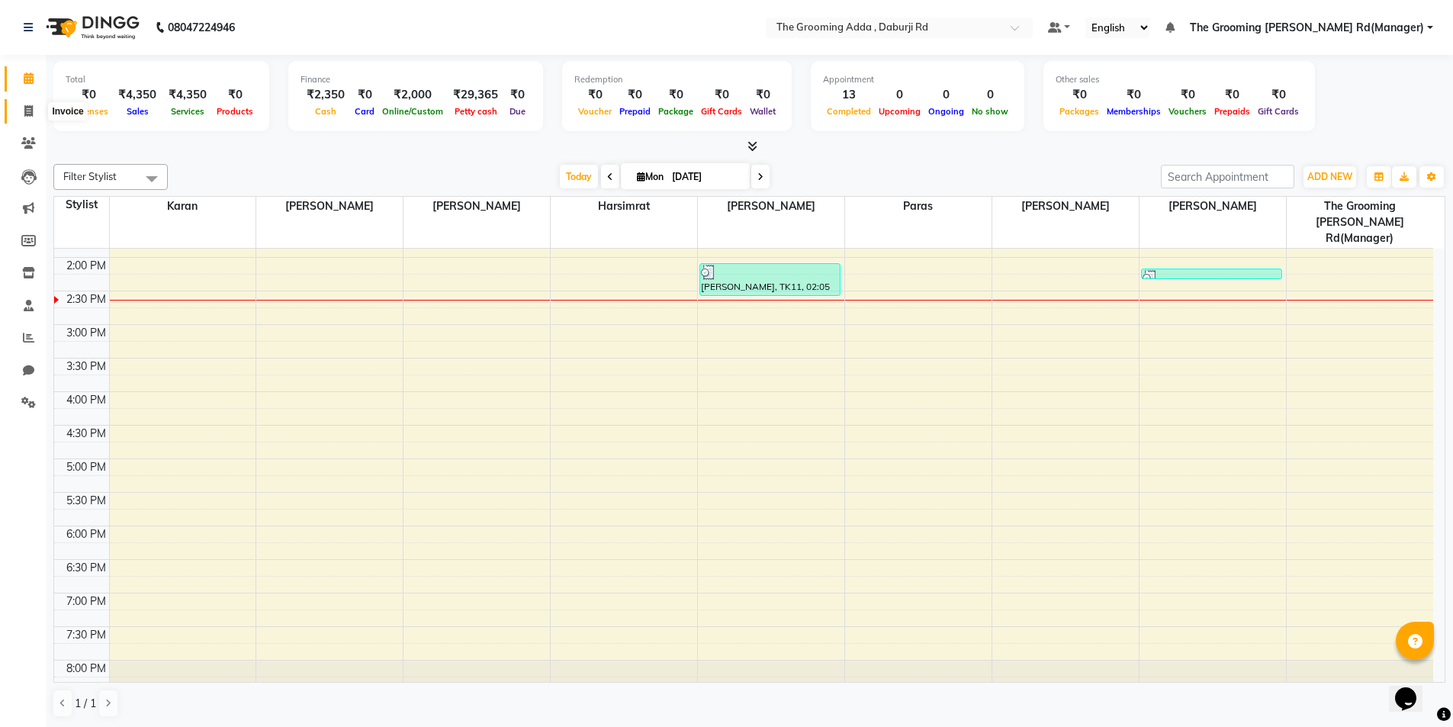
click at [30, 115] on icon at bounding box center [28, 110] width 8 height 11
select select "service"
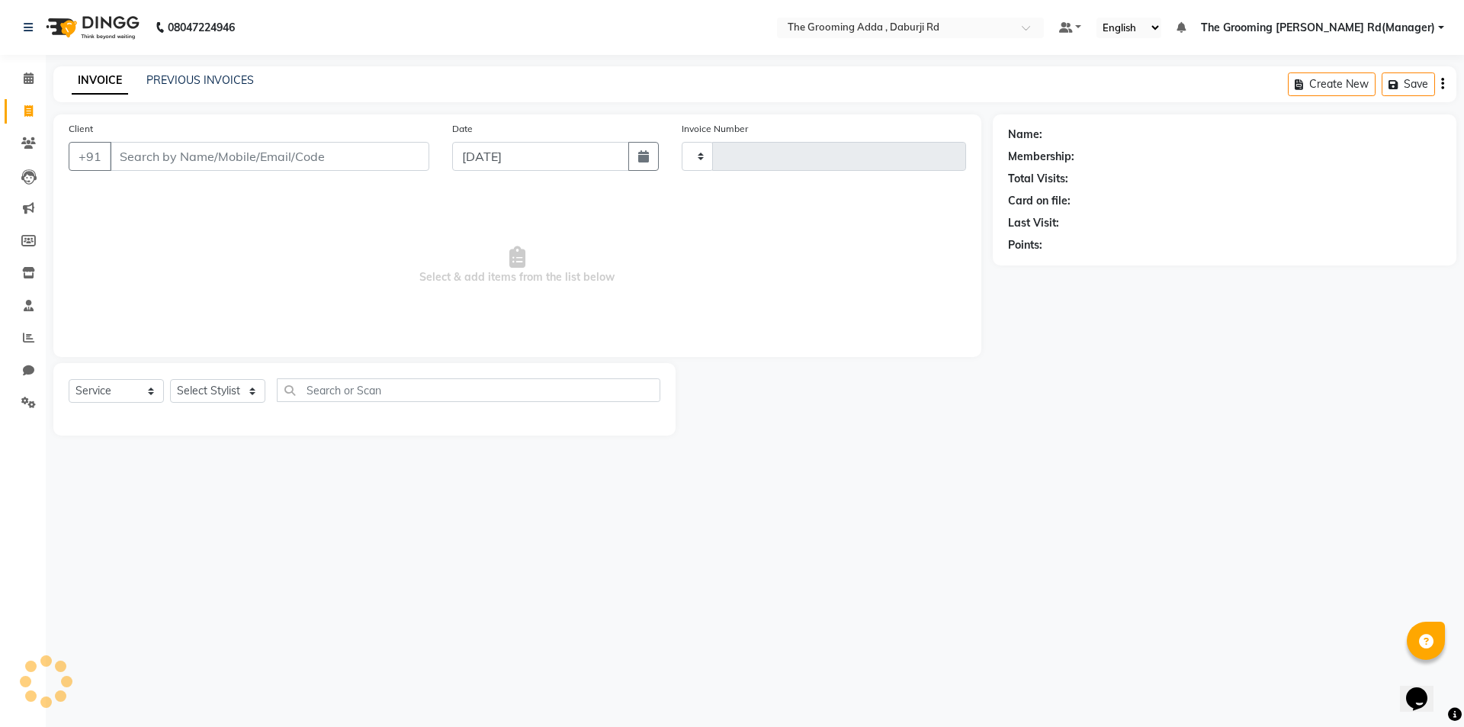
type input "1857"
select select "8001"
drag, startPoint x: 137, startPoint y: 114, endPoint x: 170, endPoint y: 118, distance: 33.9
click at [138, 113] on main "INVOICE PREVIOUS INVOICES Create New Save Client +91 Date 01-09-2025 Invoice Nu…" at bounding box center [755, 262] width 1418 height 392
click at [179, 150] on input "Client" at bounding box center [270, 156] width 320 height 29
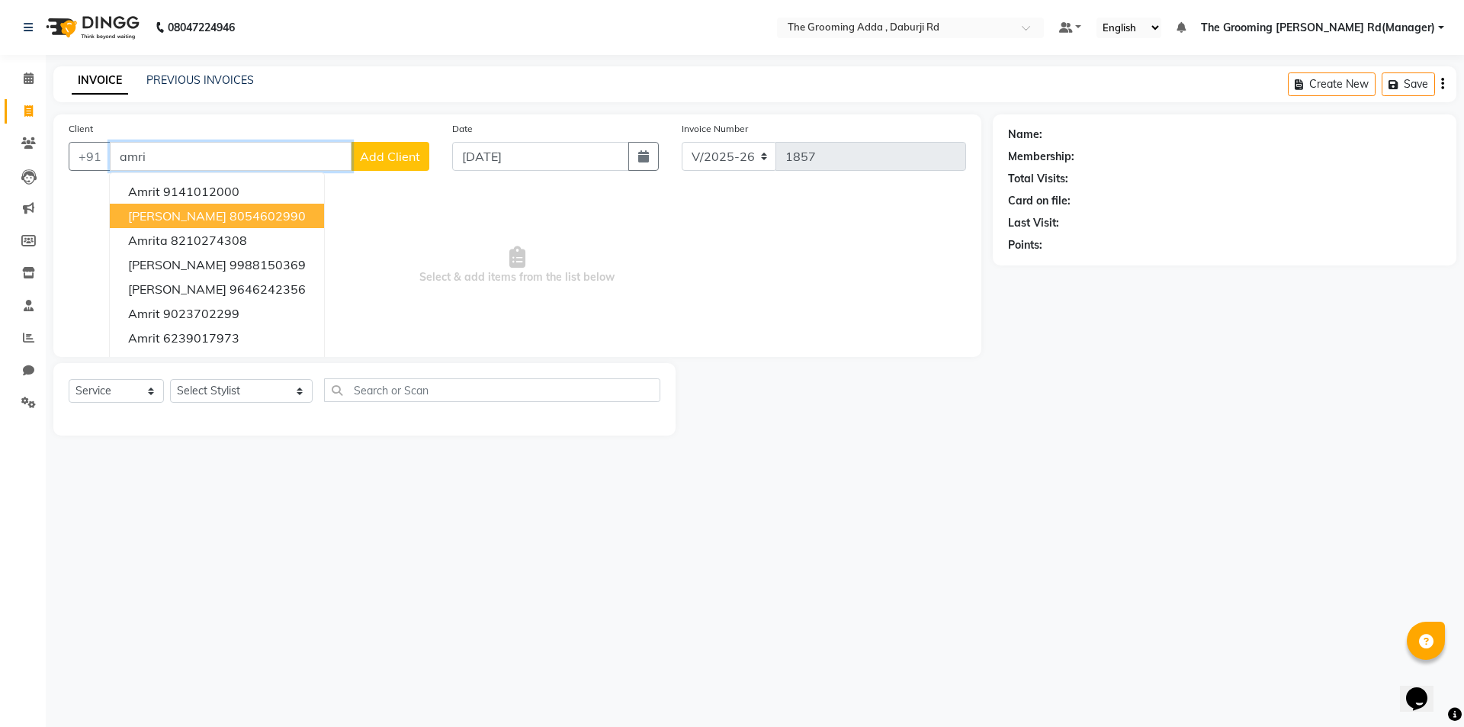
click at [277, 214] on ngb-highlight "8054602990" at bounding box center [268, 215] width 76 height 15
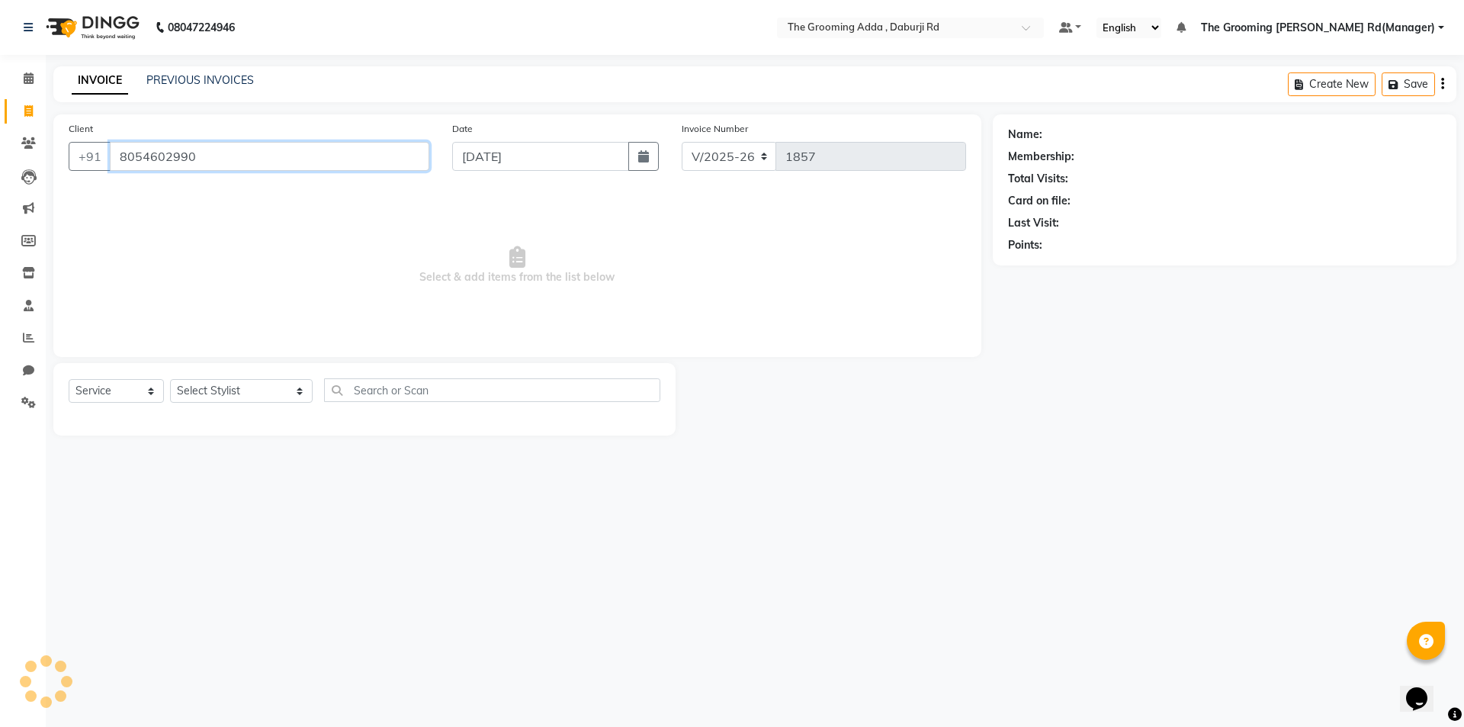
type input "8054602990"
select select "1: Object"
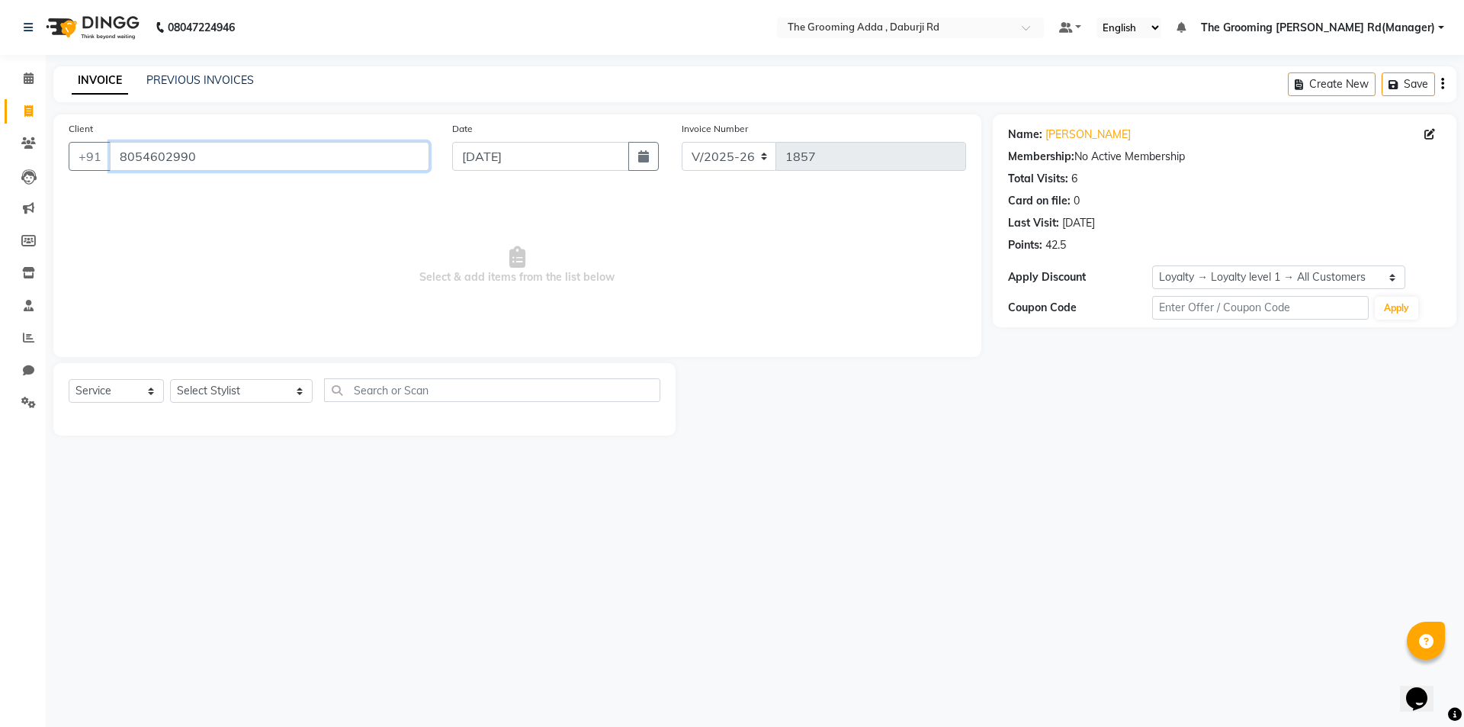
drag, startPoint x: 194, startPoint y: 155, endPoint x: 85, endPoint y: 178, distance: 111.4
click at [85, 178] on div "Client +91 8054602990" at bounding box center [249, 151] width 384 height 63
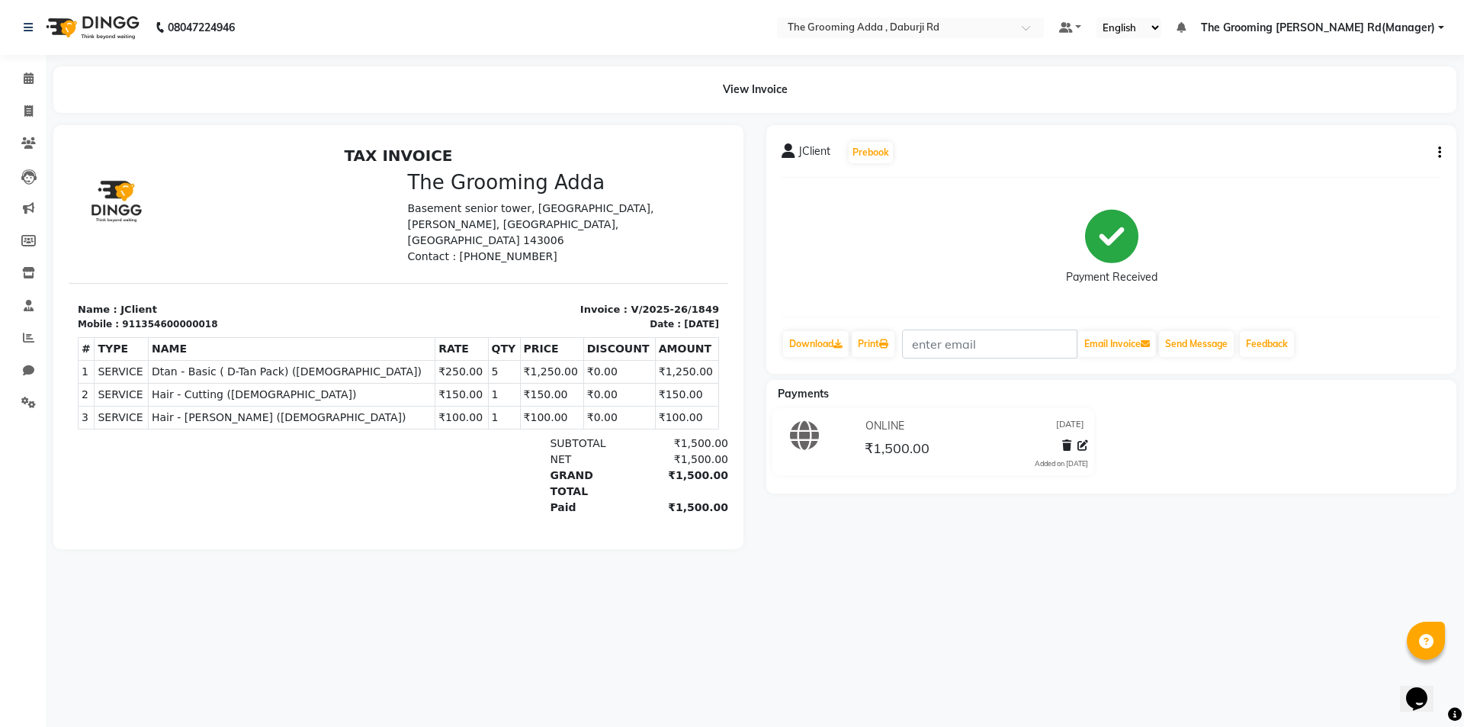
click at [1438, 153] on icon "button" at bounding box center [1439, 153] width 3 height 1
click at [1345, 158] on div "Edit Item Staff" at bounding box center [1364, 152] width 104 height 19
select select
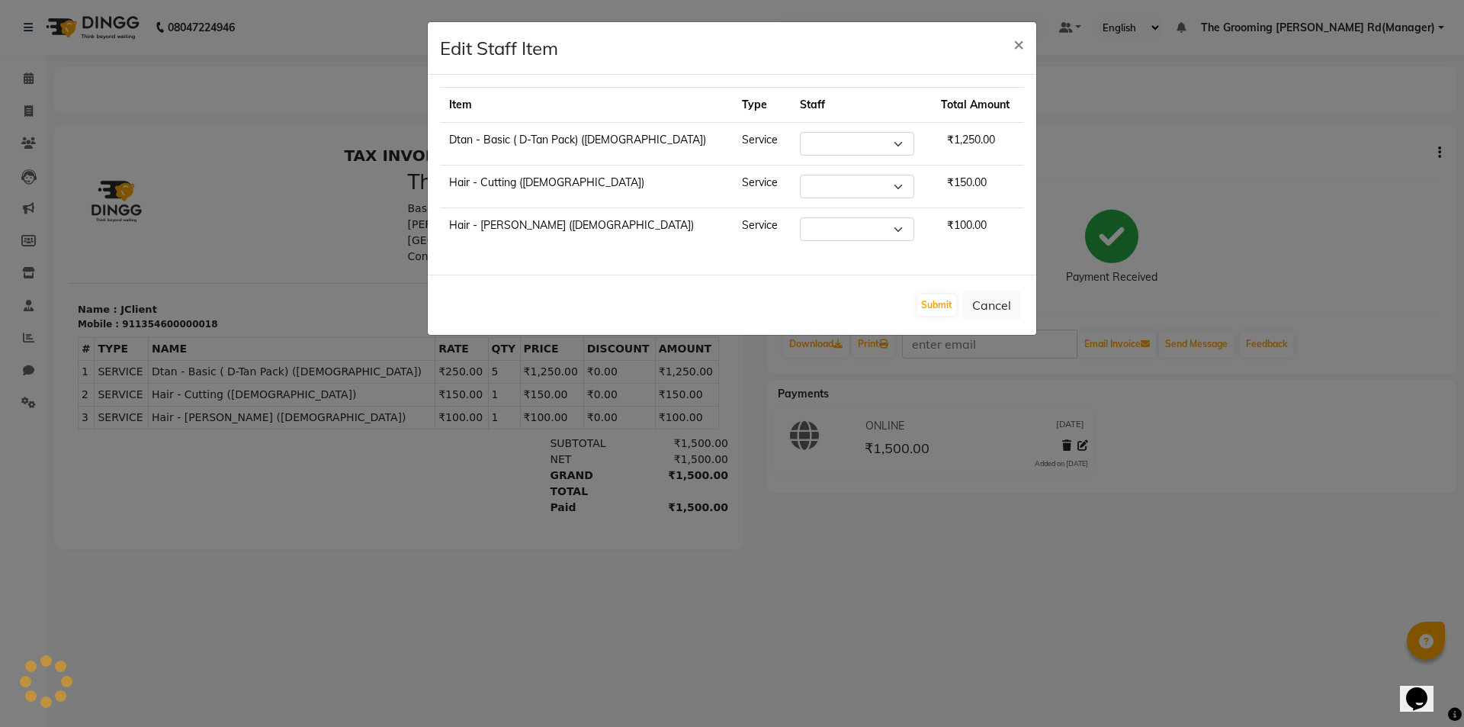
select select "79355"
select select "79351"
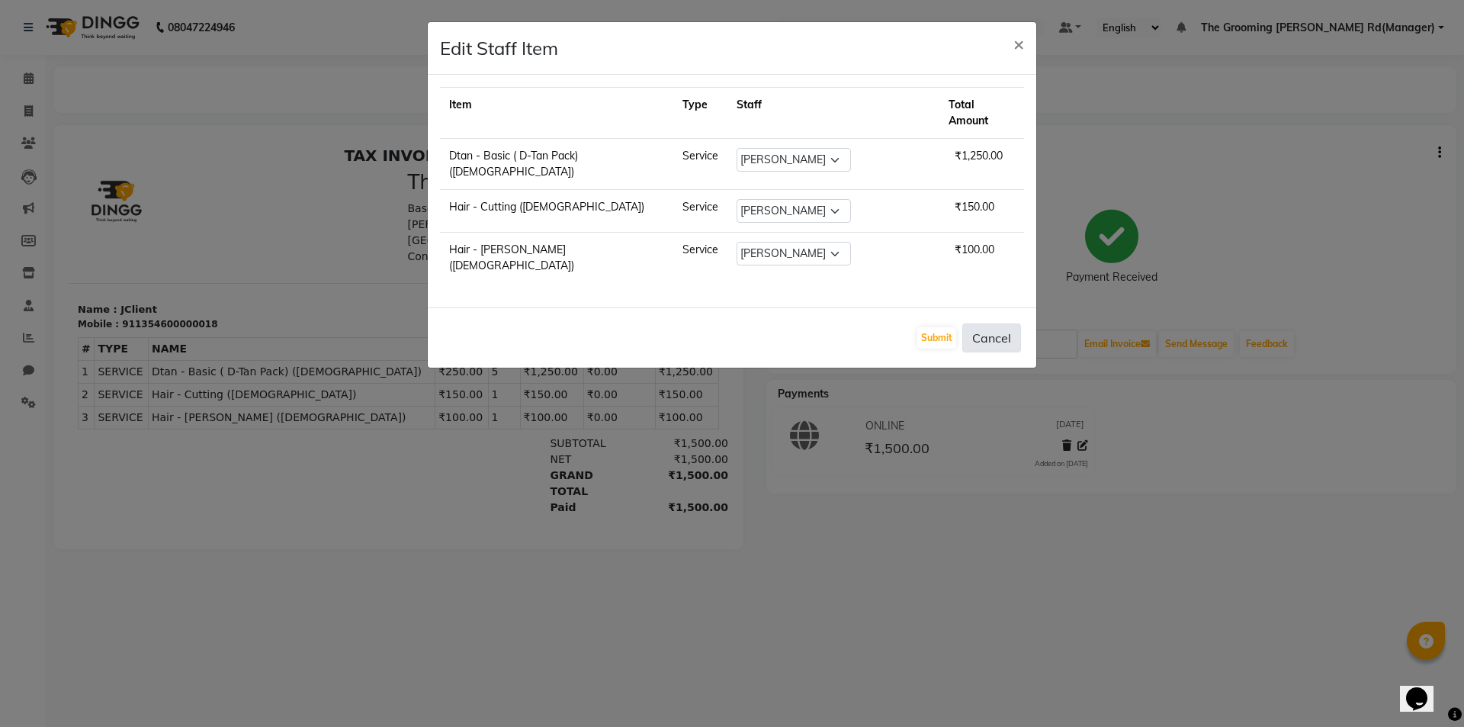
click at [1001, 323] on button "Cancel" at bounding box center [991, 337] width 59 height 29
